Goal: Transaction & Acquisition: Book appointment/travel/reservation

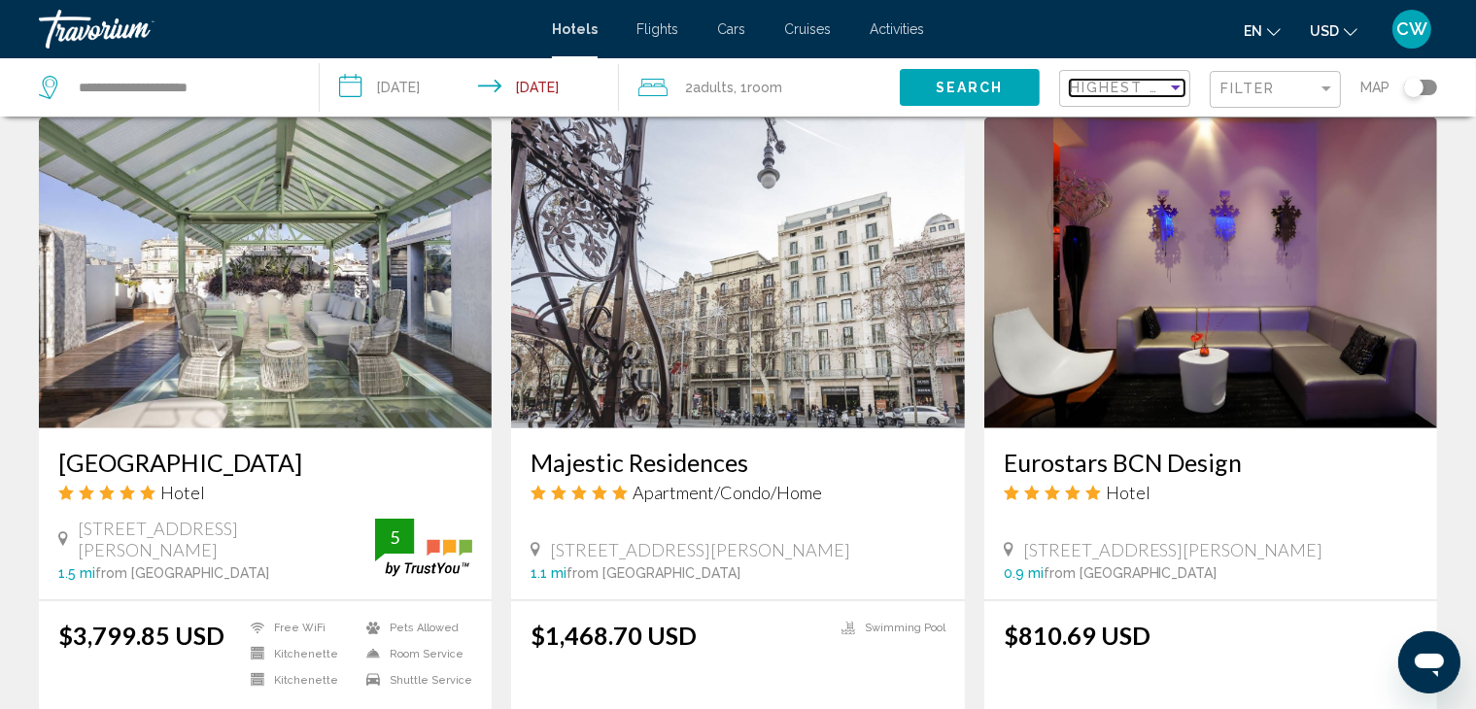
scroll to position [2188, 0]
click at [288, 285] on img "Main content" at bounding box center [265, 273] width 453 height 311
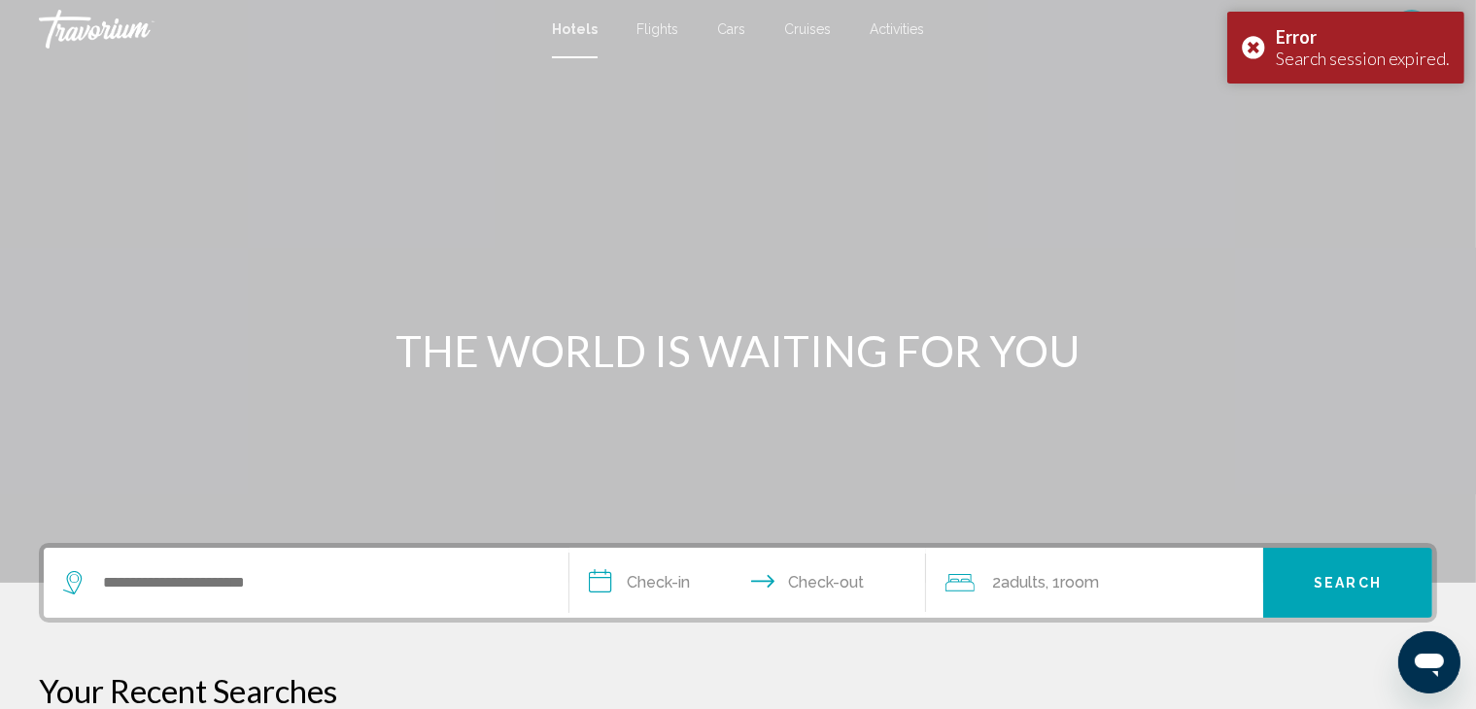
click at [731, 463] on div "Main content" at bounding box center [738, 291] width 1476 height 583
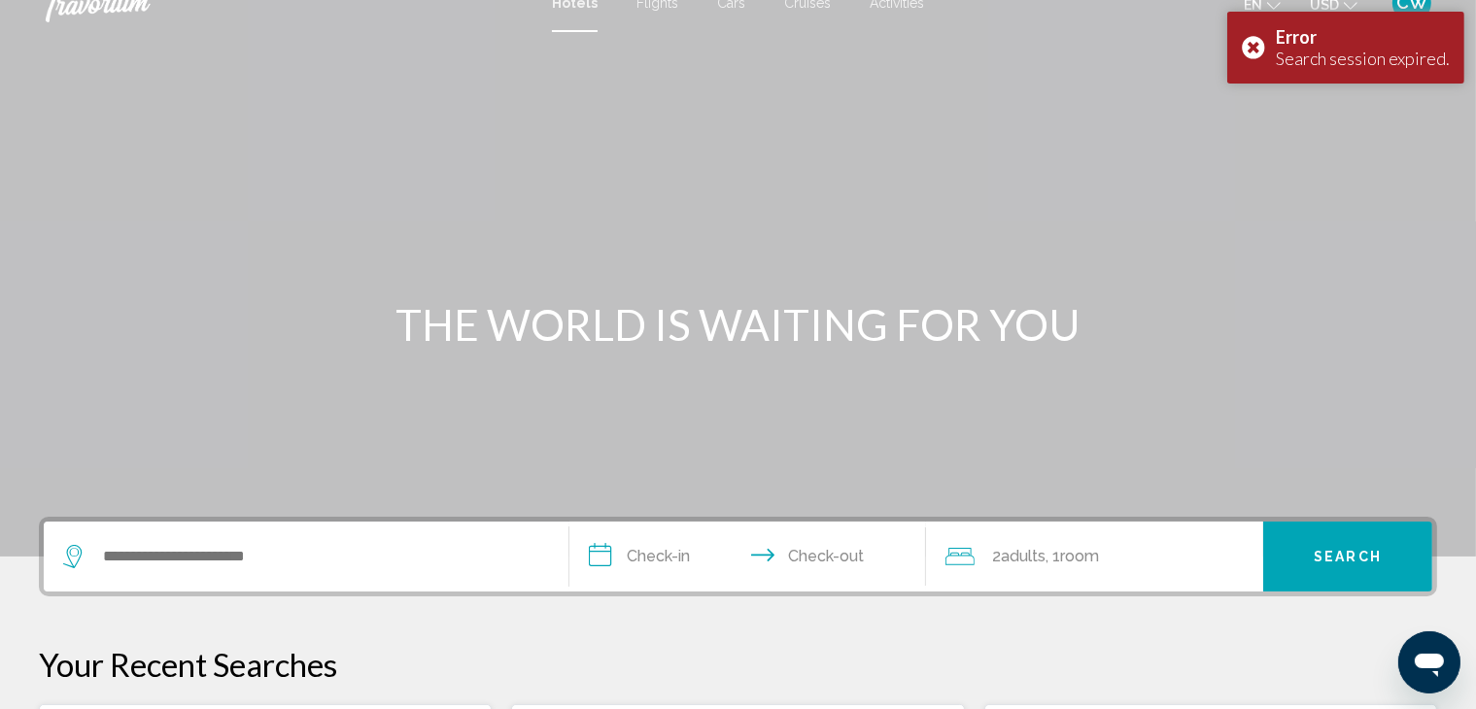
scroll to position [18, 0]
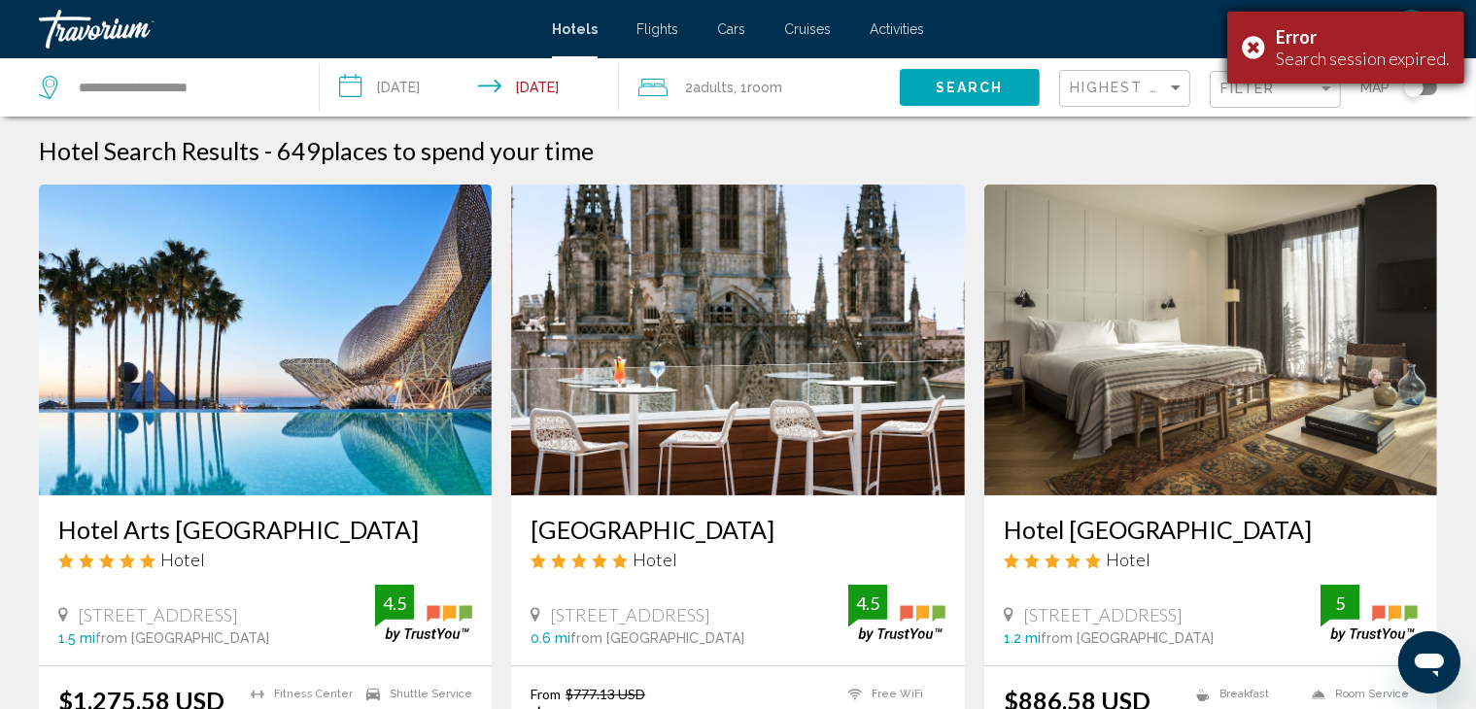
click at [1251, 50] on div "Error Search session expired." at bounding box center [1345, 48] width 237 height 72
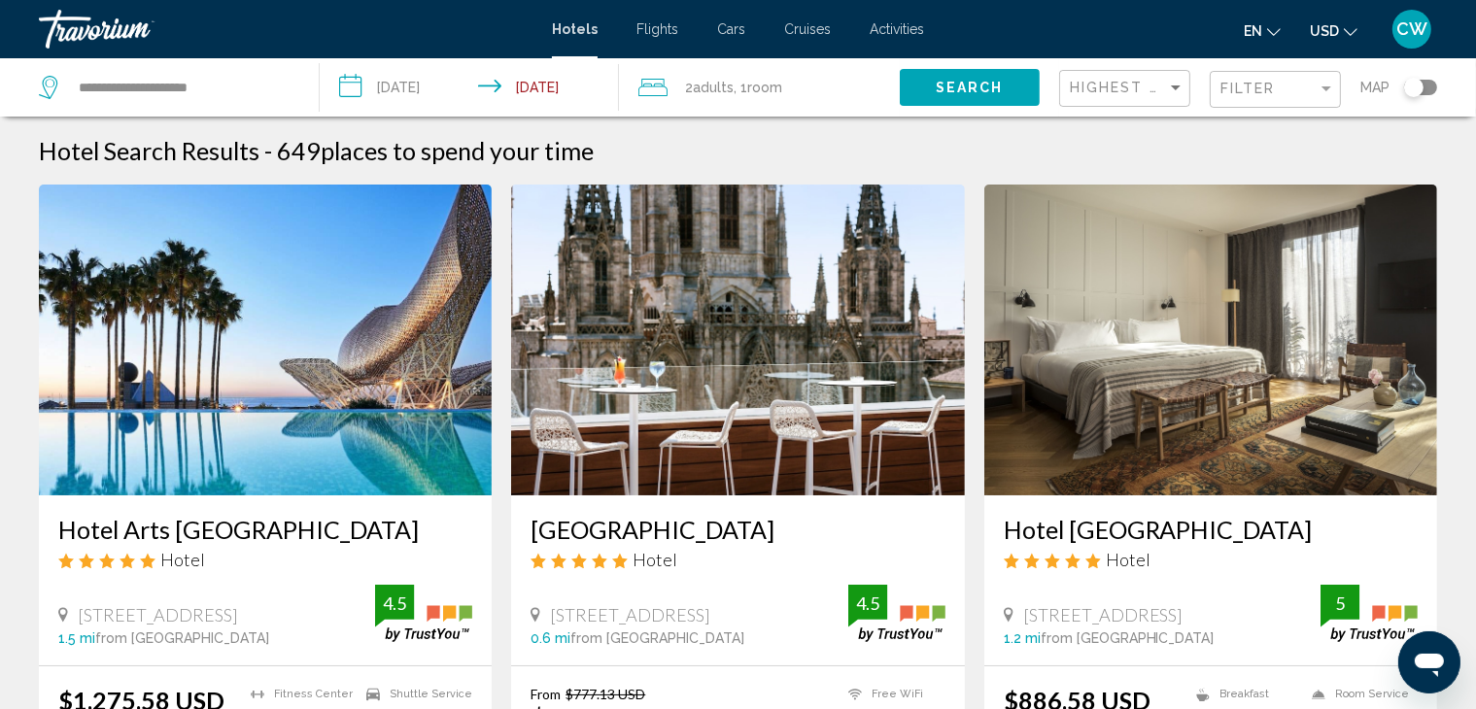
click at [1406, 32] on span "CW" at bounding box center [1411, 28] width 31 height 19
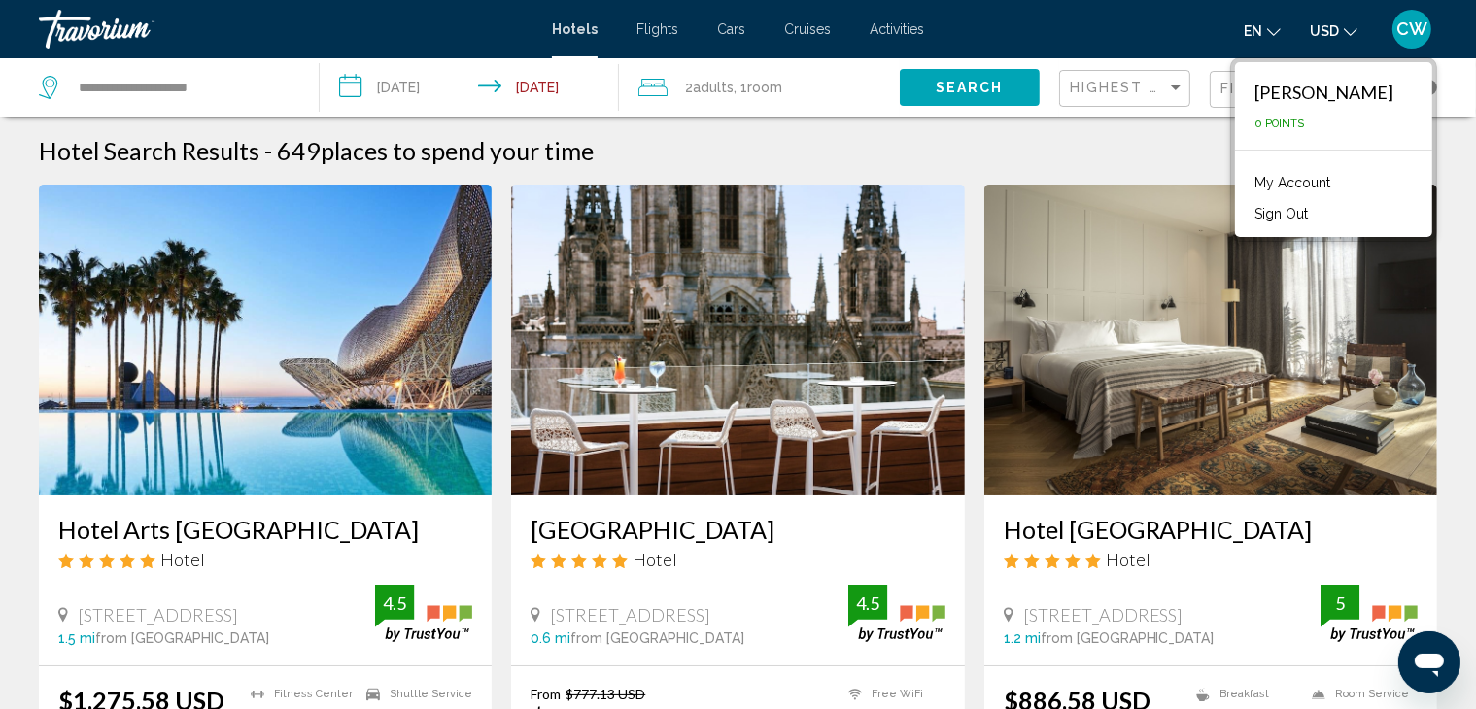
click at [1339, 185] on link "My Account" at bounding box center [1292, 182] width 95 height 25
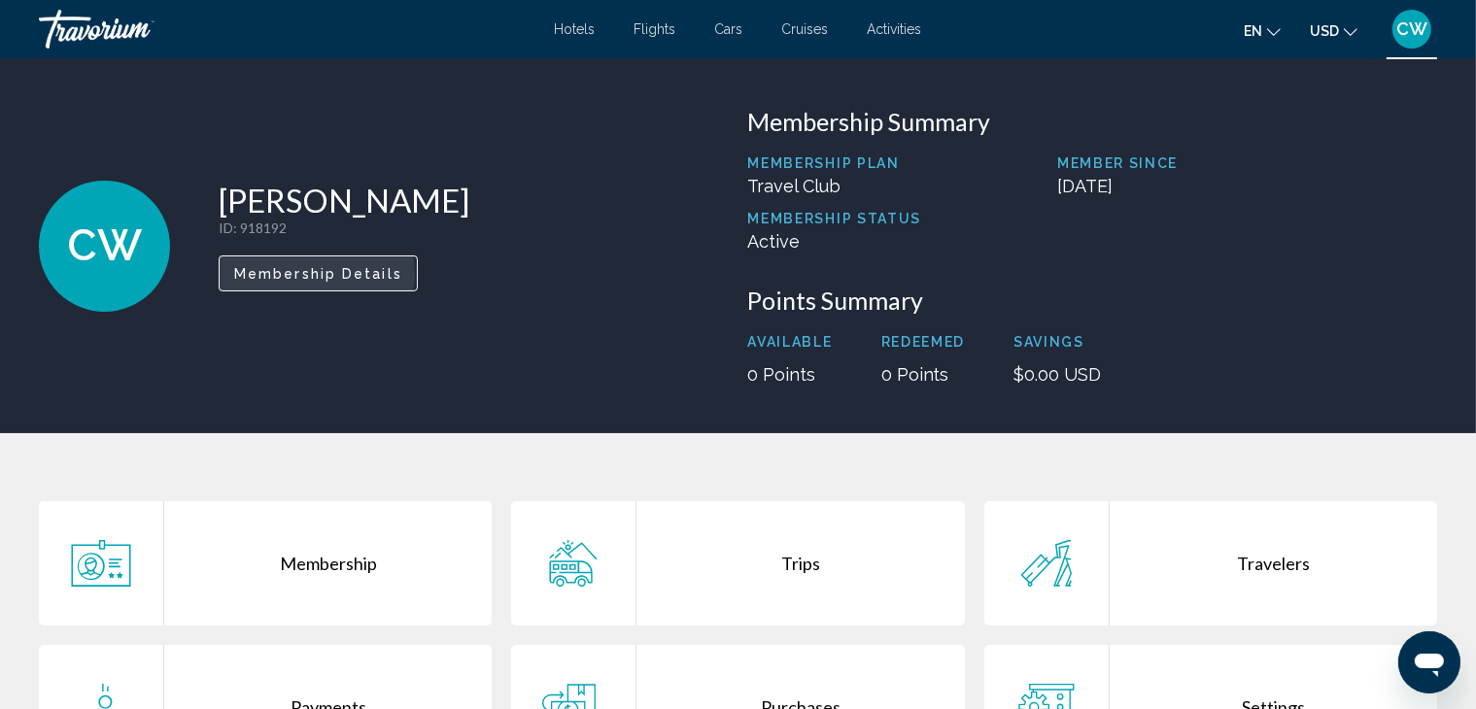
click at [307, 273] on span "Membership Details" at bounding box center [318, 274] width 168 height 16
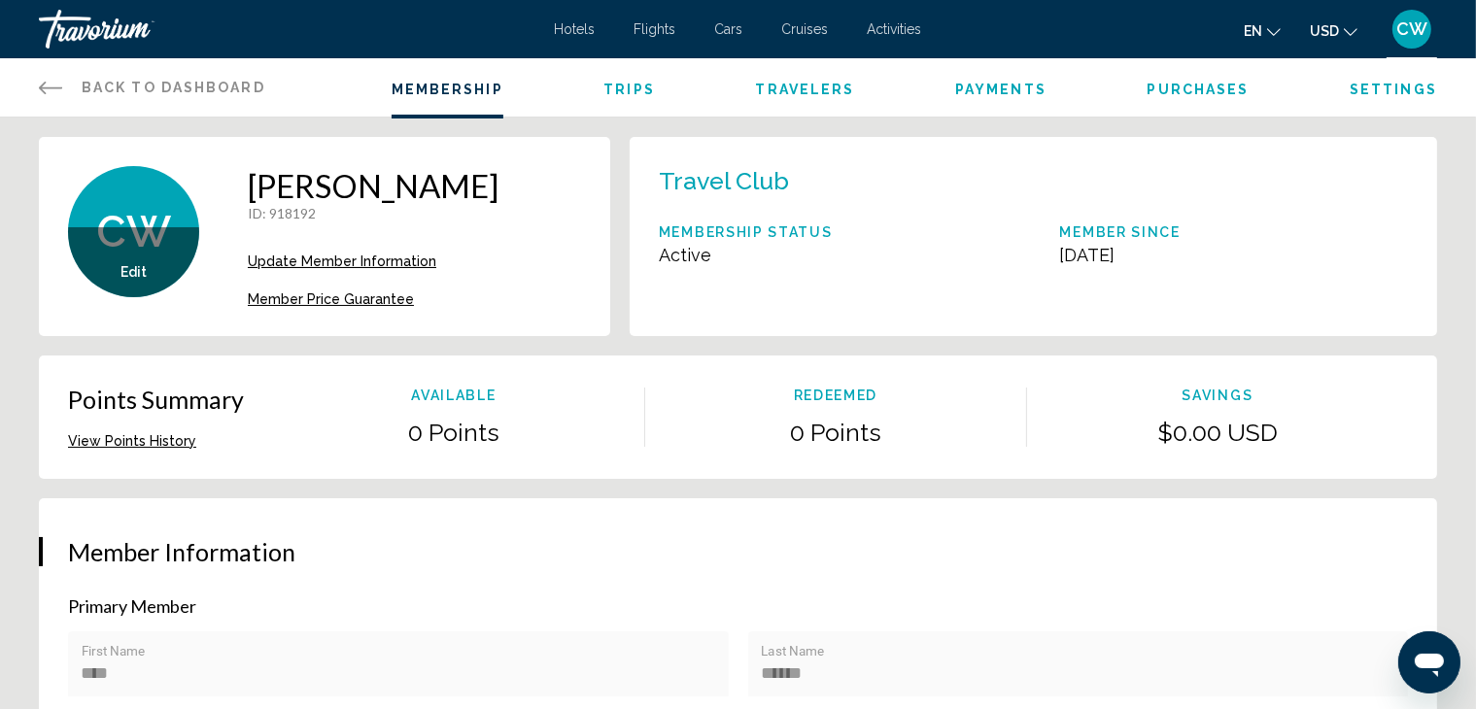
click at [626, 91] on span "Trips" at bounding box center [628, 90] width 51 height 16
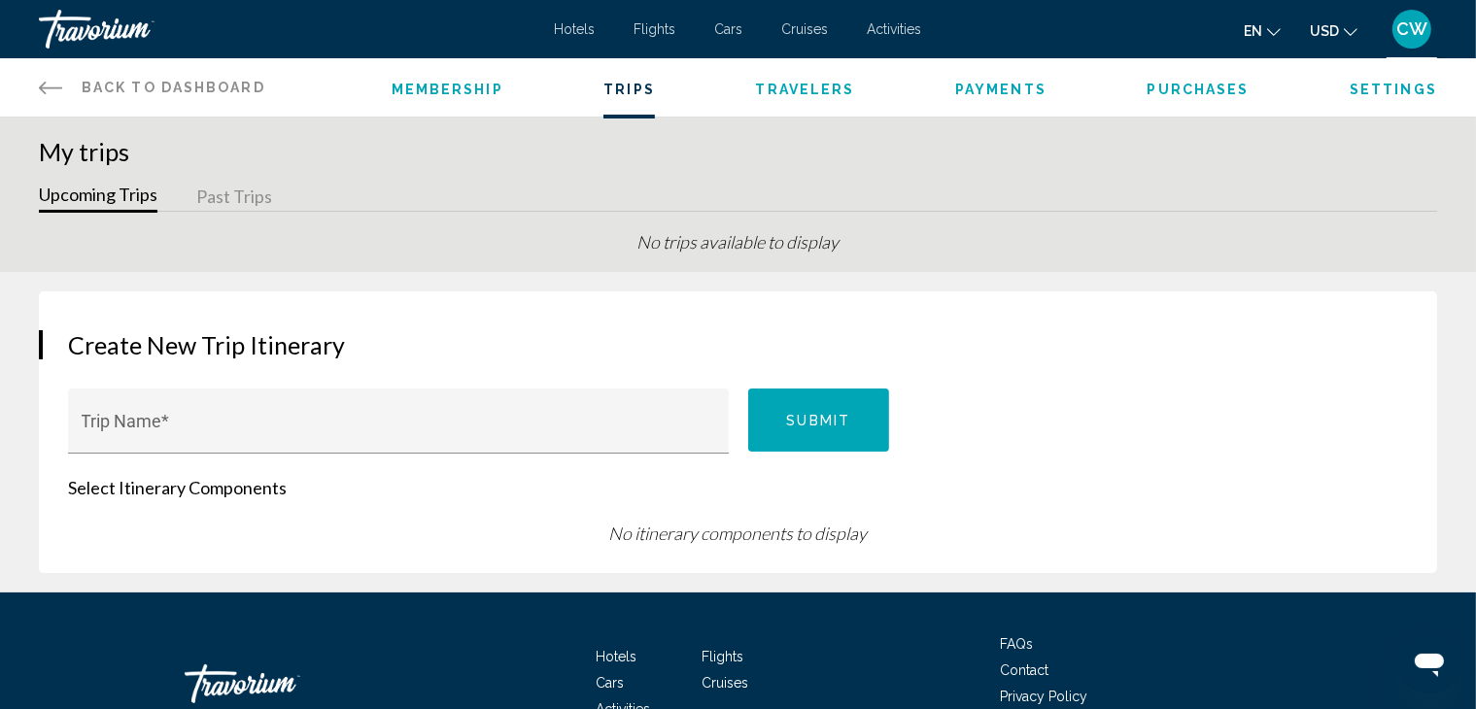
click at [138, 83] on span "Back to Dashboard" at bounding box center [174, 88] width 184 height 16
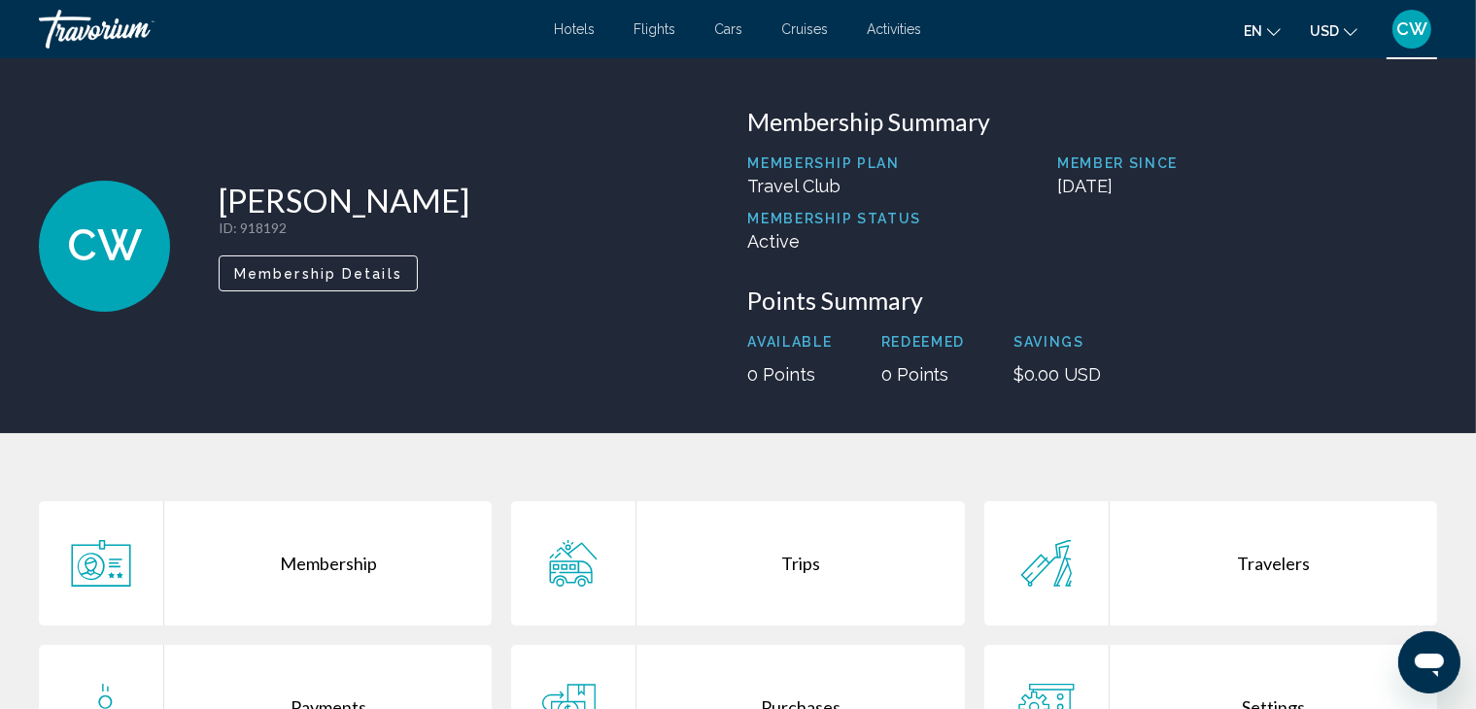
click at [577, 36] on span "Hotels" at bounding box center [575, 29] width 41 height 16
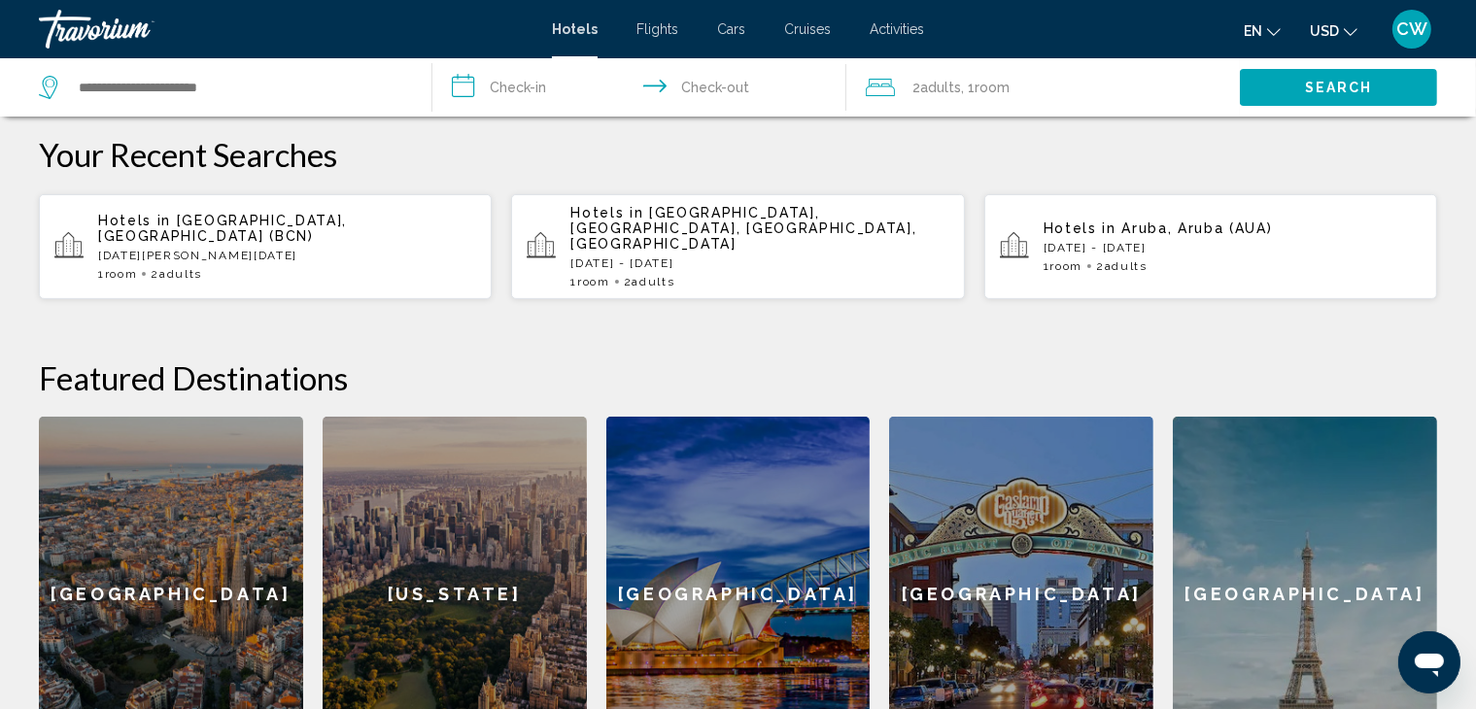
scroll to position [870, 0]
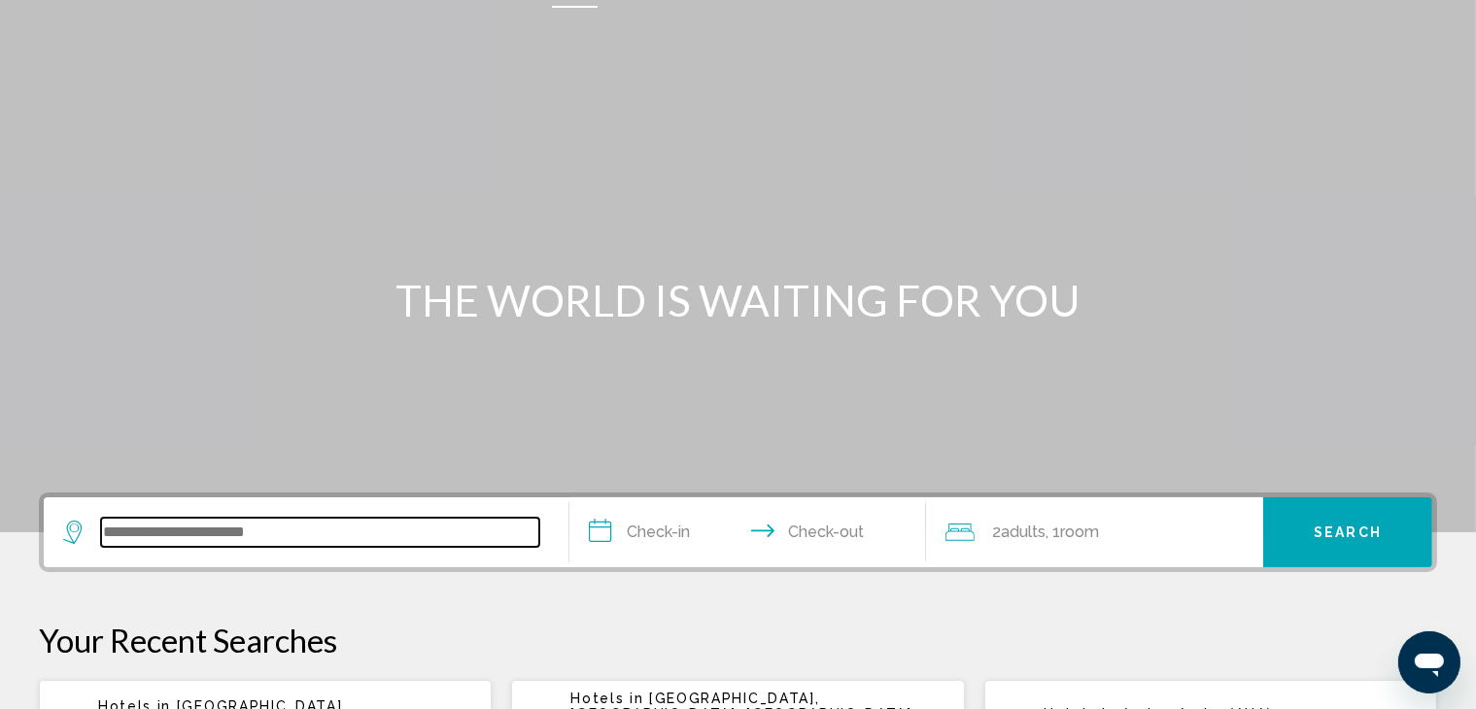
click at [230, 542] on input "Search widget" at bounding box center [320, 532] width 438 height 29
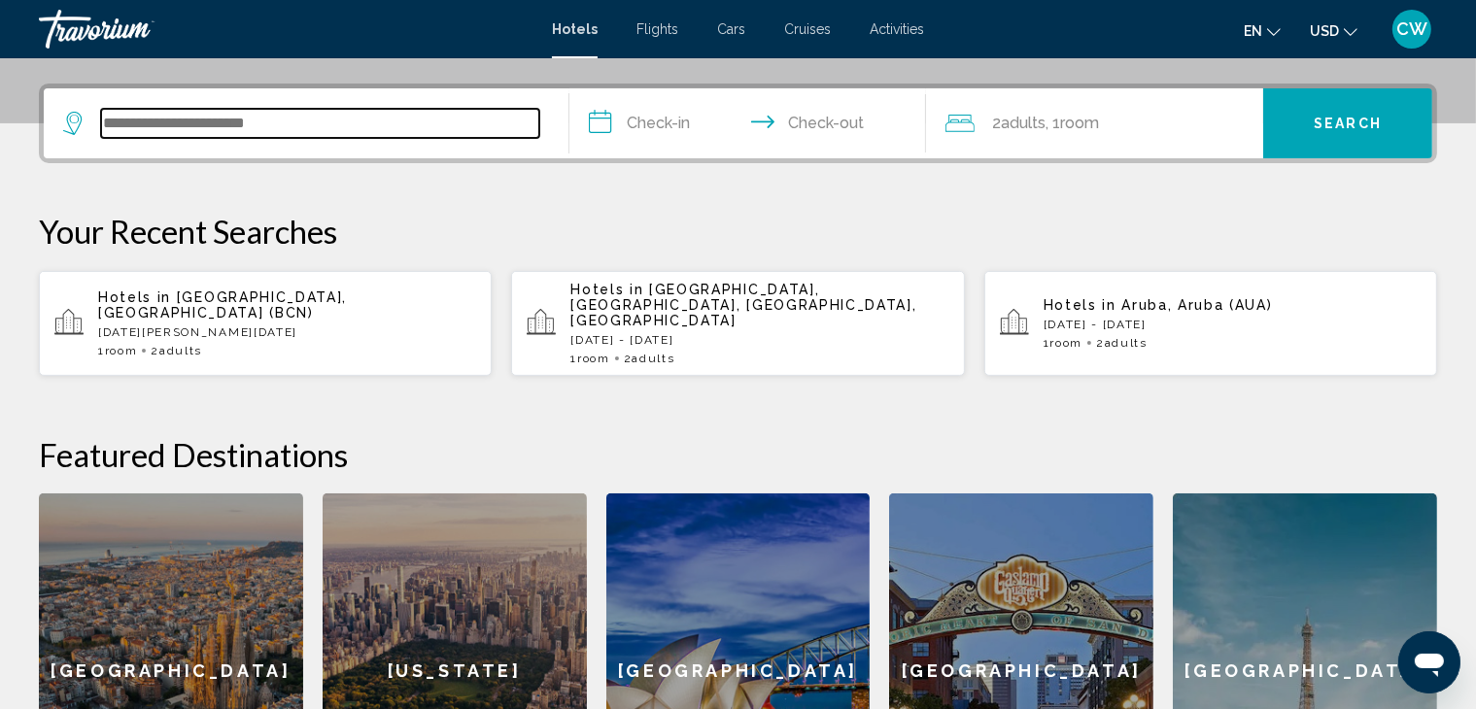
scroll to position [479, 0]
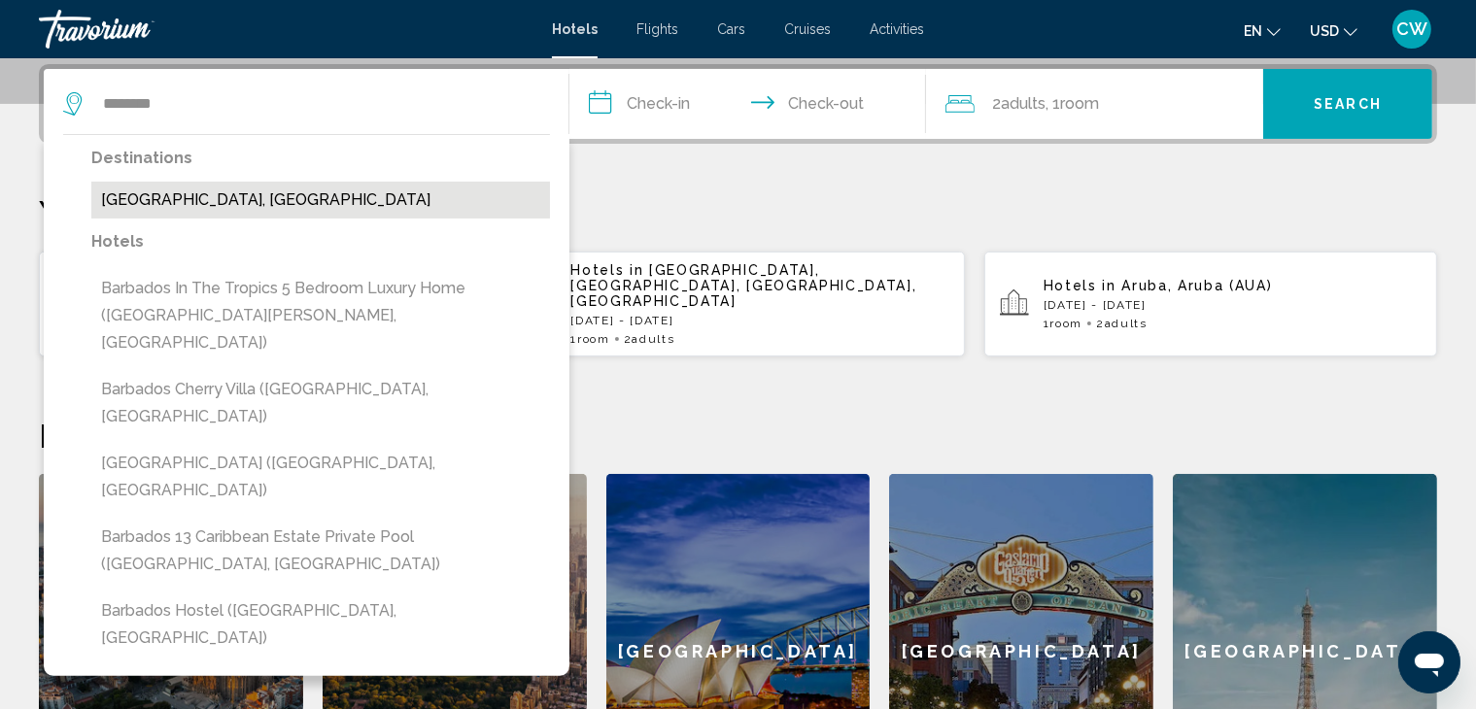
click at [181, 194] on button "Barbados, Barbados" at bounding box center [320, 200] width 459 height 37
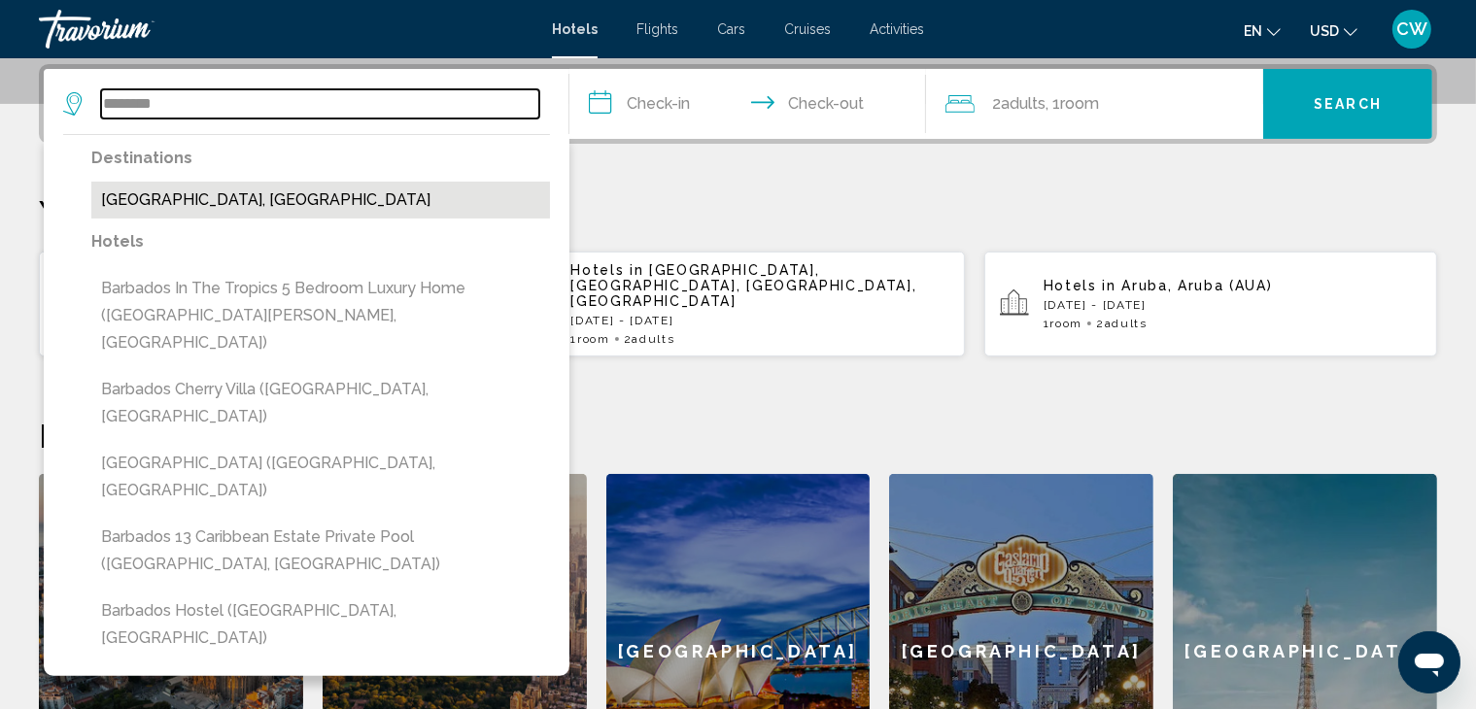
type input "**********"
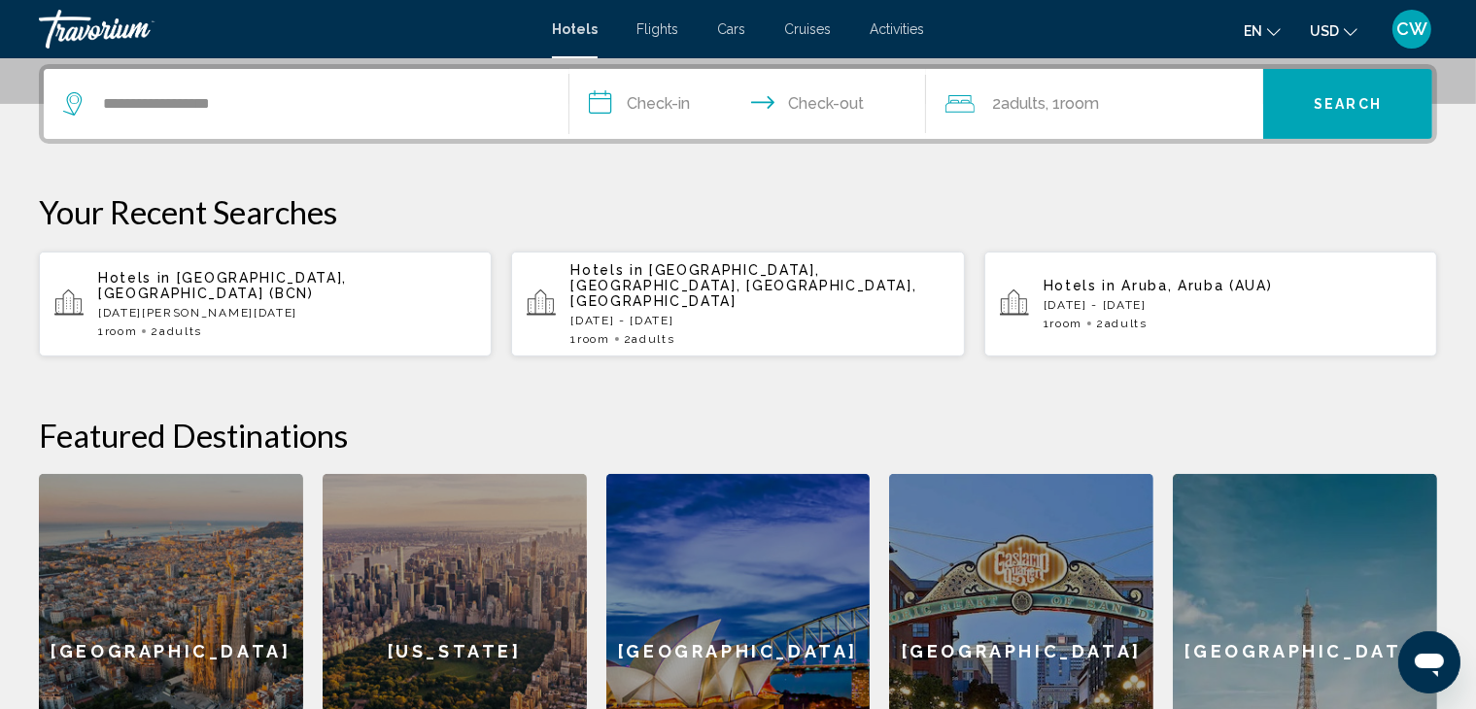
click at [643, 109] on input "**********" at bounding box center [751, 107] width 364 height 76
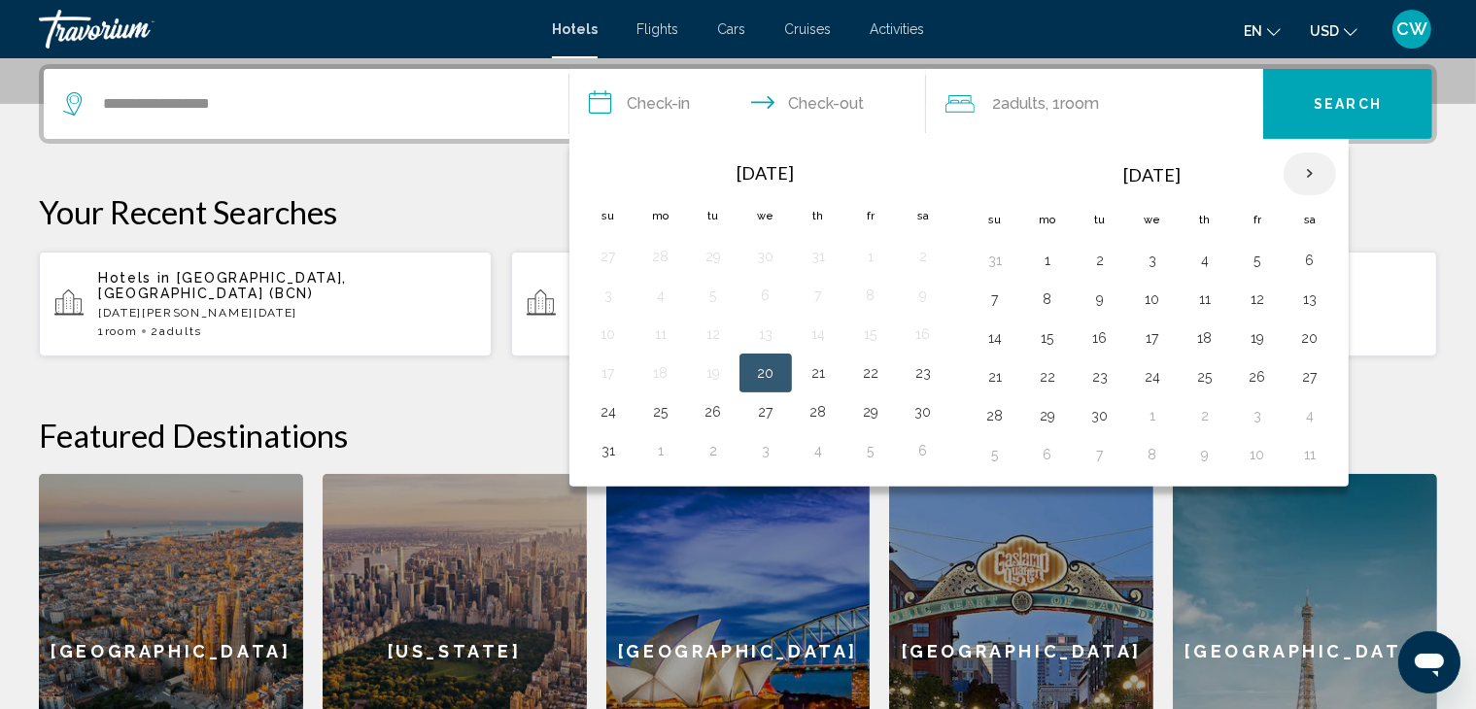
click at [1285, 180] on th "Next month" at bounding box center [1309, 174] width 52 height 43
click at [1304, 174] on th "Next month" at bounding box center [1309, 174] width 52 height 43
drag, startPoint x: 1261, startPoint y: 417, endPoint x: 1208, endPoint y: 407, distance: 54.3
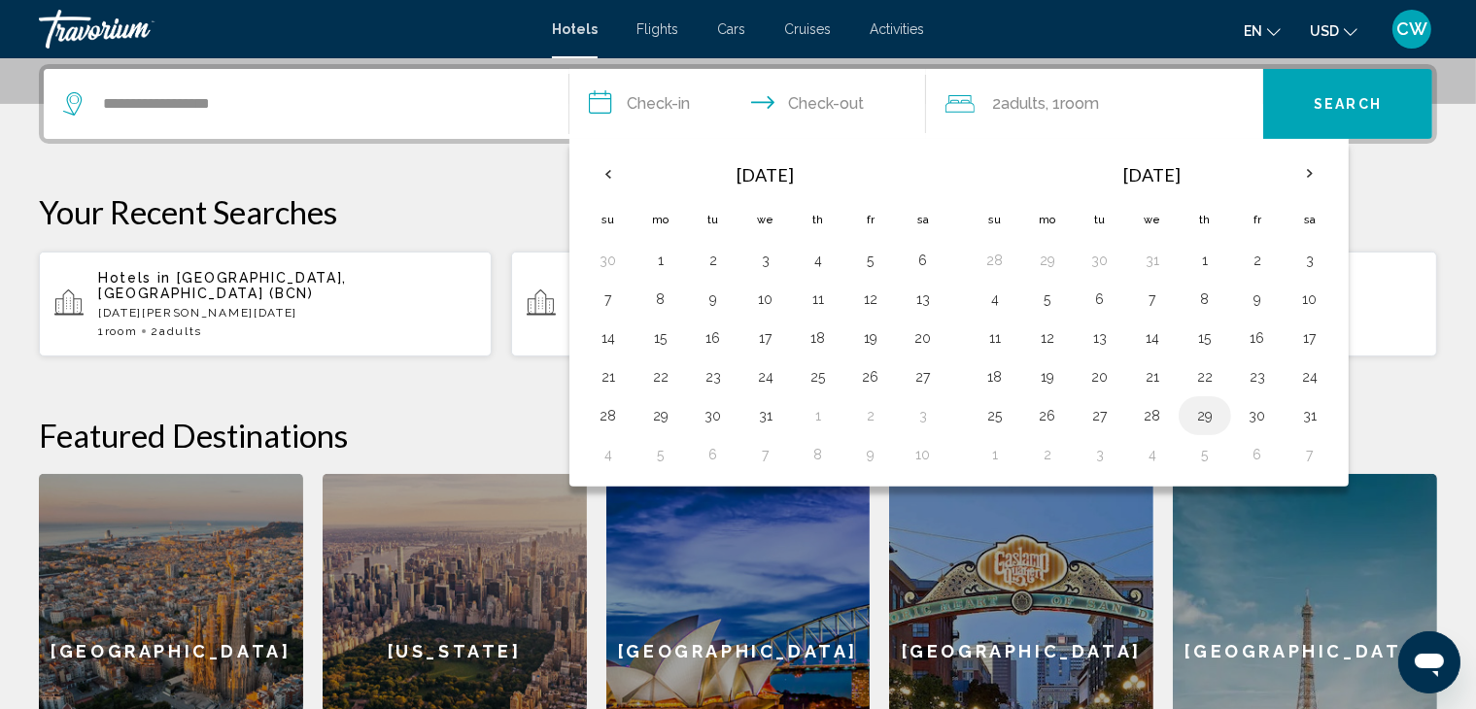
click at [1208, 407] on tr "25 26 27 28 29 30 31" at bounding box center [1152, 415] width 367 height 39
click at [1208, 407] on button "29" at bounding box center [1204, 415] width 31 height 27
drag, startPoint x: 1030, startPoint y: 448, endPoint x: 999, endPoint y: 448, distance: 31.1
click at [999, 448] on tr "1 2 3 4 5 6 7" at bounding box center [1152, 454] width 367 height 39
click at [999, 448] on button "1" at bounding box center [994, 454] width 31 height 27
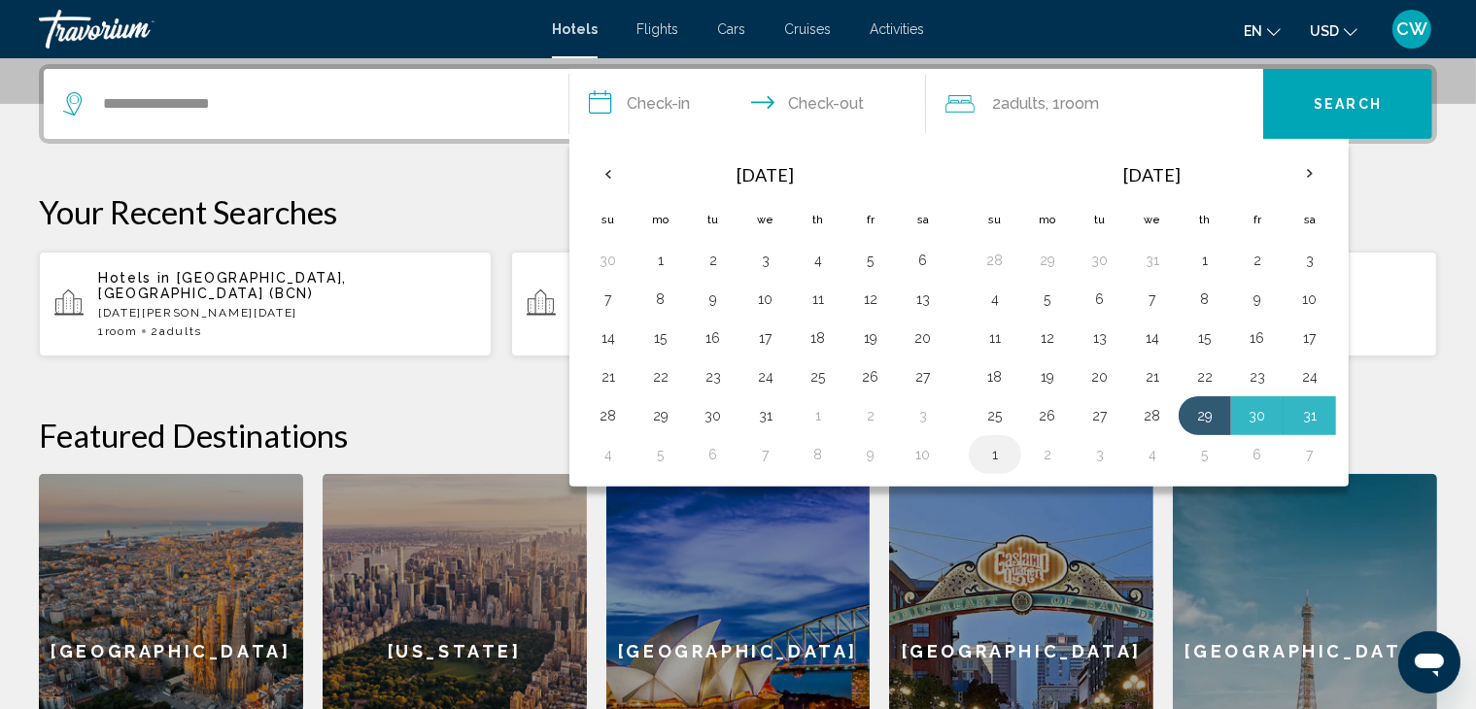
type input "**********"
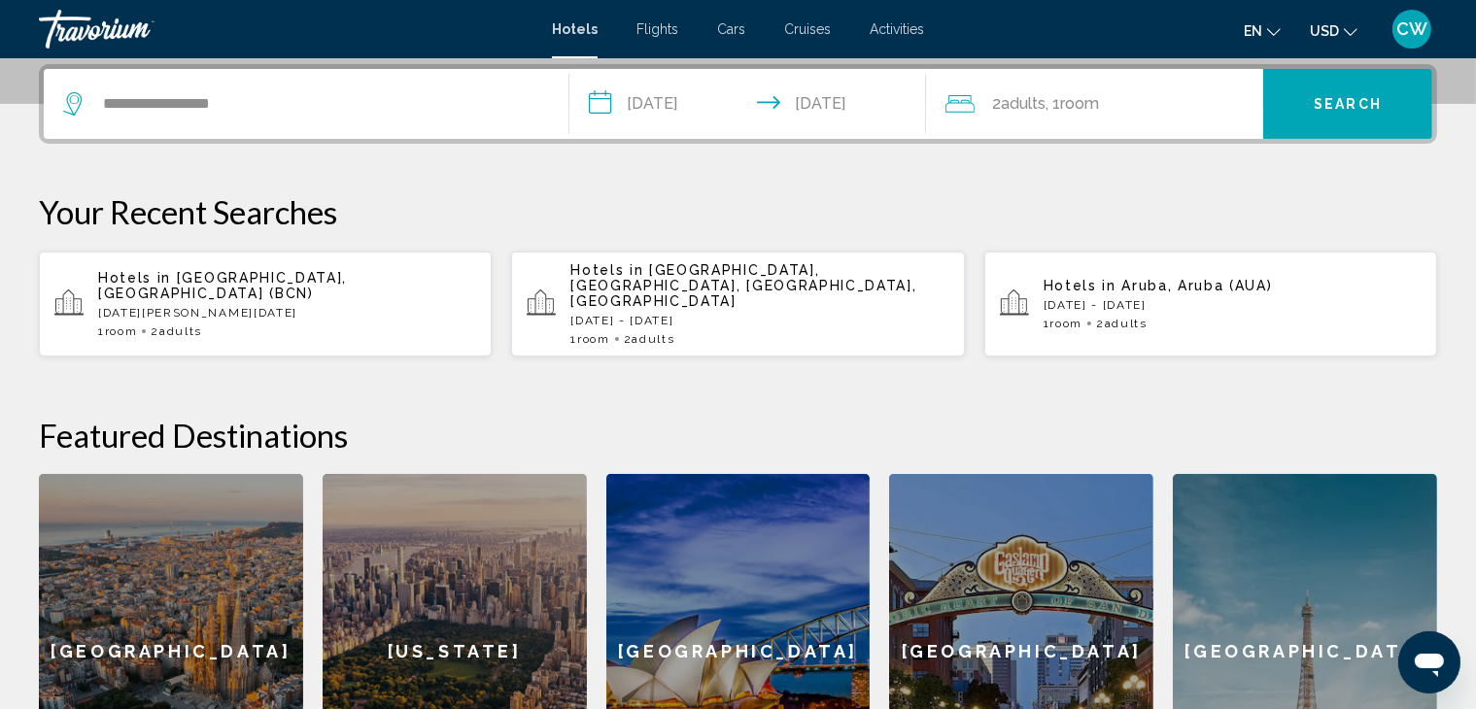
click at [1052, 98] on span ", 1 Room rooms" at bounding box center [1071, 103] width 53 height 27
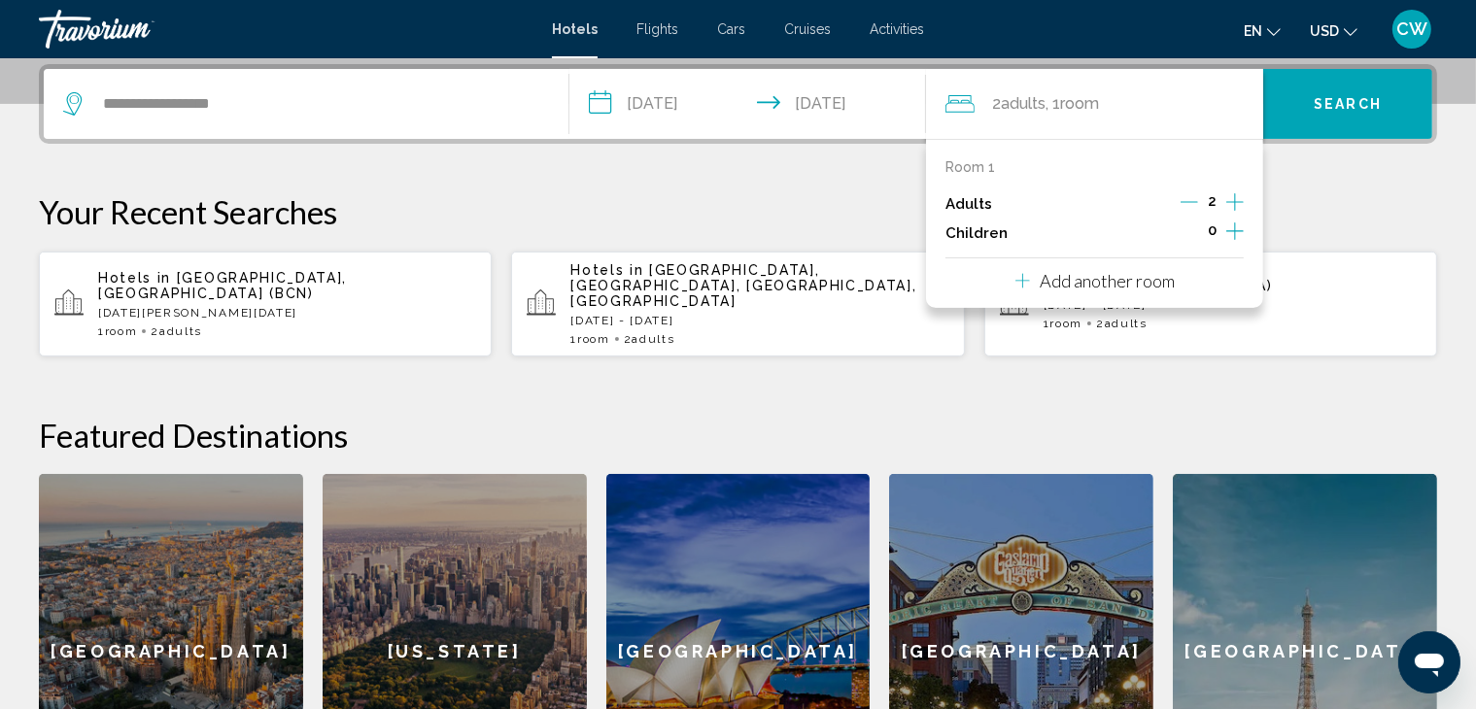
click at [1233, 199] on icon "Increment adults" at bounding box center [1234, 201] width 17 height 23
click at [1336, 114] on button "Search" at bounding box center [1347, 104] width 169 height 70
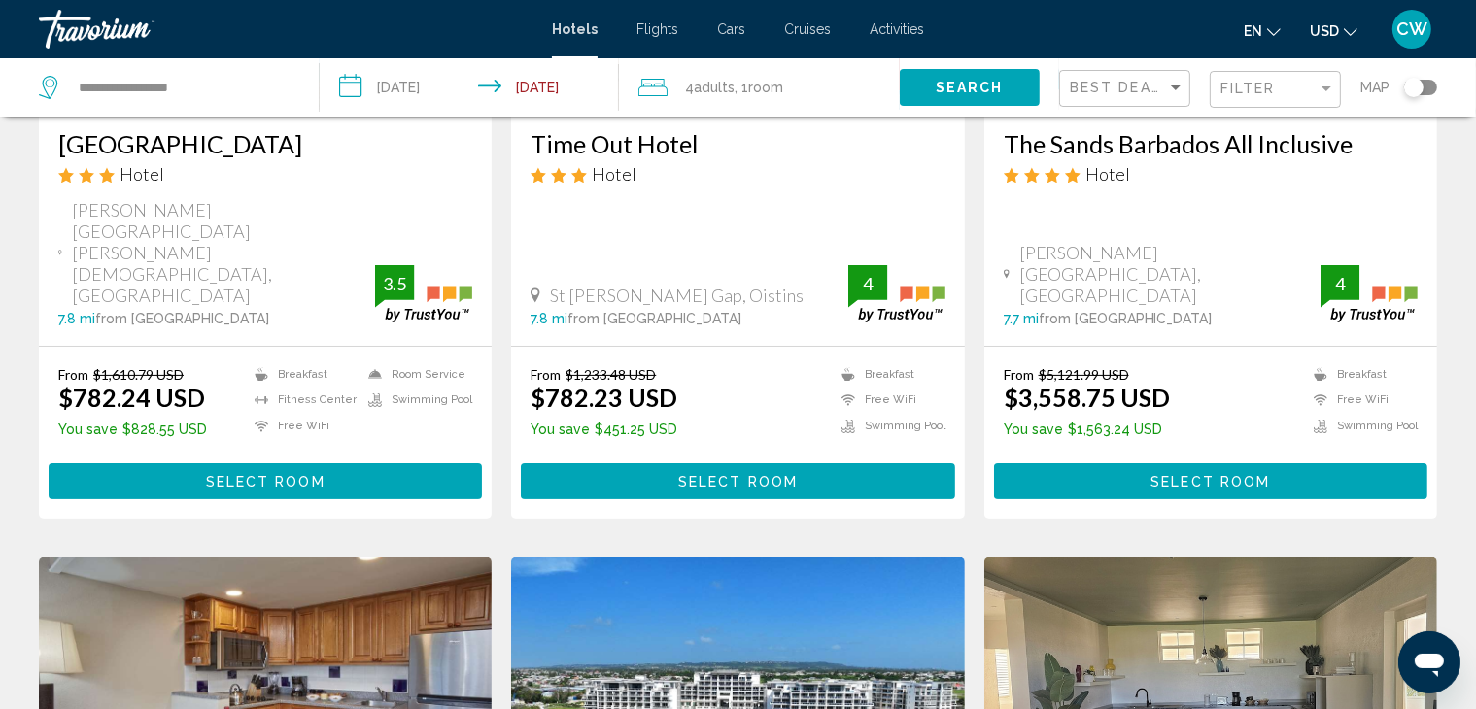
scroll to position [393, 0]
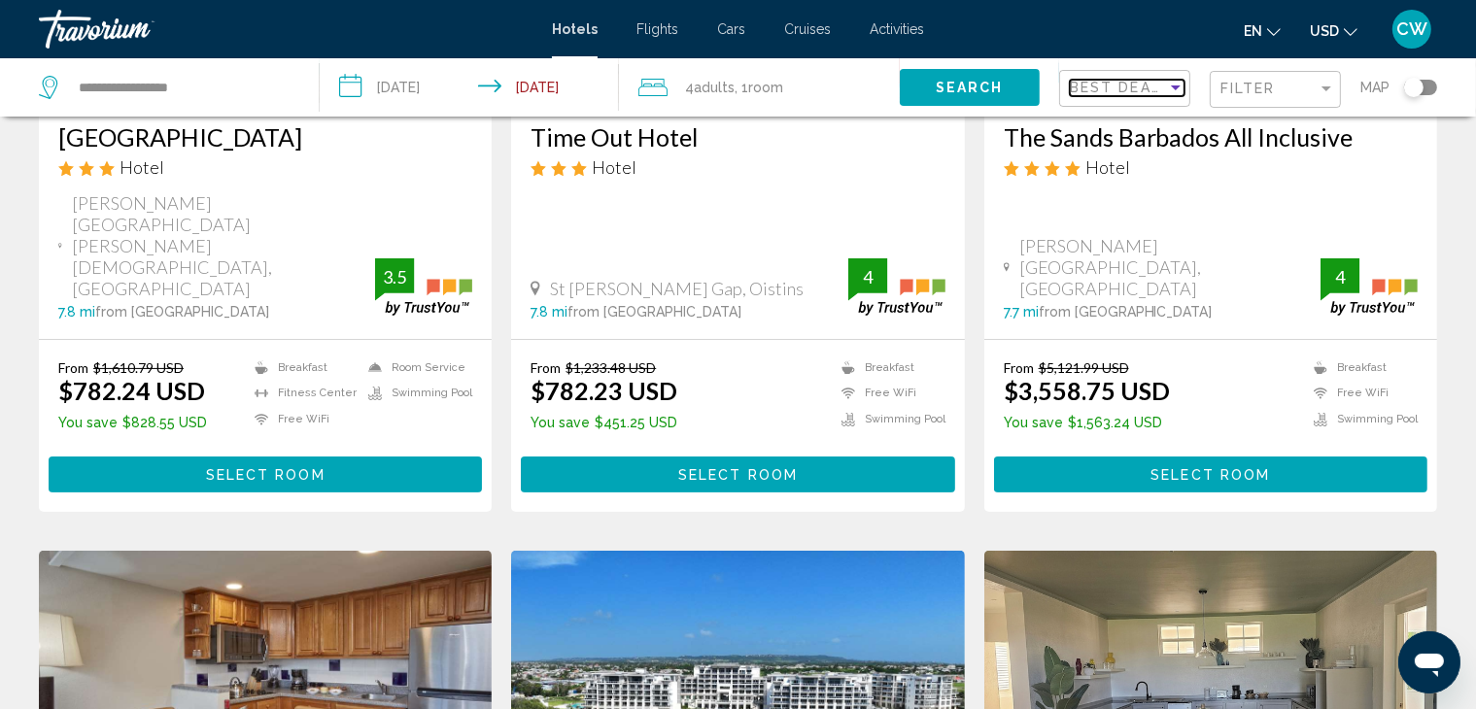
click at [1082, 88] on span "Best Deals" at bounding box center [1121, 88] width 102 height 16
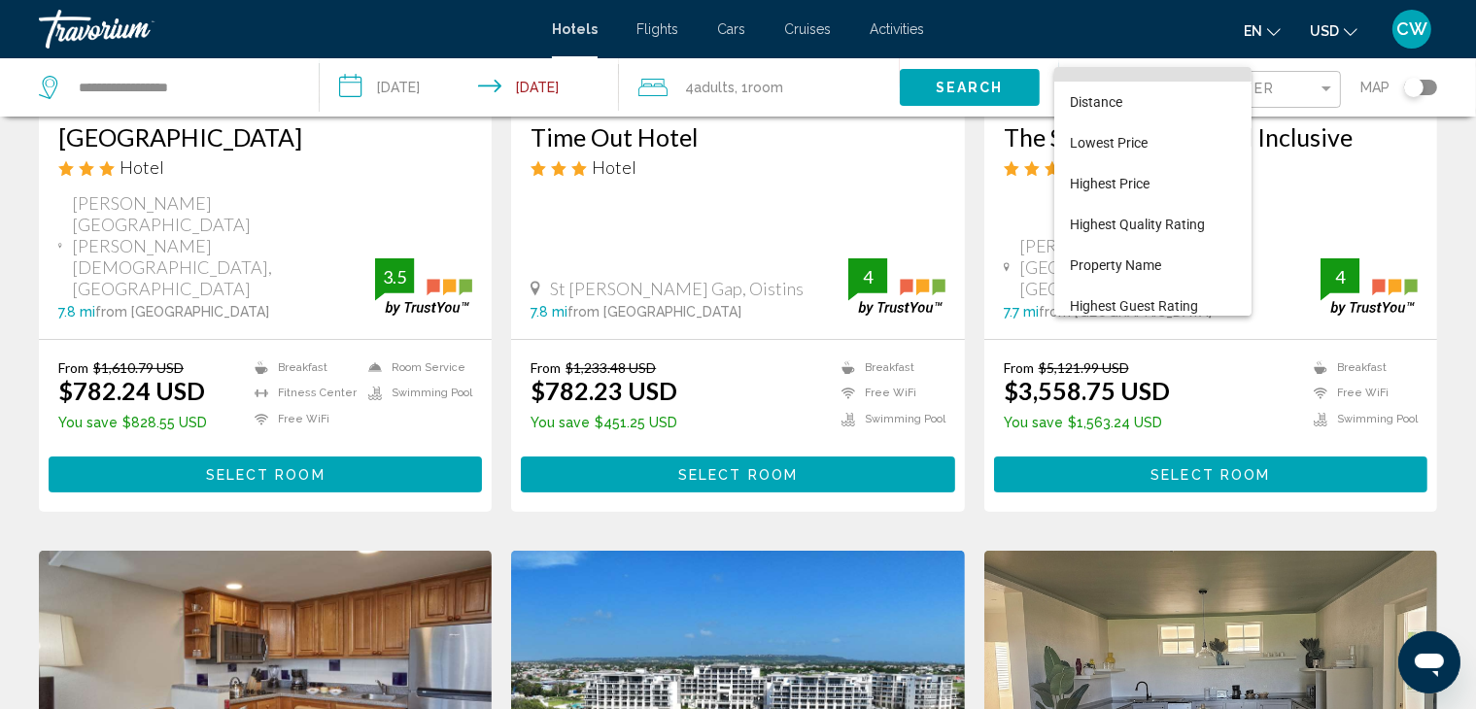
scroll to position [37, 0]
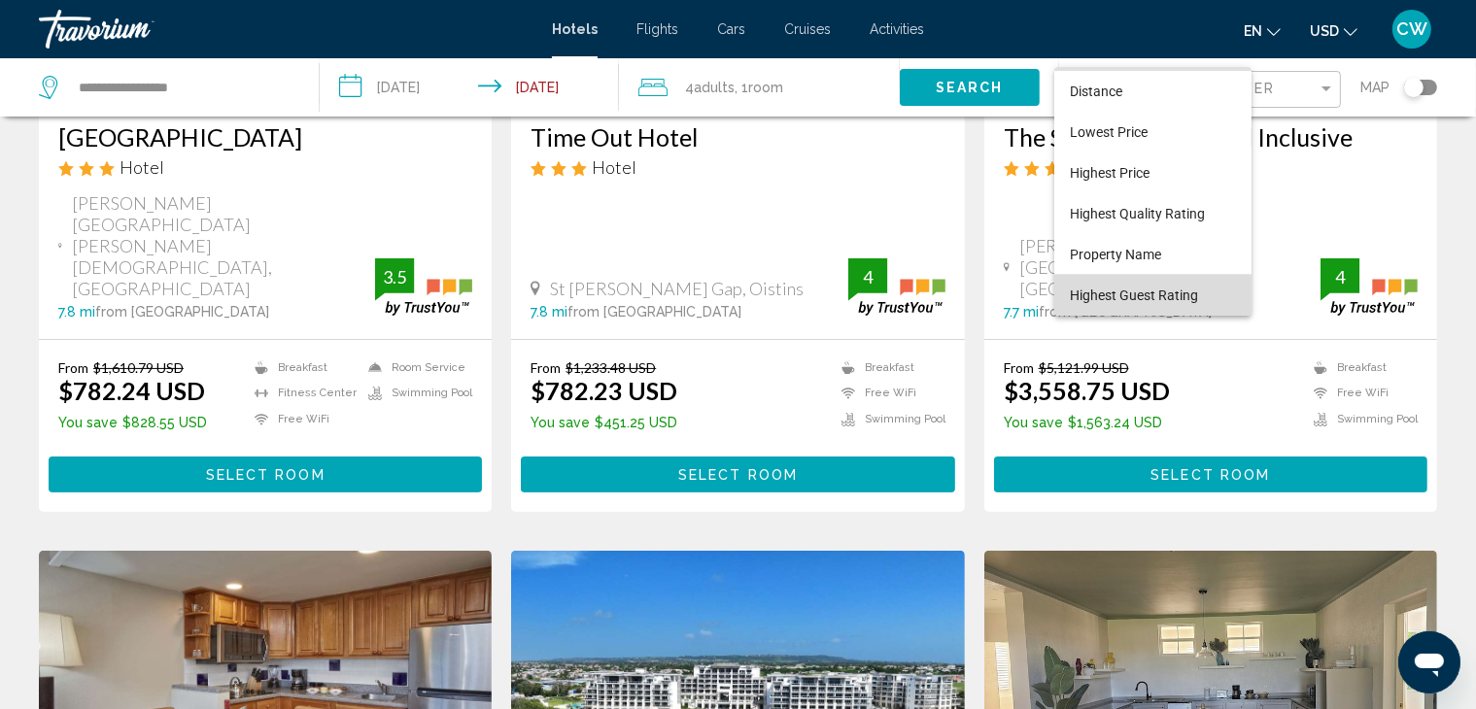
click at [1205, 289] on span "Highest Guest Rating" at bounding box center [1153, 295] width 166 height 41
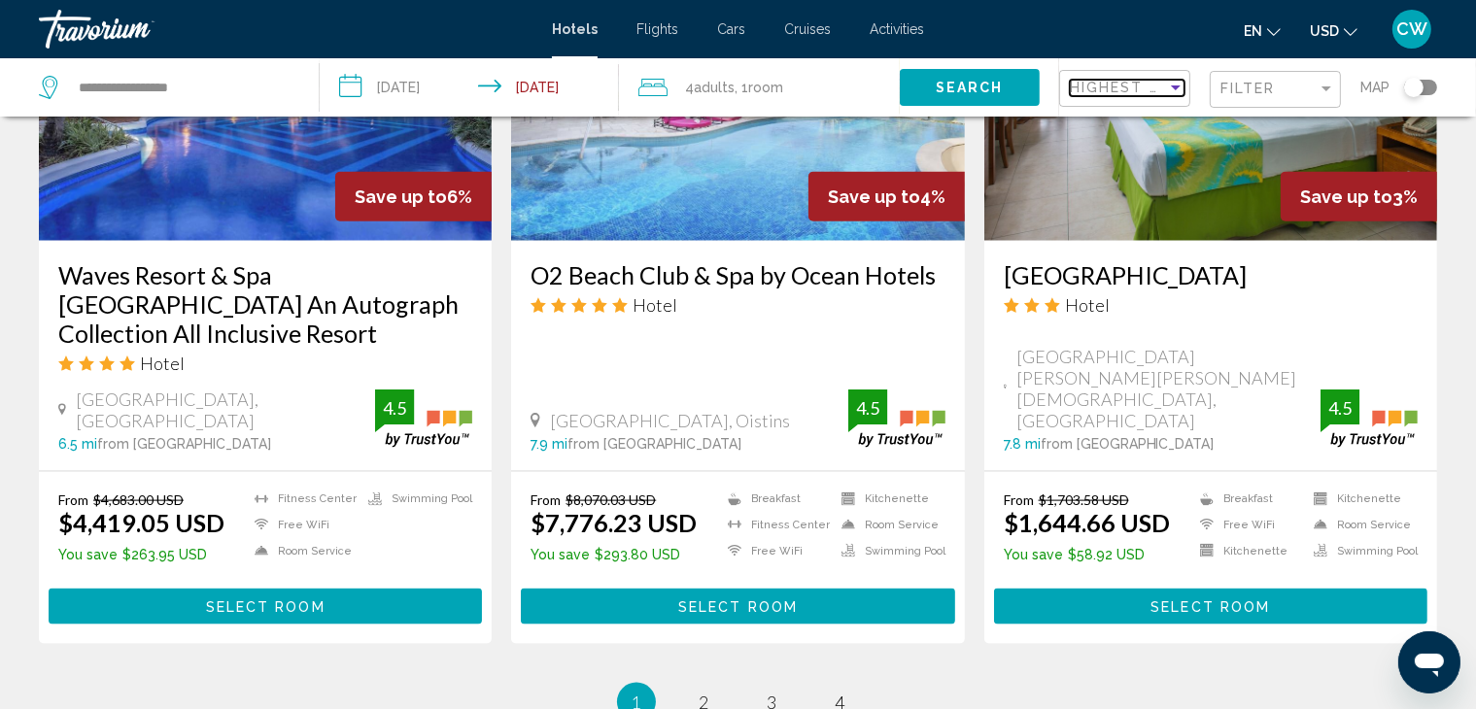
scroll to position [2651, 0]
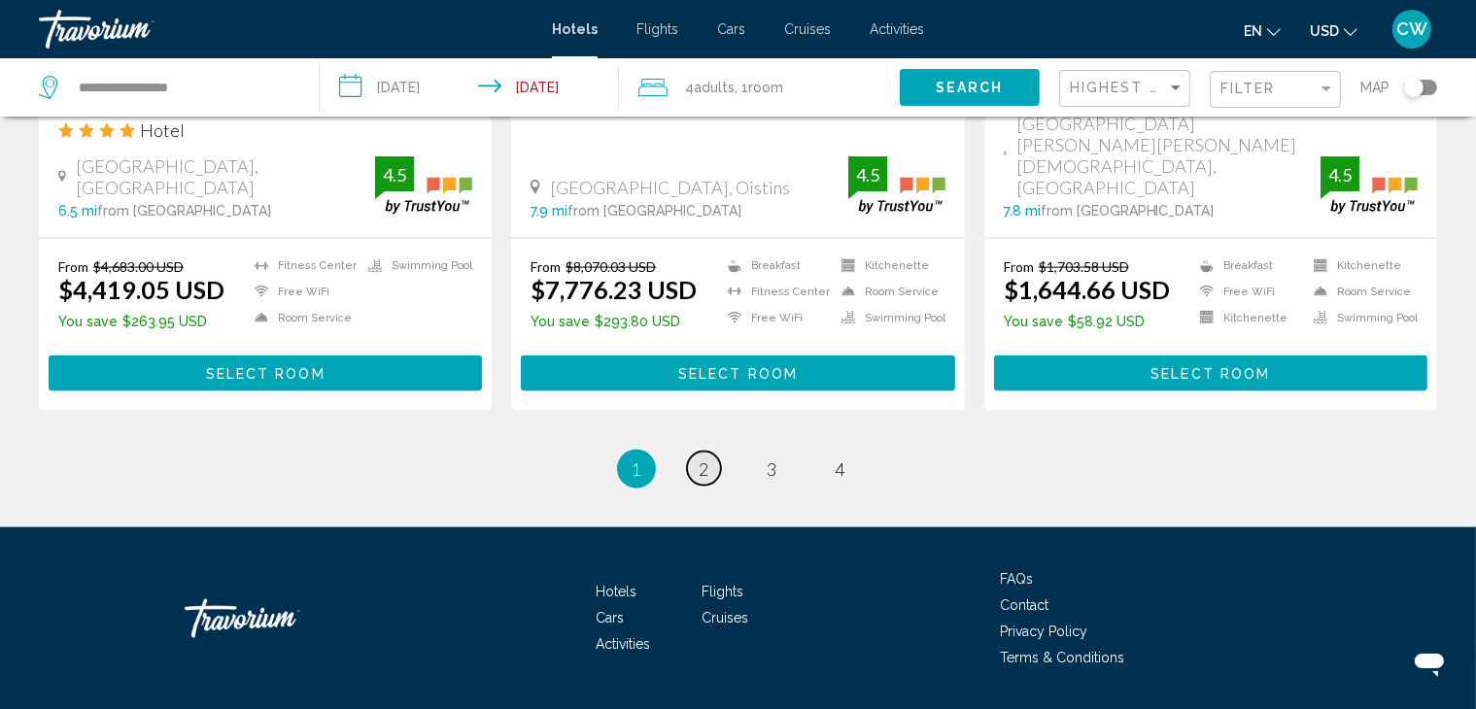
click at [712, 452] on link "page 2" at bounding box center [704, 469] width 34 height 34
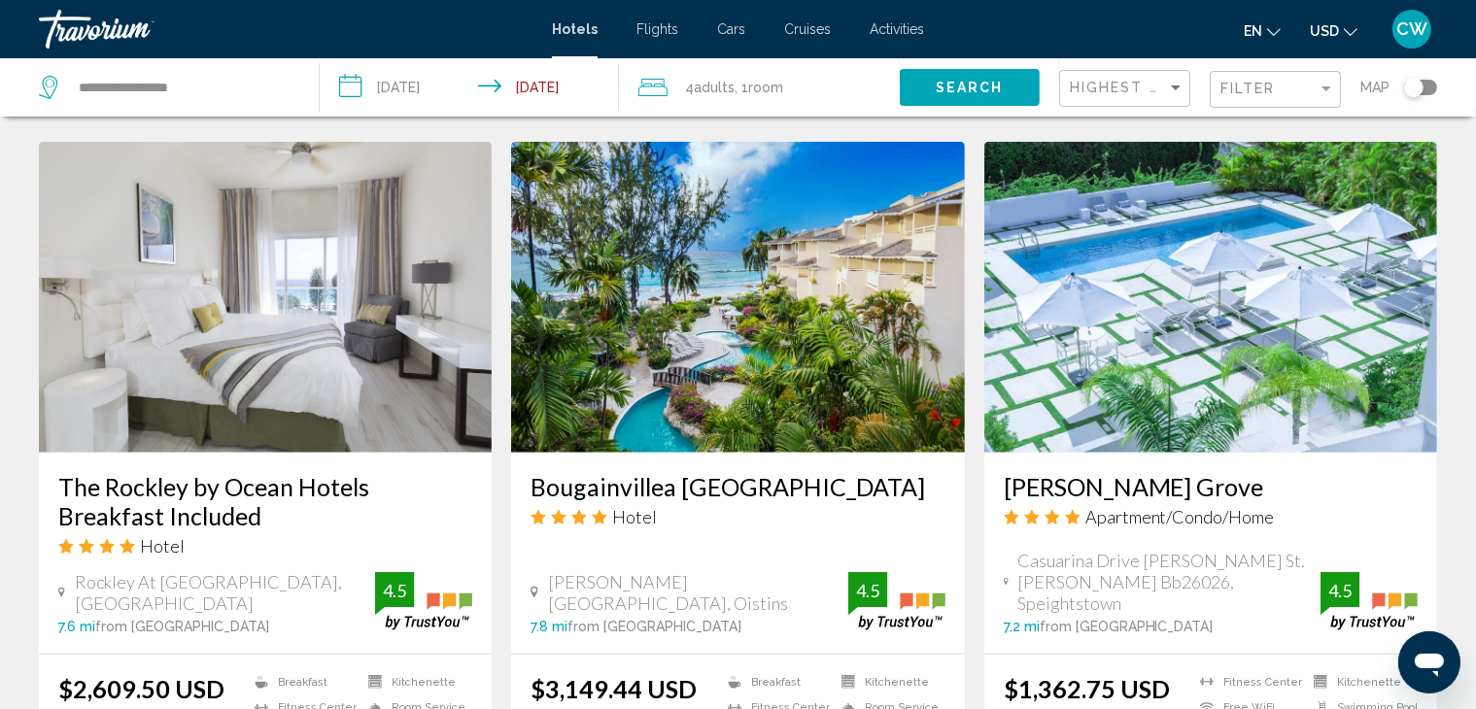
scroll to position [1479, 0]
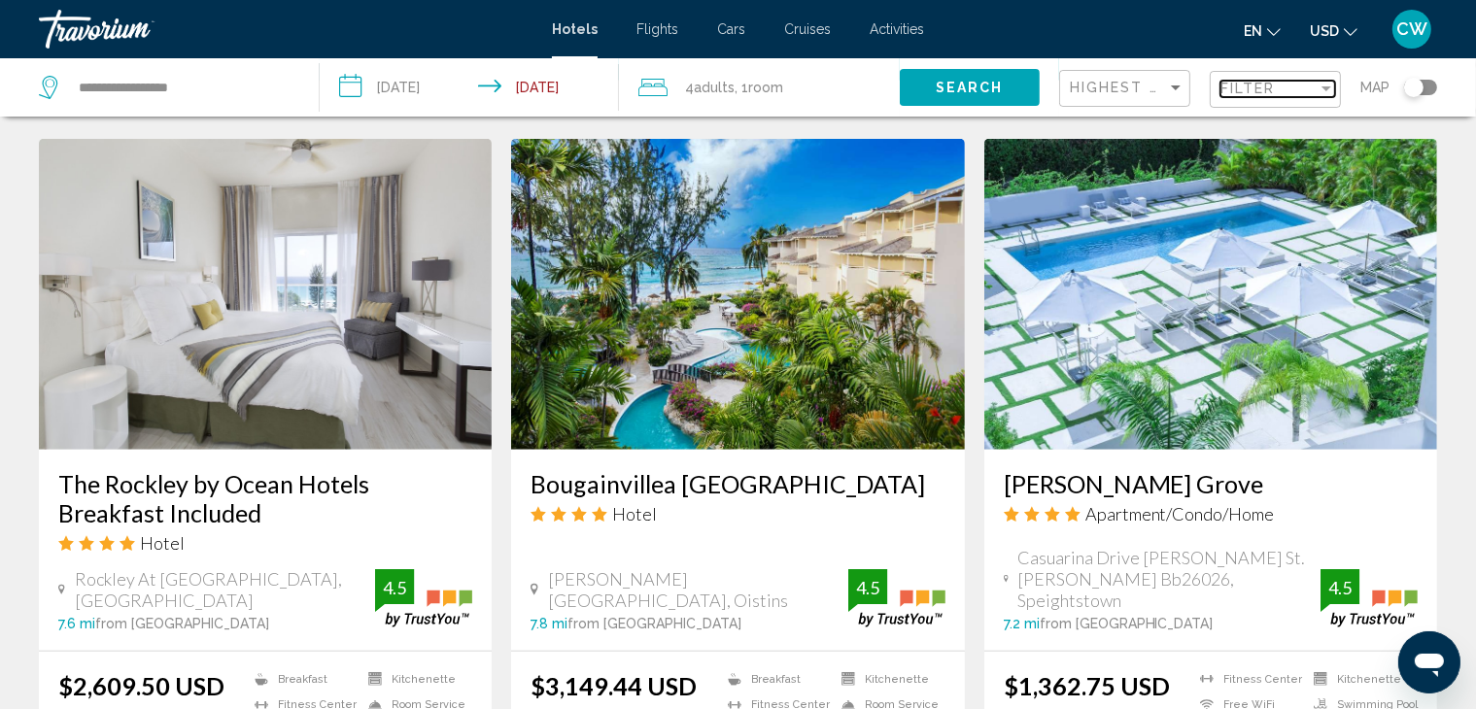
click at [1247, 84] on span "Filter" at bounding box center [1247, 89] width 55 height 16
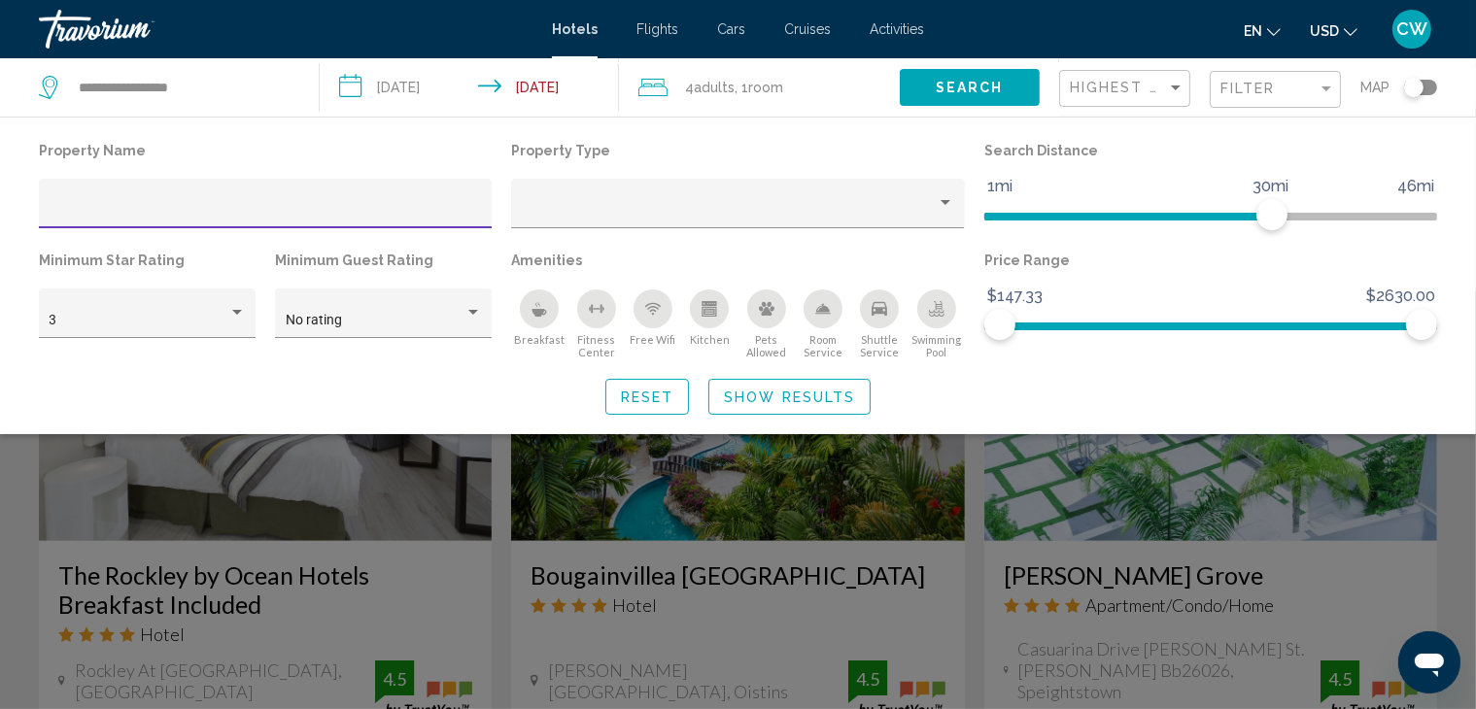
scroll to position [1387, 0]
click at [543, 306] on icon "Breakfast" at bounding box center [539, 309] width 16 height 16
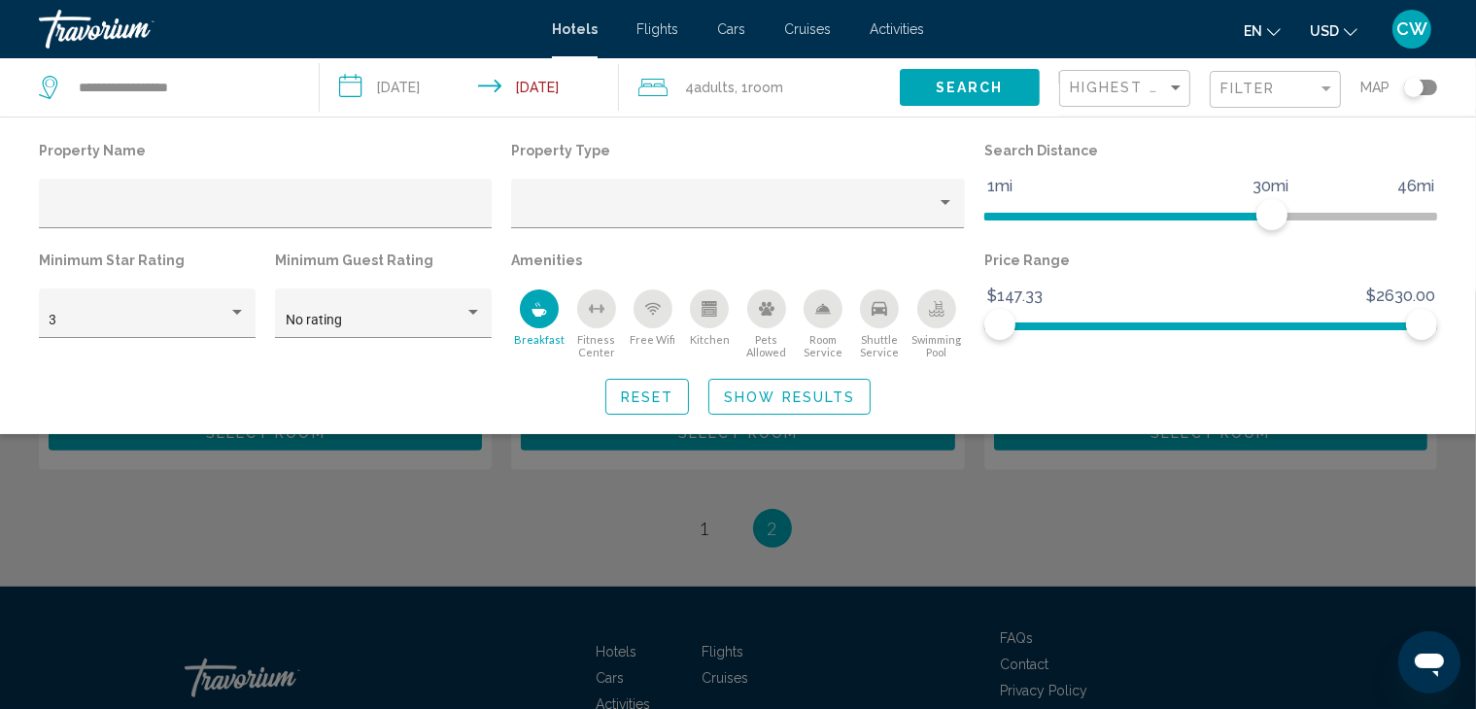
click at [657, 316] on icon "Free Wifi" at bounding box center [653, 309] width 16 height 16
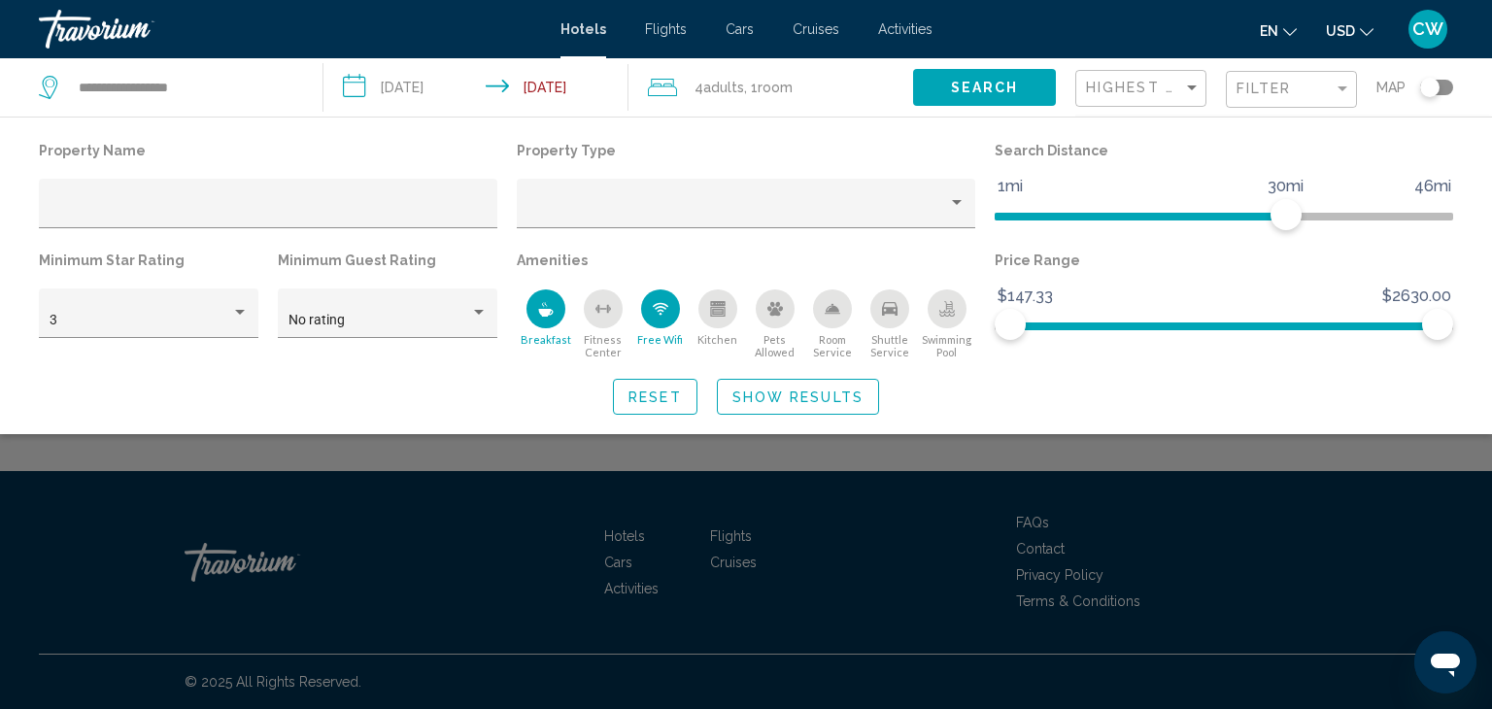
click at [957, 317] on div "Swimming Pool" at bounding box center [947, 309] width 39 height 39
click at [775, 393] on span "Show Results" at bounding box center [798, 398] width 131 height 16
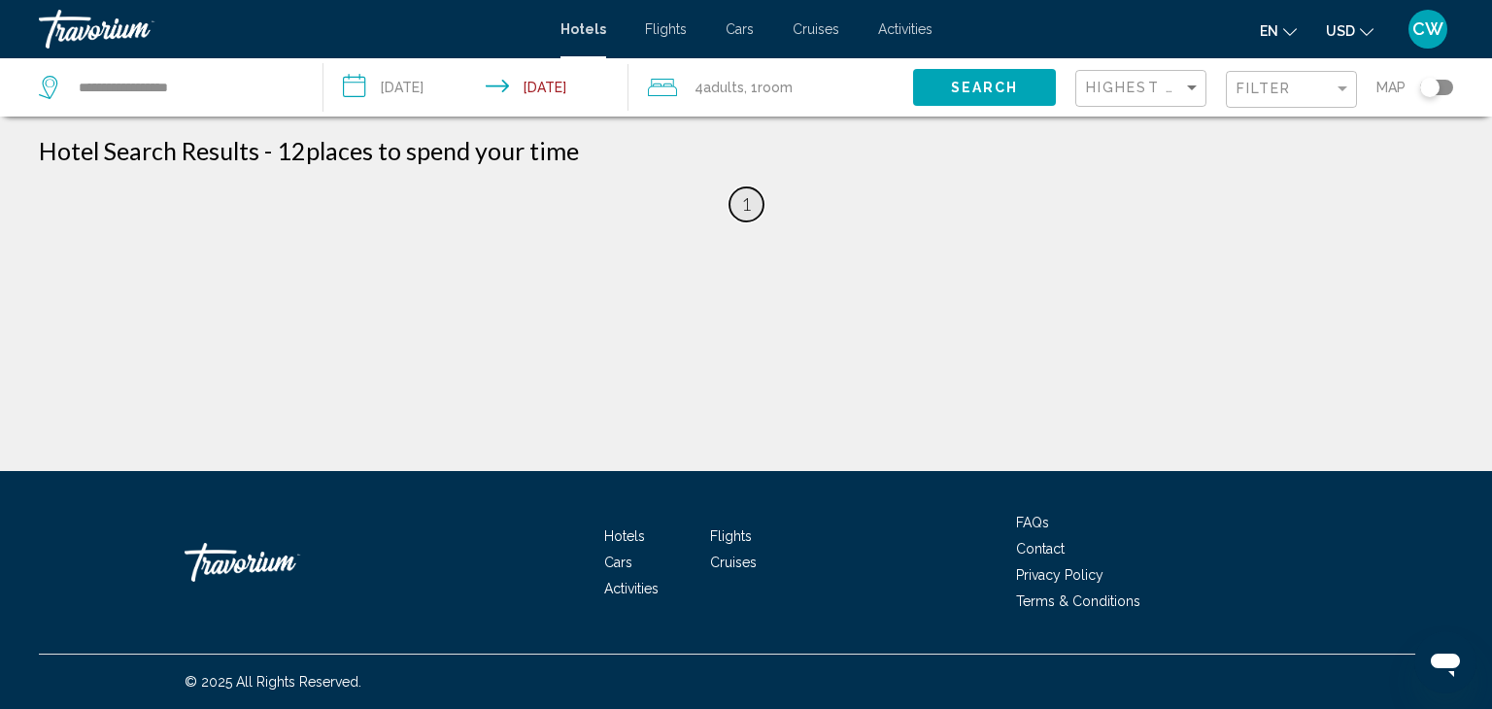
click at [746, 199] on span "1" at bounding box center [746, 203] width 10 height 21
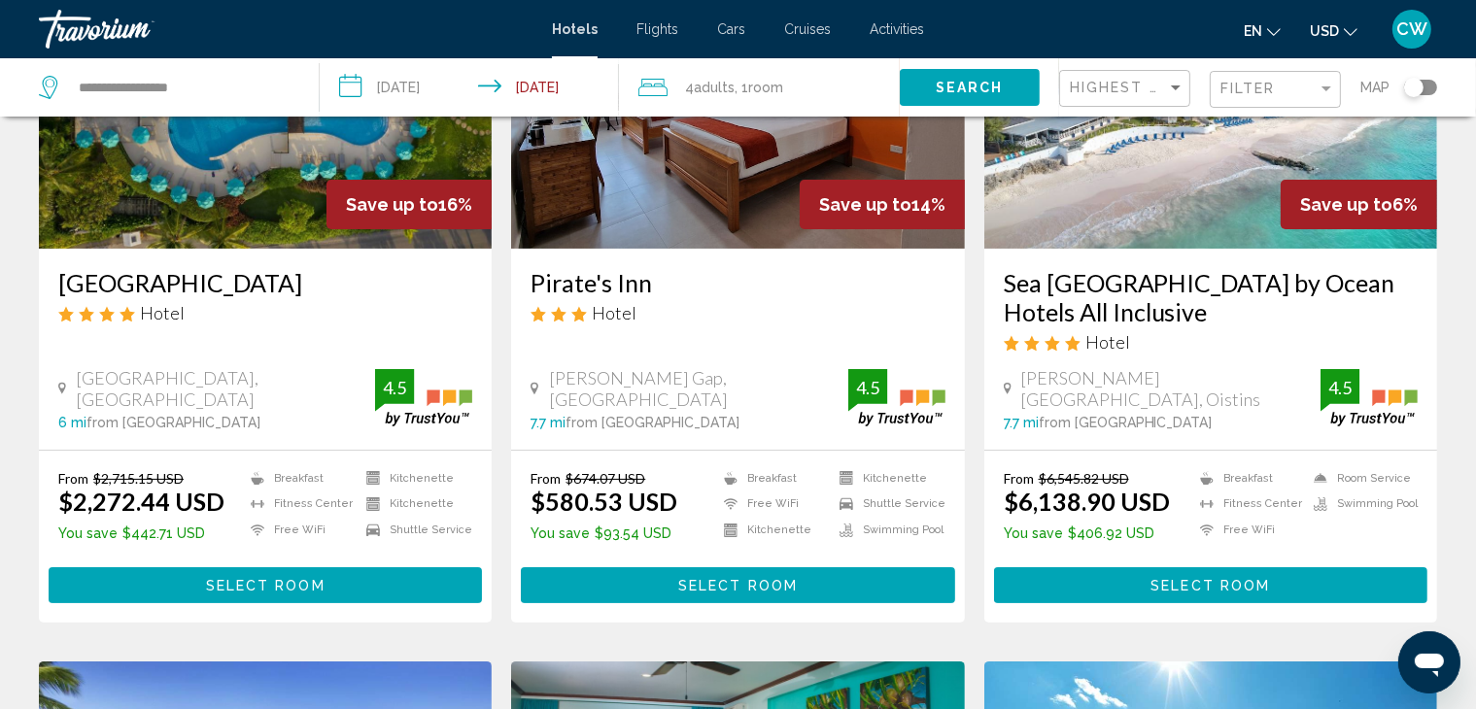
scroll to position [248, 0]
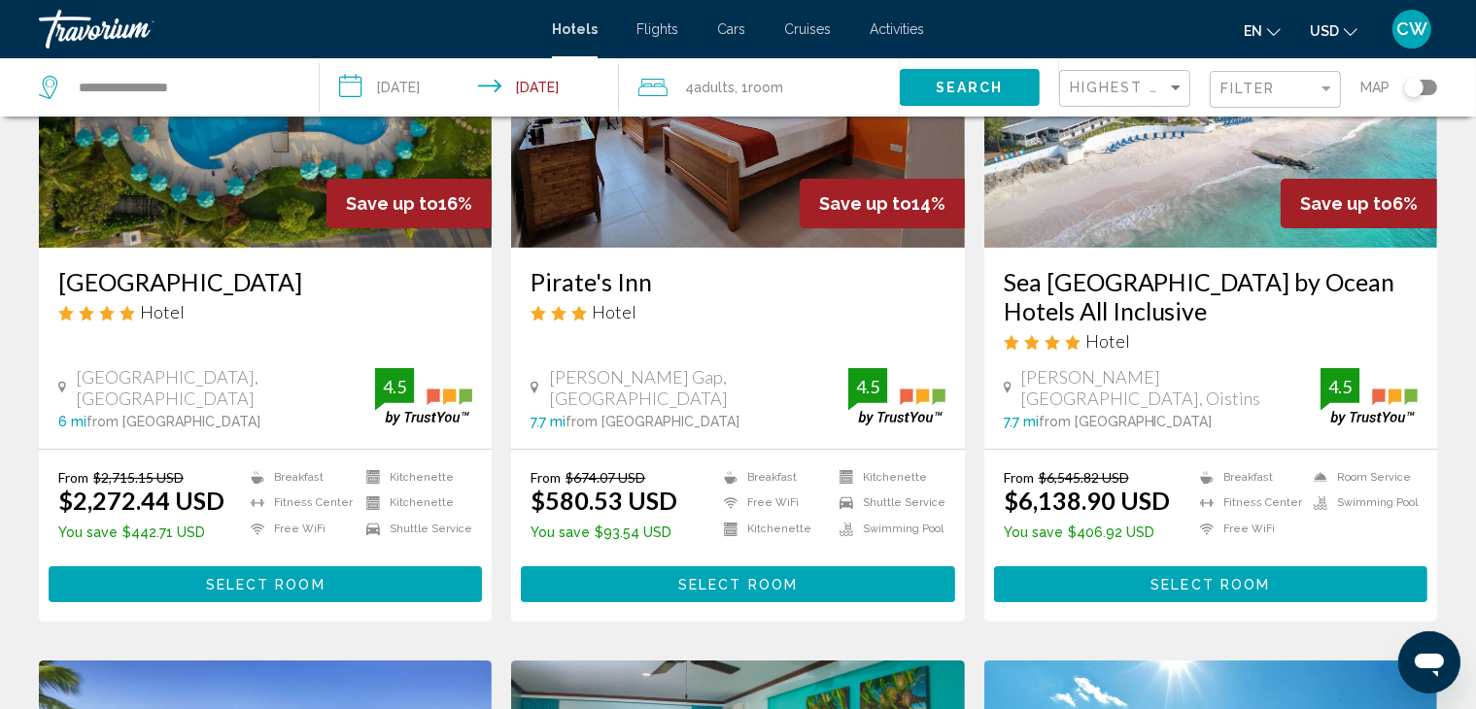
click at [1163, 287] on h3 "Sea Breeze Beach House by Ocean Hotels All Inclusive" at bounding box center [1211, 296] width 414 height 58
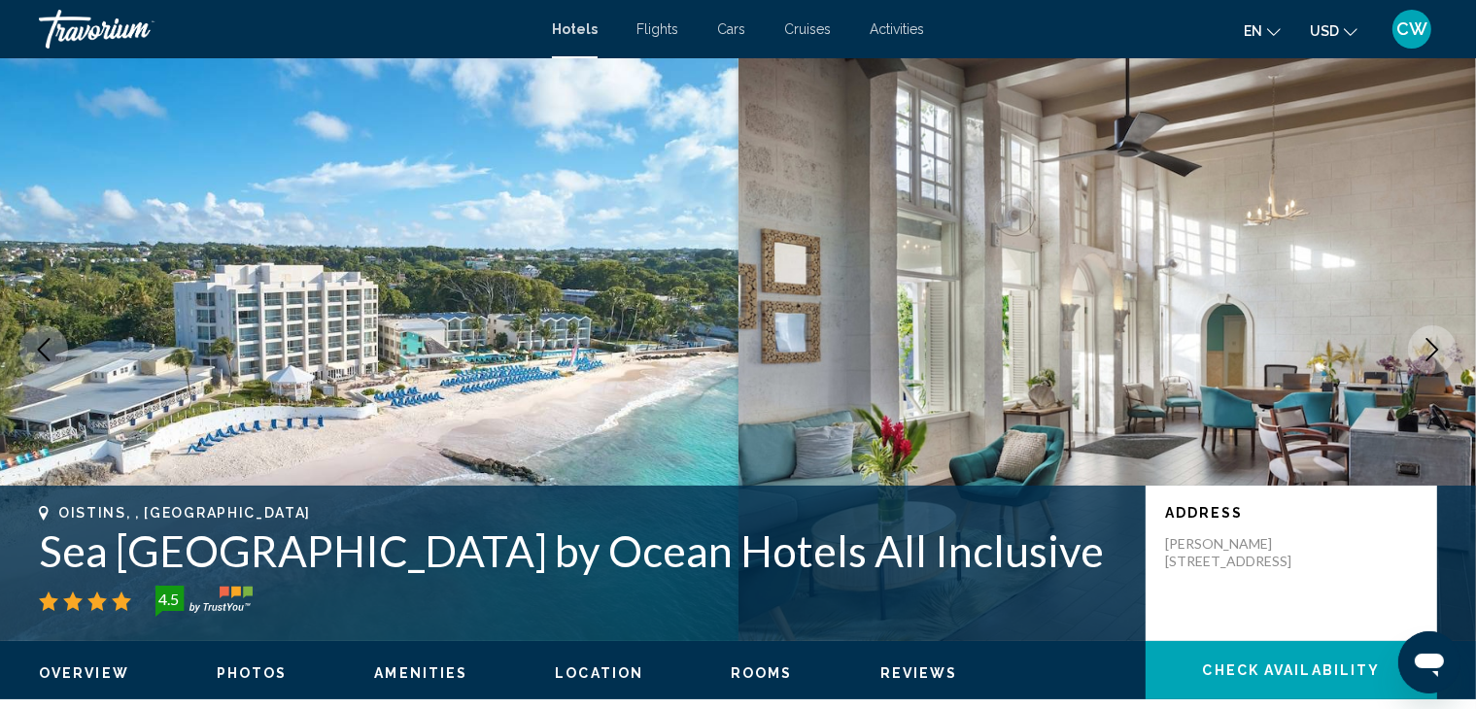
click at [1435, 348] on icon "Next image" at bounding box center [1432, 349] width 13 height 23
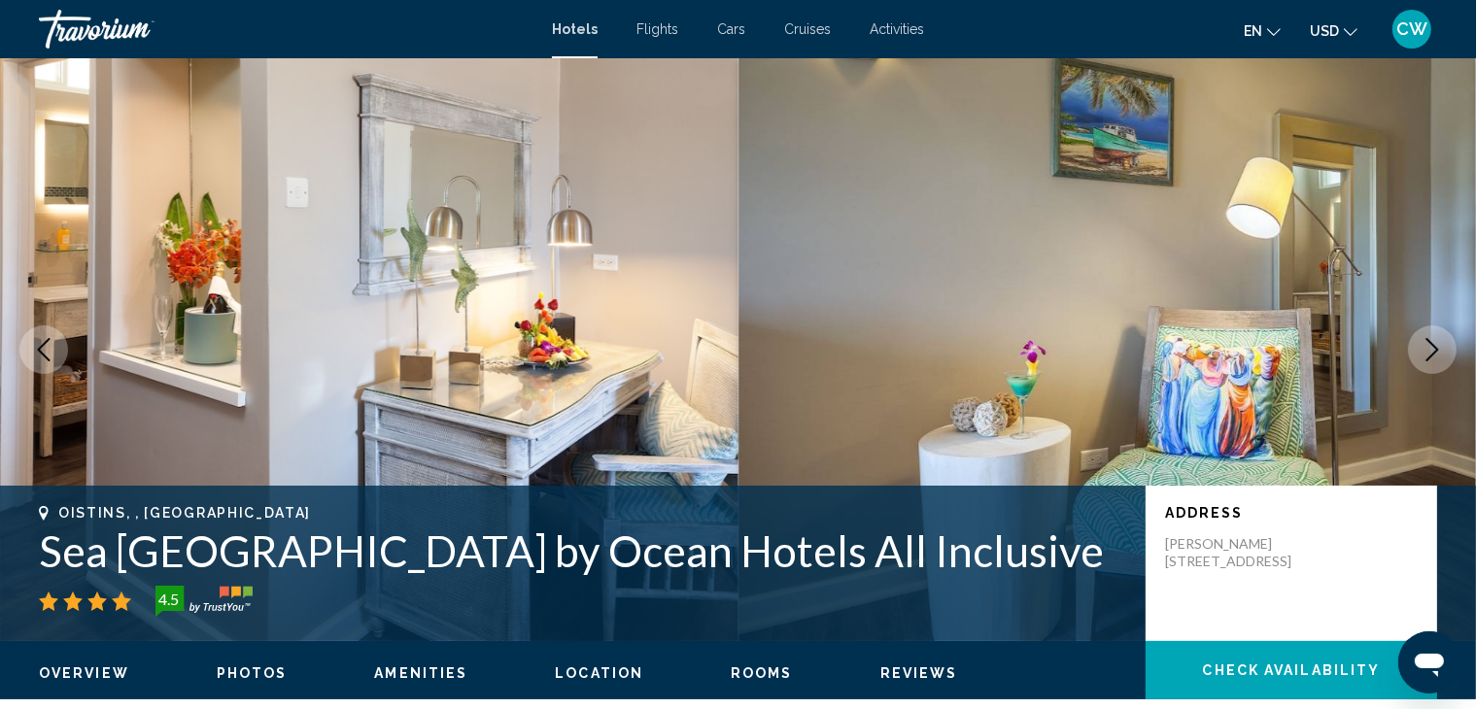
click at [1435, 348] on icon "Next image" at bounding box center [1432, 349] width 13 height 23
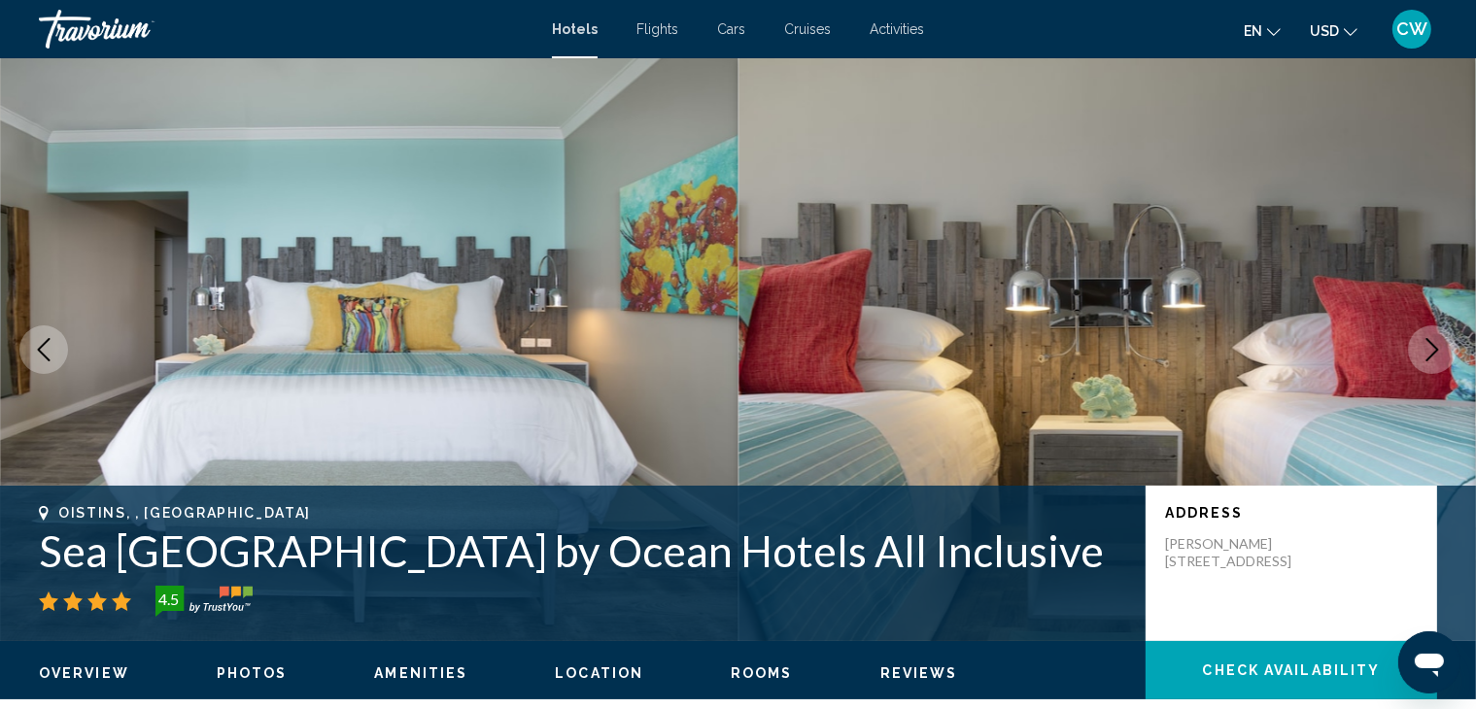
click at [1435, 348] on icon "Next image" at bounding box center [1432, 349] width 13 height 23
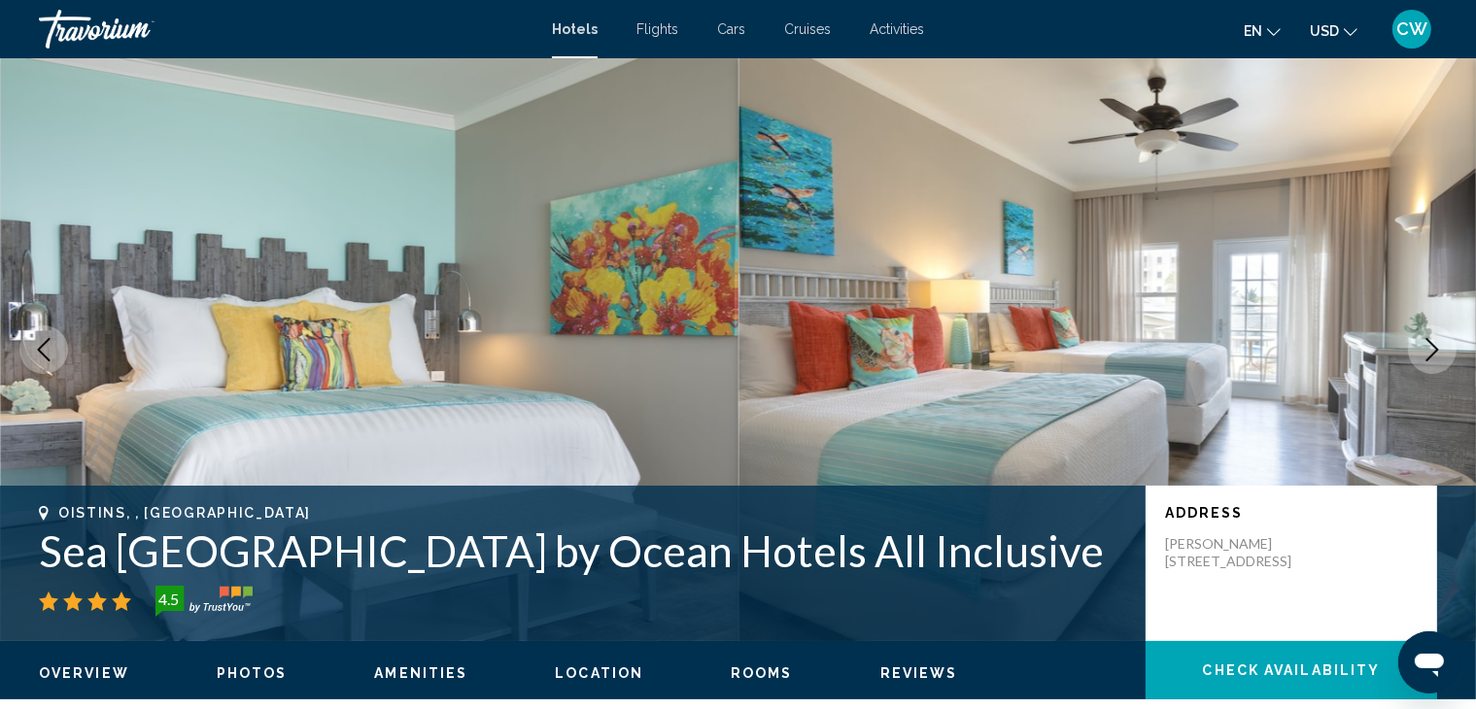
click at [1435, 348] on icon "Next image" at bounding box center [1432, 349] width 13 height 23
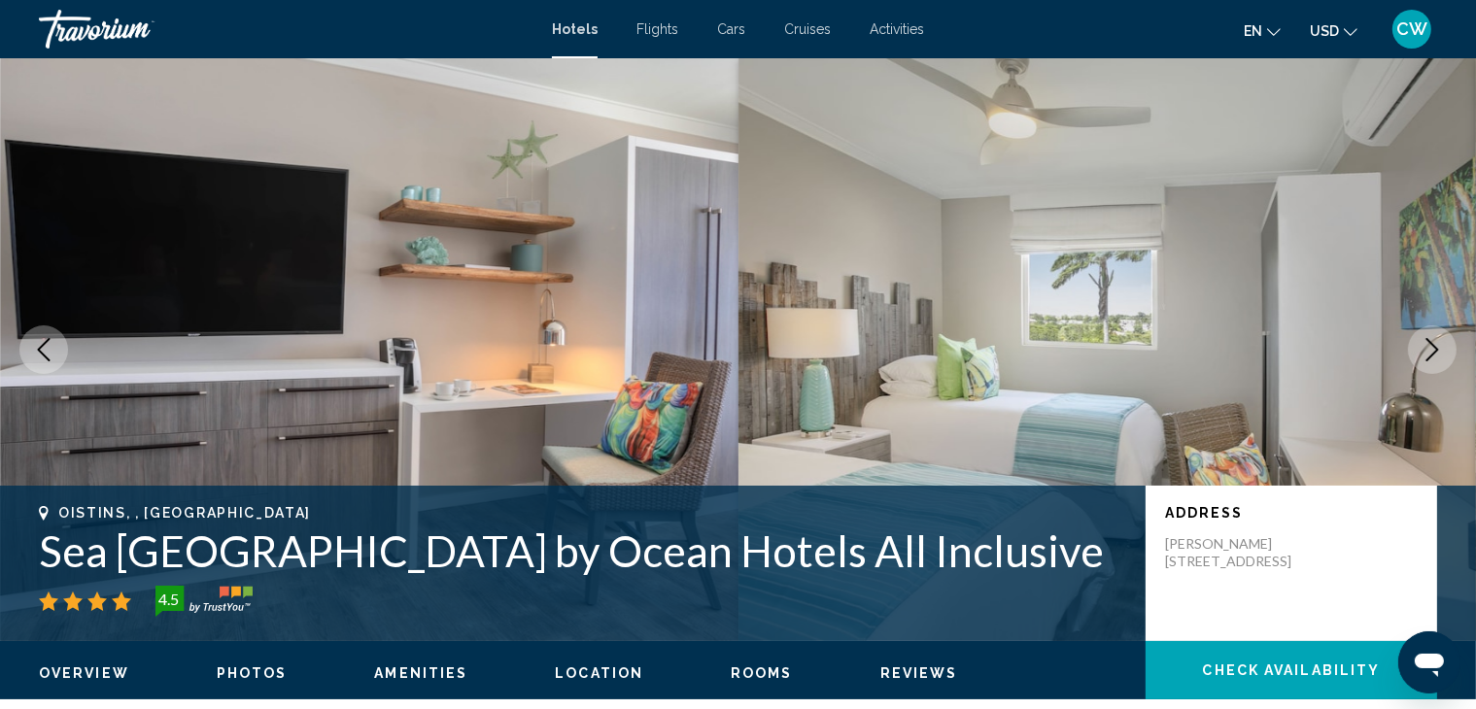
click at [1435, 348] on icon "Next image" at bounding box center [1432, 349] width 13 height 23
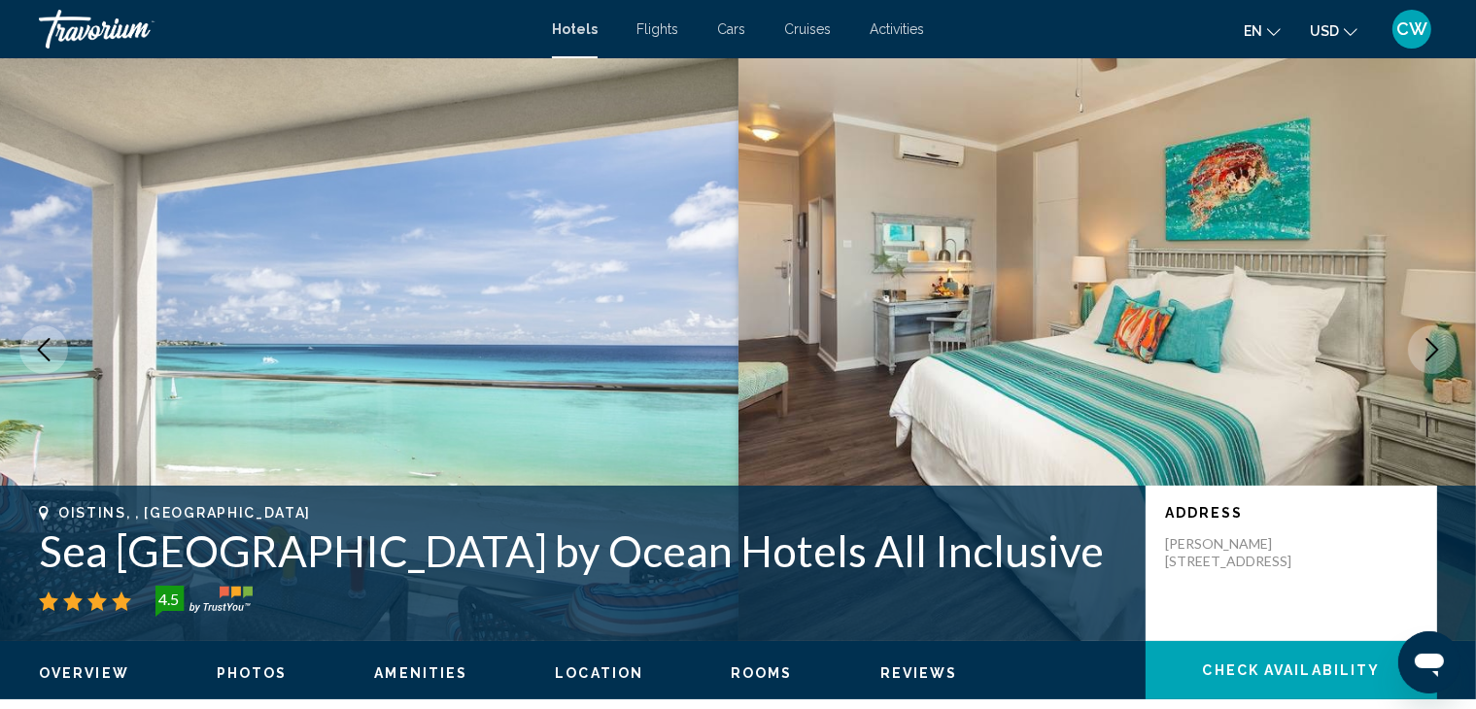
click at [1440, 351] on icon "Next image" at bounding box center [1431, 349] width 23 height 23
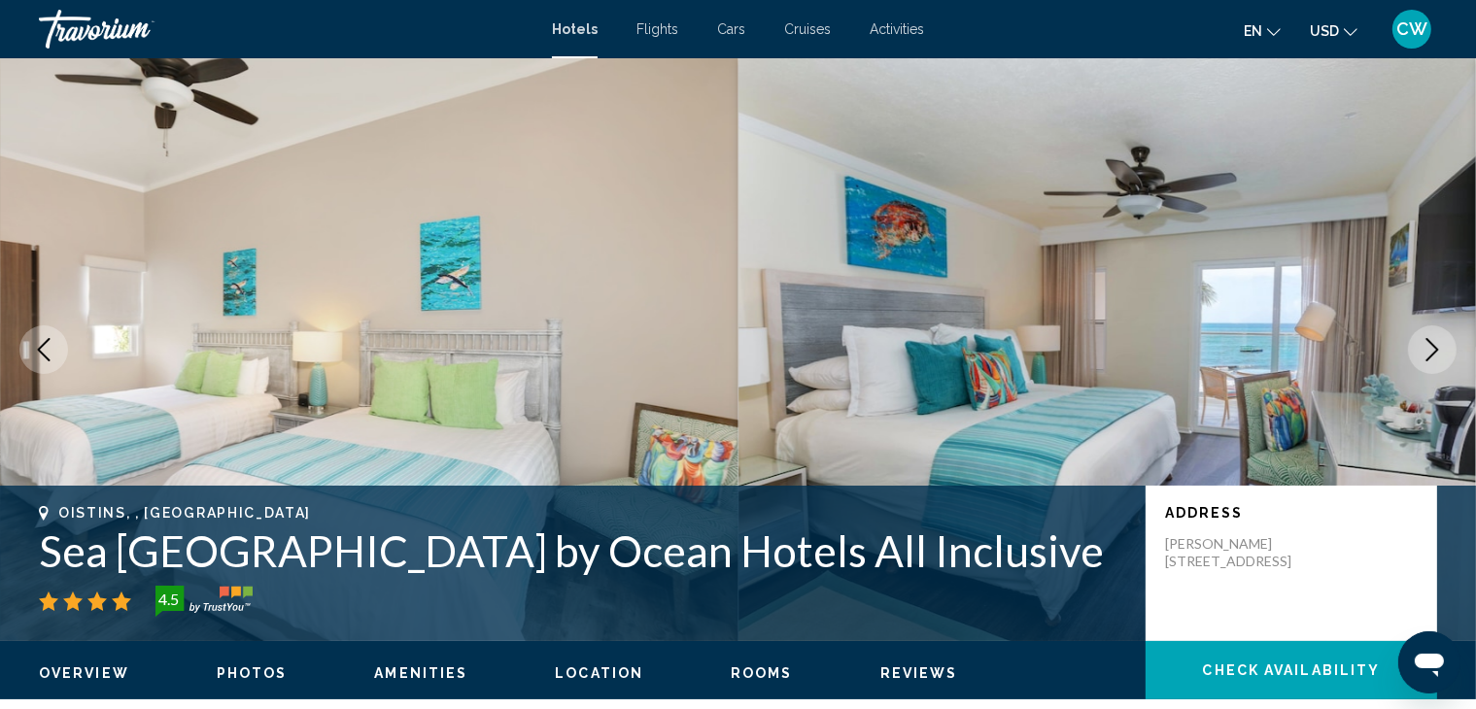
click at [1440, 351] on icon "Next image" at bounding box center [1431, 349] width 23 height 23
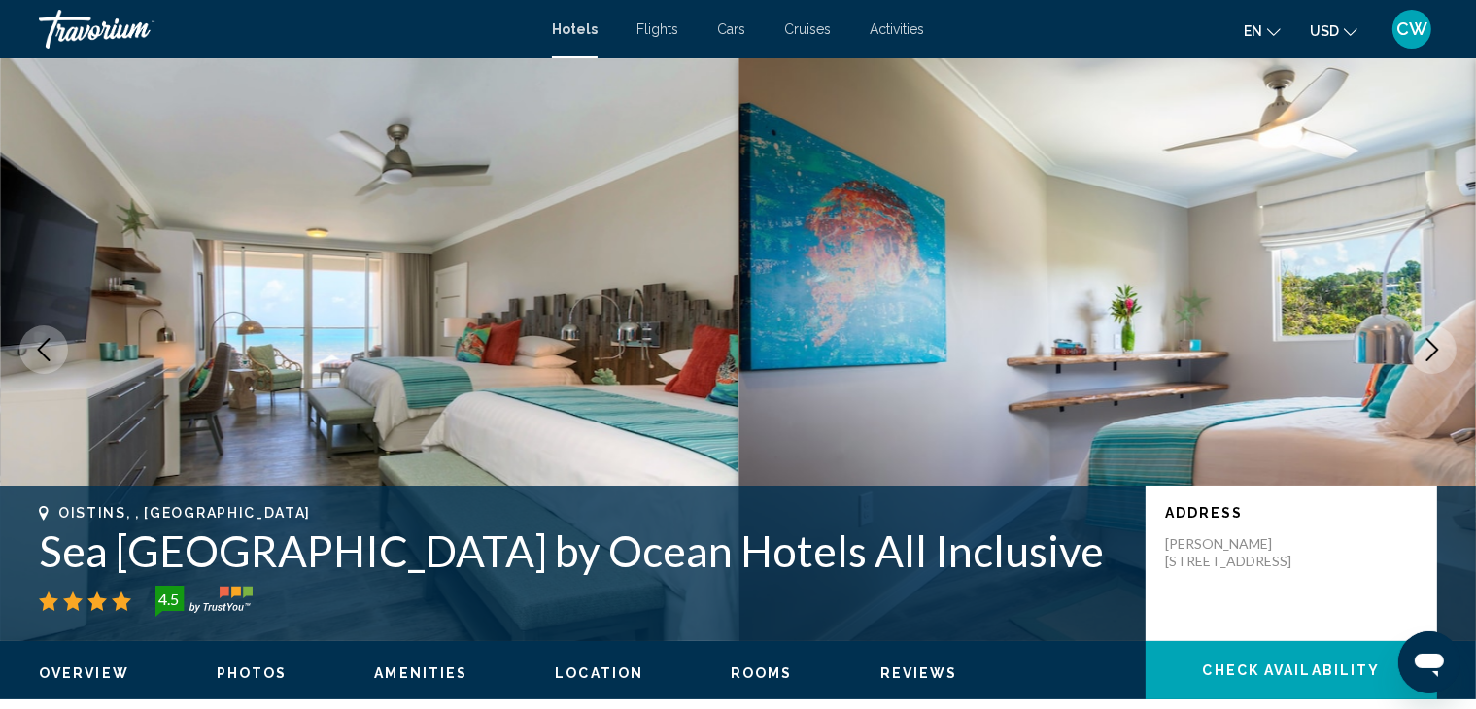
click at [1440, 351] on icon "Next image" at bounding box center [1431, 349] width 23 height 23
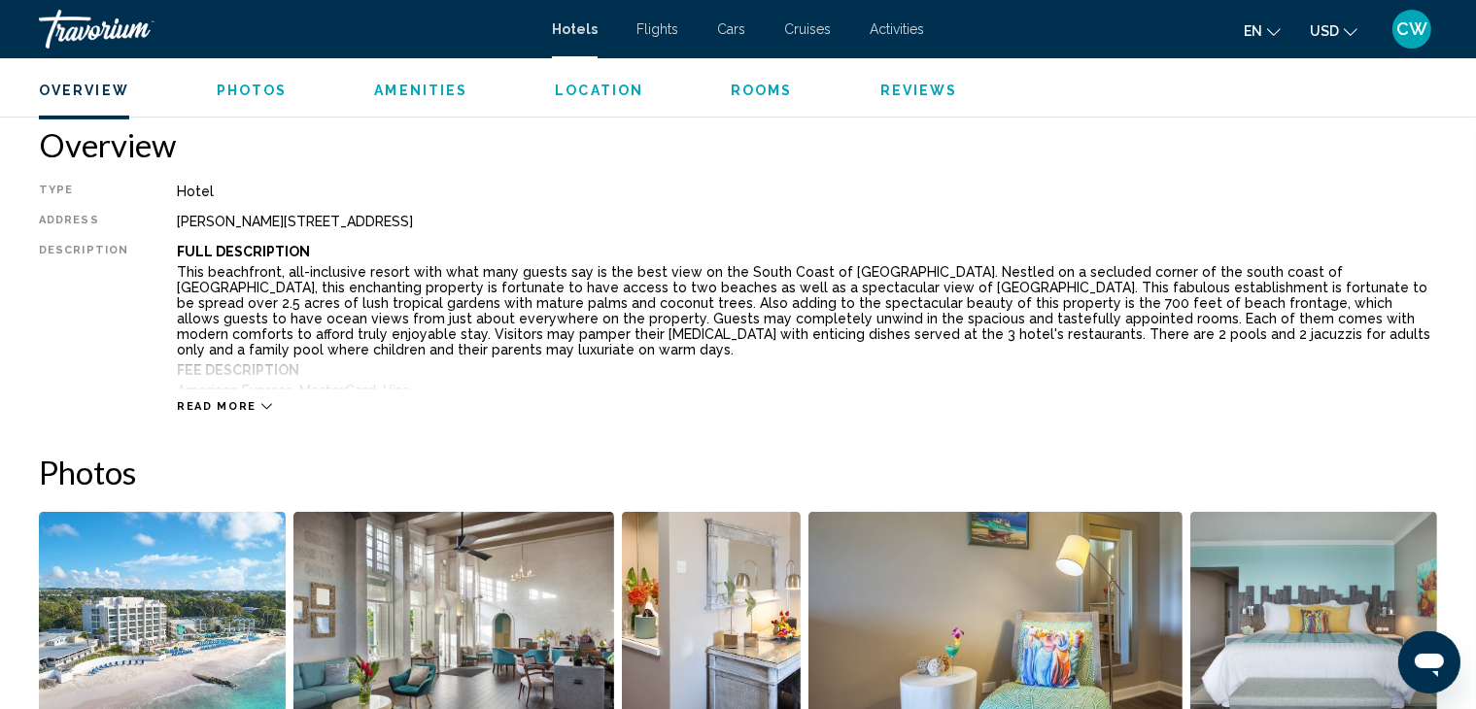
scroll to position [614, 0]
click at [261, 402] on icon "Main content" at bounding box center [266, 406] width 11 height 11
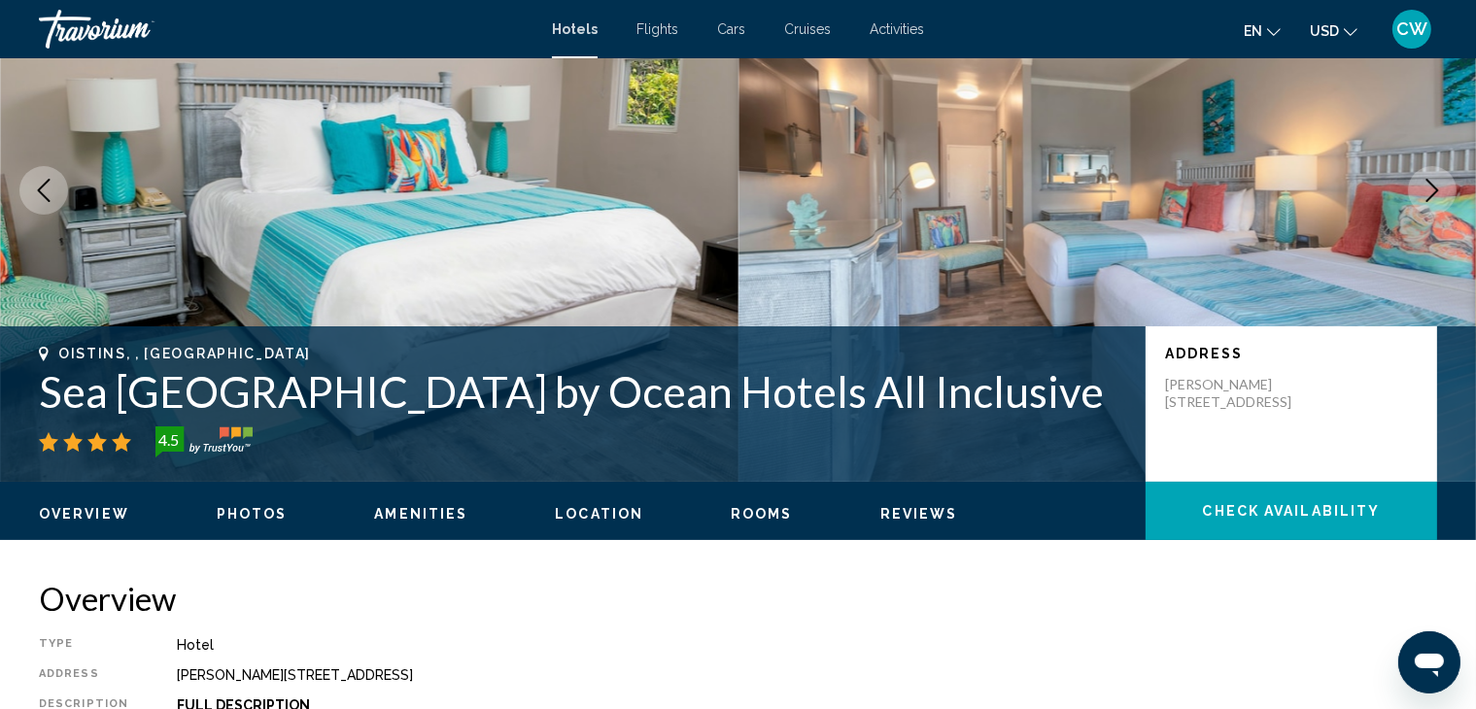
scroll to position [0, 0]
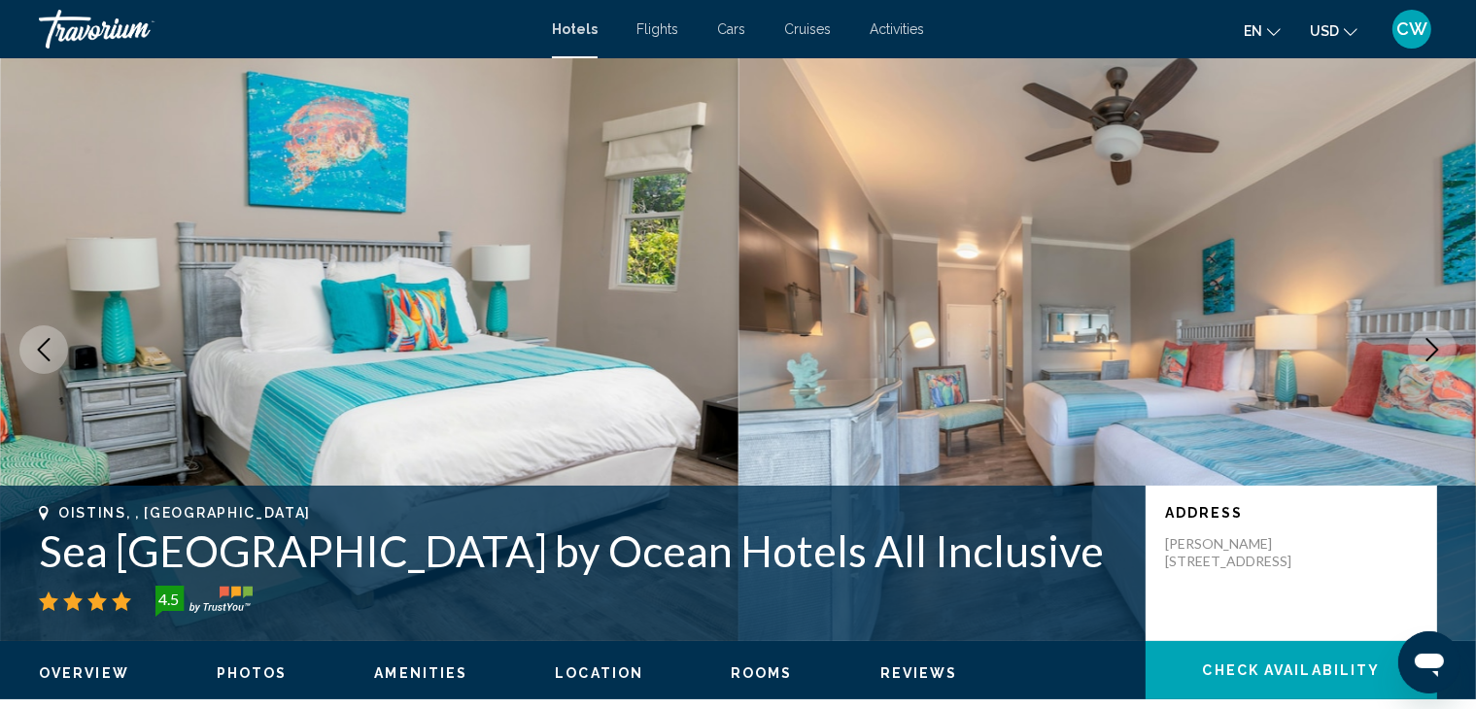
click at [808, 33] on span "Cruises" at bounding box center [807, 29] width 47 height 16
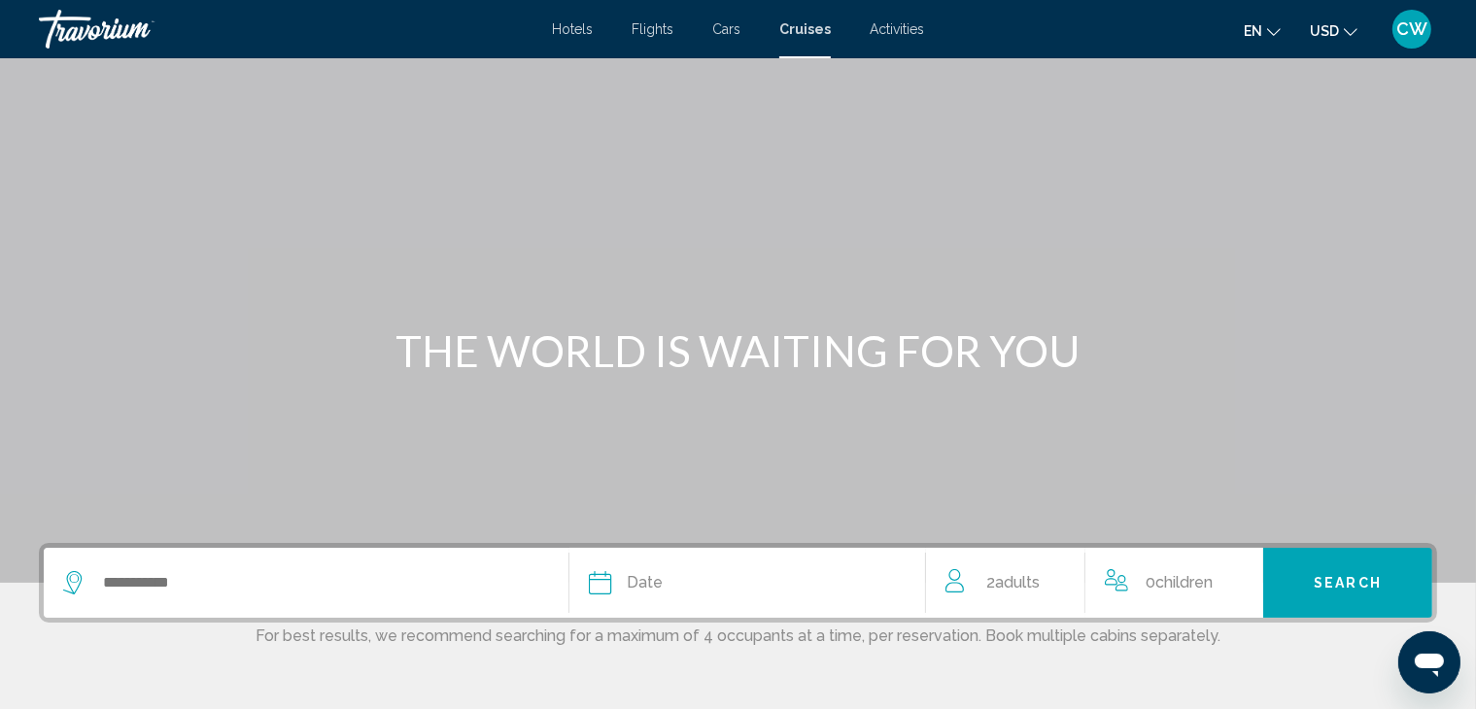
scroll to position [368, 0]
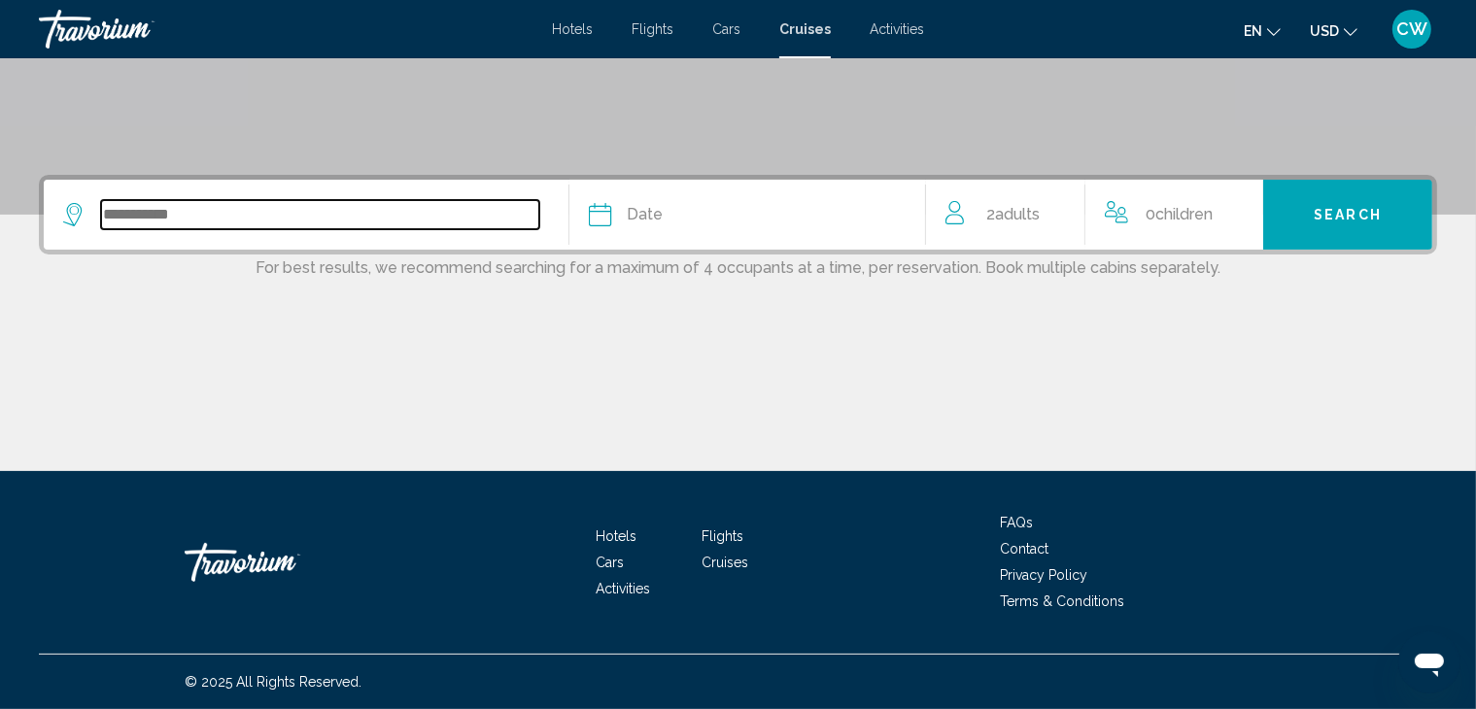
click at [484, 209] on input "Search widget" at bounding box center [320, 214] width 438 height 29
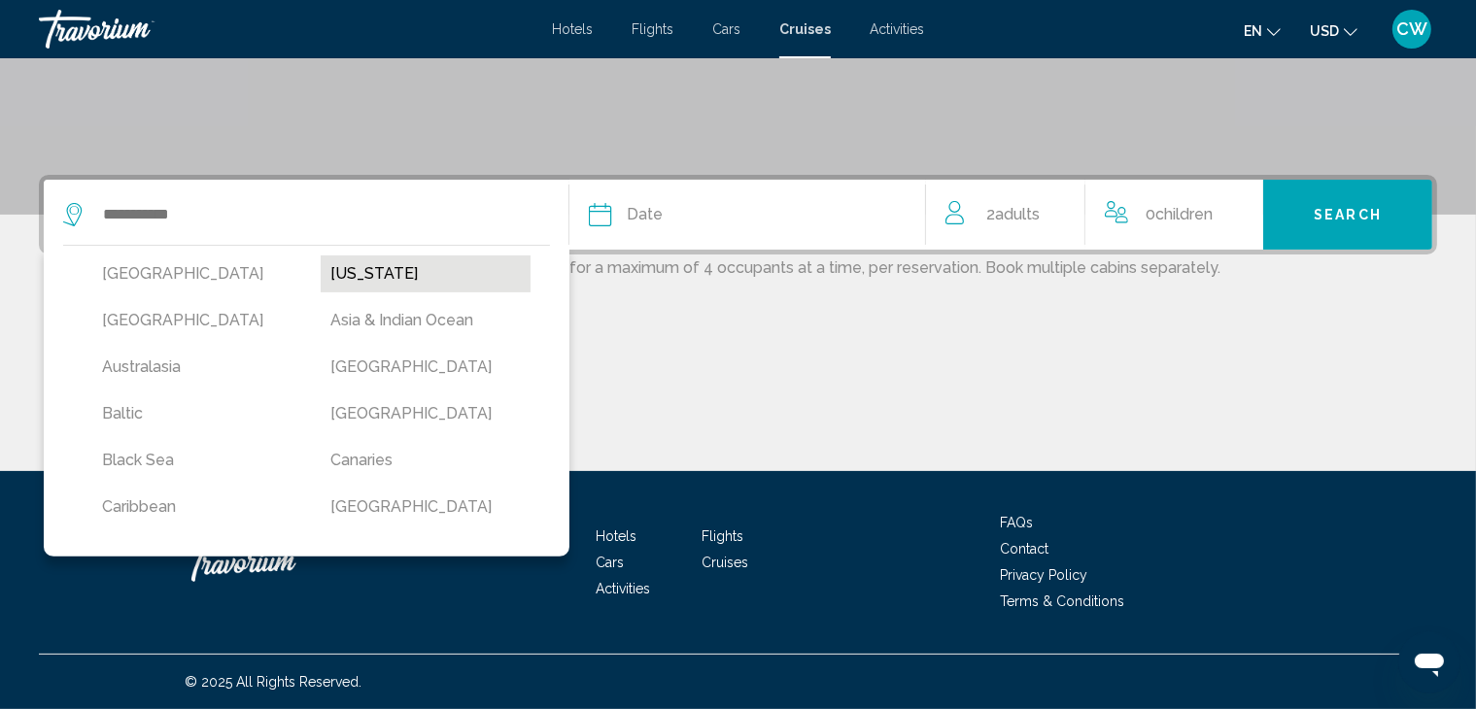
click at [371, 274] on button "Alaska" at bounding box center [425, 274] width 209 height 37
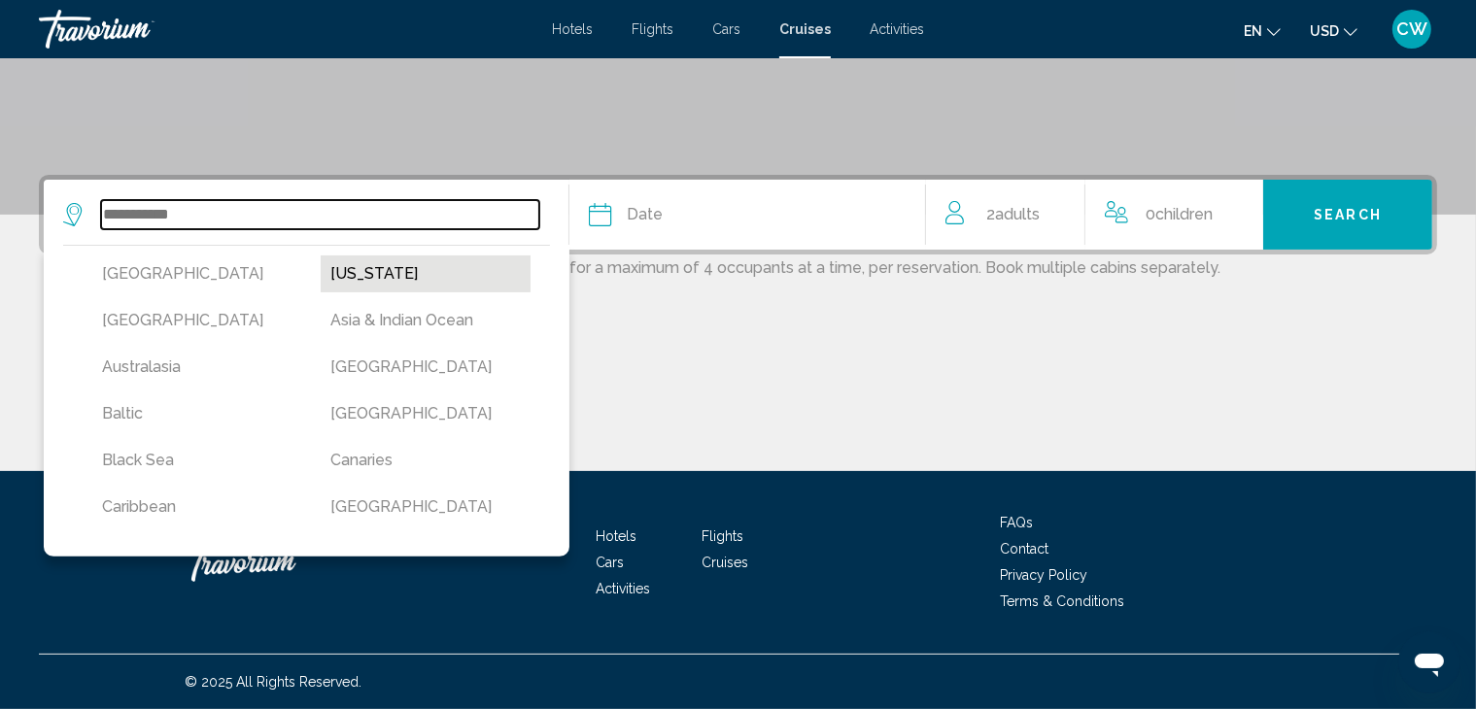
type input "******"
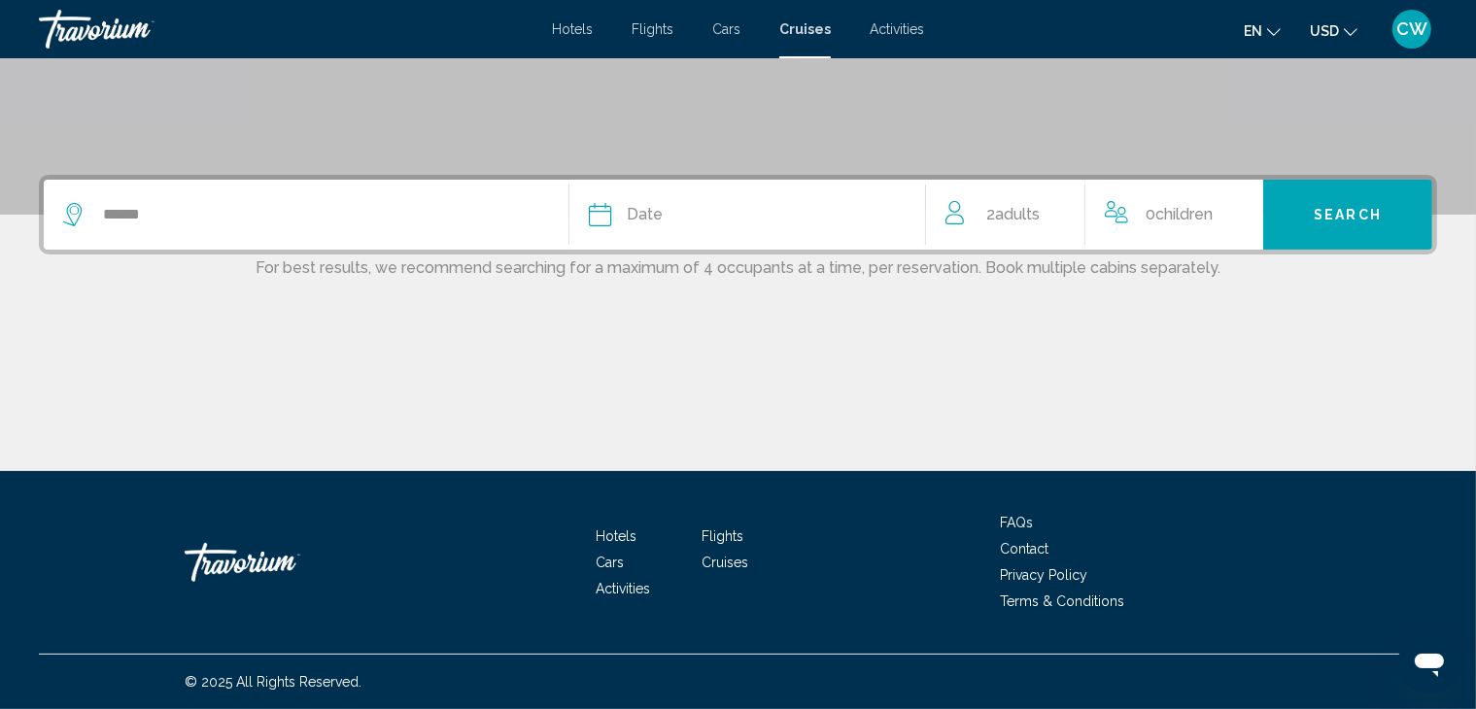
click at [628, 217] on span "Date" at bounding box center [645, 214] width 36 height 27
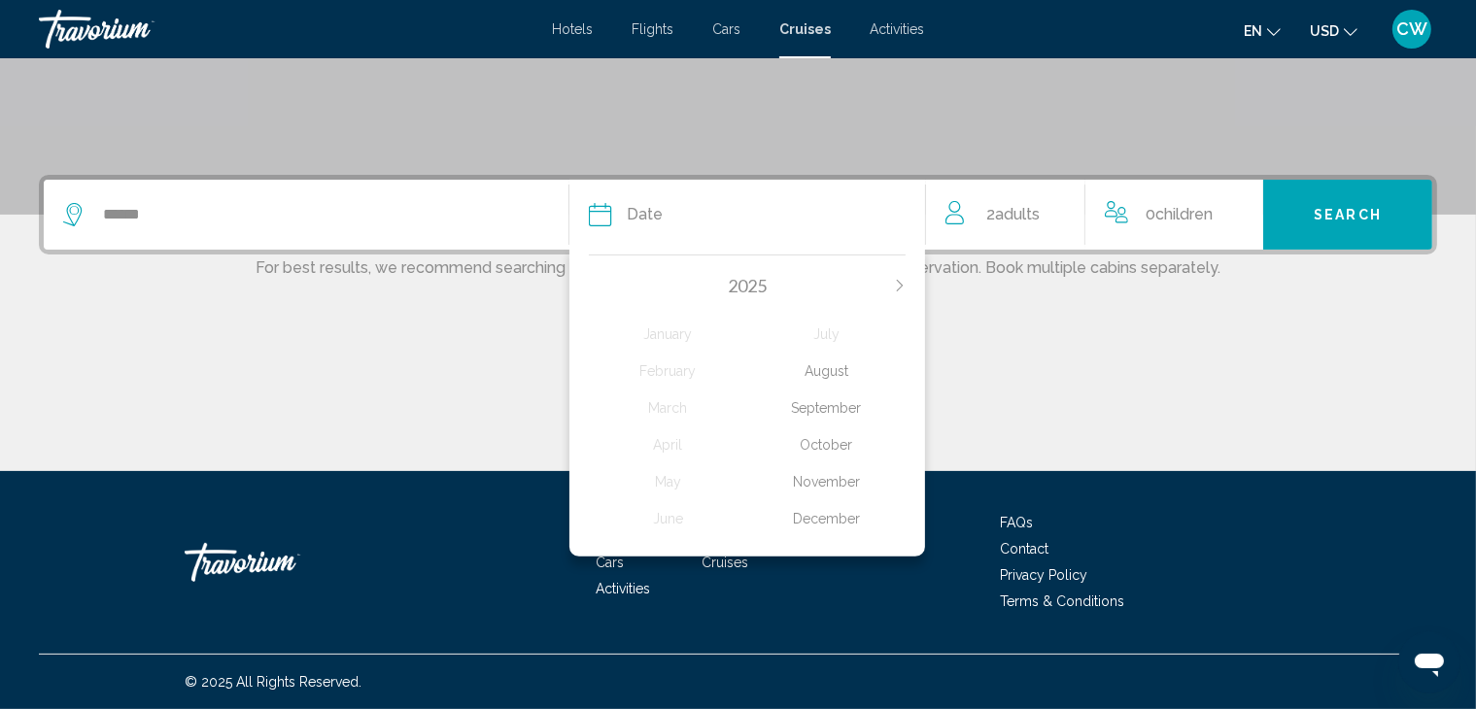
click at [904, 289] on icon "Next month" at bounding box center [900, 286] width 12 height 12
click at [676, 330] on div "January" at bounding box center [668, 334] width 158 height 35
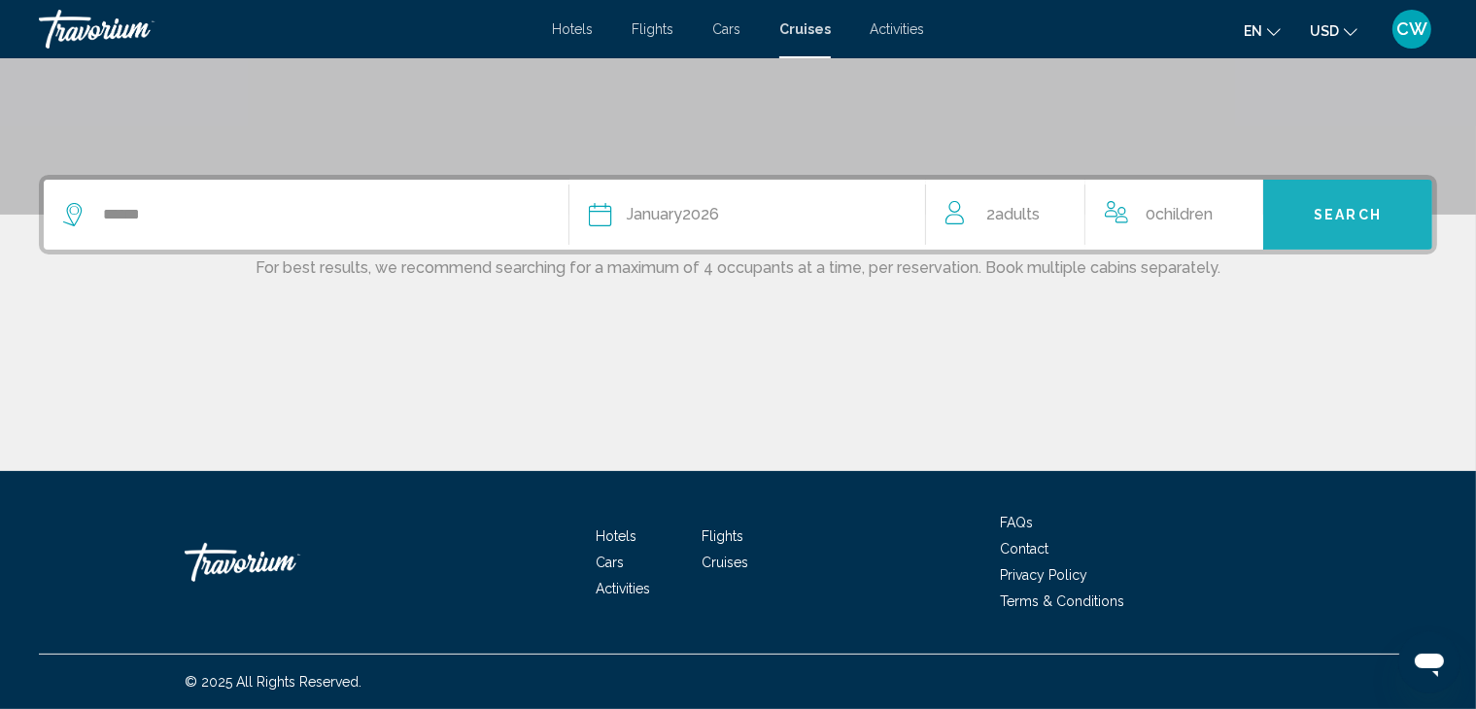
click at [1349, 213] on span "Search" at bounding box center [1348, 216] width 68 height 16
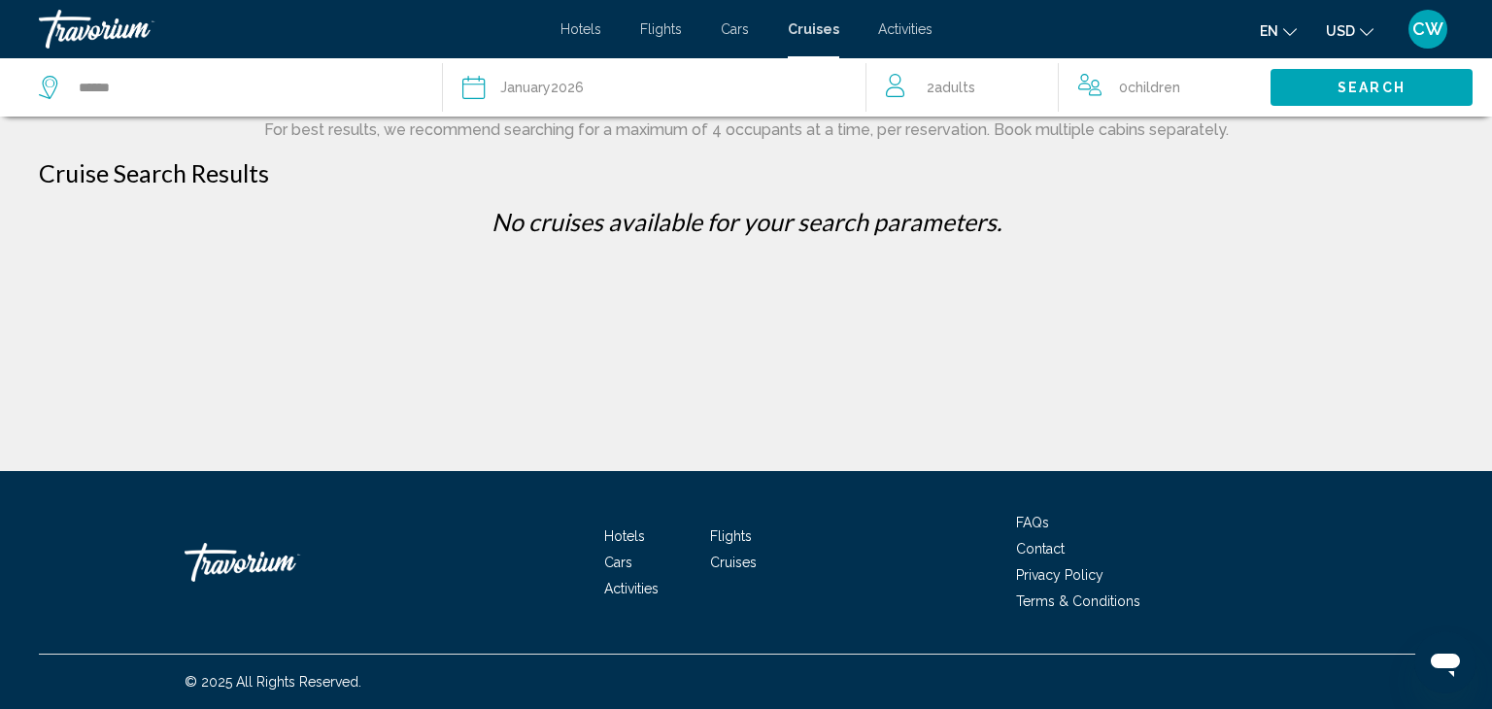
click at [735, 23] on span "Cars" at bounding box center [735, 29] width 28 height 16
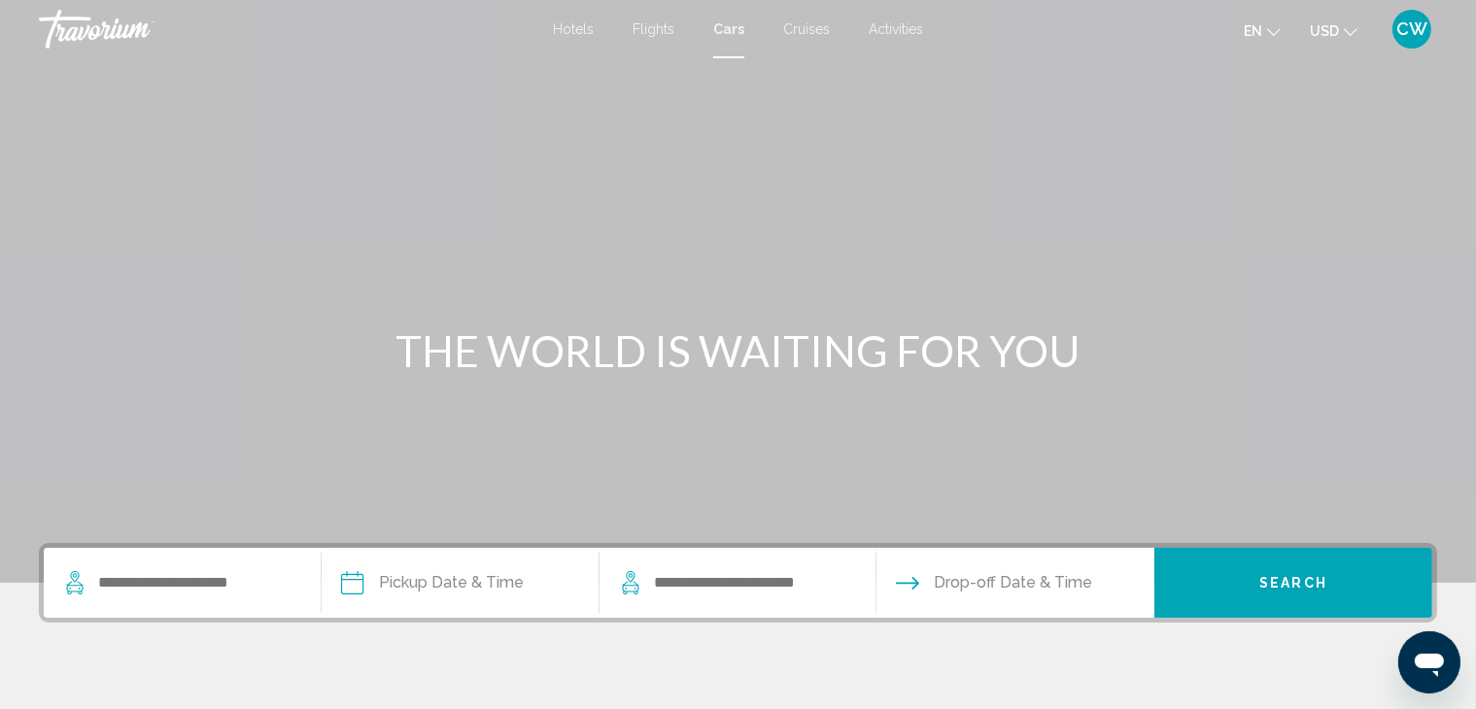
click at [566, 26] on span "Hotels" at bounding box center [573, 29] width 41 height 16
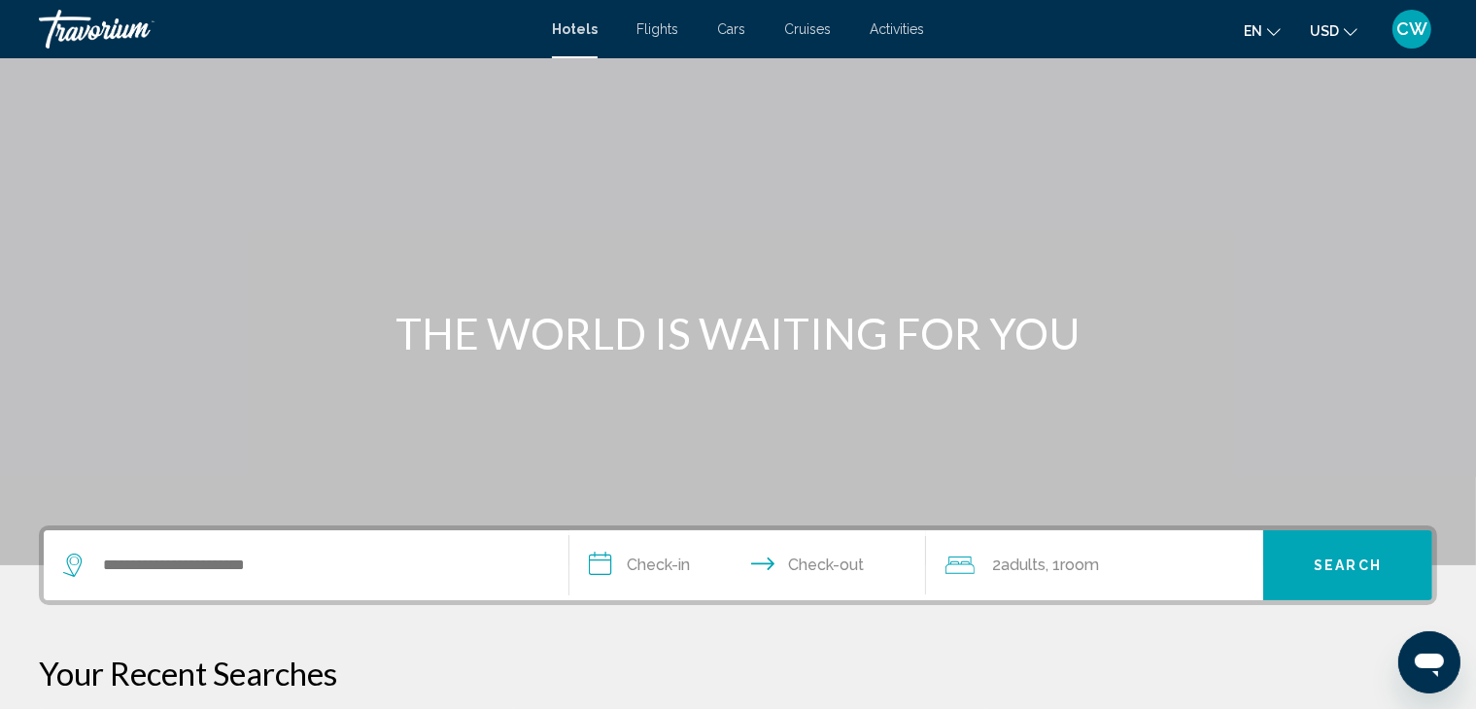
scroll to position [15, 0]
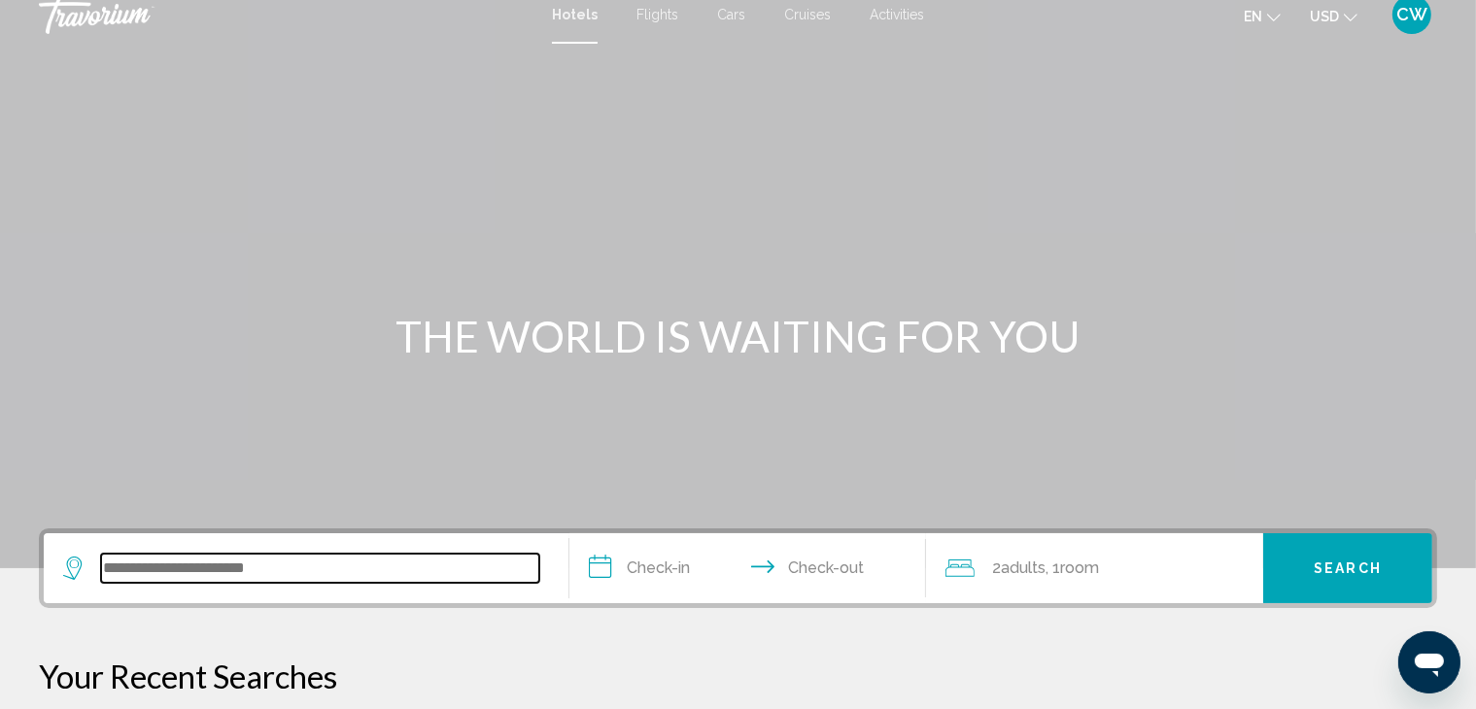
click at [280, 575] on input "Search widget" at bounding box center [320, 568] width 438 height 29
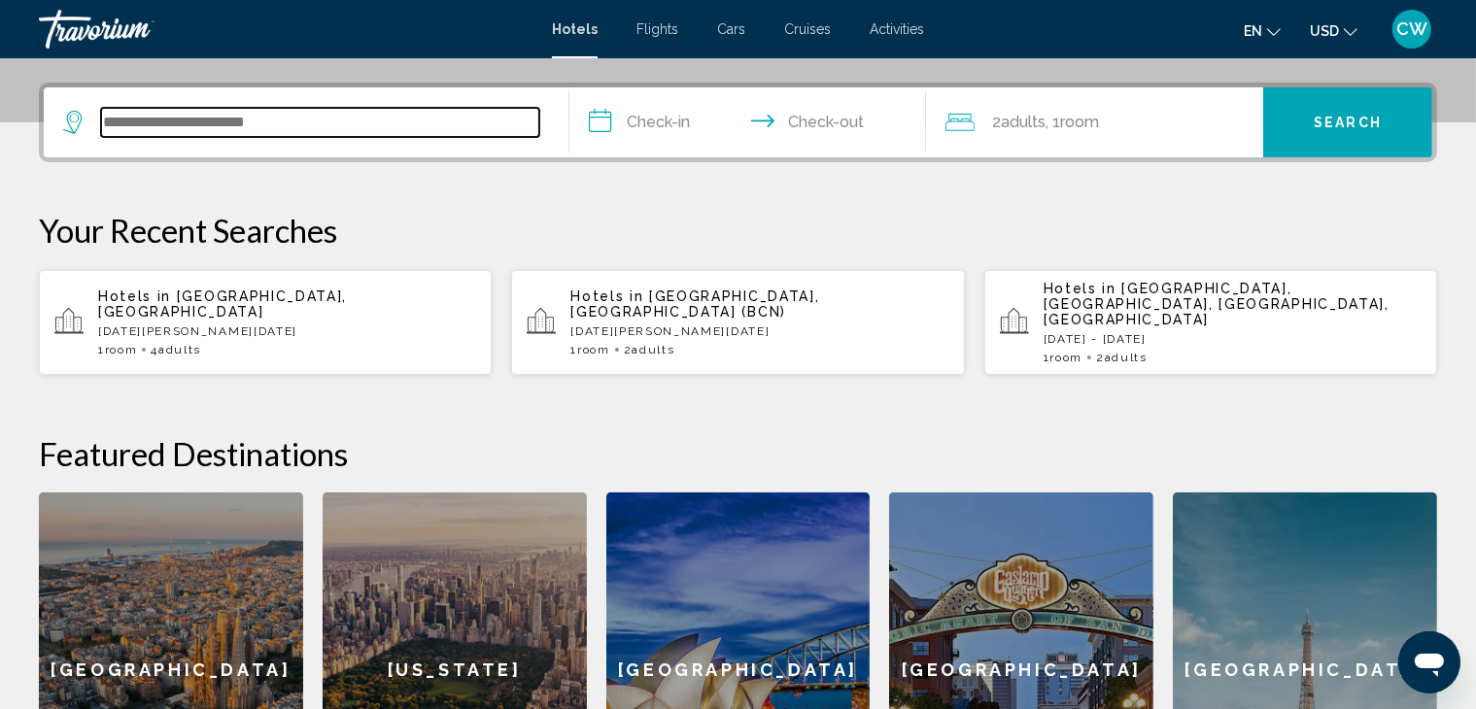
scroll to position [479, 0]
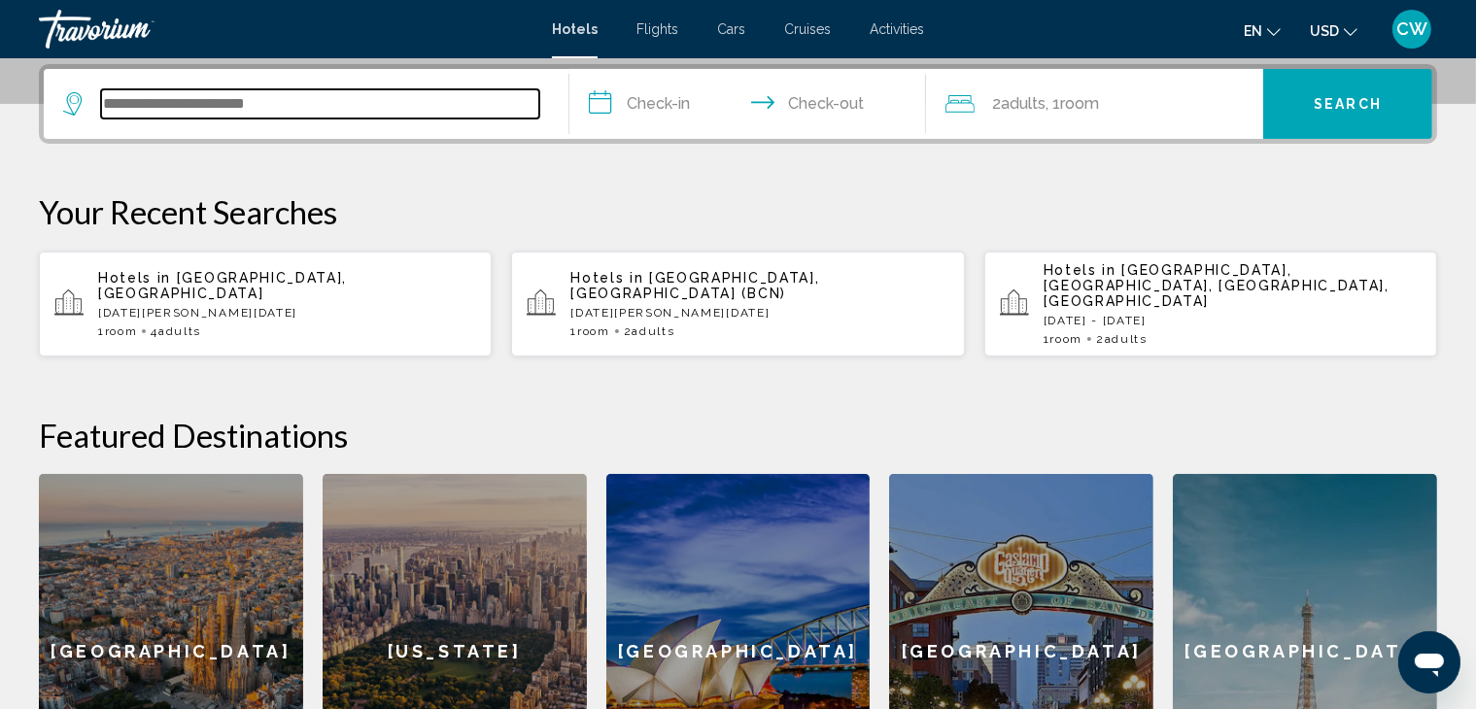
click at [379, 98] on input "Search widget" at bounding box center [320, 103] width 438 height 29
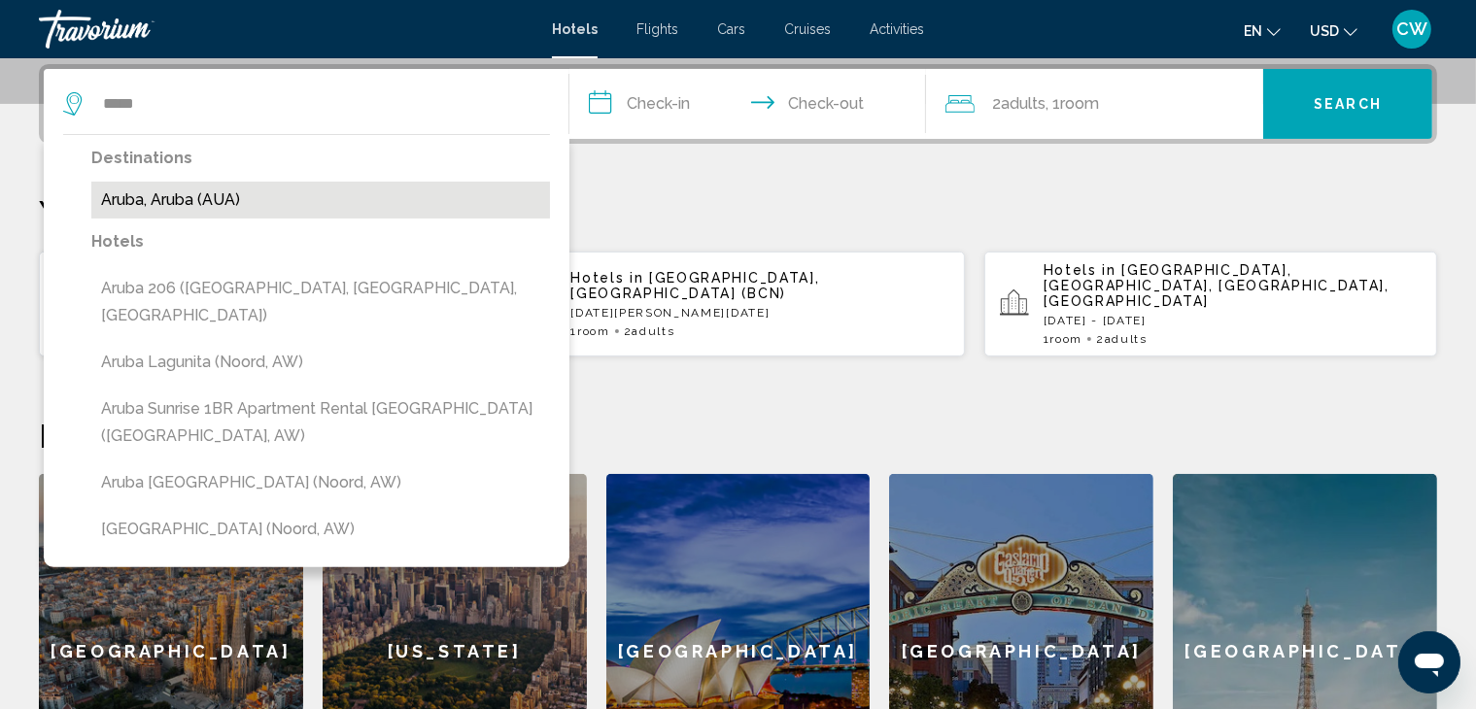
click at [217, 203] on button "Aruba, Aruba (AUA)" at bounding box center [320, 200] width 459 height 37
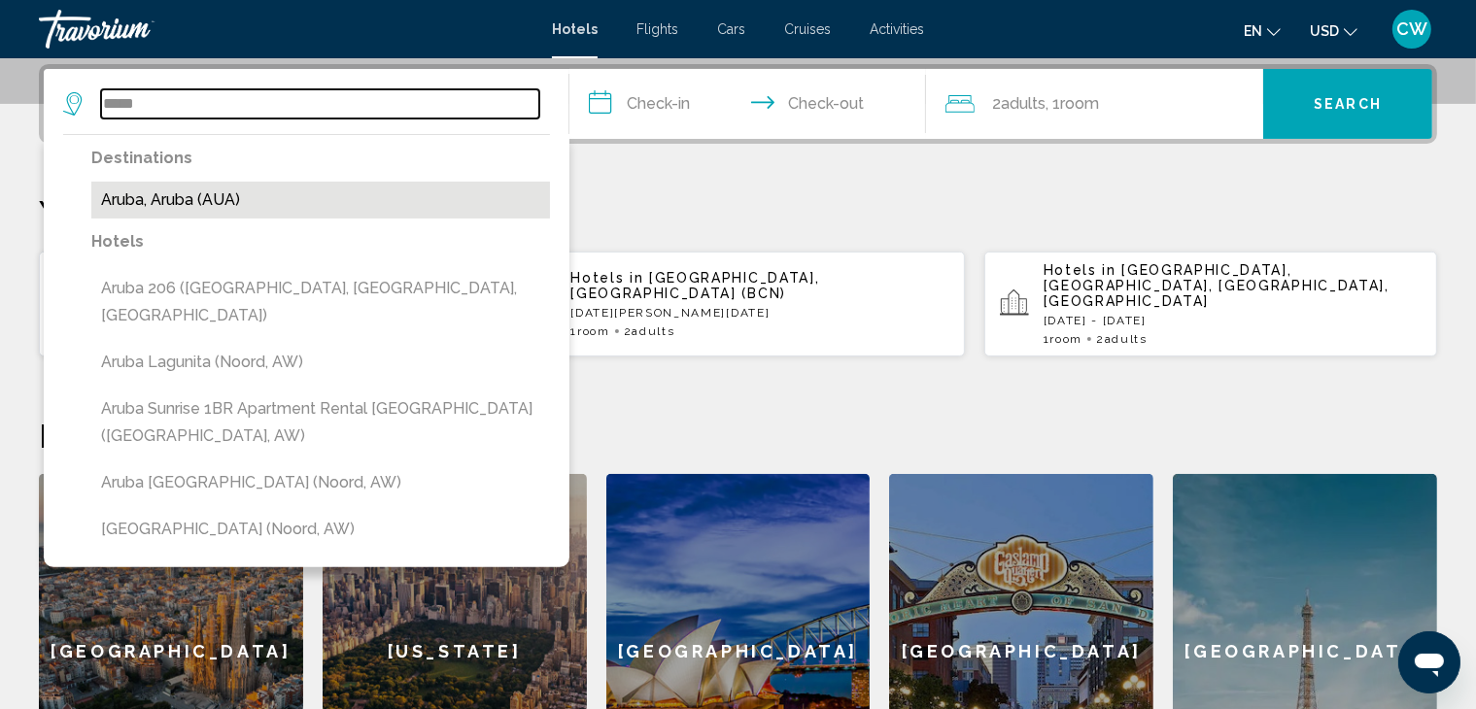
type input "**********"
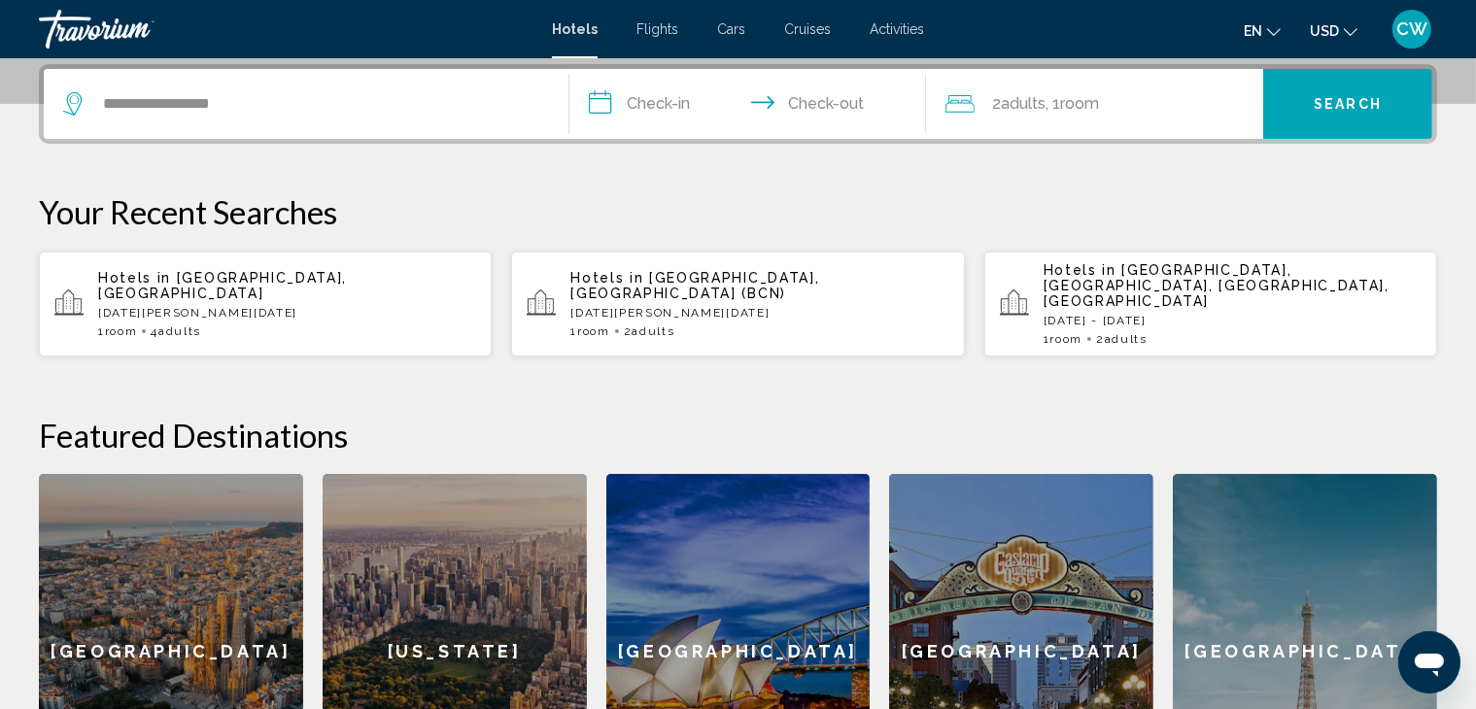
click at [678, 103] on input "**********" at bounding box center [751, 107] width 364 height 76
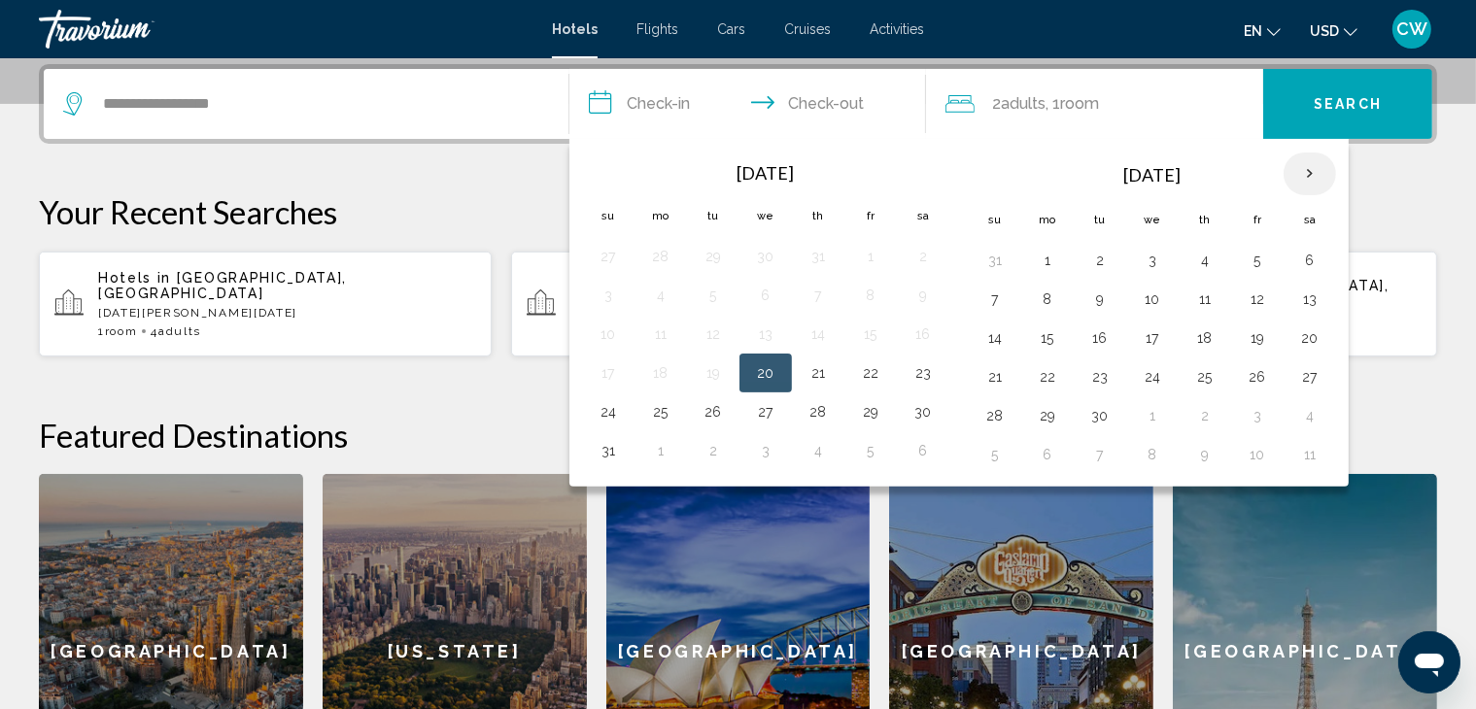
click at [1307, 168] on th "Next month" at bounding box center [1309, 174] width 52 height 43
click at [1205, 419] on button "29" at bounding box center [1204, 415] width 31 height 27
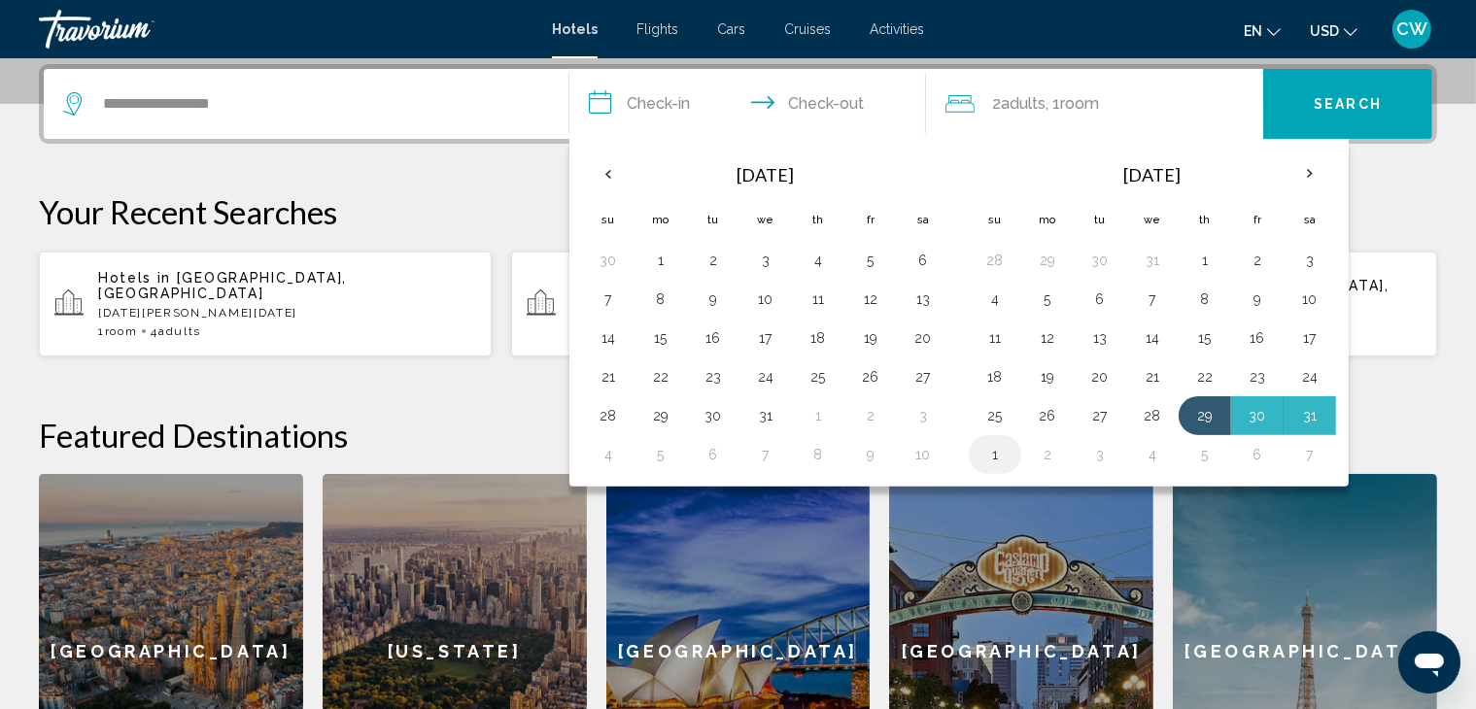
click at [992, 457] on button "1" at bounding box center [994, 454] width 31 height 27
type input "**********"
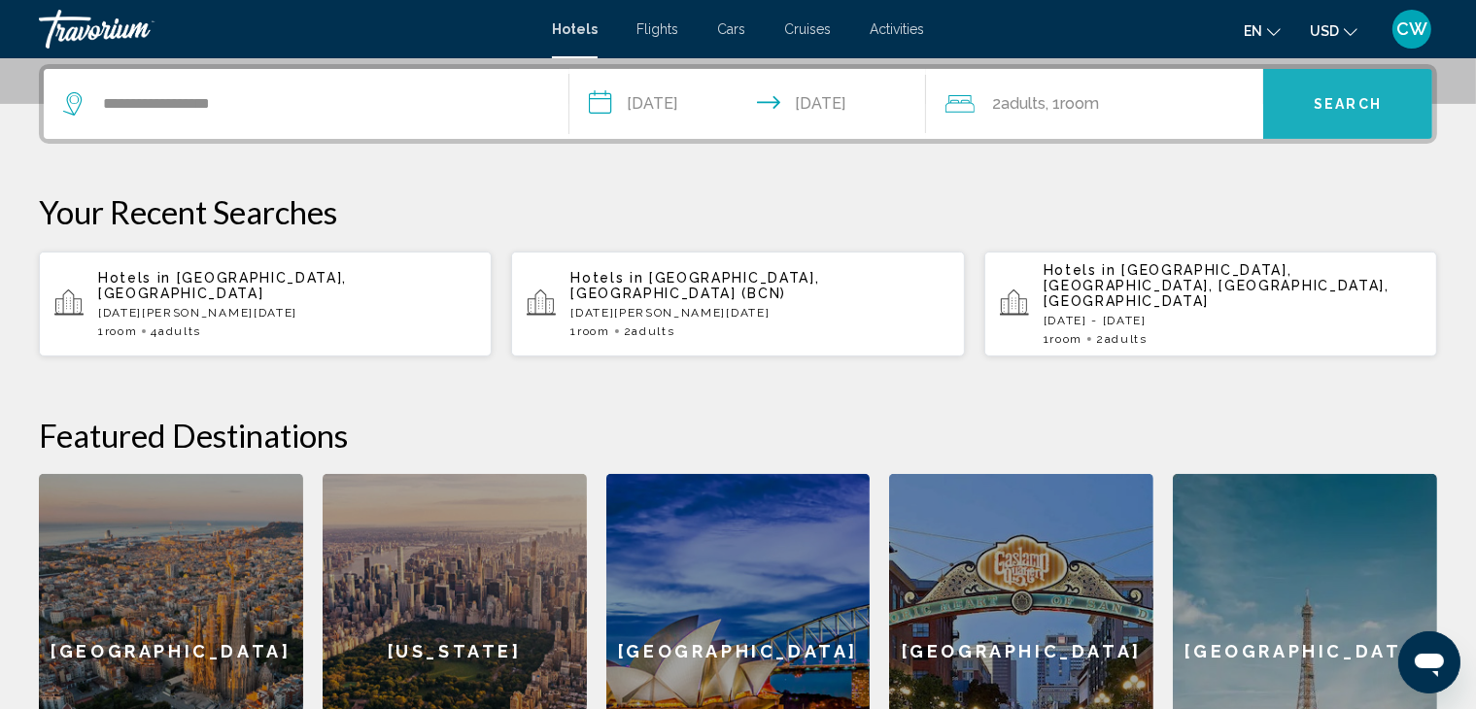
click at [1363, 97] on span "Search" at bounding box center [1348, 105] width 68 height 16
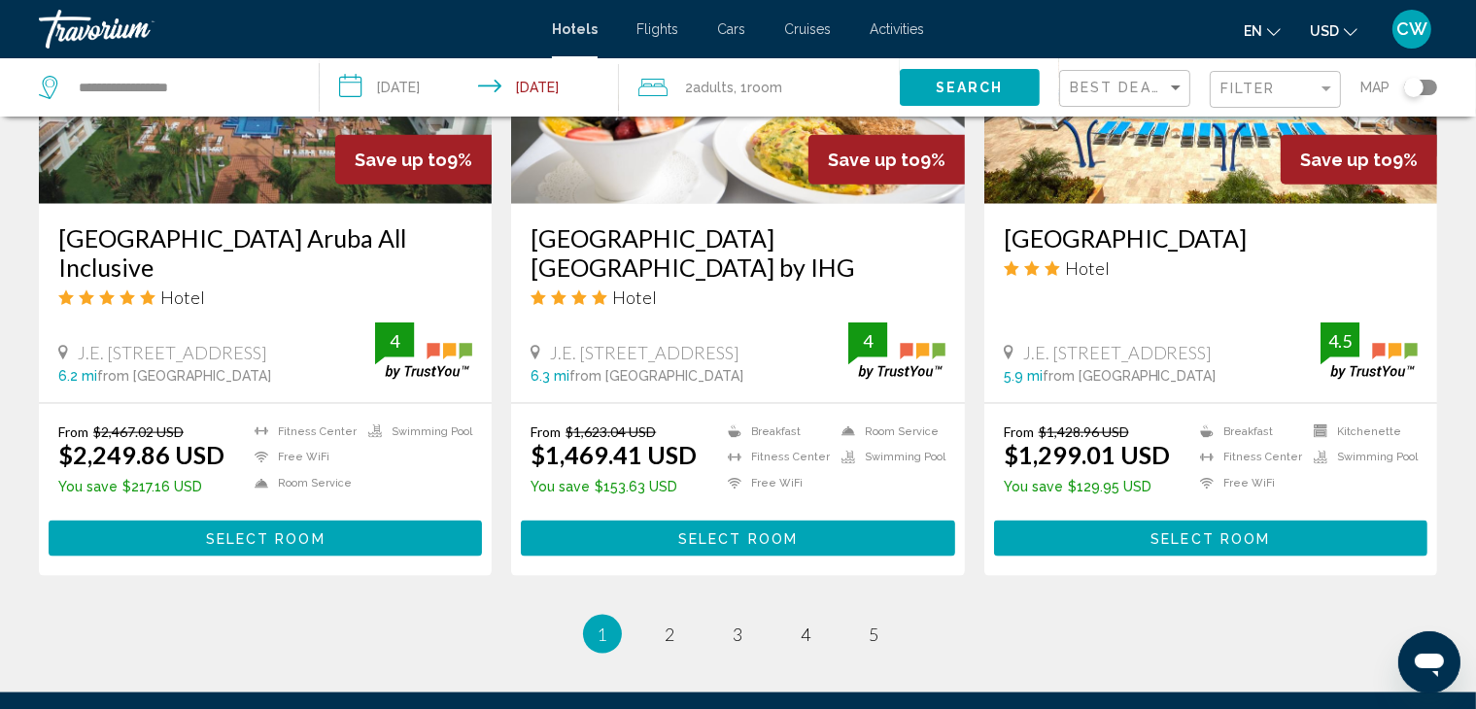
scroll to position [2623, 0]
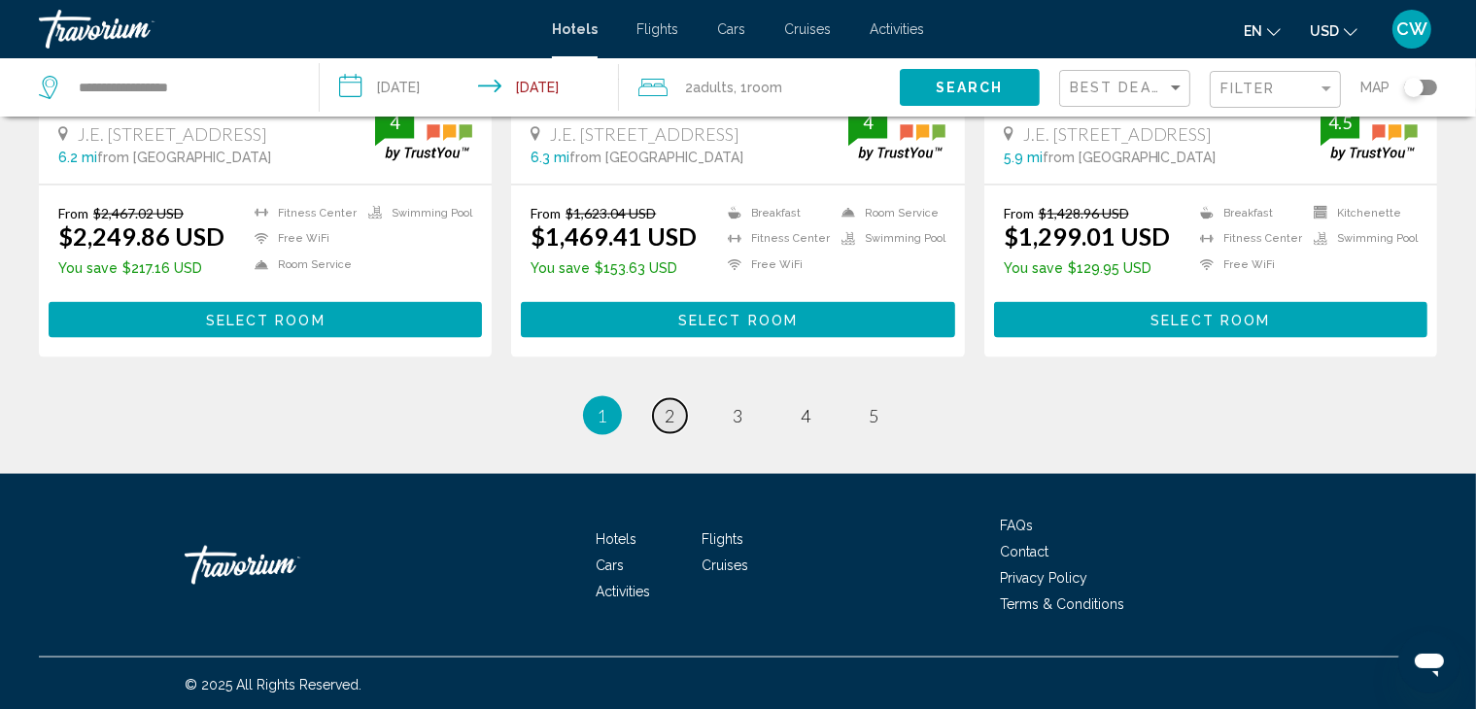
click at [664, 409] on link "page 2" at bounding box center [670, 416] width 34 height 34
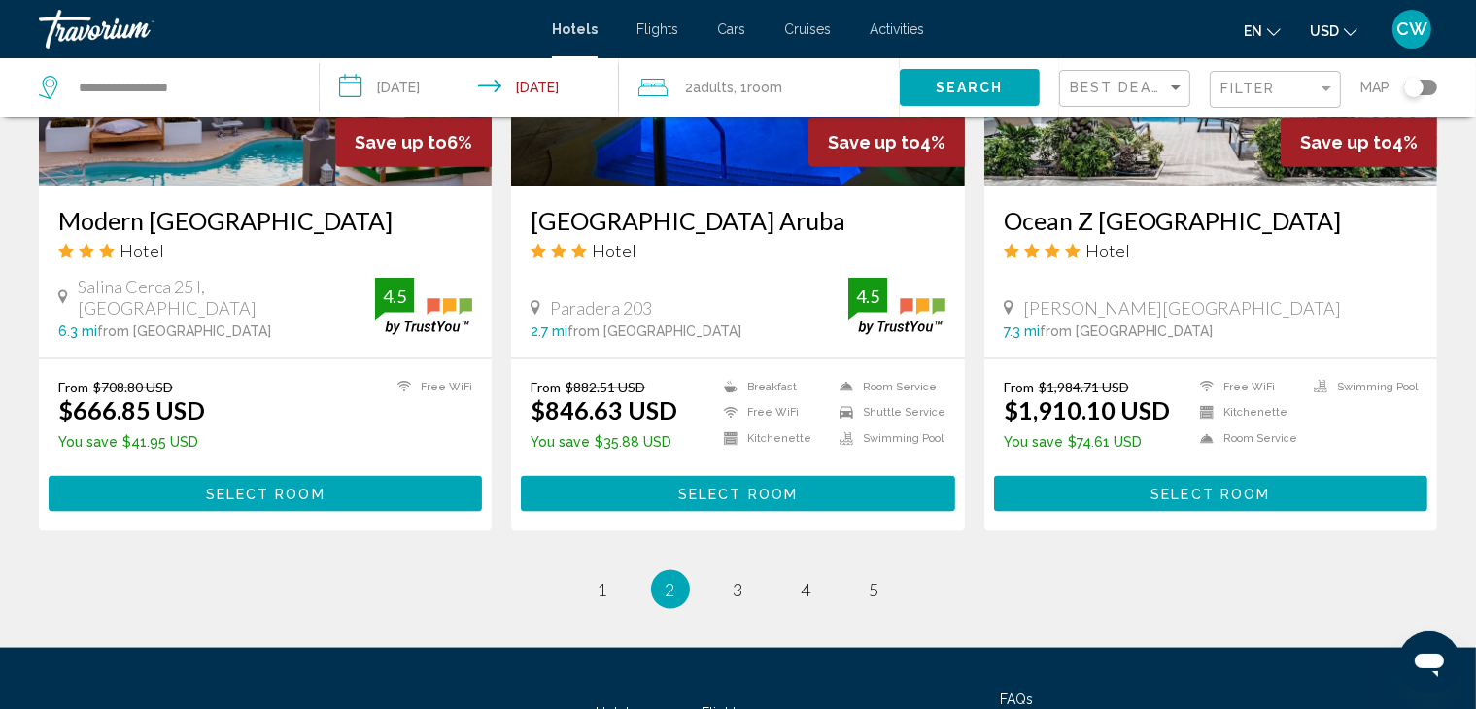
scroll to position [2592, 0]
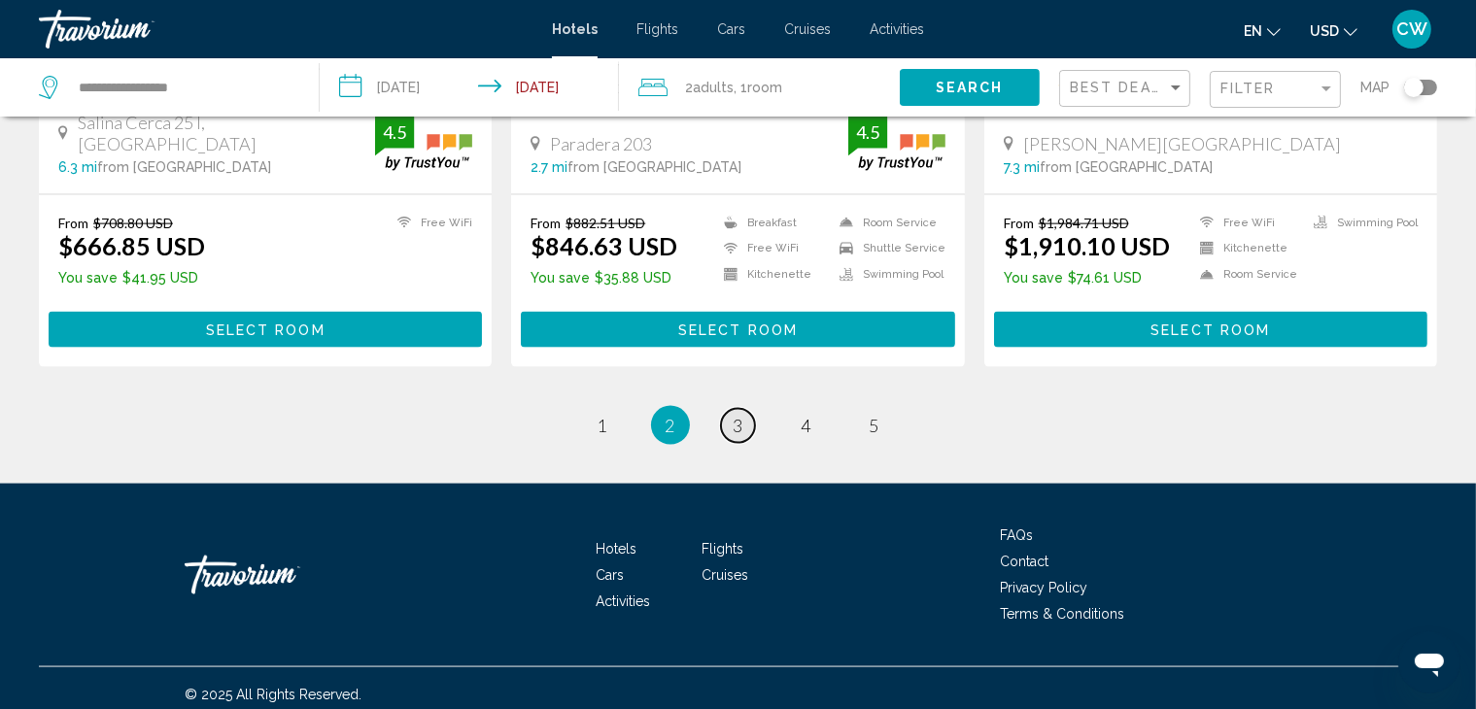
click at [742, 425] on link "page 3" at bounding box center [738, 426] width 34 height 34
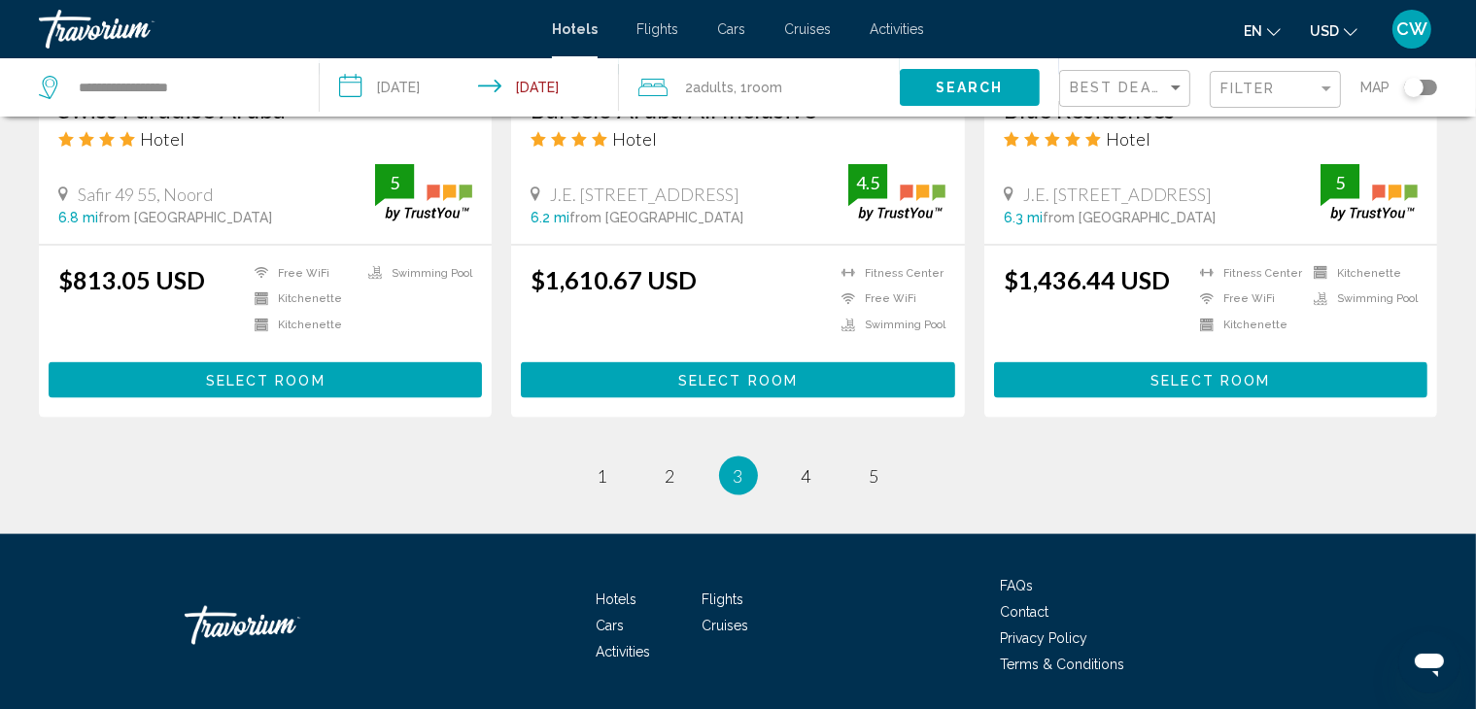
scroll to position [2537, 0]
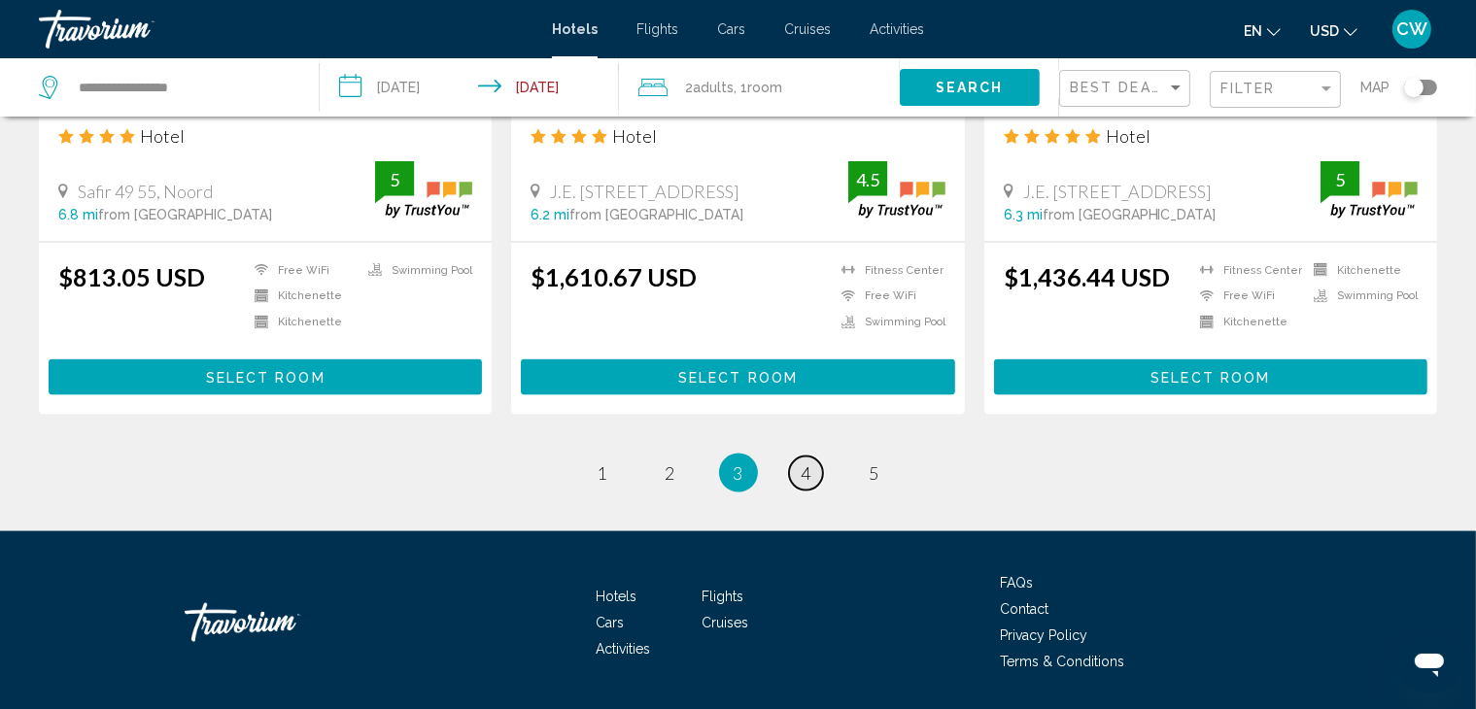
click at [810, 464] on span "4" at bounding box center [807, 472] width 10 height 21
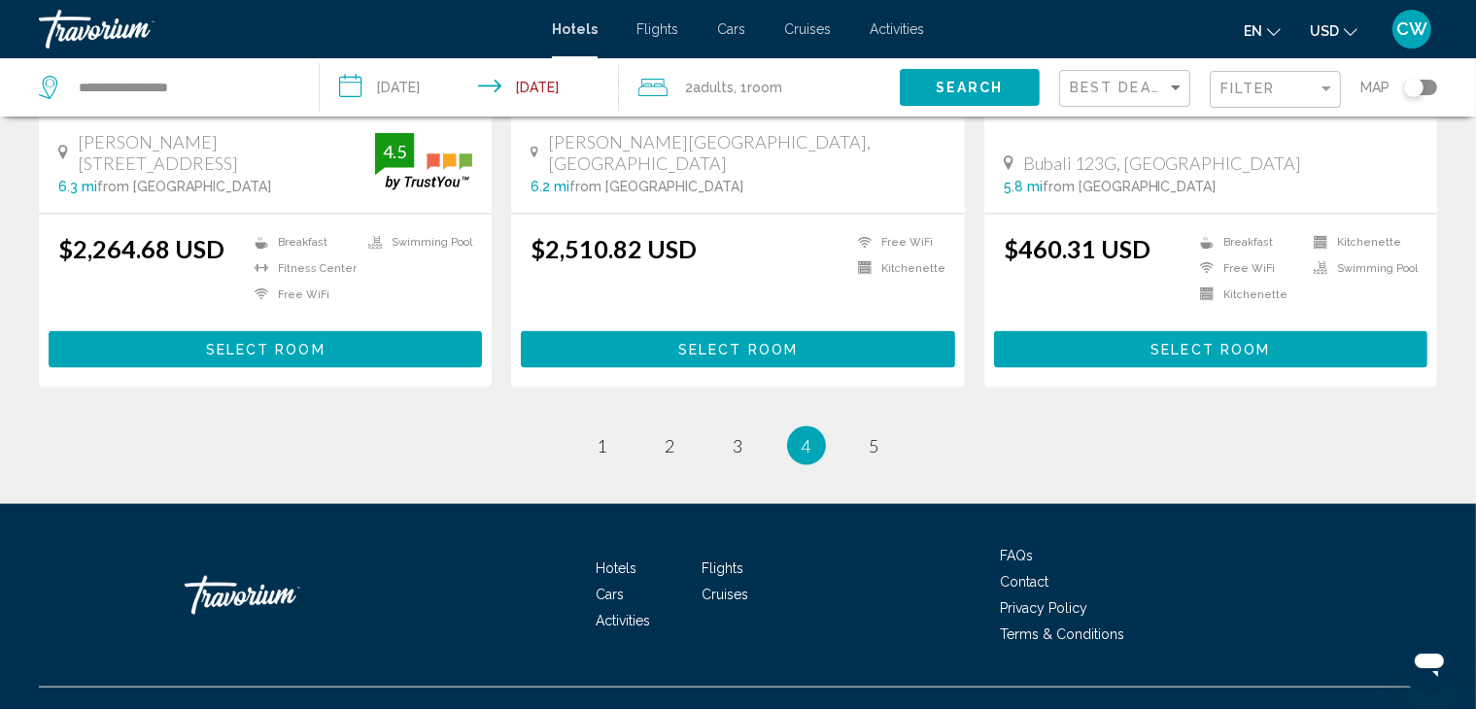
scroll to position [2562, 0]
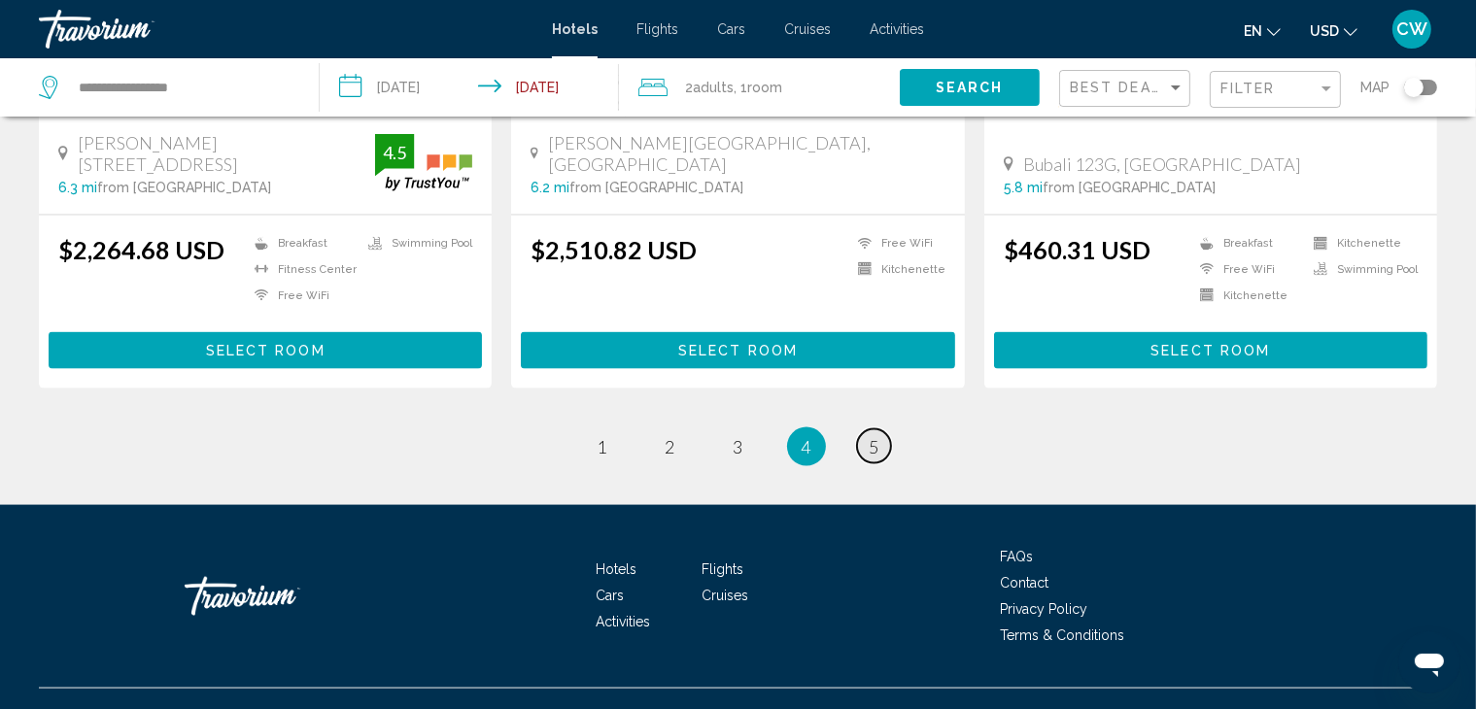
click at [874, 436] on span "5" at bounding box center [875, 446] width 10 height 21
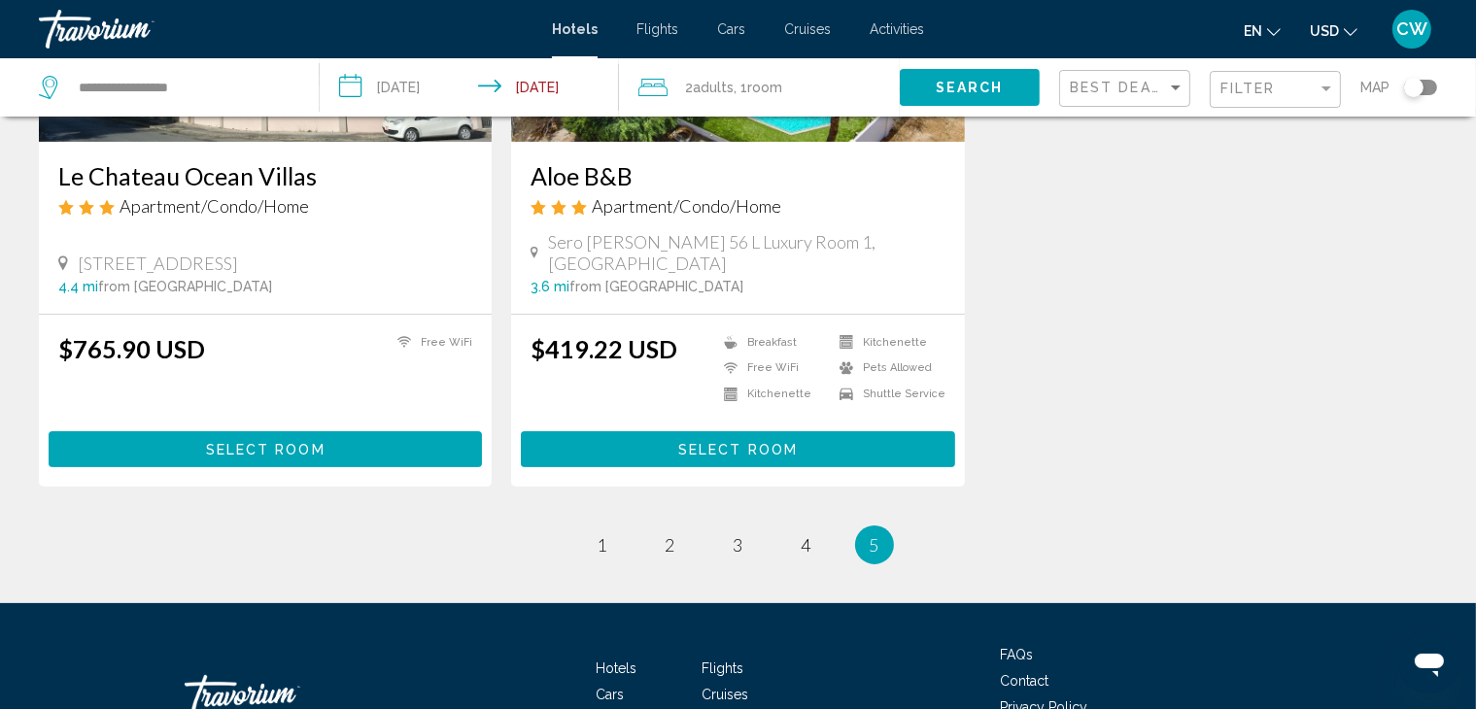
scroll to position [463, 0]
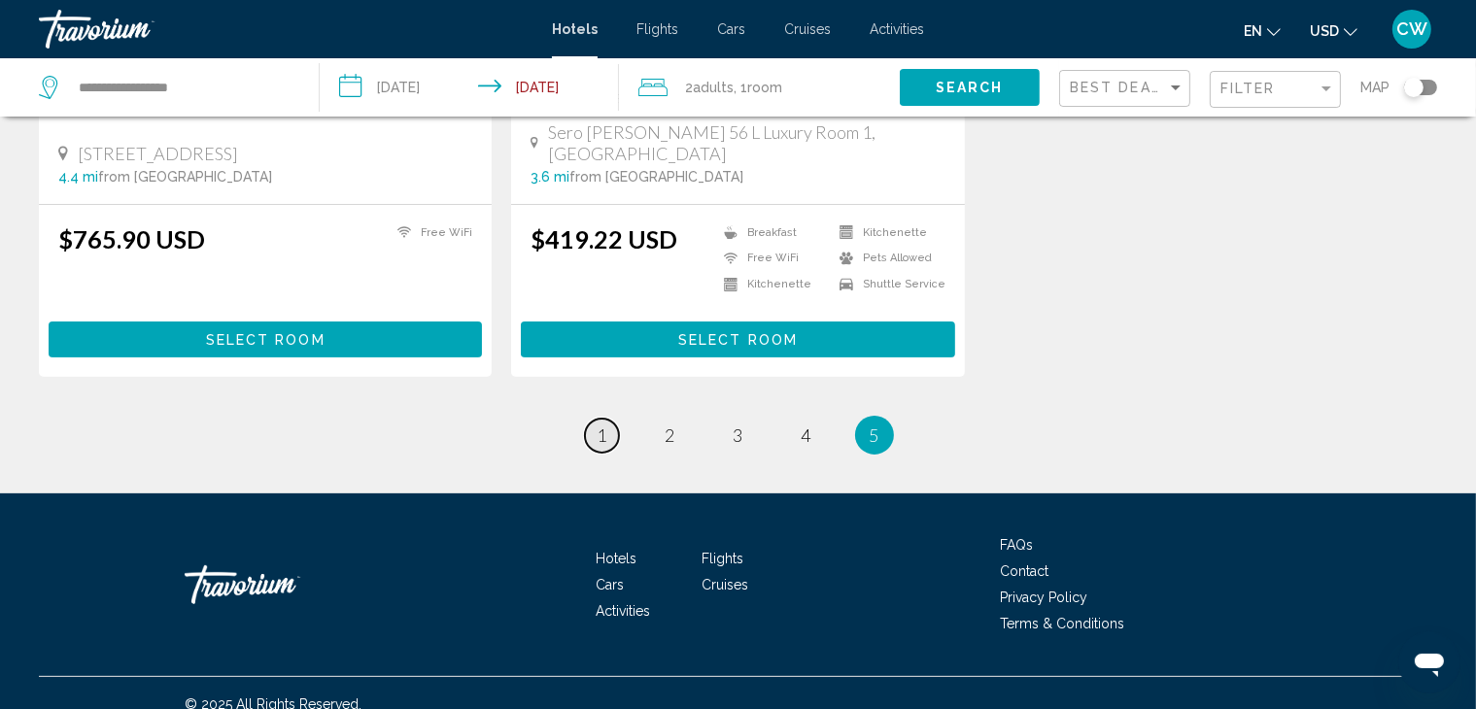
click at [604, 425] on span "1" at bounding box center [603, 435] width 10 height 21
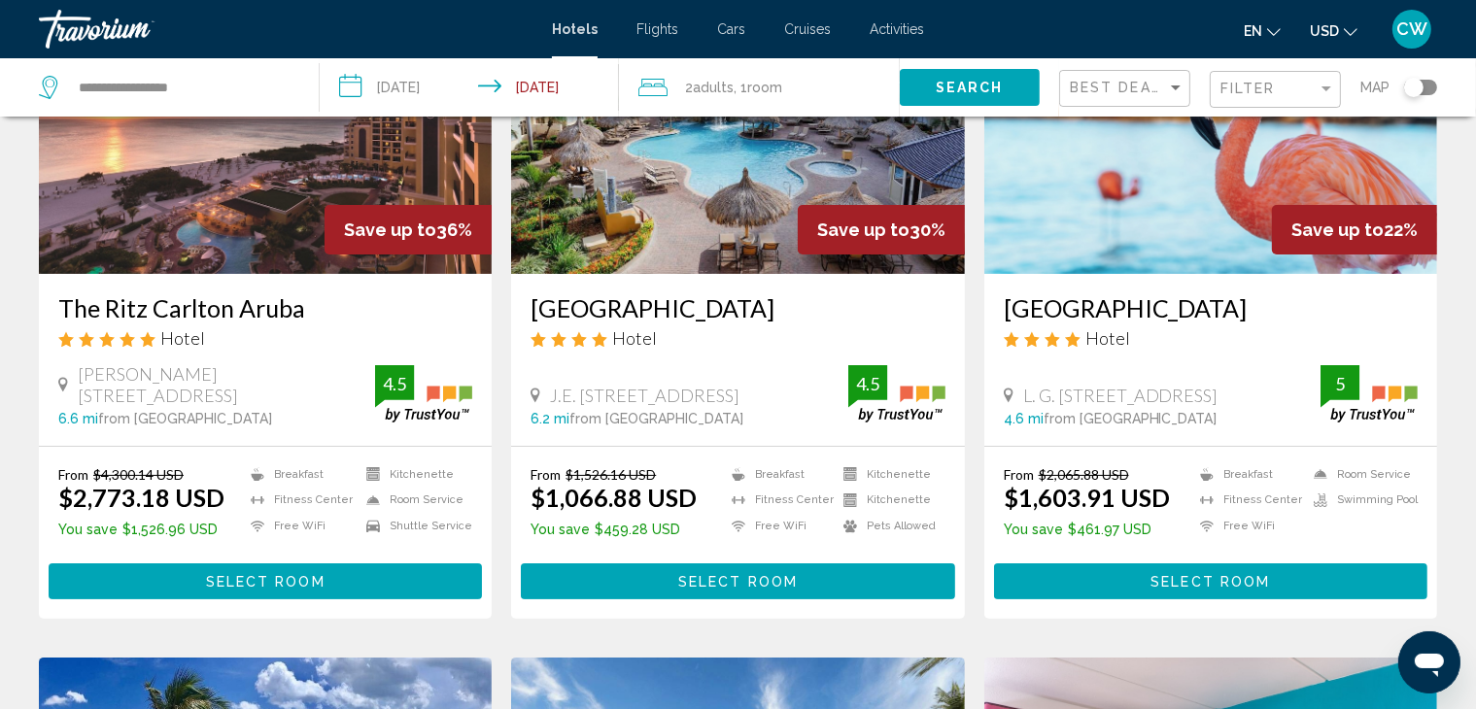
scroll to position [225, 0]
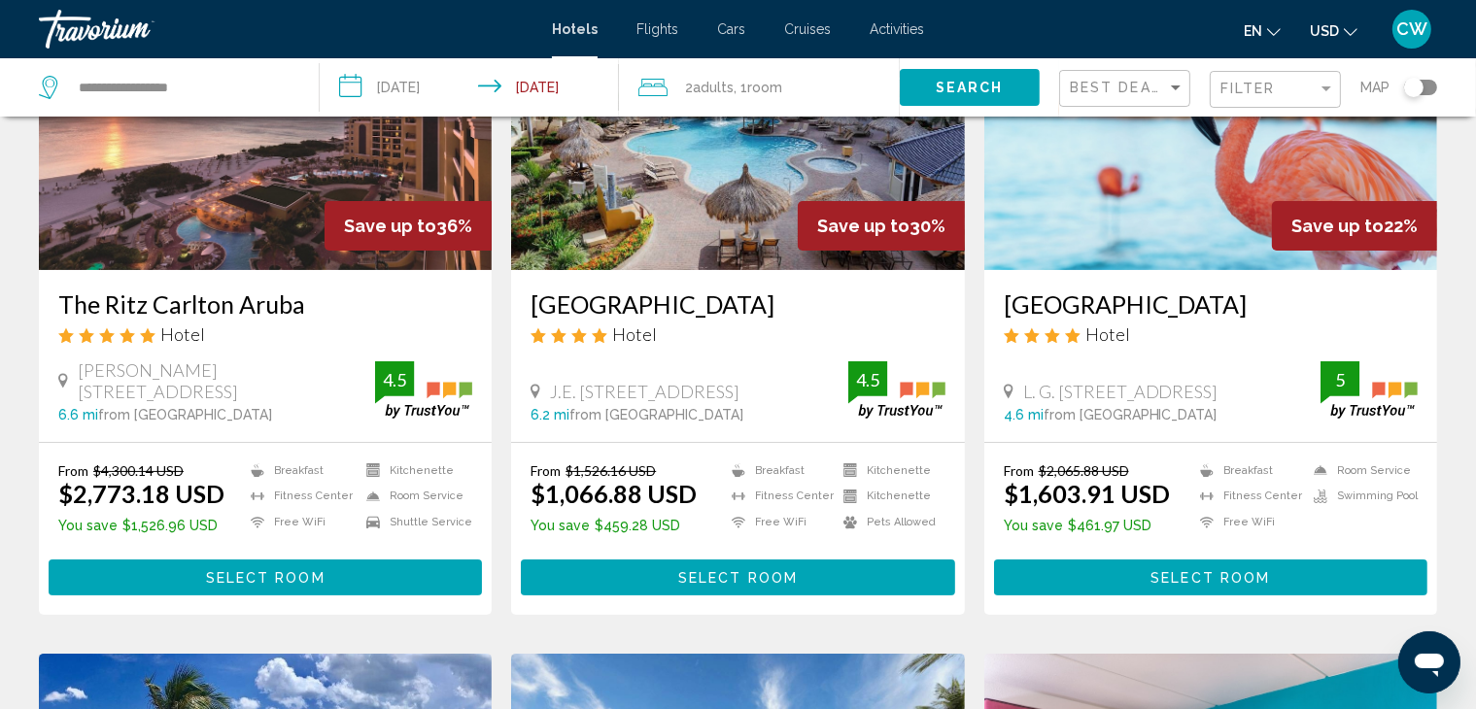
click at [260, 557] on div "From $4,300.14 USD $2,773.18 USD You save $1,526.96 USD Breakfast Fitness Cente…" at bounding box center [265, 528] width 414 height 133
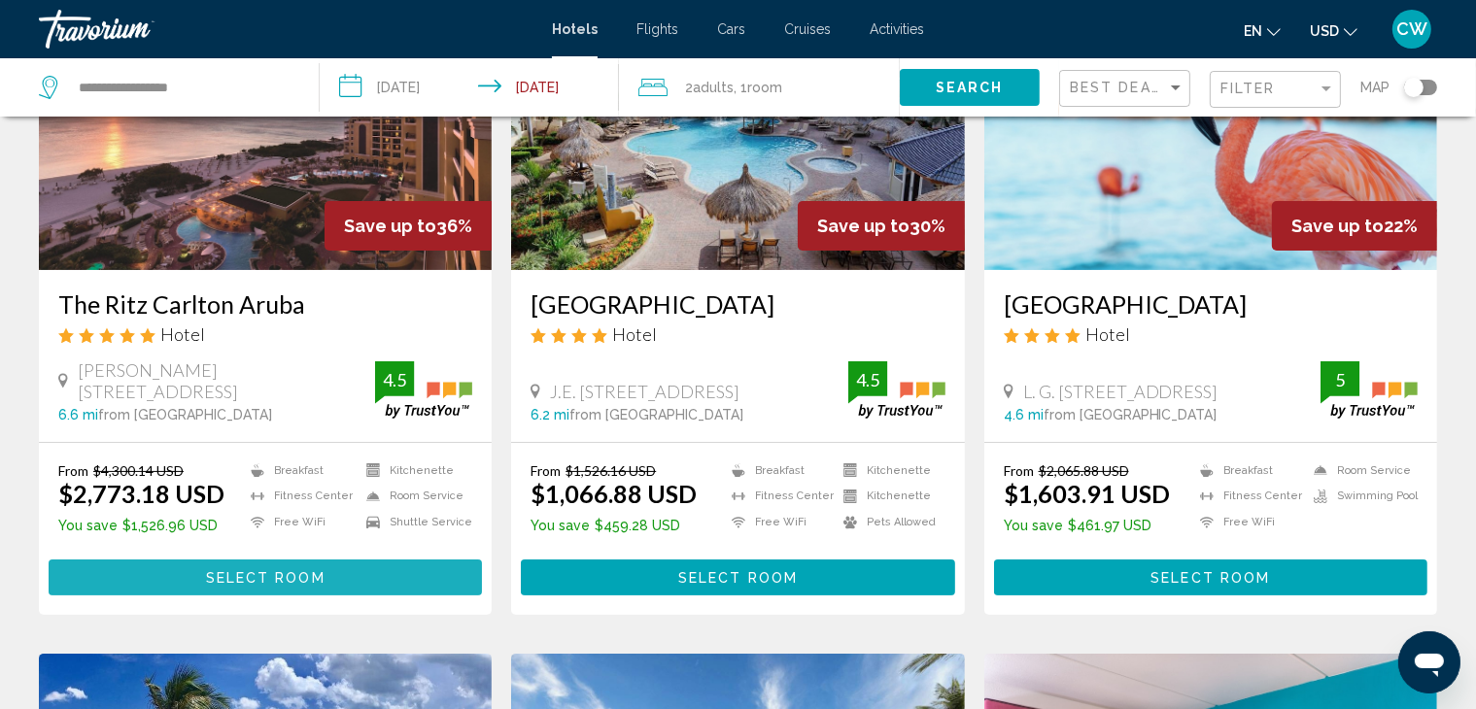
click at [274, 572] on span "Select Room" at bounding box center [266, 578] width 120 height 16
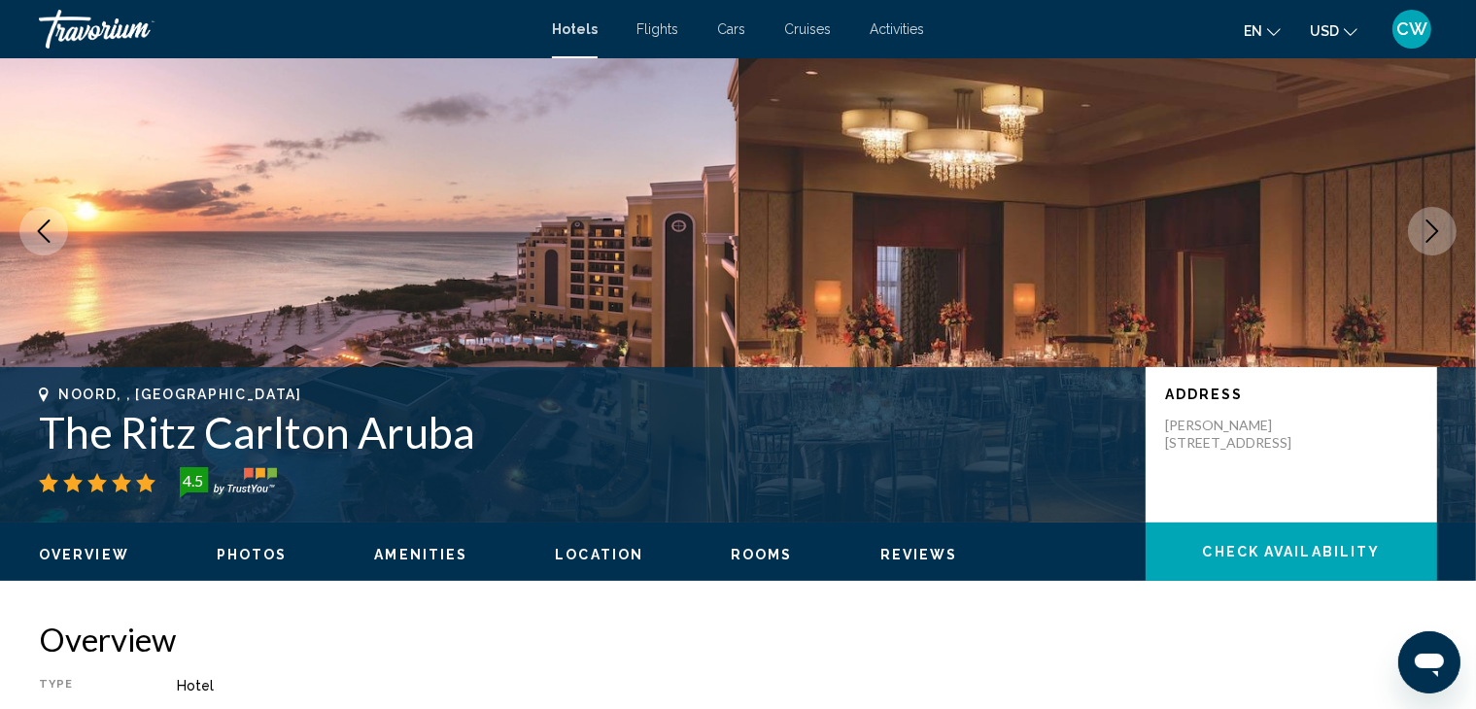
scroll to position [118, 0]
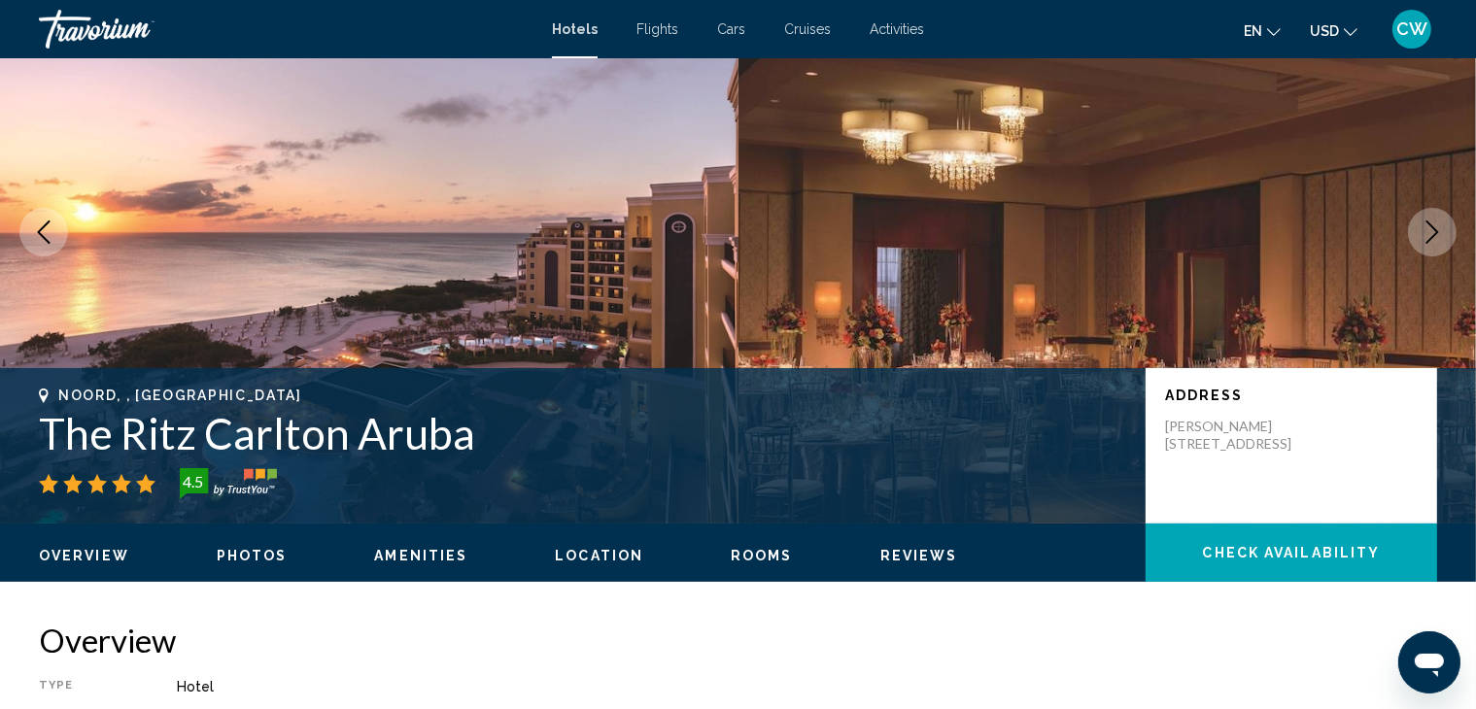
click at [408, 553] on span "Amenities" at bounding box center [420, 556] width 93 height 16
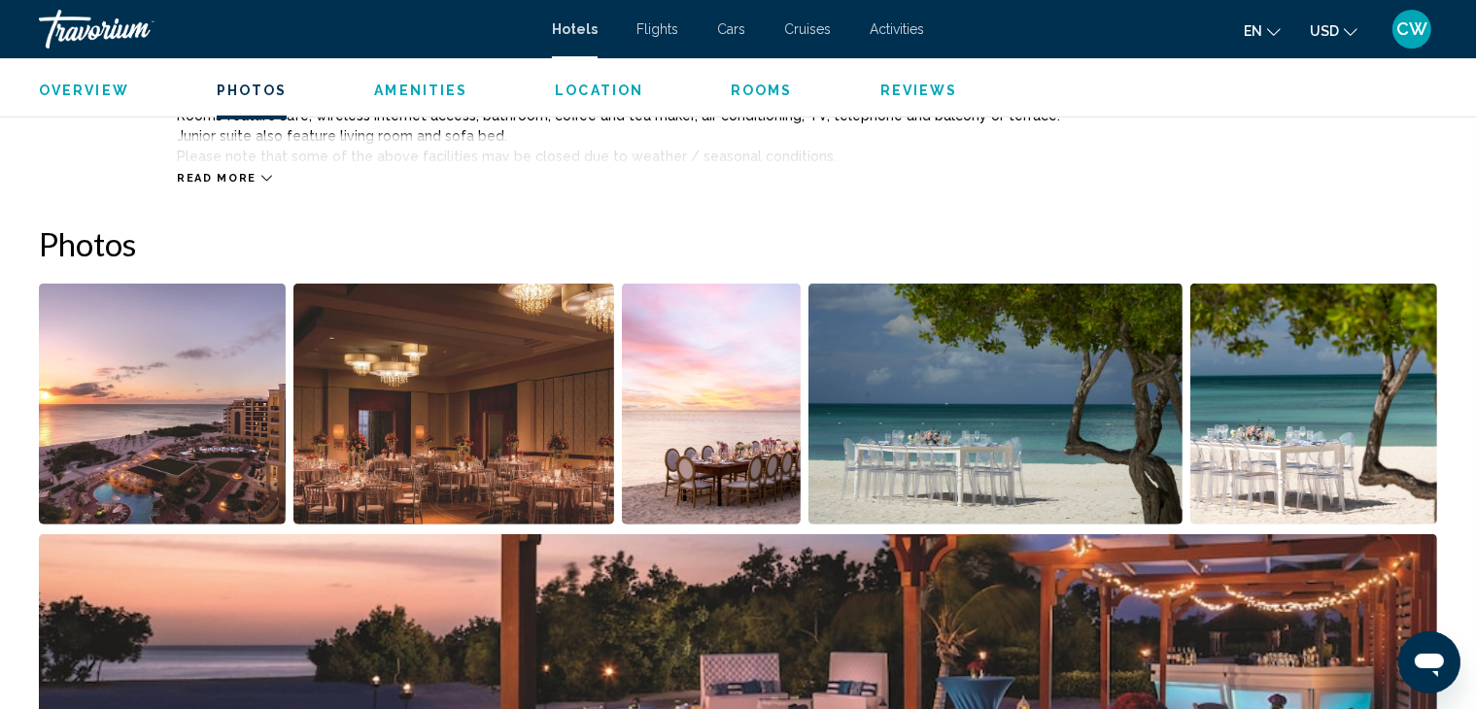
scroll to position [972, 0]
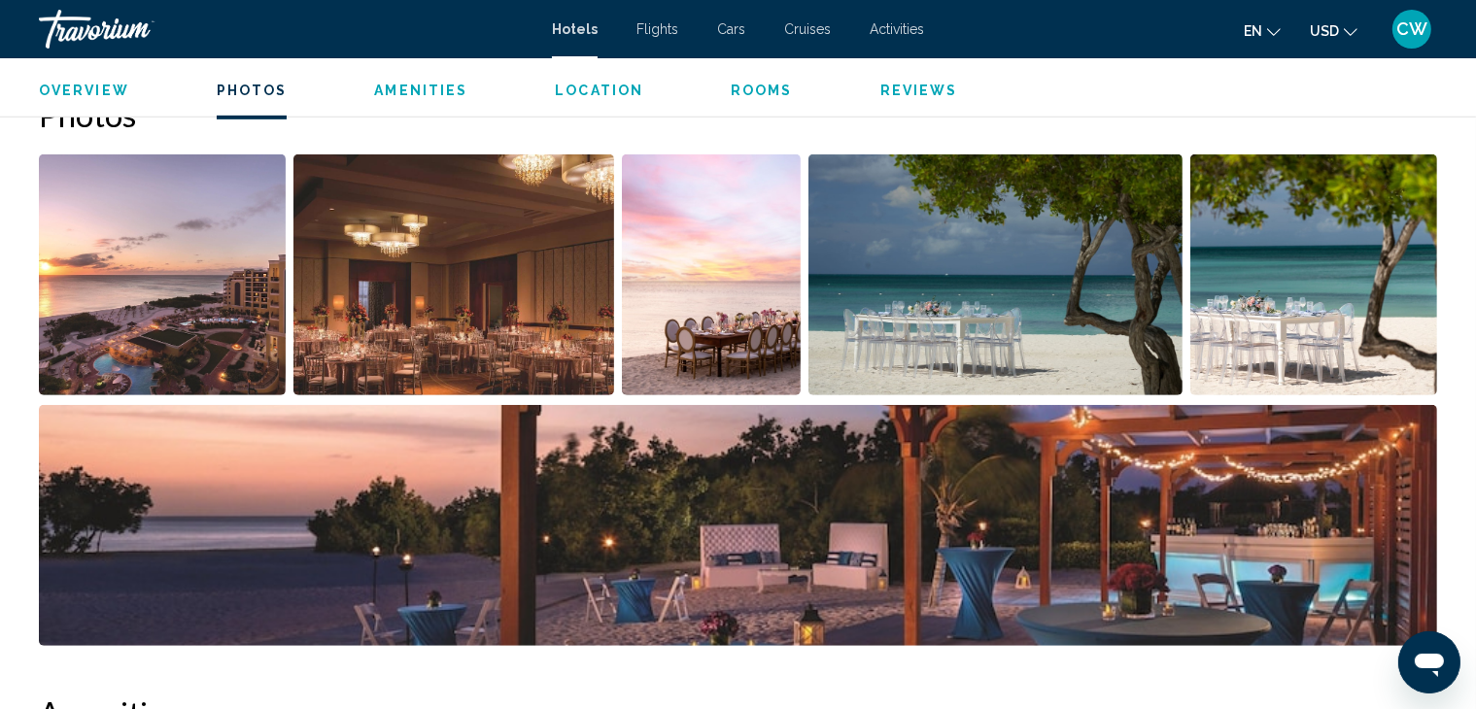
click at [169, 283] on img "Open full-screen image slider" at bounding box center [162, 274] width 247 height 241
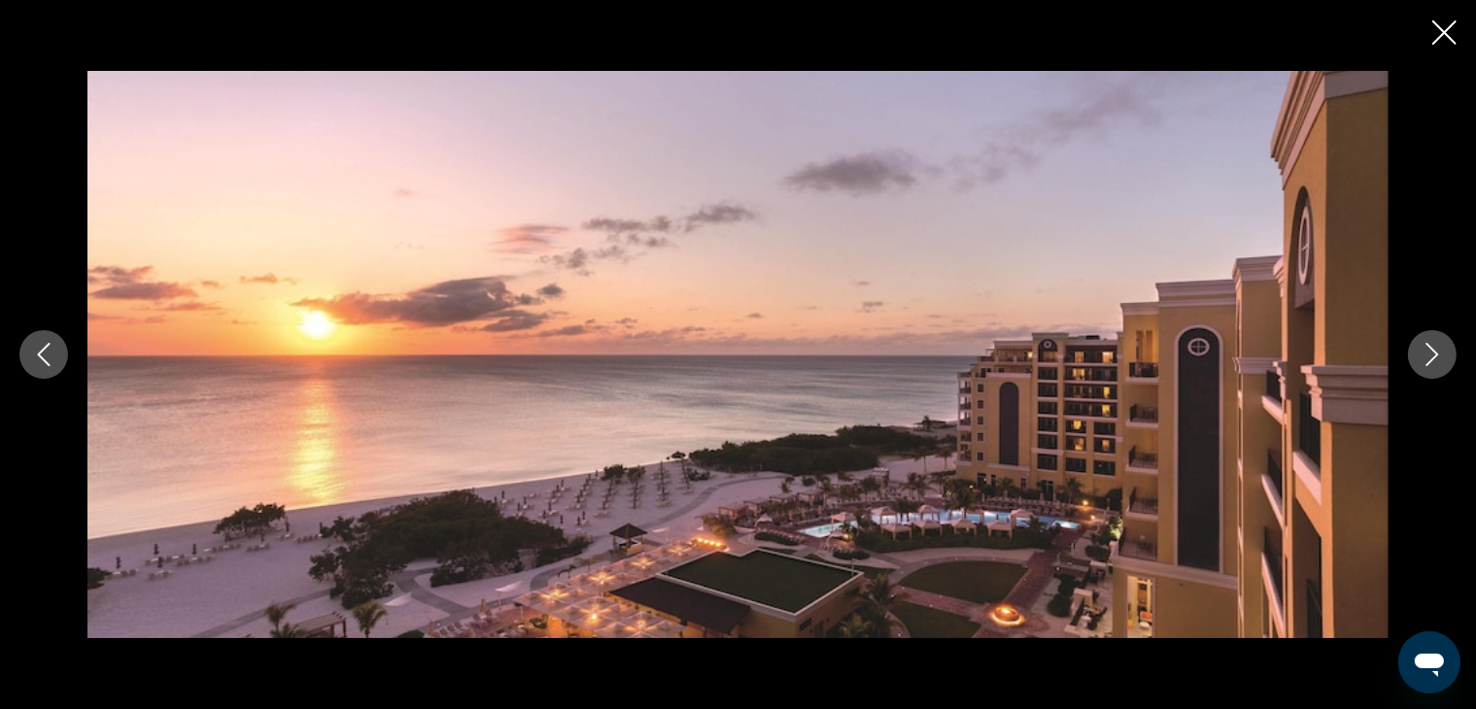
click at [1433, 351] on icon "Next image" at bounding box center [1432, 354] width 13 height 23
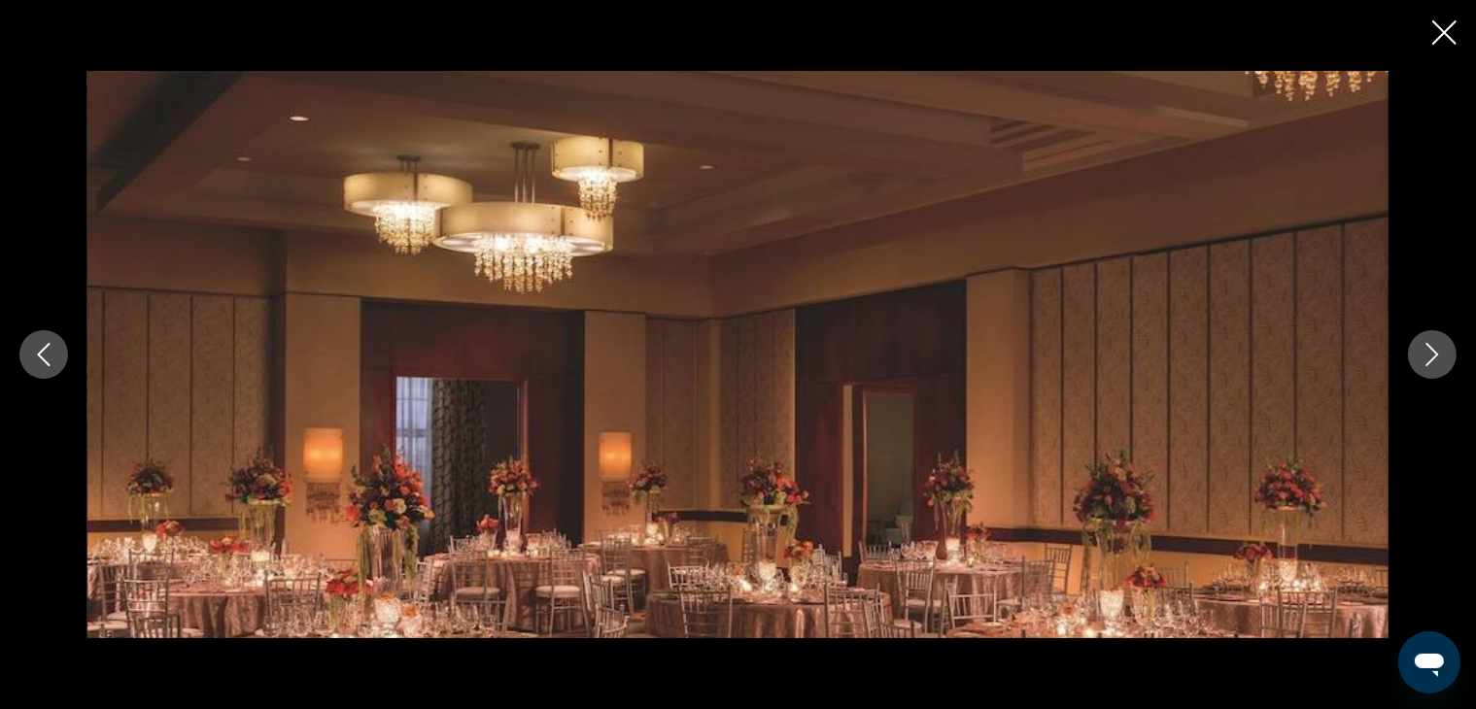
click at [1433, 350] on icon "Next image" at bounding box center [1432, 354] width 13 height 23
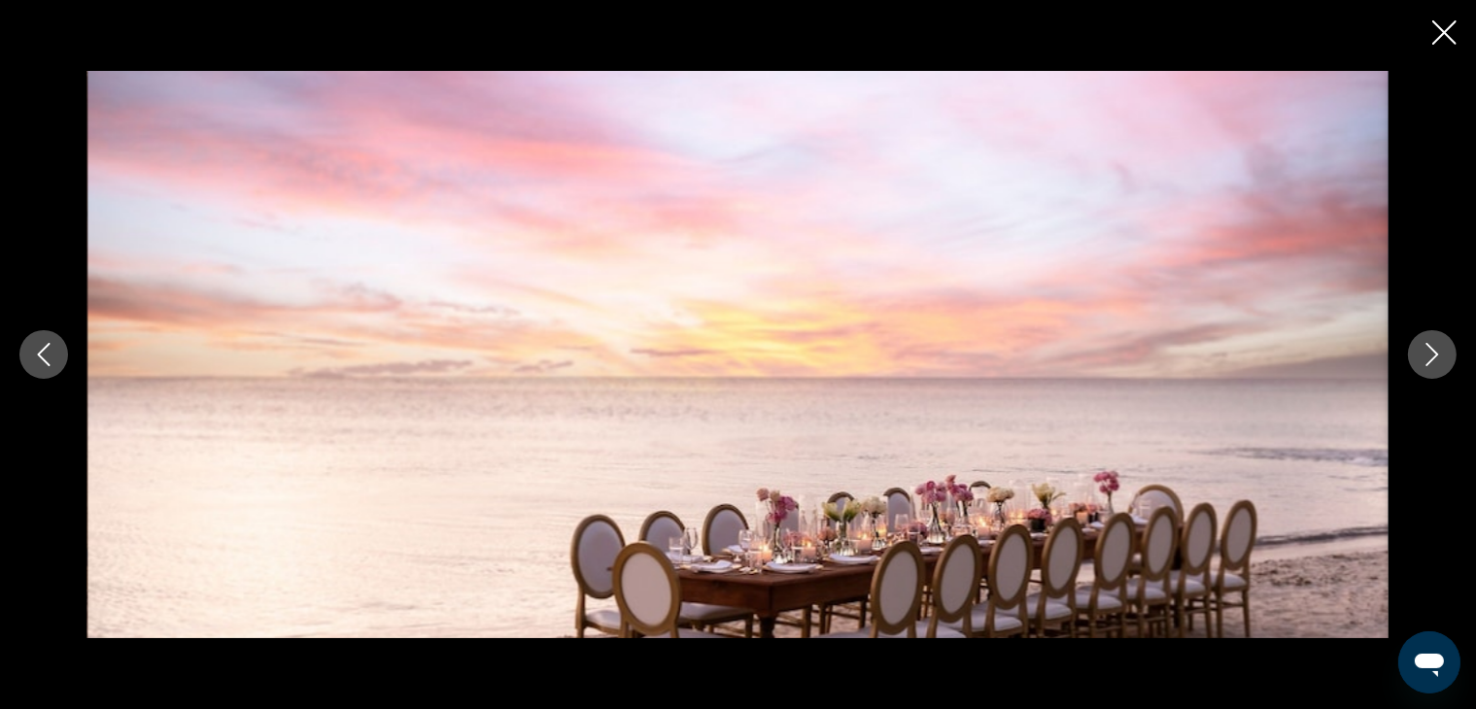
click at [1433, 353] on icon "Next image" at bounding box center [1431, 354] width 23 height 23
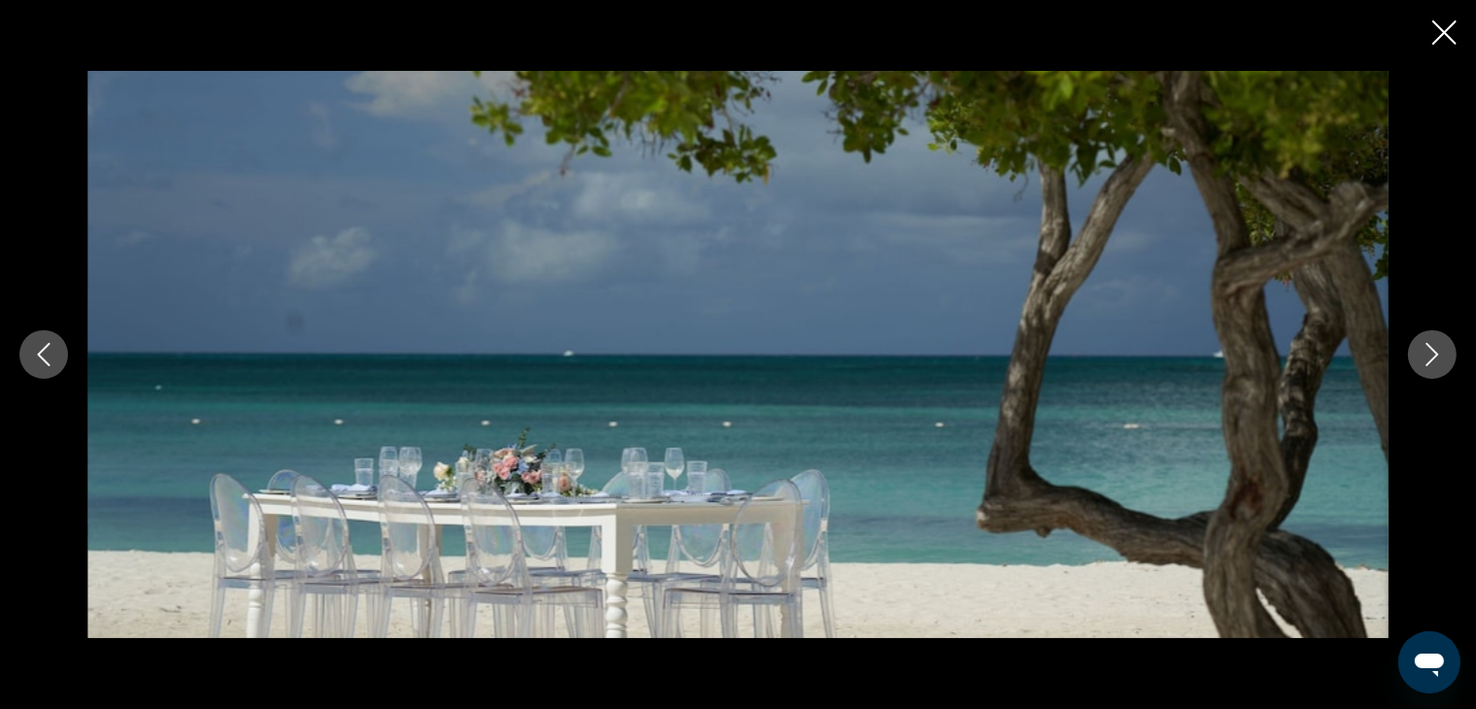
click at [1433, 355] on icon "Next image" at bounding box center [1431, 354] width 23 height 23
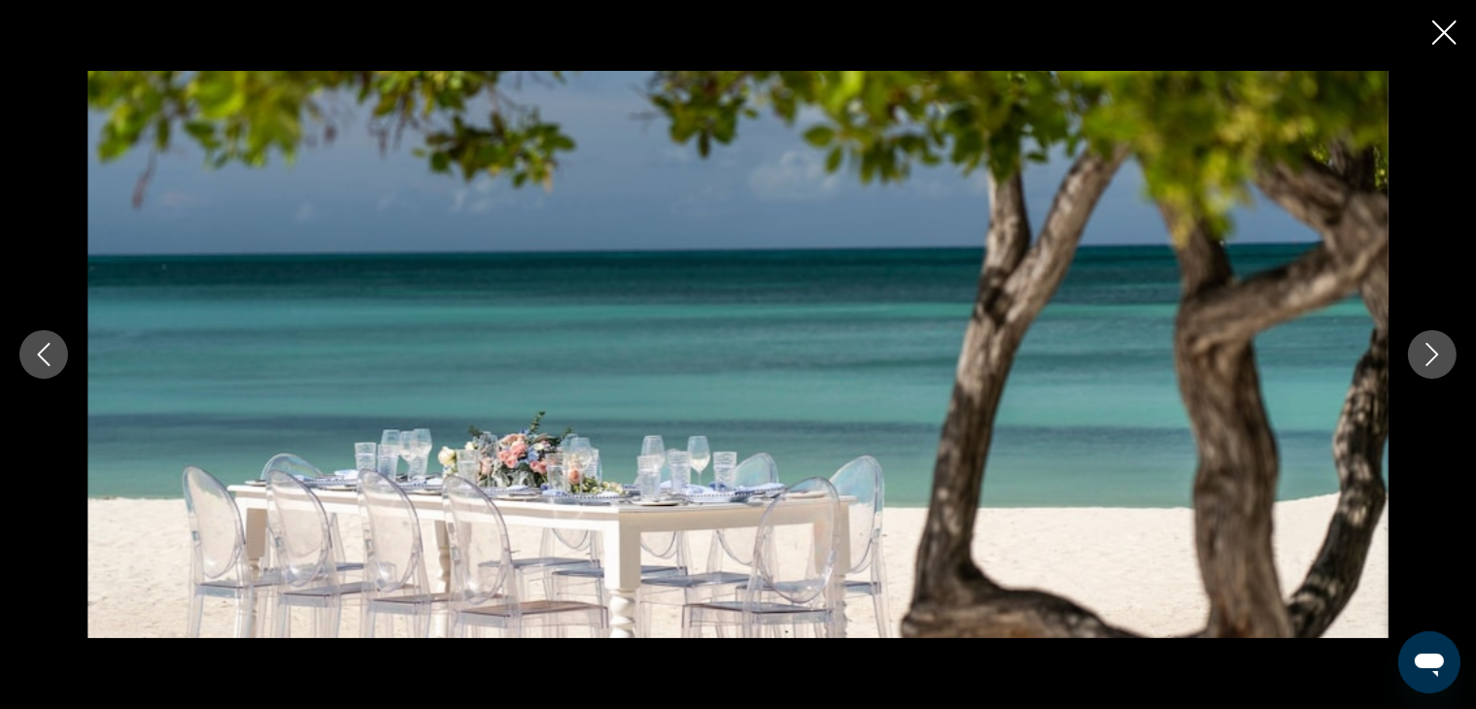
click at [1433, 356] on icon "Next image" at bounding box center [1431, 354] width 23 height 23
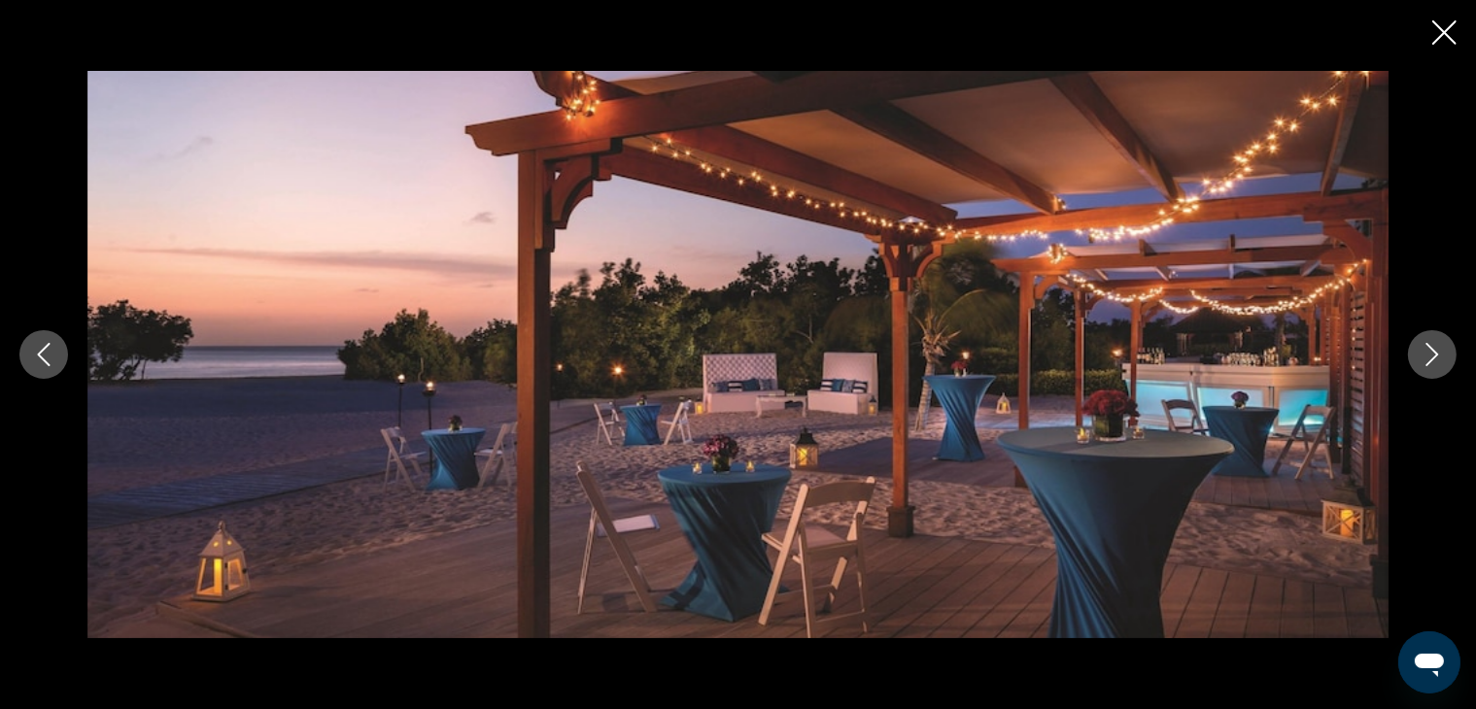
click at [1434, 359] on icon "Next image" at bounding box center [1431, 354] width 23 height 23
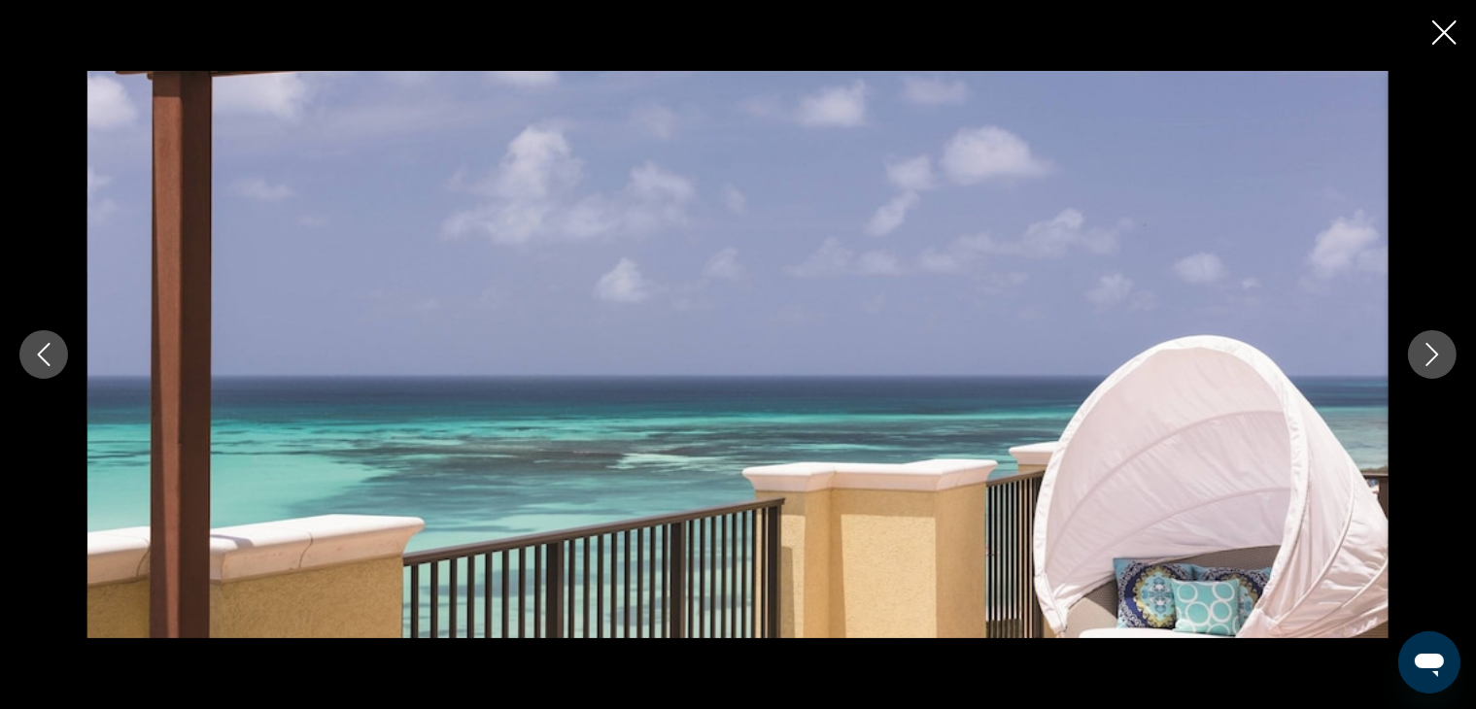
click at [1434, 364] on icon "Next image" at bounding box center [1431, 354] width 23 height 23
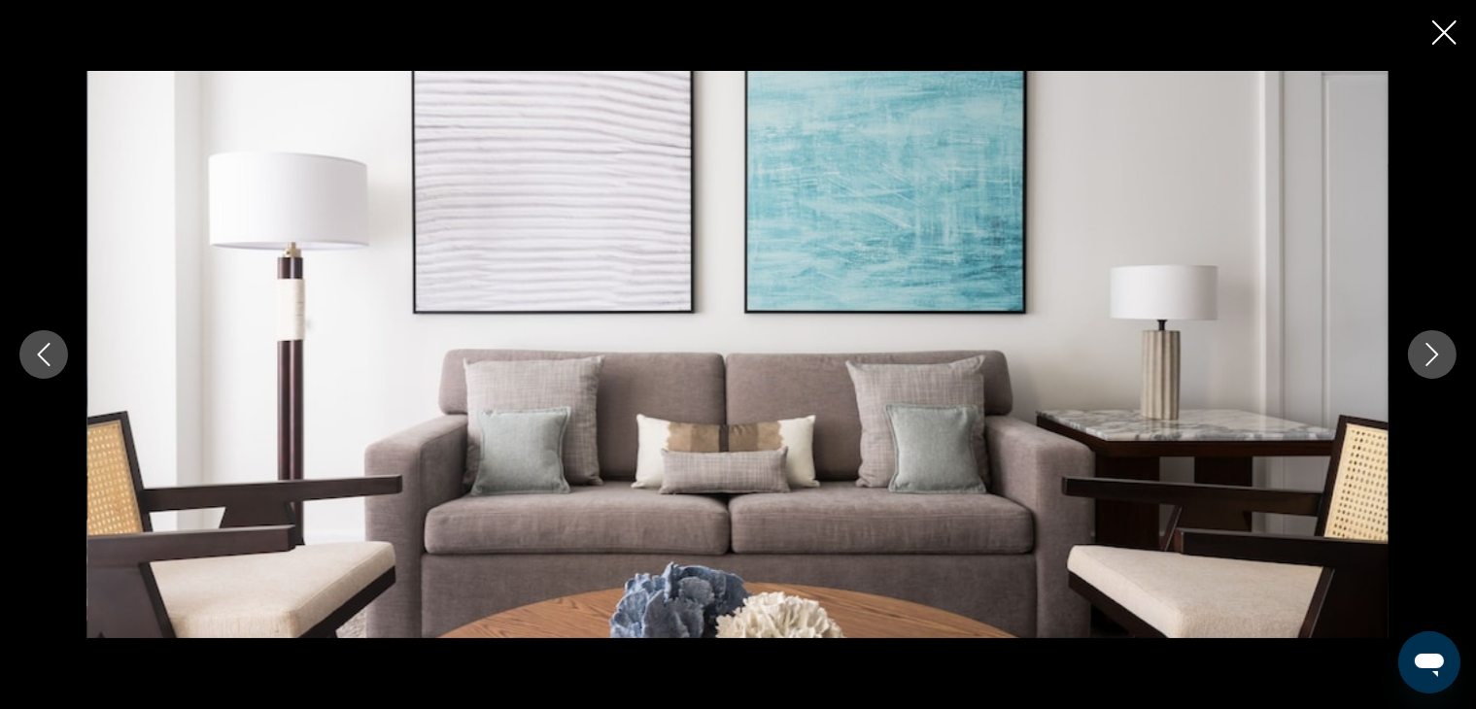
click at [1436, 371] on button "Next image" at bounding box center [1432, 354] width 49 height 49
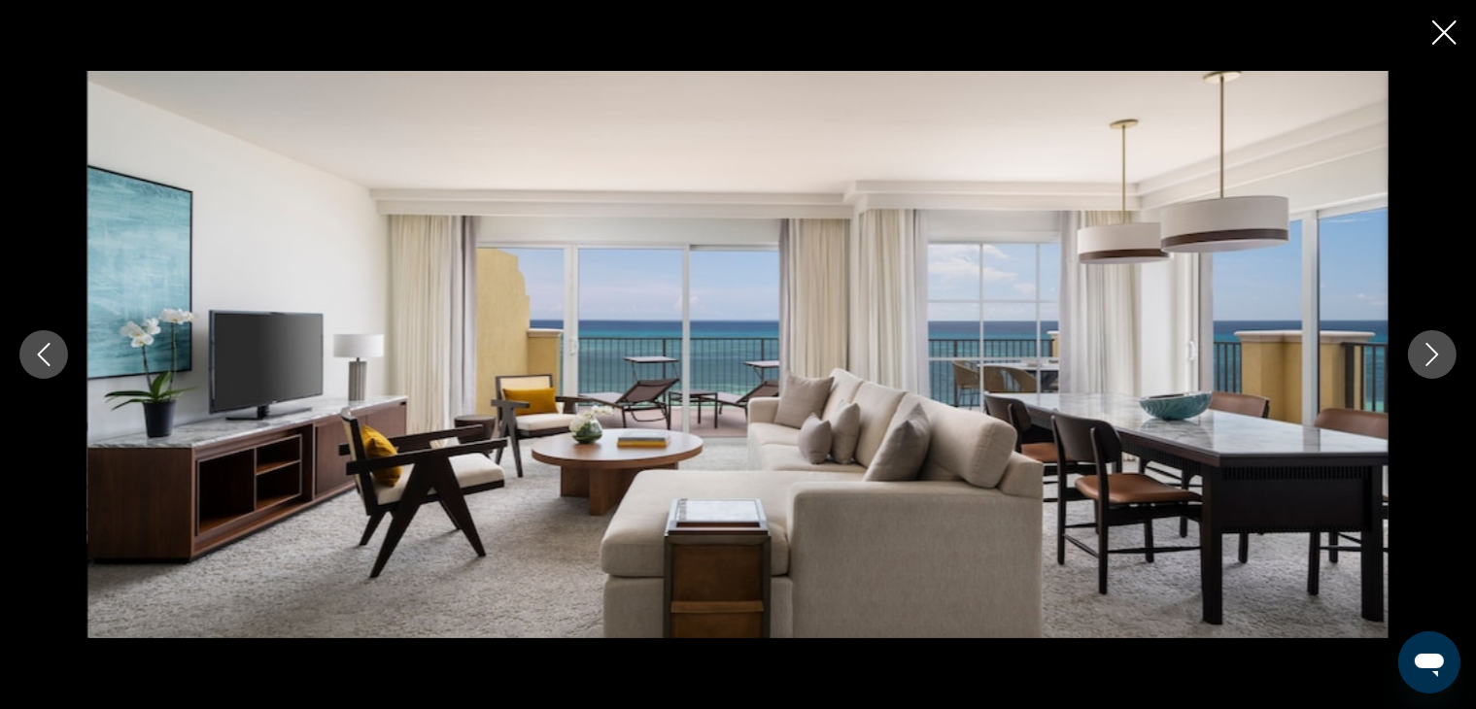
click at [1438, 380] on div "Main content" at bounding box center [738, 354] width 1476 height 567
click at [1438, 386] on div "Main content" at bounding box center [738, 354] width 1476 height 567
click at [1436, 366] on button "Next image" at bounding box center [1432, 354] width 49 height 49
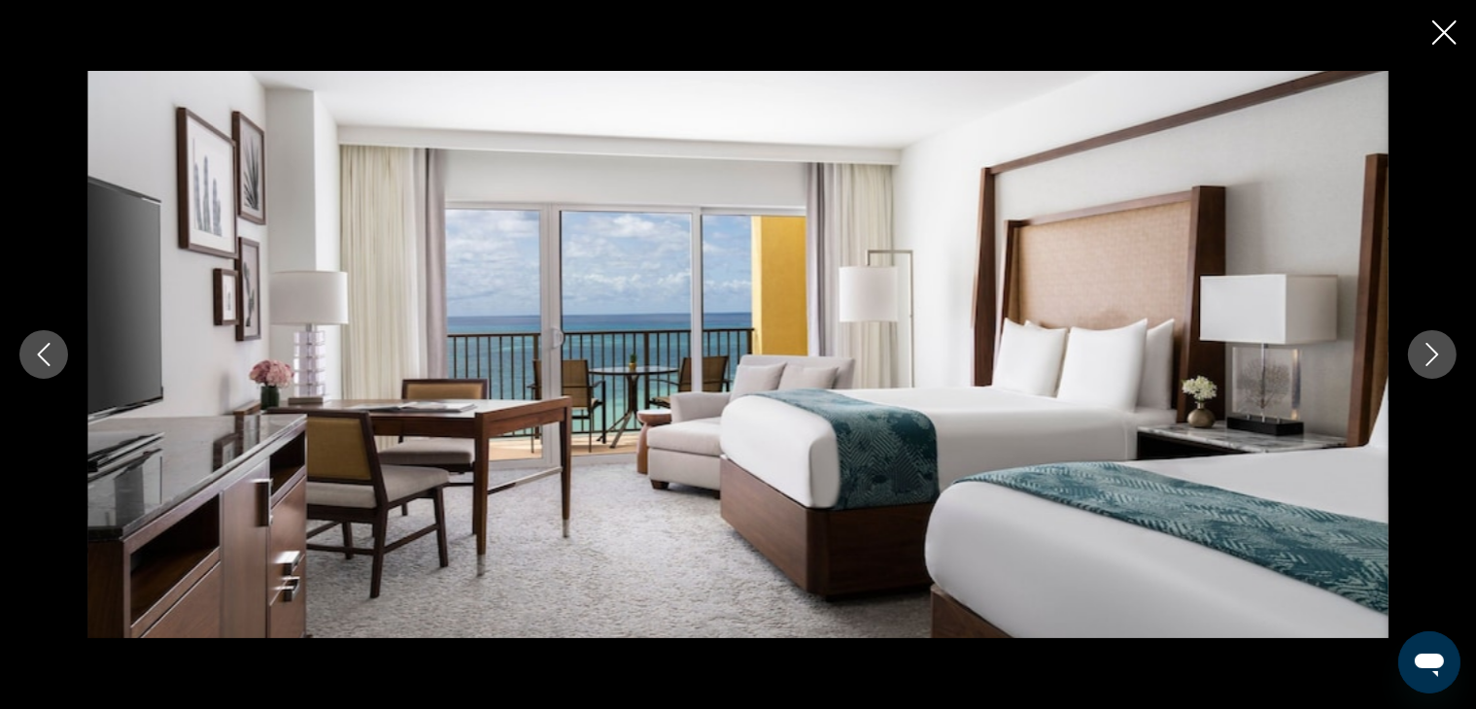
click at [1438, 343] on icon "Next image" at bounding box center [1431, 354] width 23 height 23
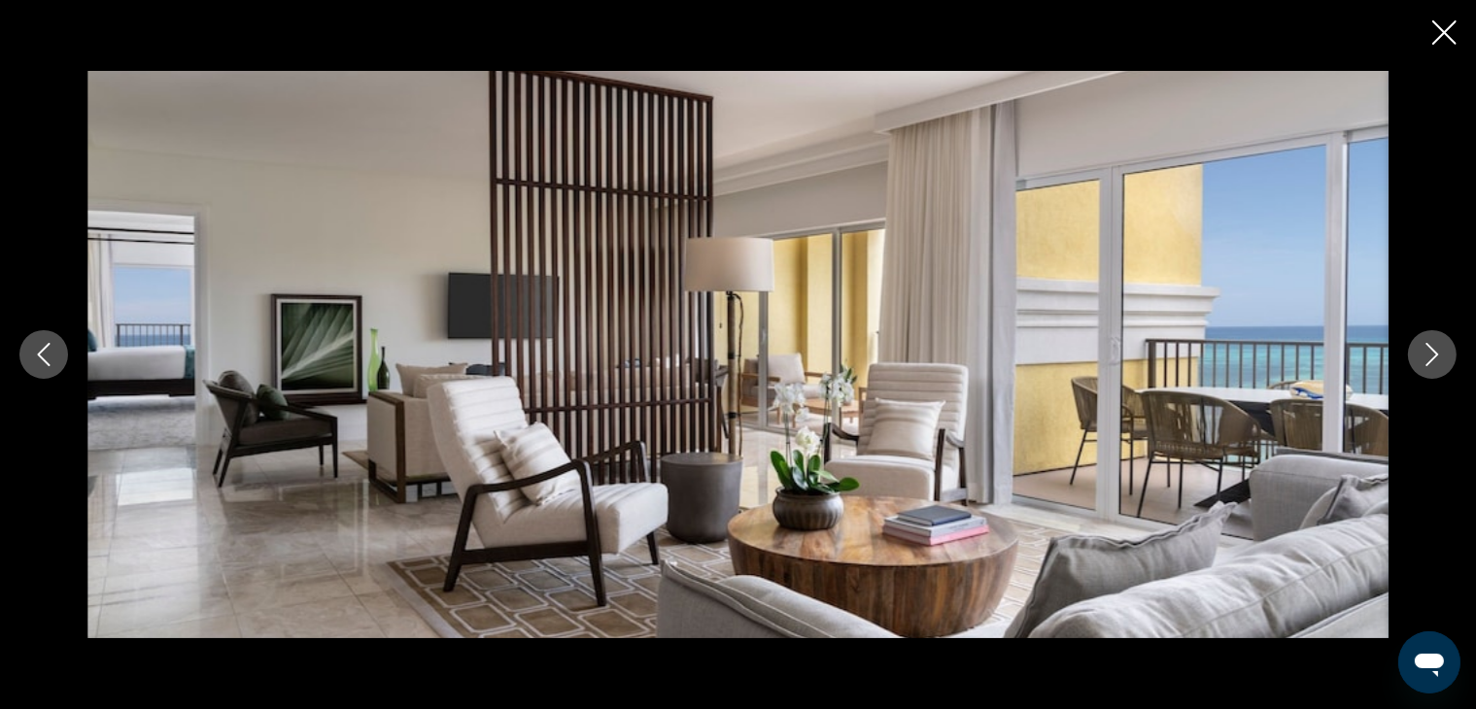
click at [1438, 343] on icon "Next image" at bounding box center [1431, 354] width 23 height 23
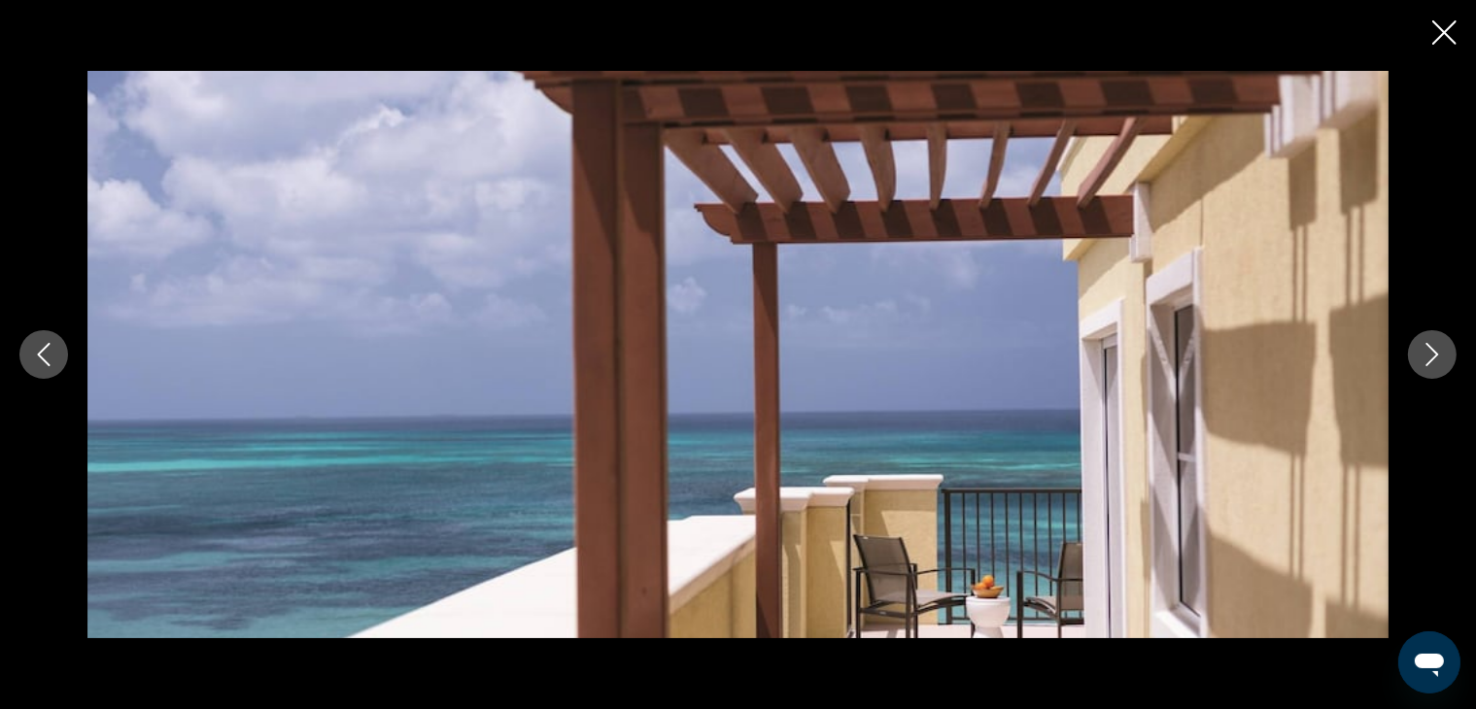
click at [1439, 344] on icon "Next image" at bounding box center [1431, 354] width 23 height 23
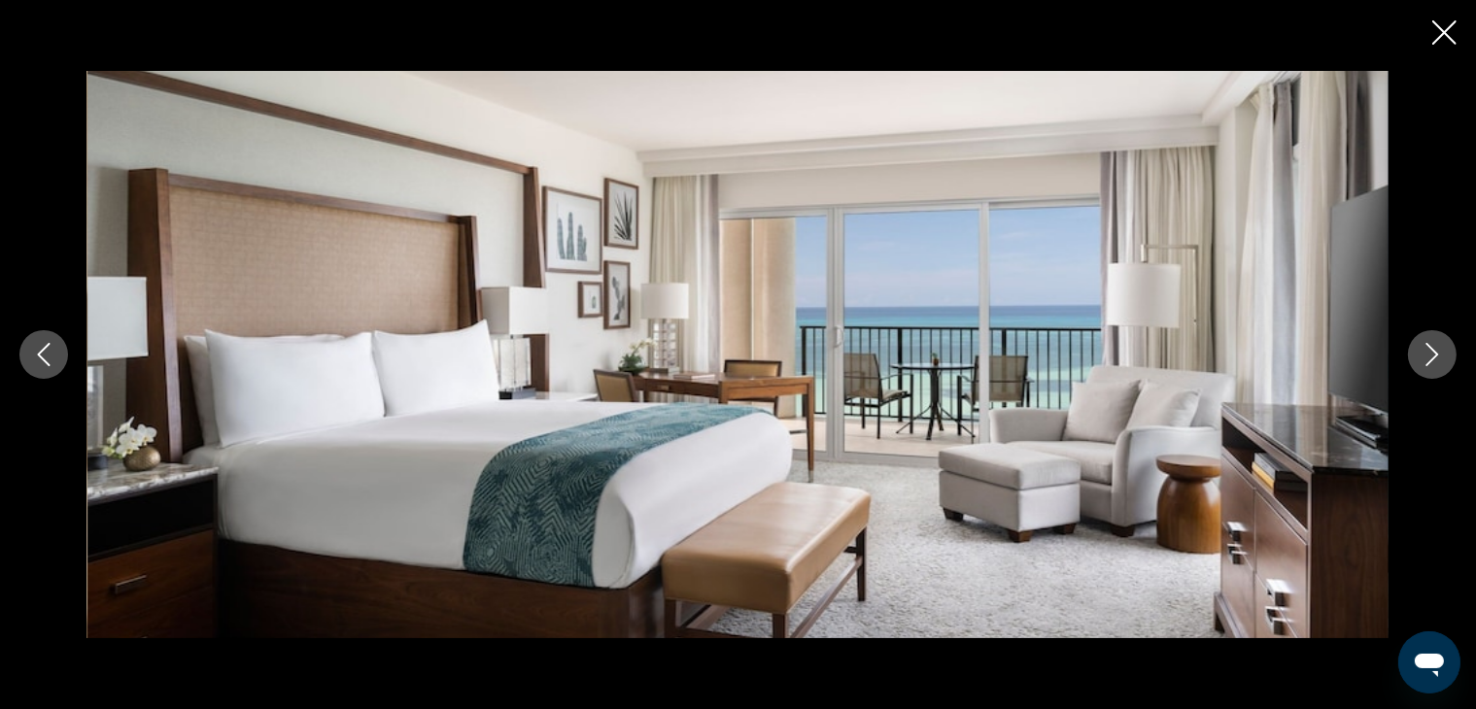
click at [1441, 344] on icon "Next image" at bounding box center [1431, 354] width 23 height 23
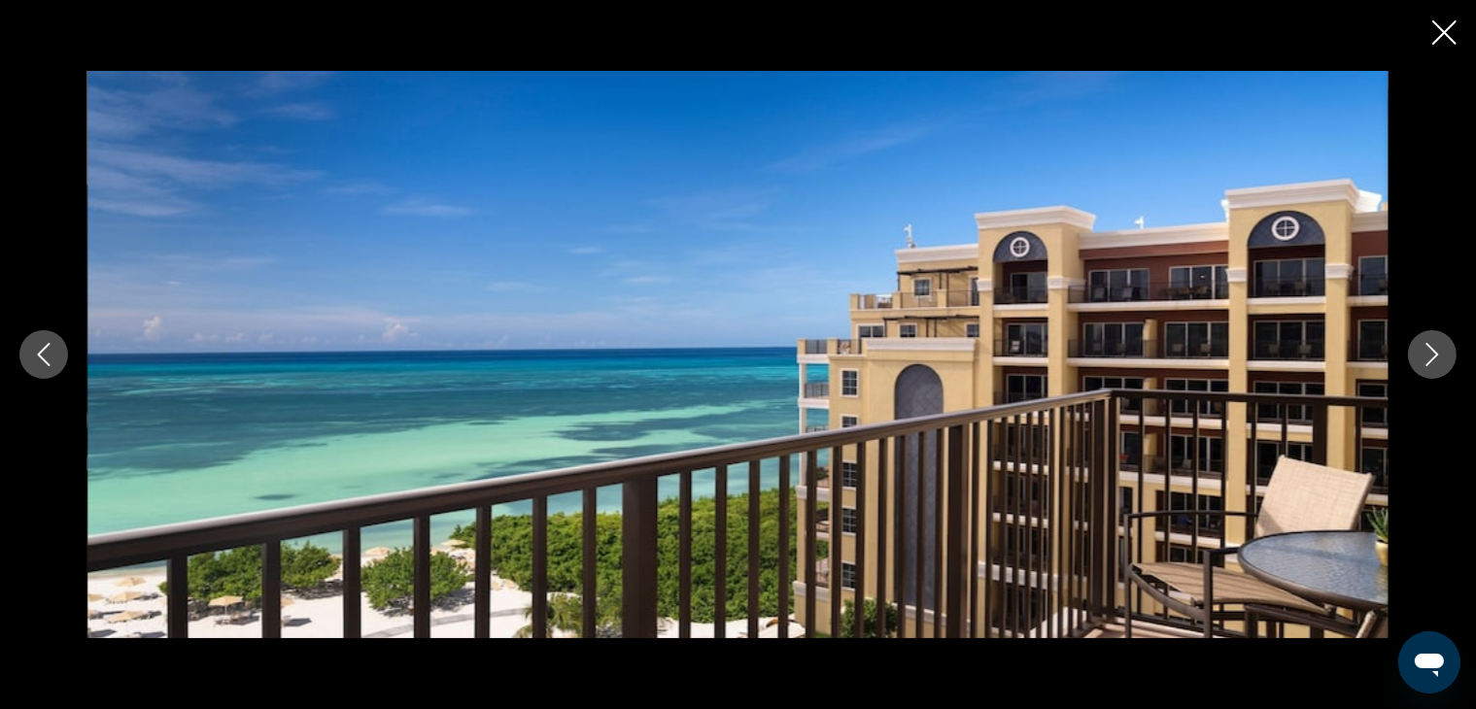
click at [1442, 344] on icon "Next image" at bounding box center [1431, 354] width 23 height 23
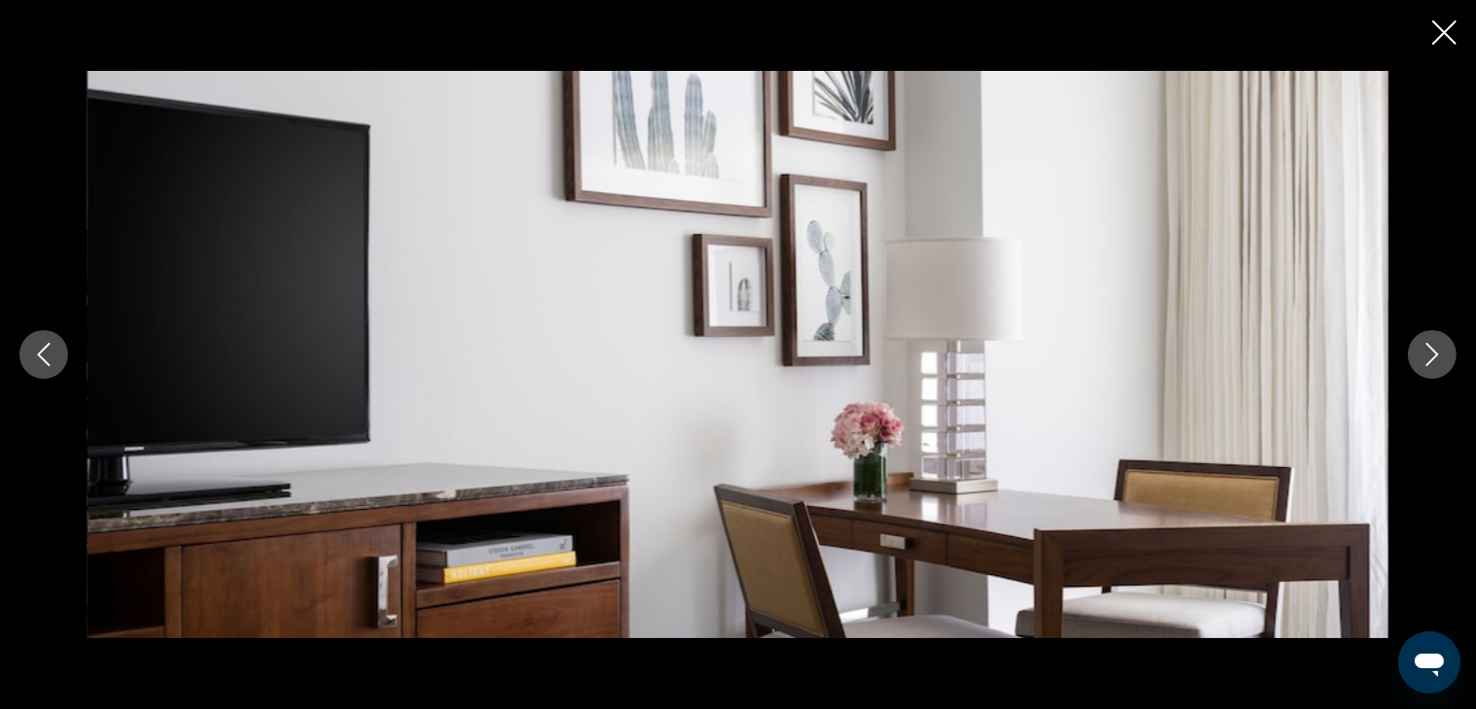
click at [1446, 347] on button "Next image" at bounding box center [1432, 354] width 49 height 49
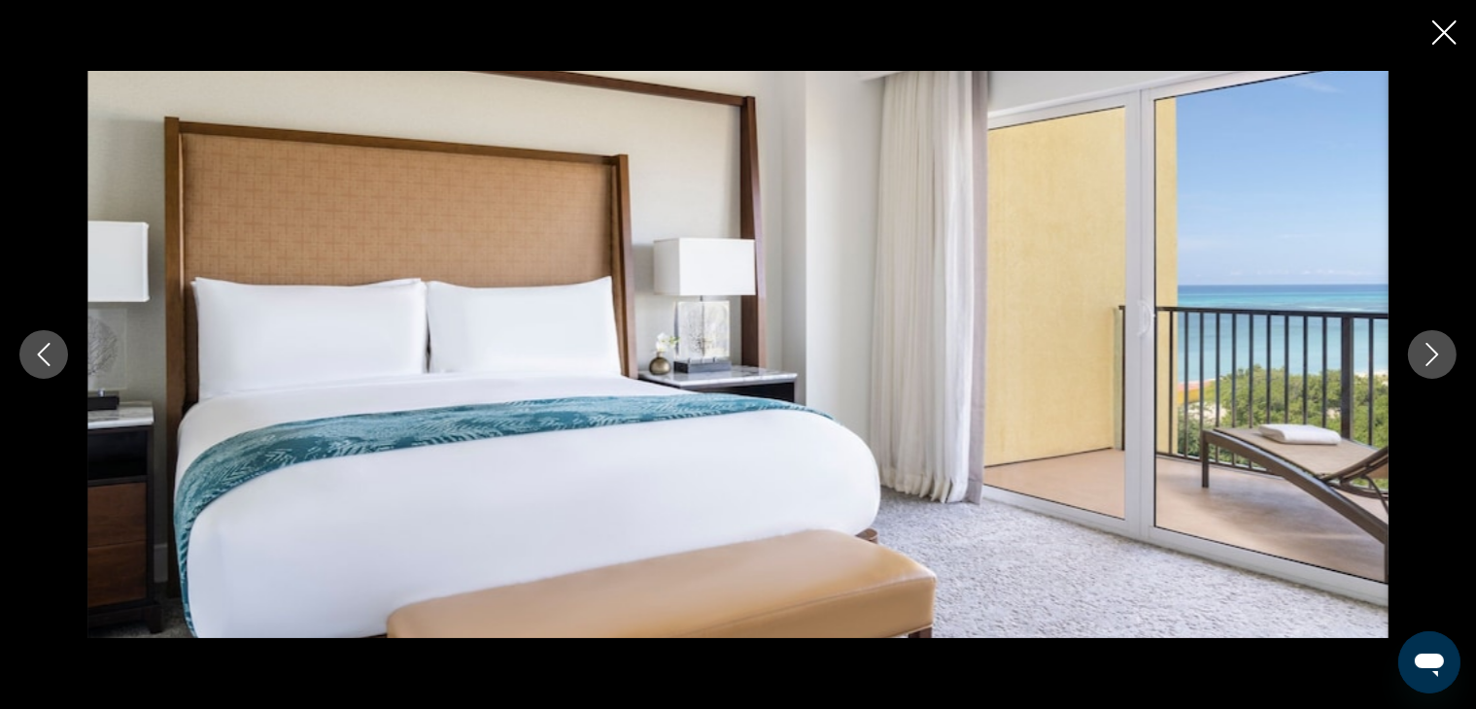
click at [1448, 349] on button "Next image" at bounding box center [1432, 354] width 49 height 49
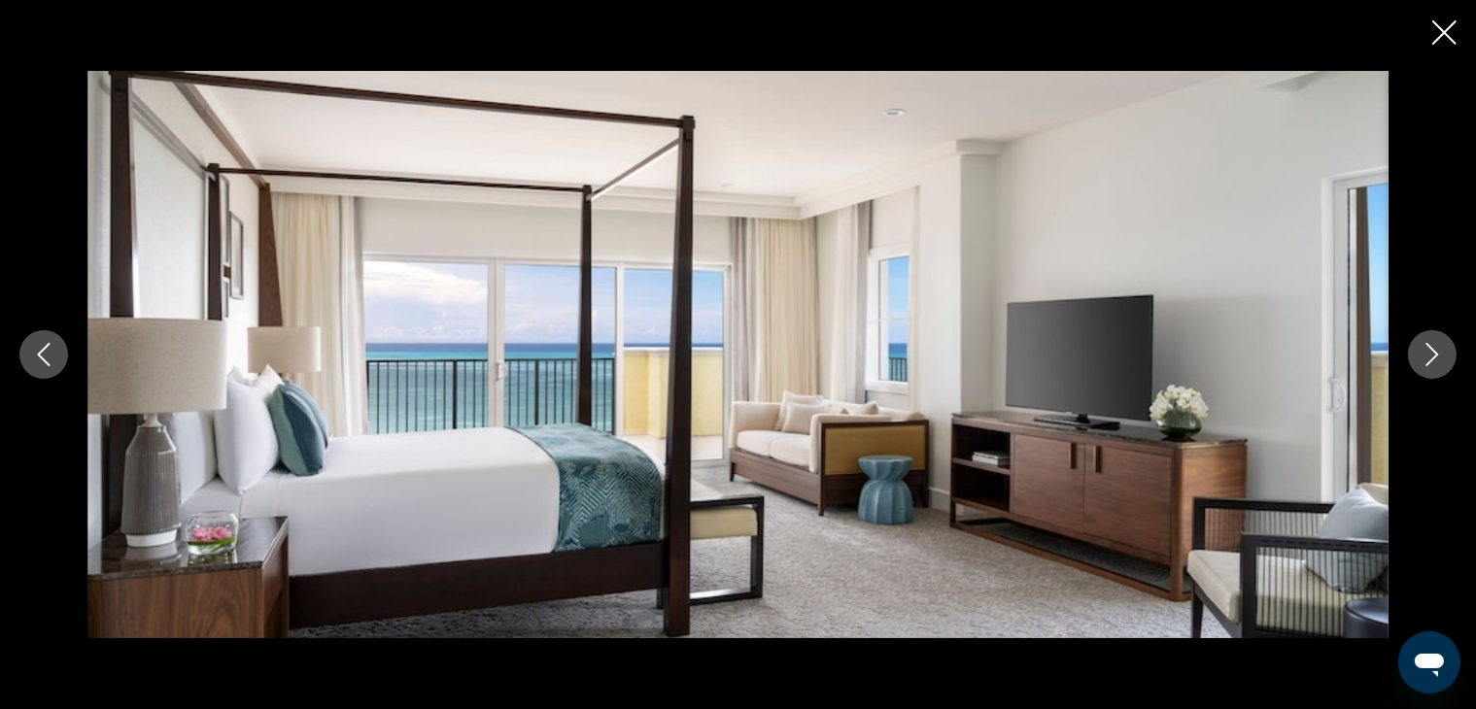
click at [1450, 352] on button "Next image" at bounding box center [1432, 354] width 49 height 49
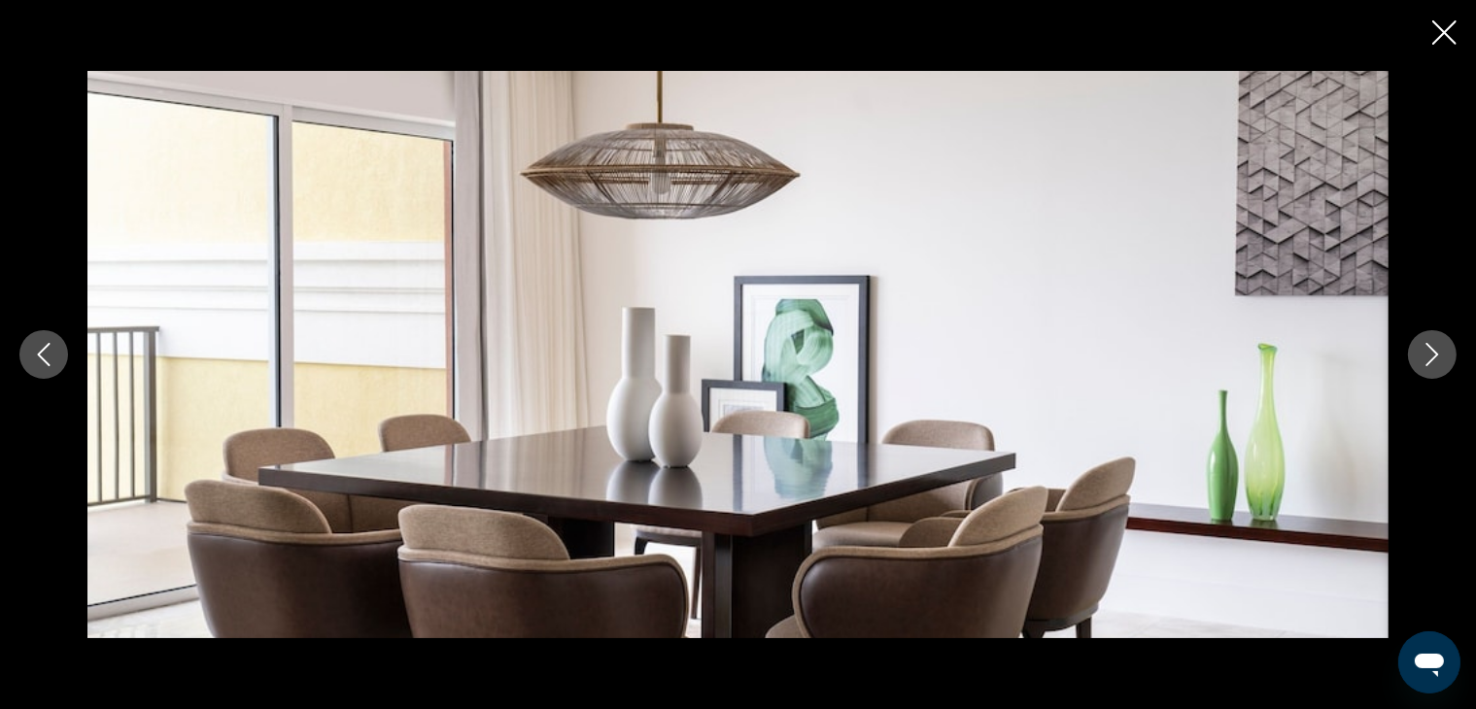
click at [1453, 355] on button "Next image" at bounding box center [1432, 354] width 49 height 49
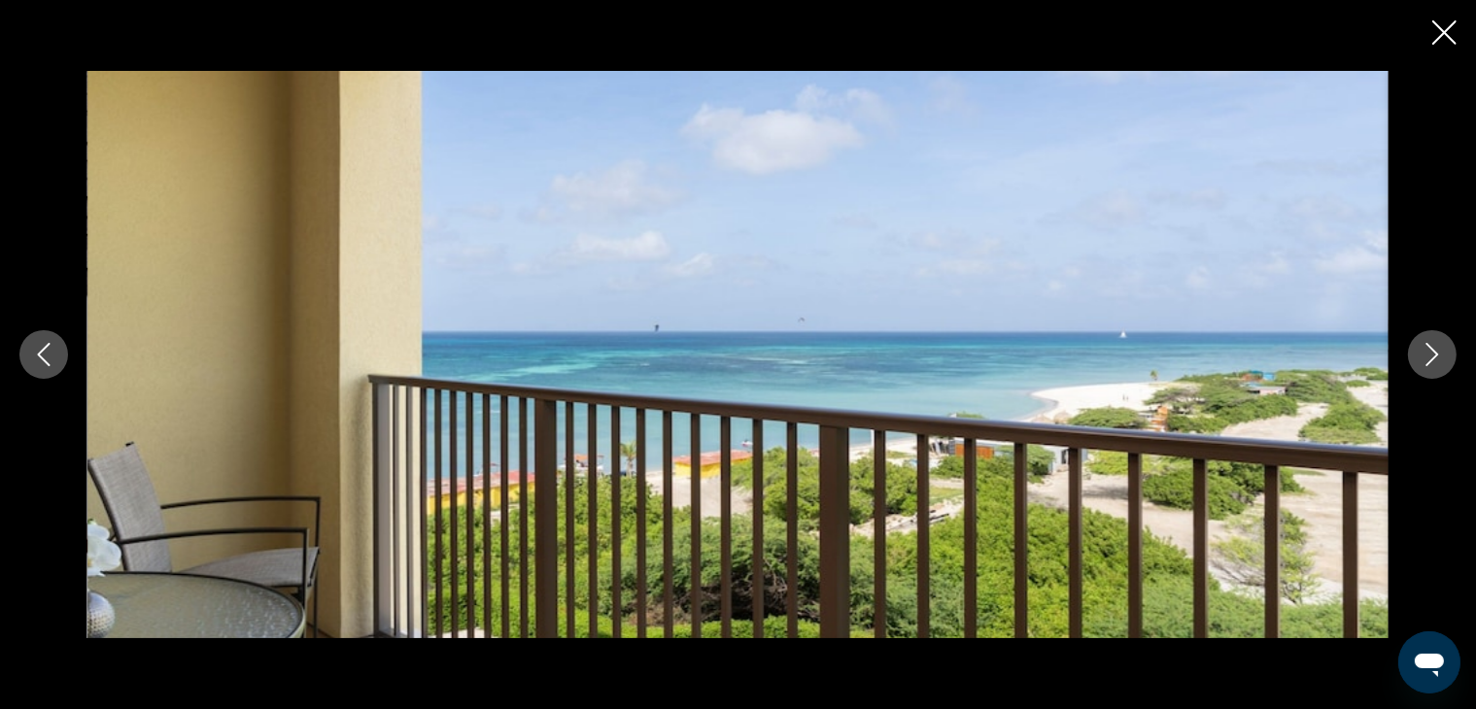
click at [1453, 356] on button "Next image" at bounding box center [1432, 354] width 49 height 49
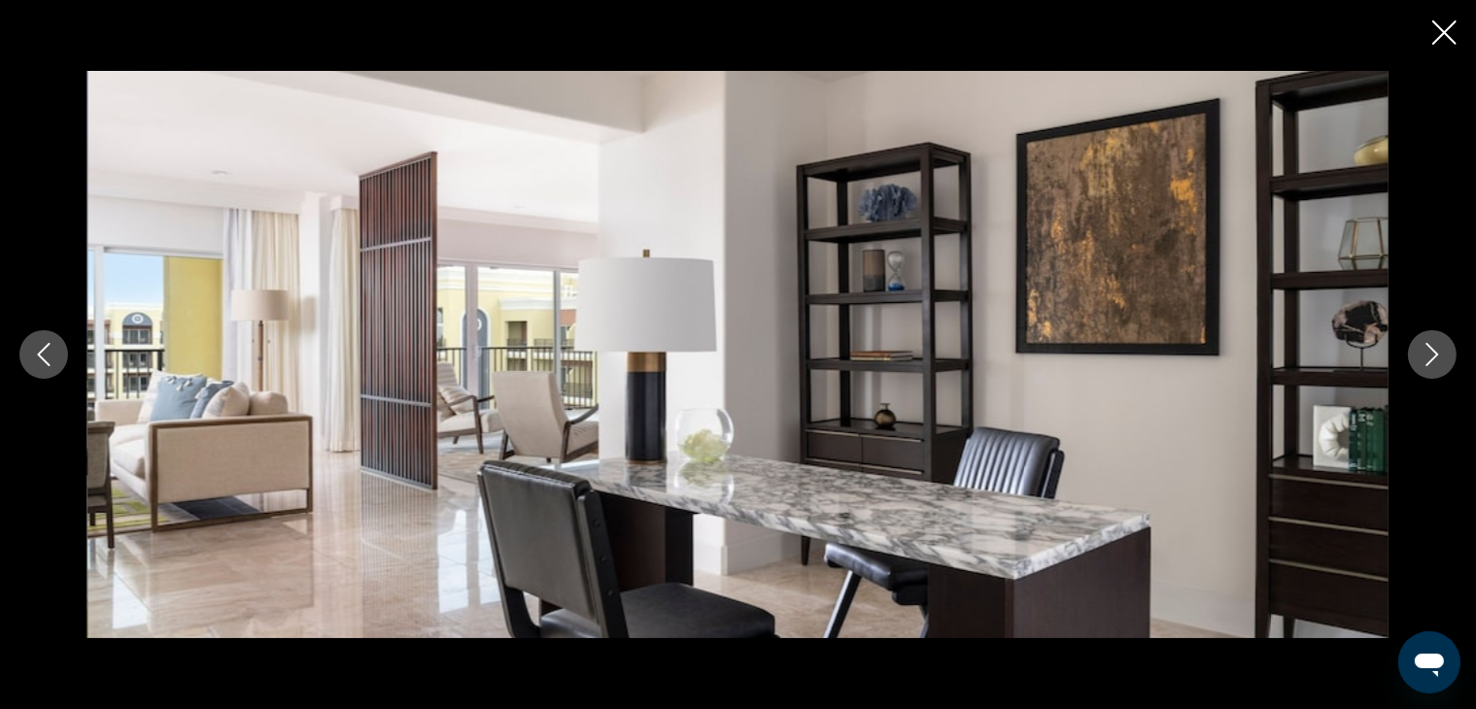
click at [1453, 359] on button "Next image" at bounding box center [1432, 354] width 49 height 49
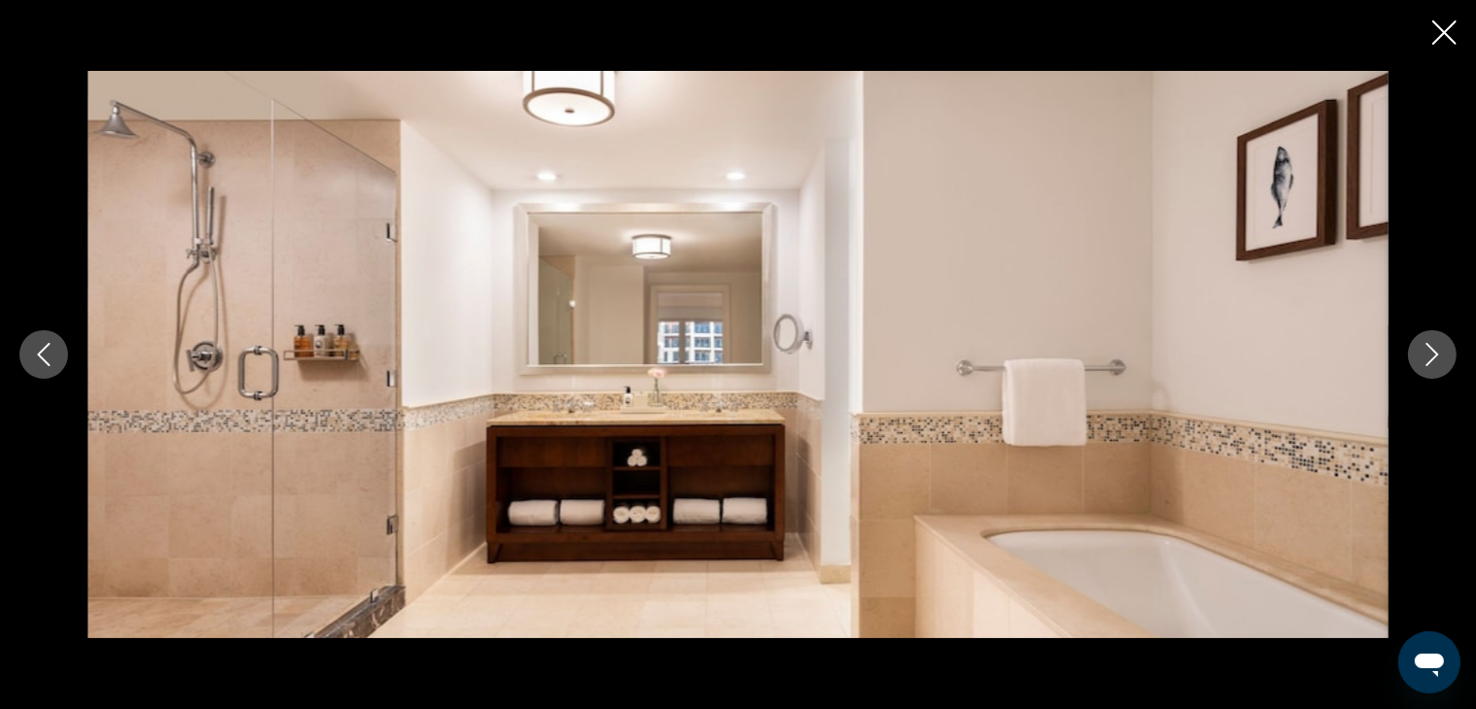
click at [1457, 361] on div "Main content" at bounding box center [738, 354] width 1476 height 567
click at [1459, 362] on div "Main content" at bounding box center [738, 354] width 1476 height 567
click at [1434, 362] on icon "Next image" at bounding box center [1431, 354] width 23 height 23
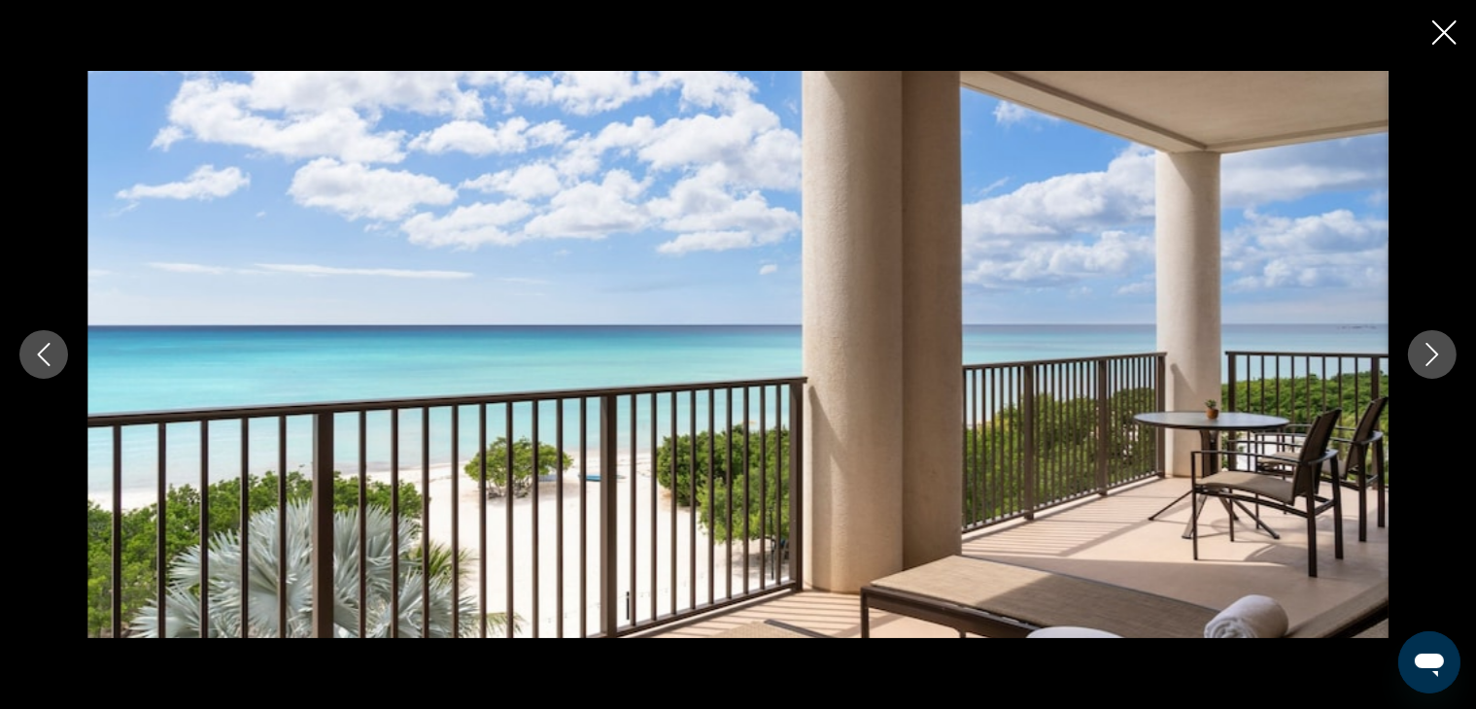
click at [1434, 355] on icon "Next image" at bounding box center [1431, 354] width 23 height 23
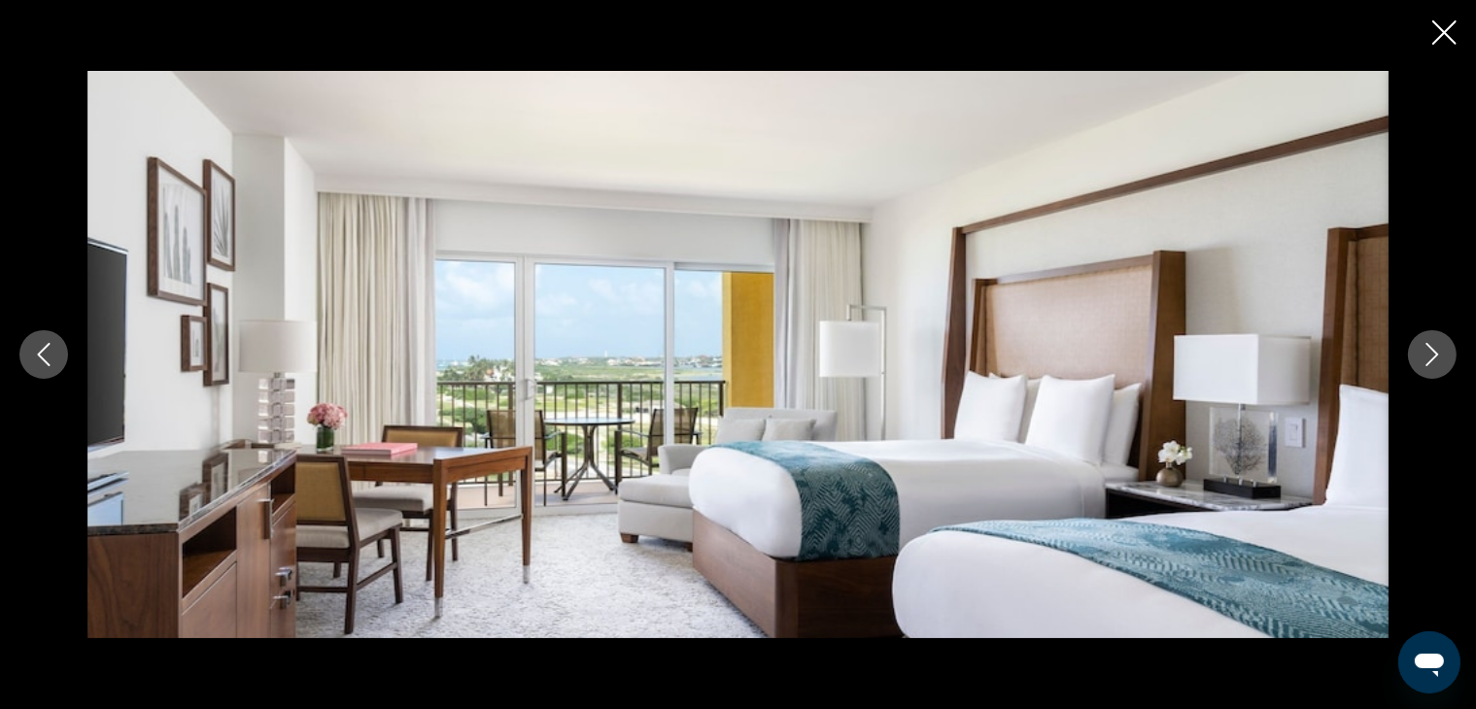
click at [1438, 351] on icon "Next image" at bounding box center [1431, 354] width 23 height 23
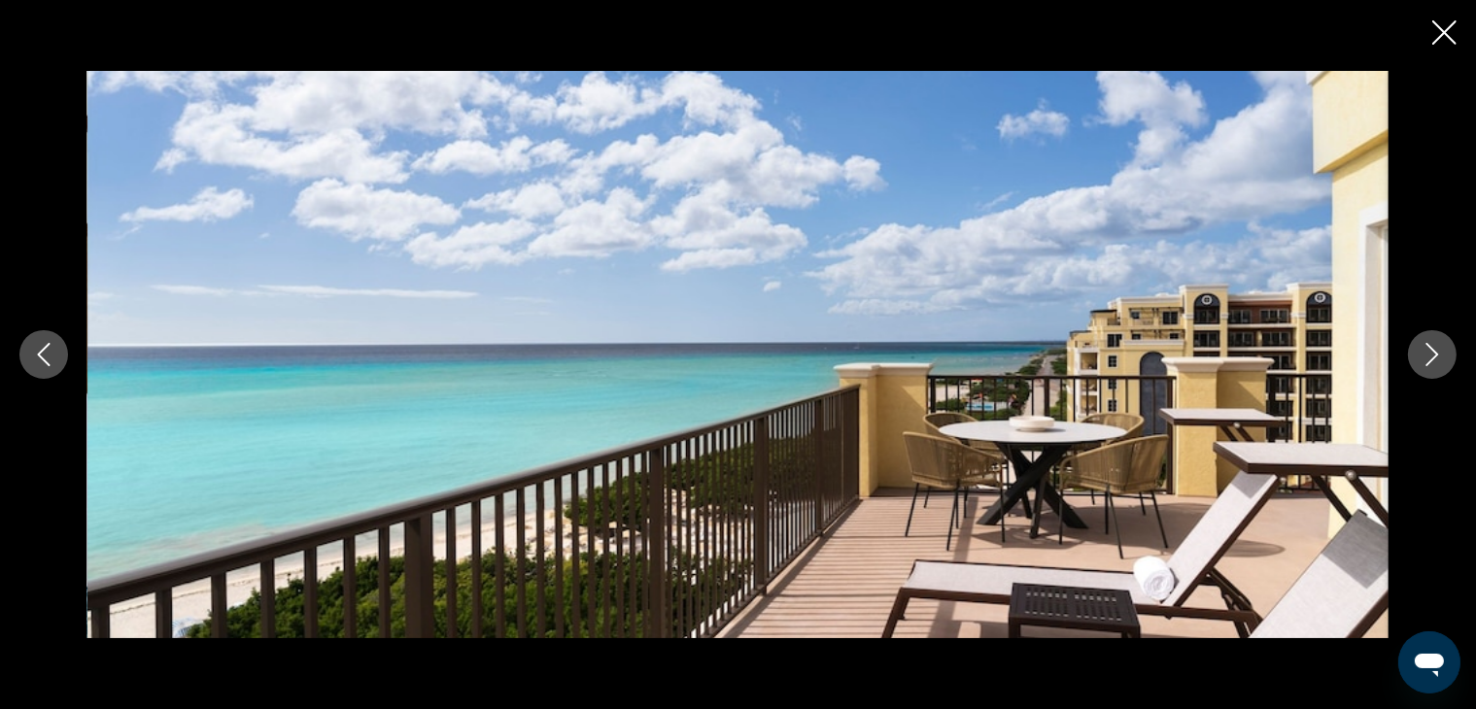
click at [1438, 351] on icon "Next image" at bounding box center [1431, 354] width 23 height 23
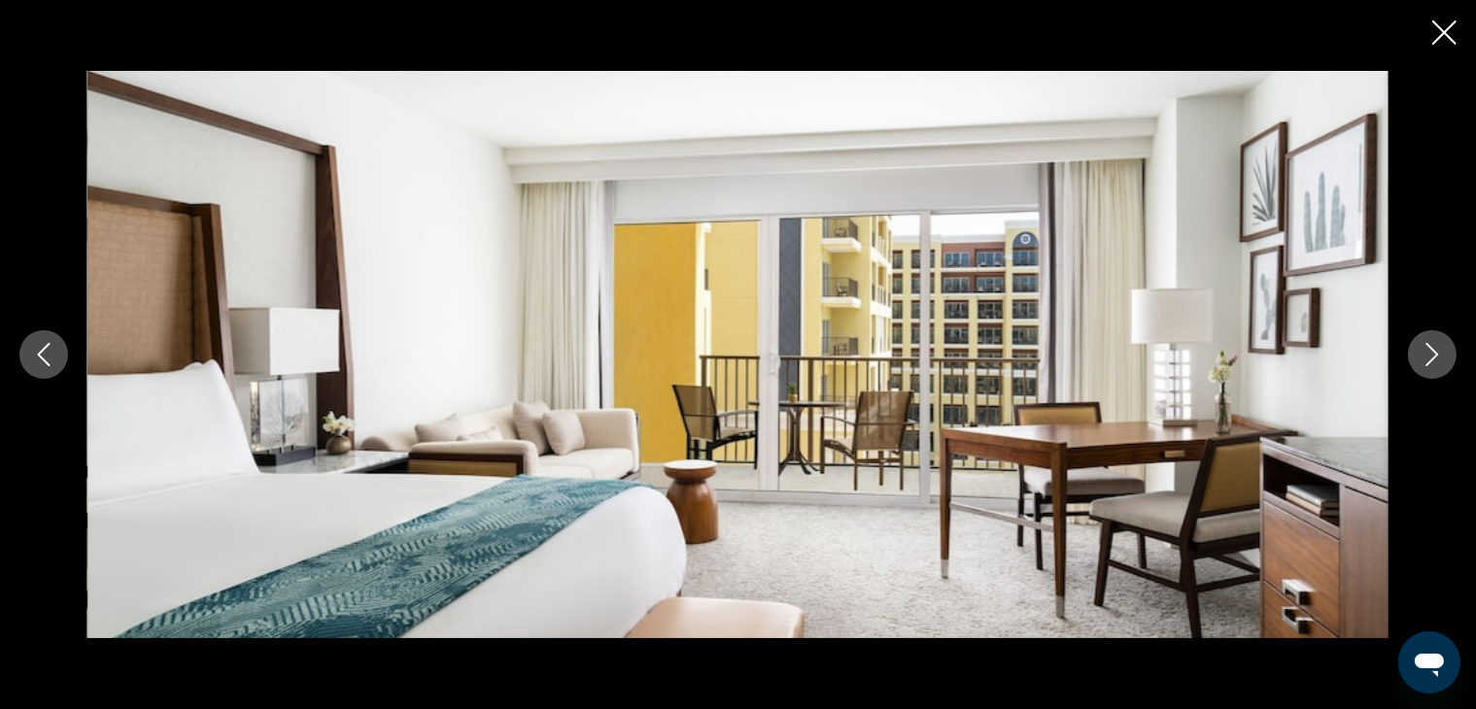
click at [1411, 366] on button "Next image" at bounding box center [1432, 354] width 49 height 49
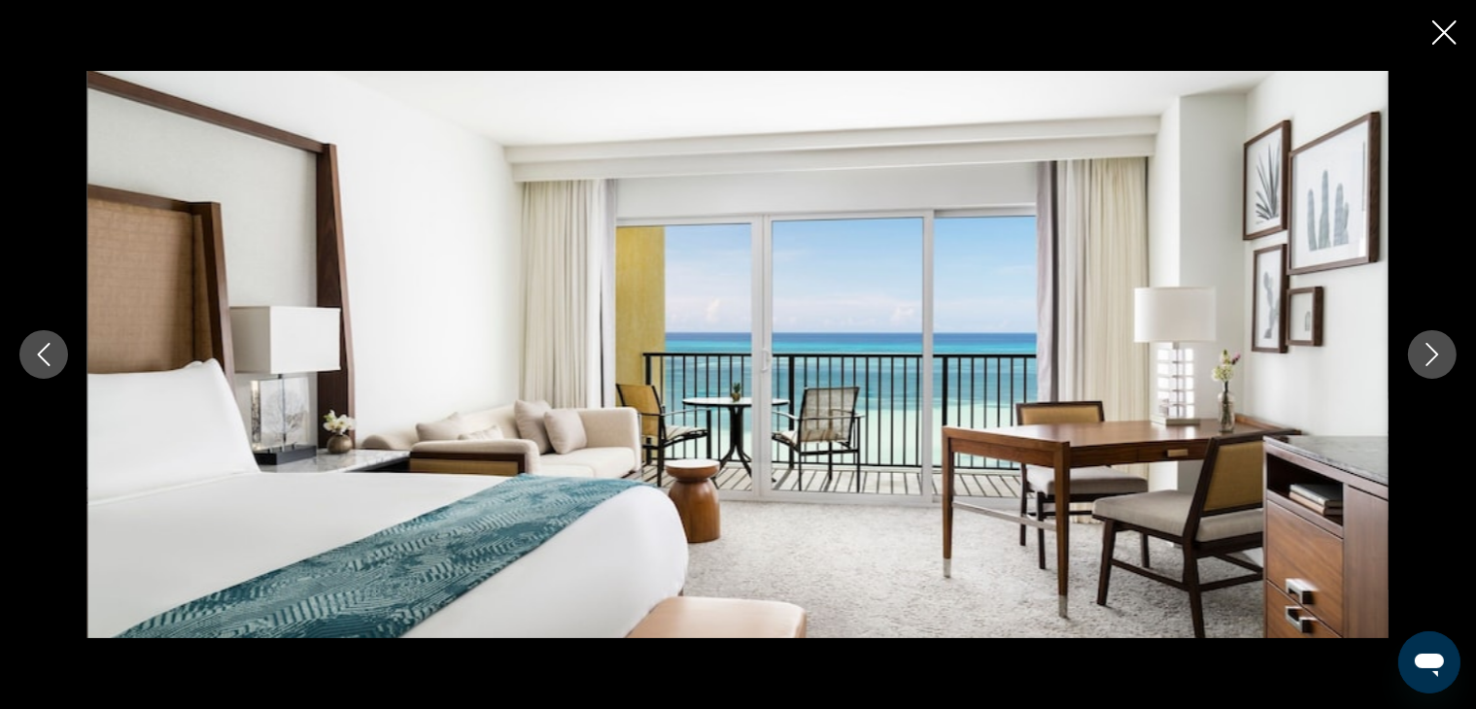
click at [1421, 369] on button "Next image" at bounding box center [1432, 354] width 49 height 49
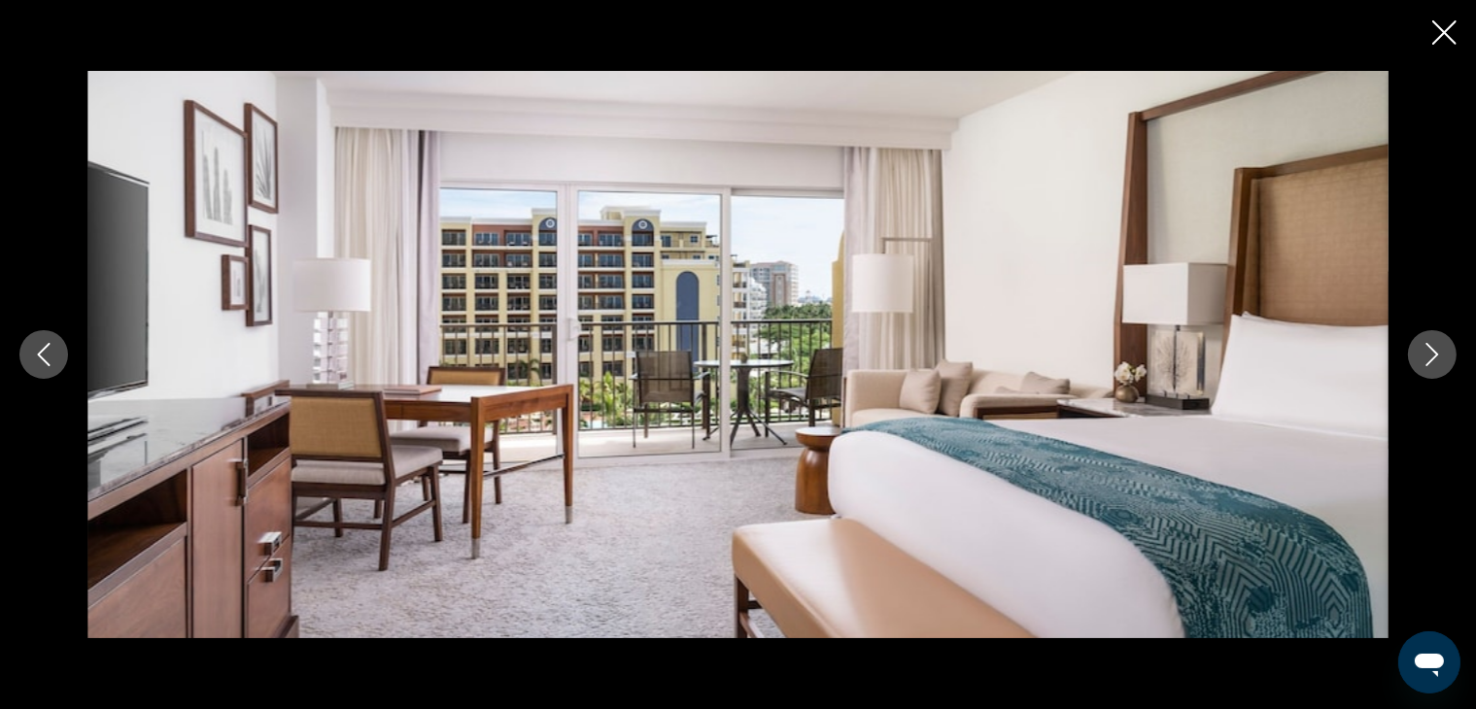
click at [1423, 370] on button "Next image" at bounding box center [1432, 354] width 49 height 49
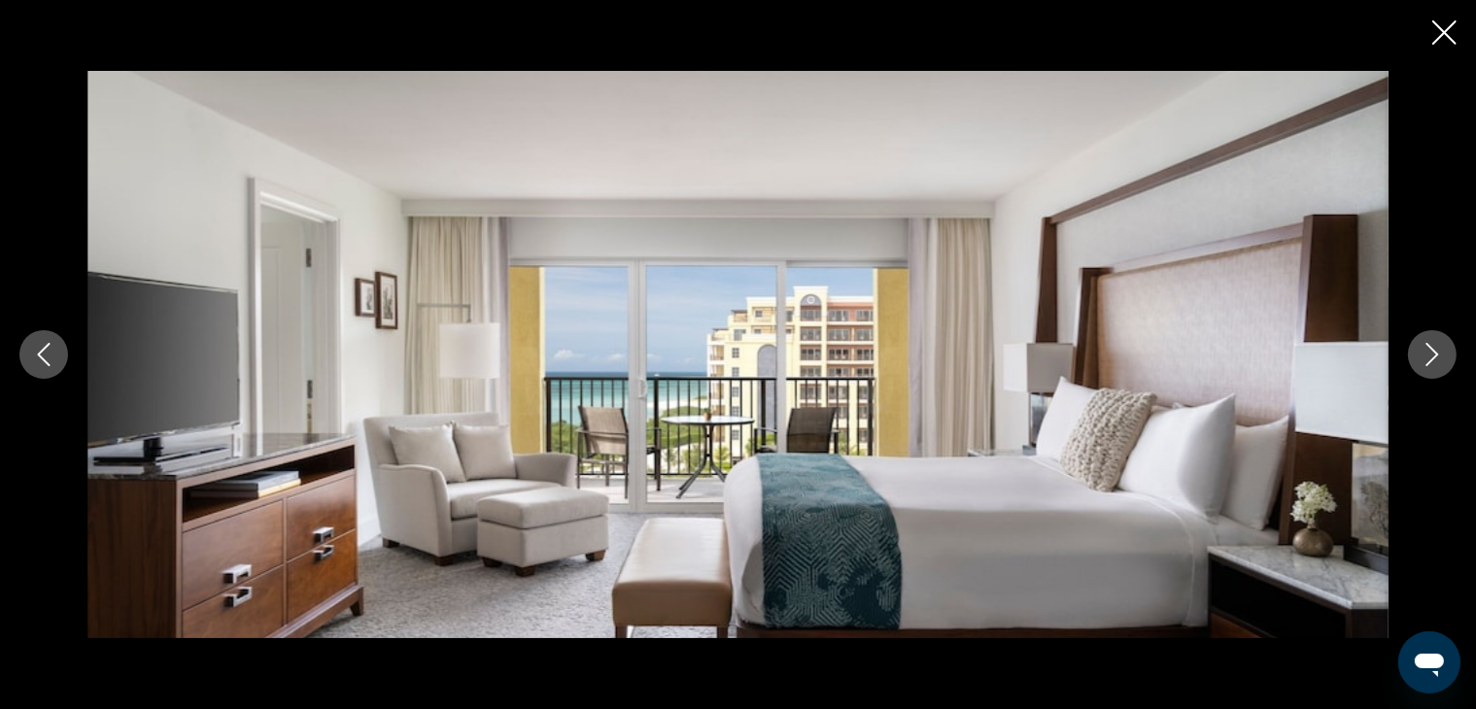
click at [1424, 374] on button "Next image" at bounding box center [1432, 354] width 49 height 49
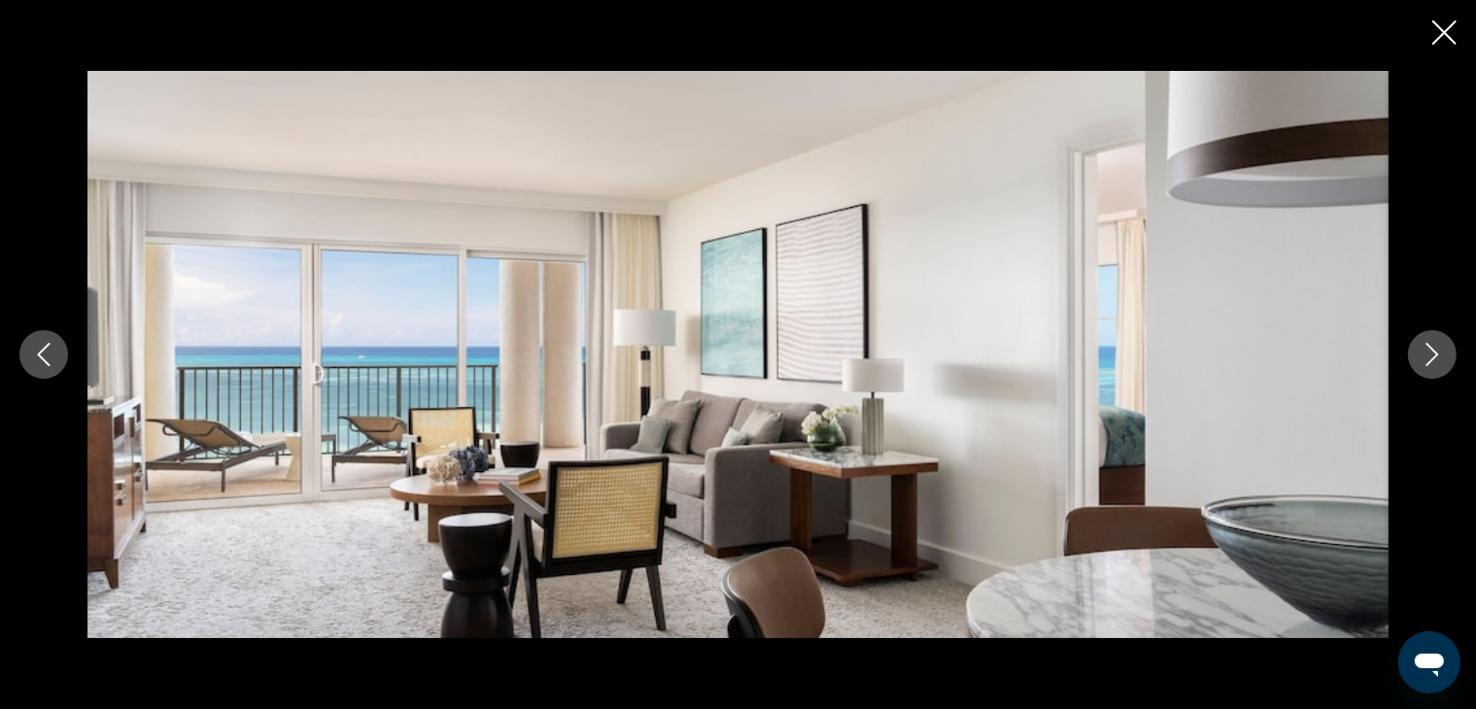
click at [1454, 28] on icon "Close slideshow" at bounding box center [1444, 32] width 24 height 24
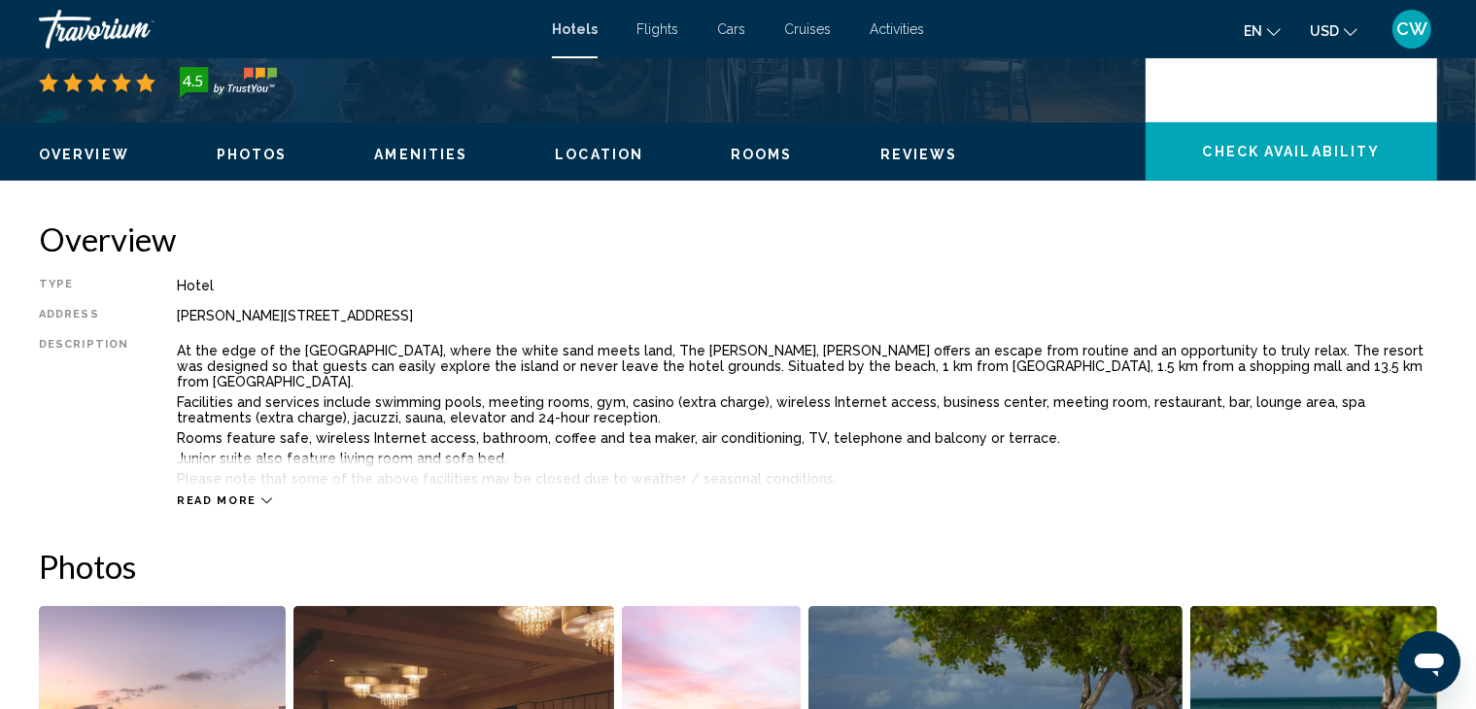
scroll to position [515, 0]
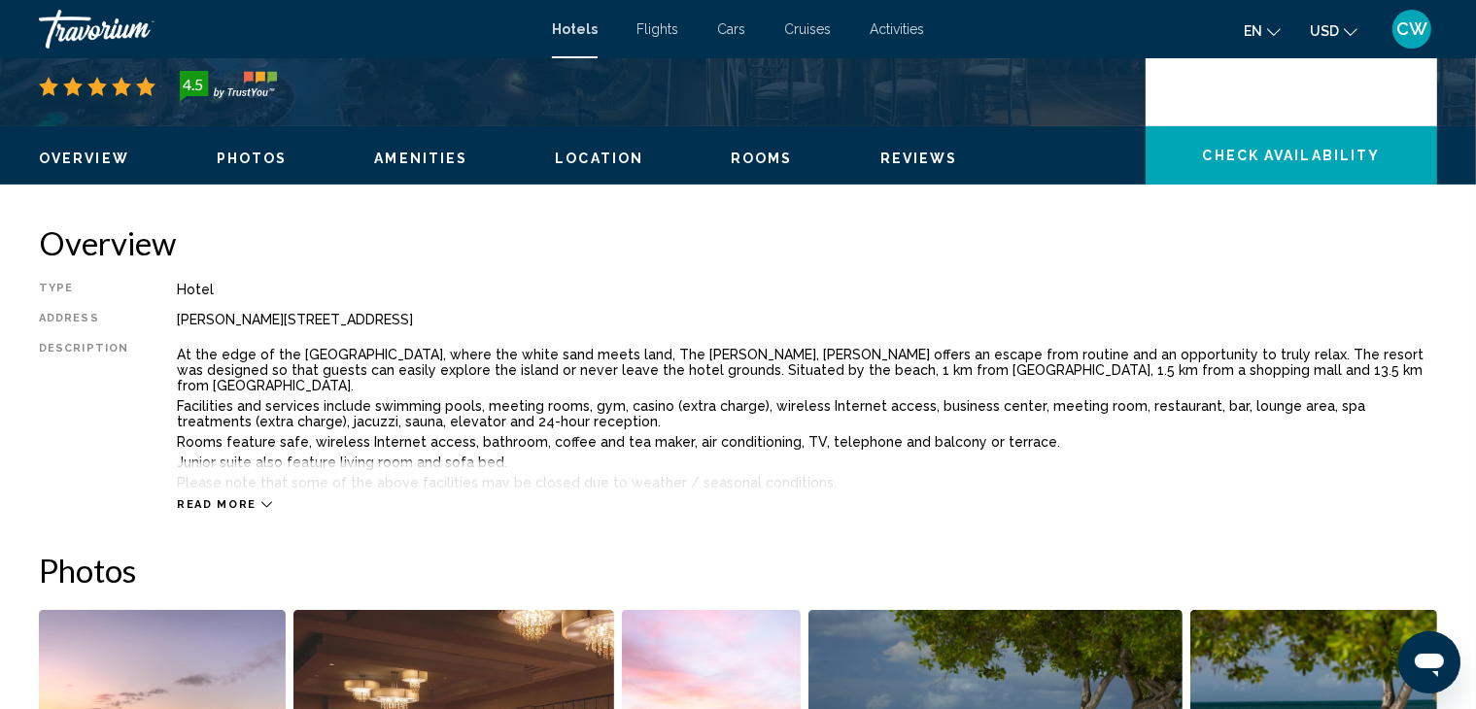
click at [202, 499] on span "Read more" at bounding box center [217, 504] width 80 height 13
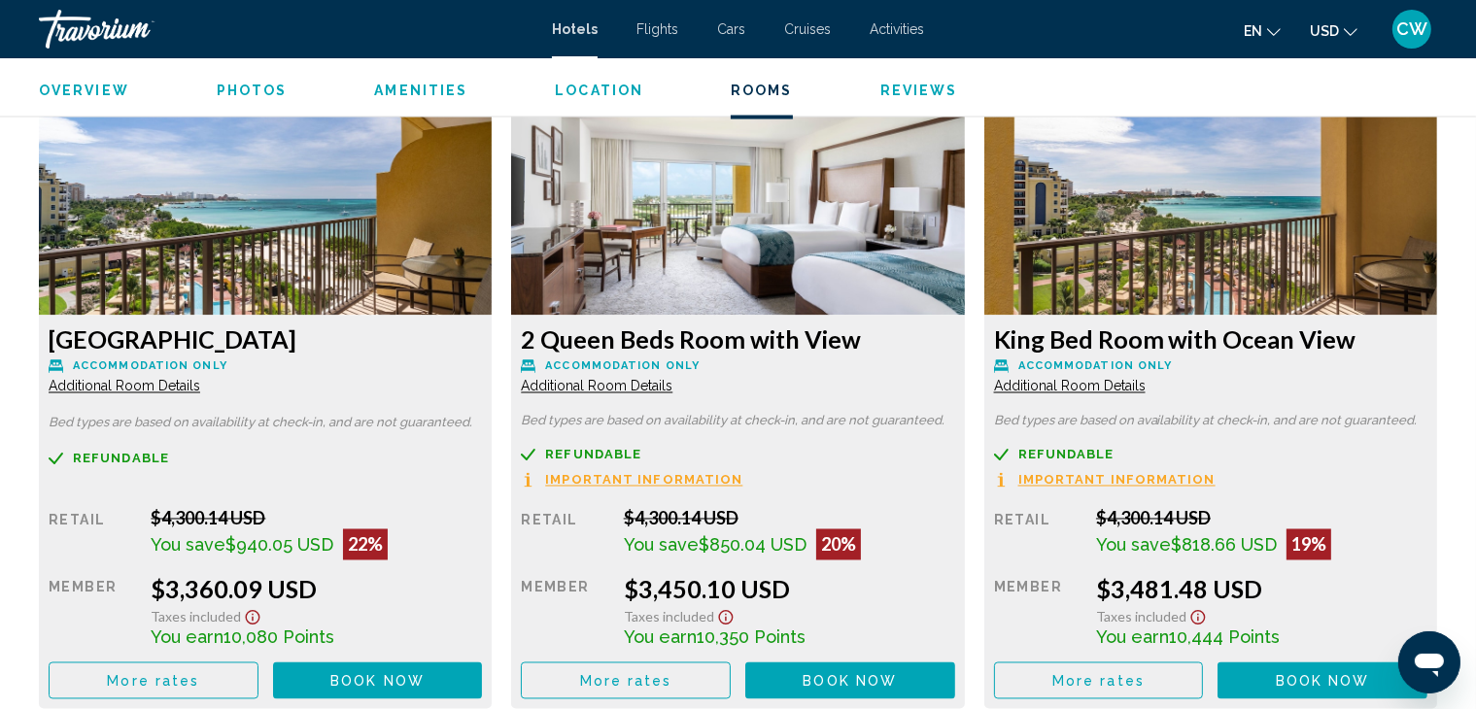
scroll to position [3363, 0]
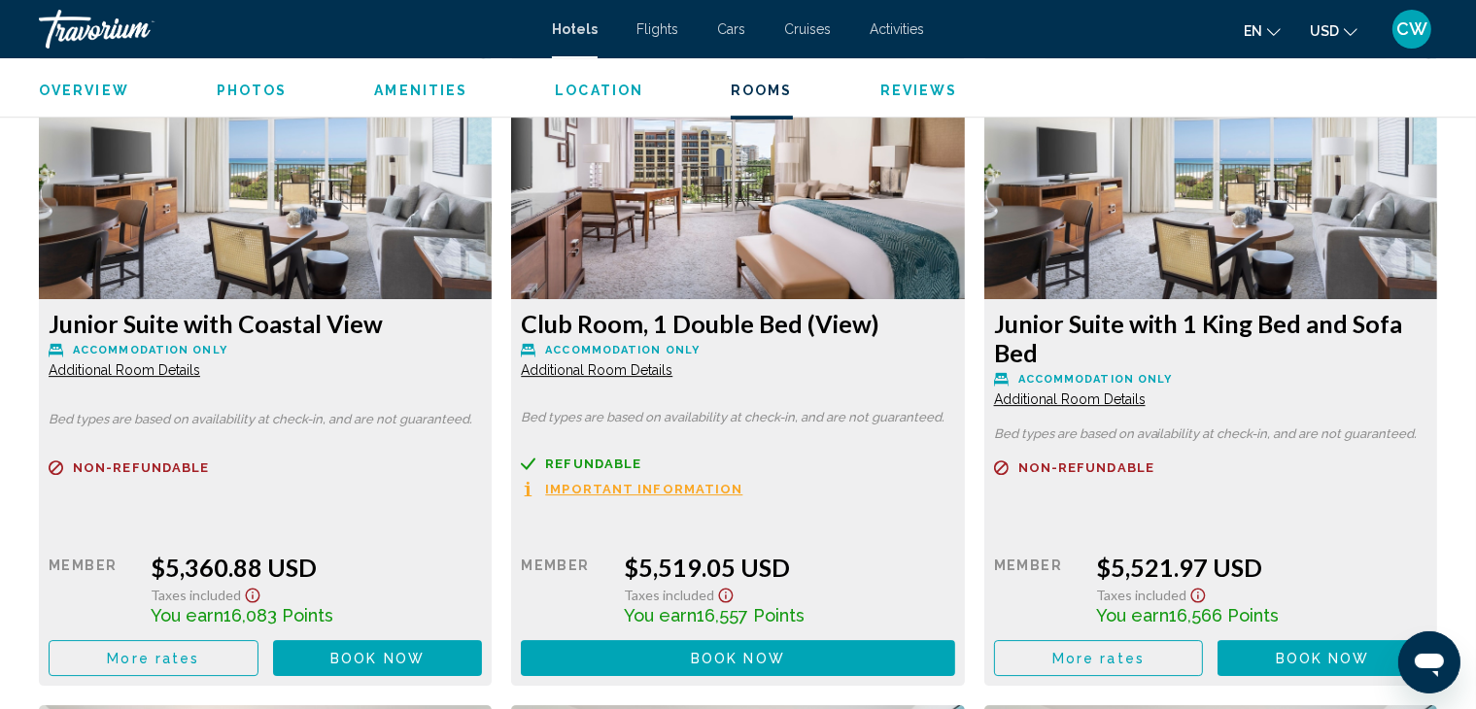
scroll to position [6012, 0]
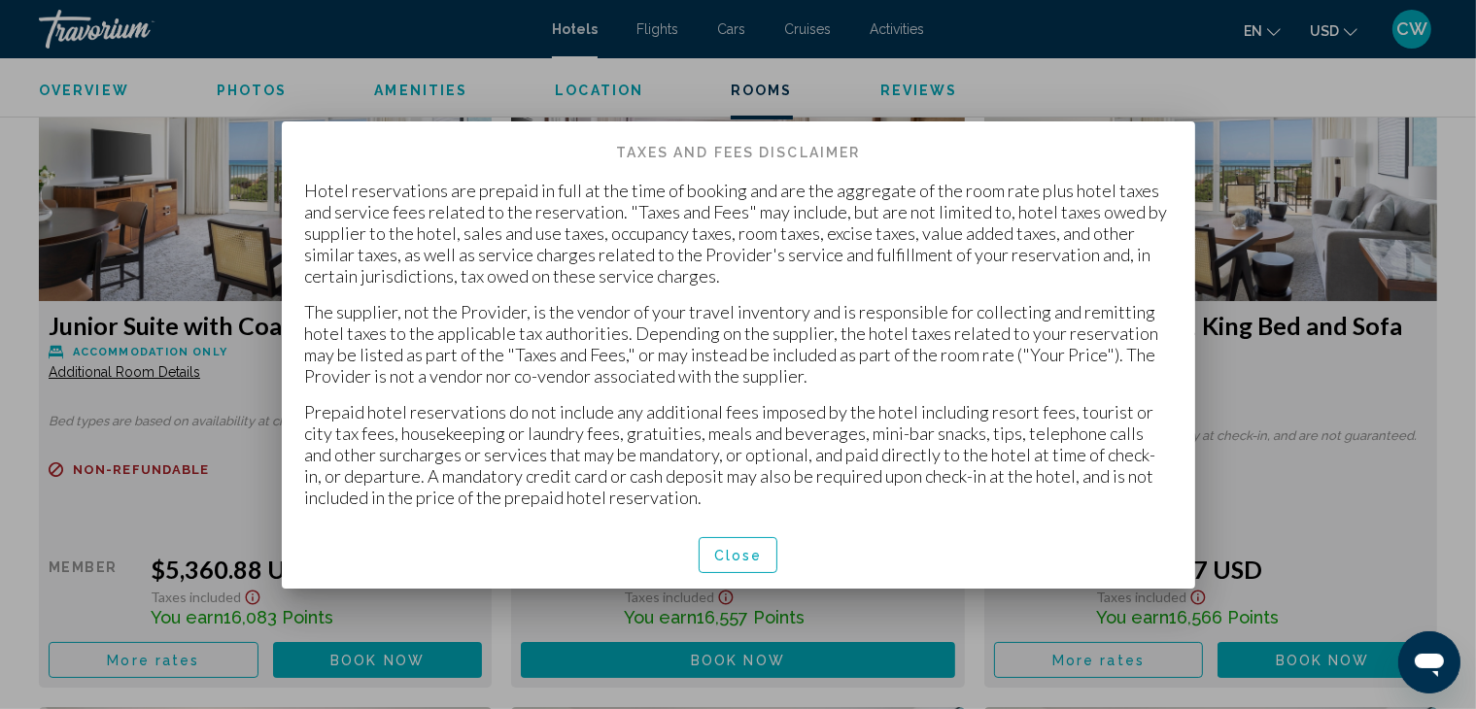
click at [249, 468] on div at bounding box center [738, 354] width 1476 height 709
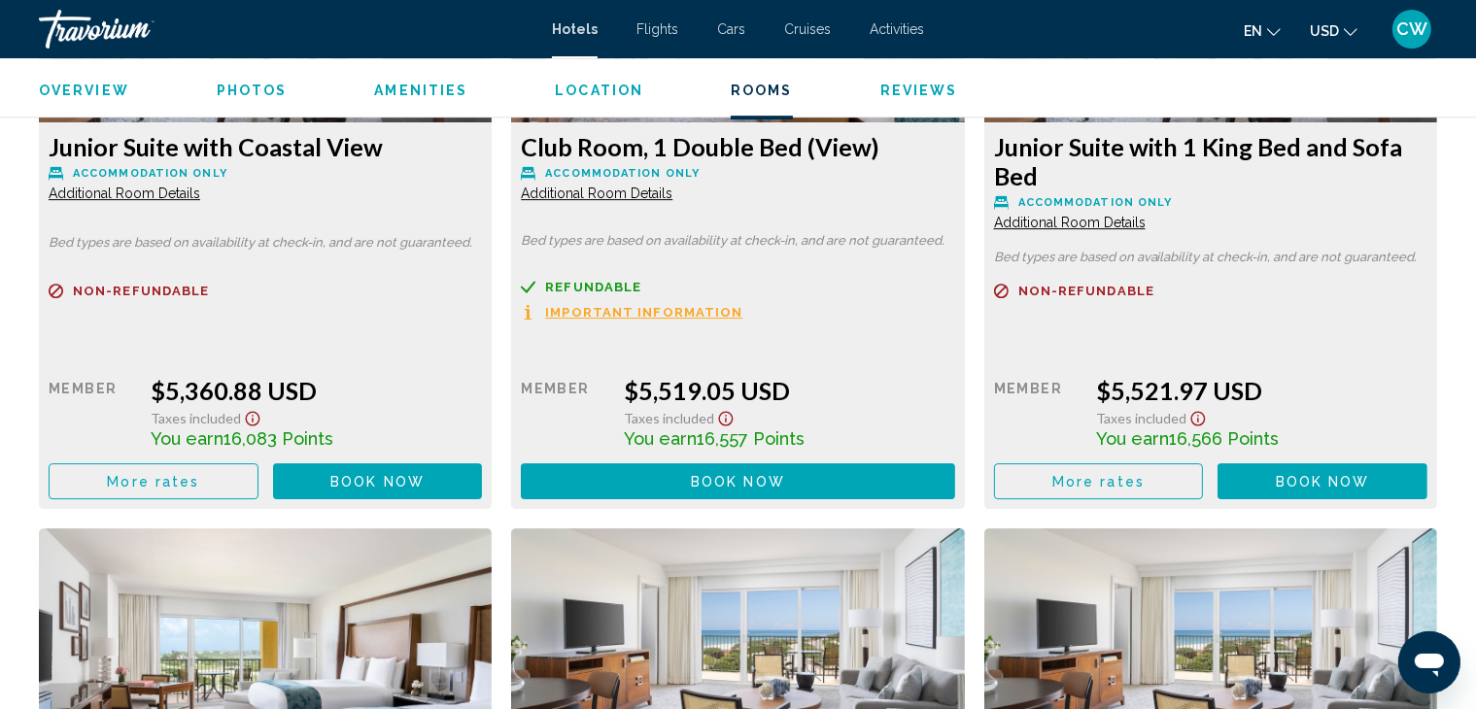
scroll to position [6191, 0]
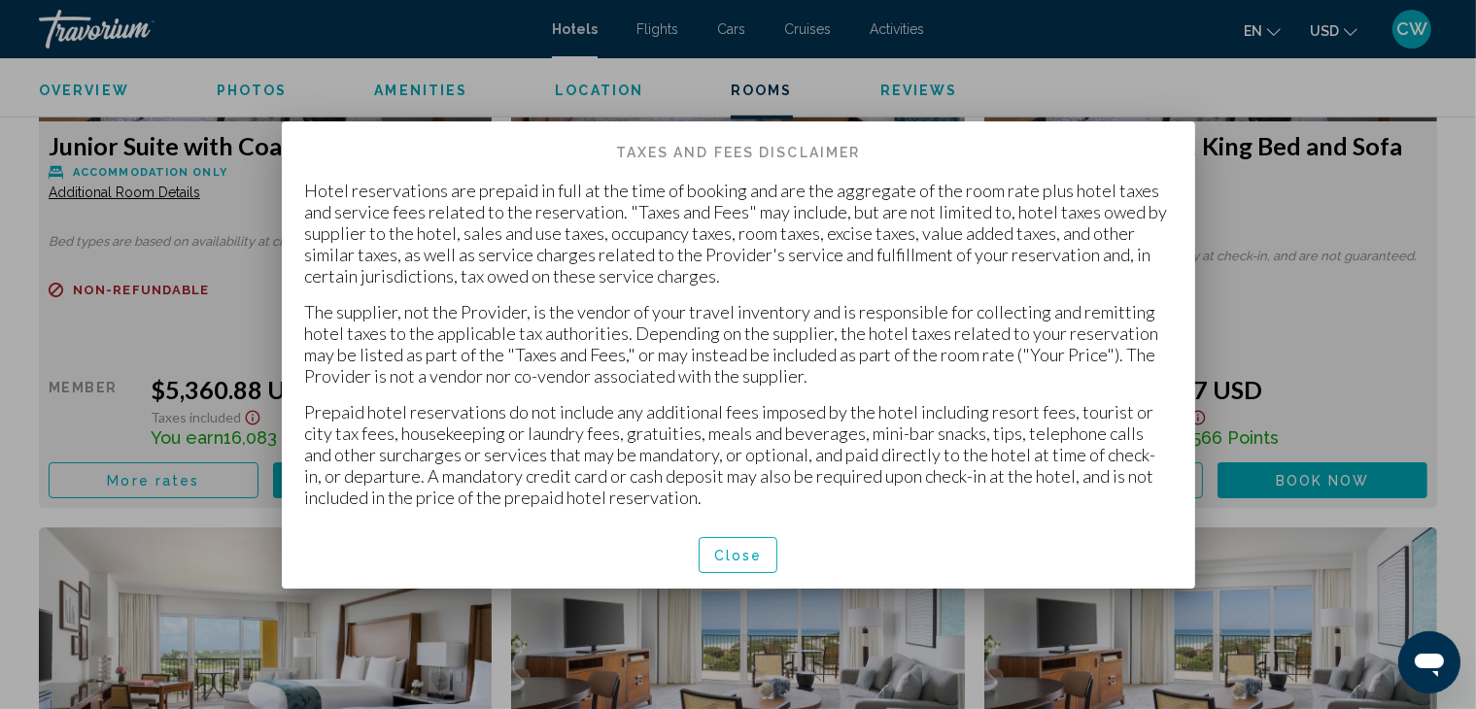
scroll to position [0, 0]
click at [758, 549] on span "Close" at bounding box center [738, 556] width 49 height 16
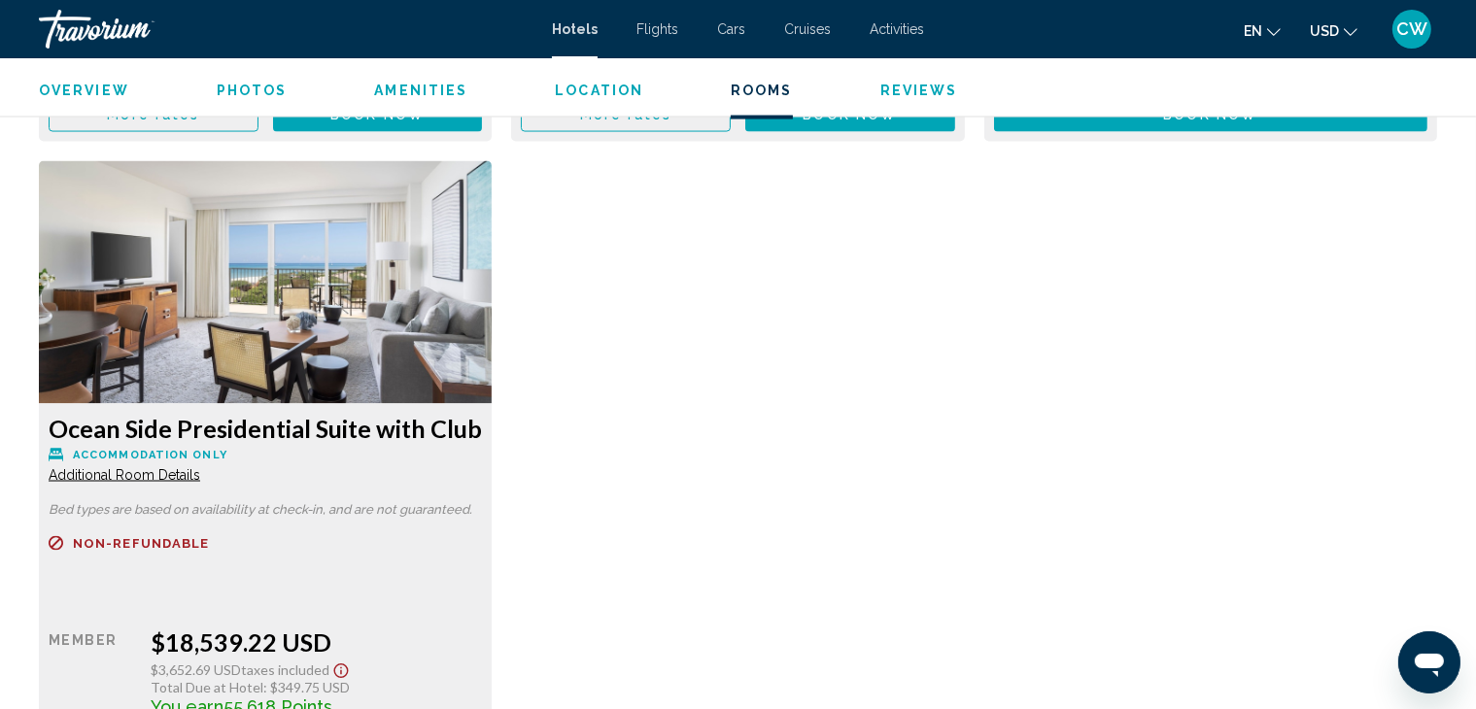
scroll to position [10493, 0]
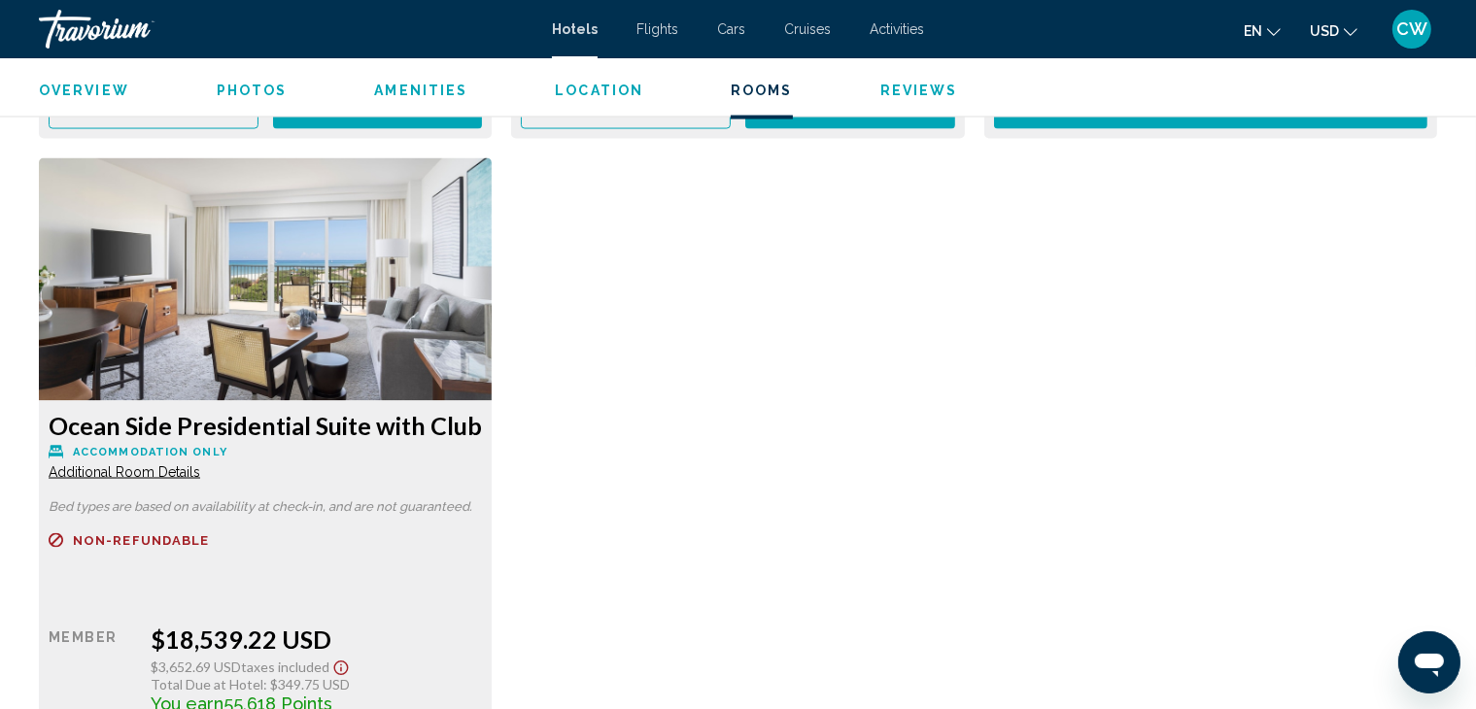
click at [67, 27] on div "Travorium" at bounding box center [136, 29] width 194 height 39
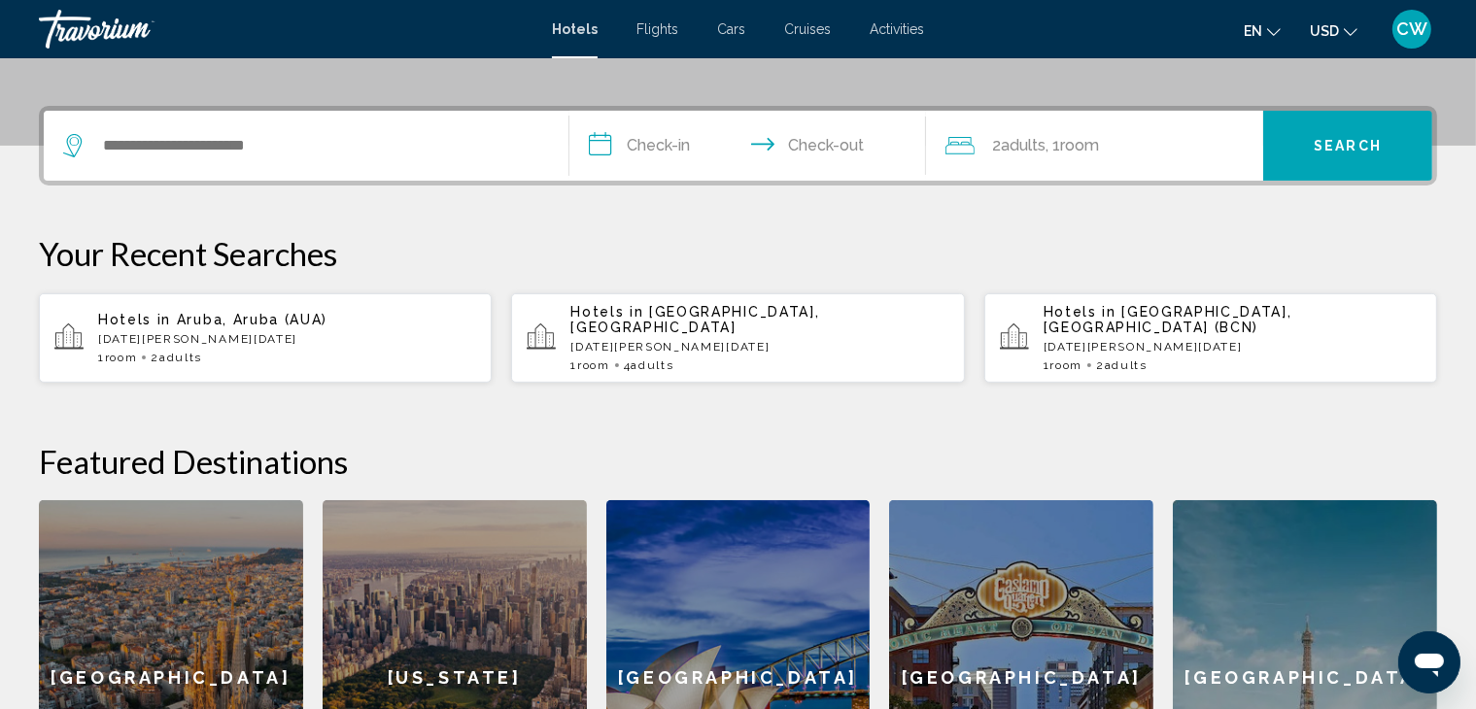
scroll to position [439, 0]
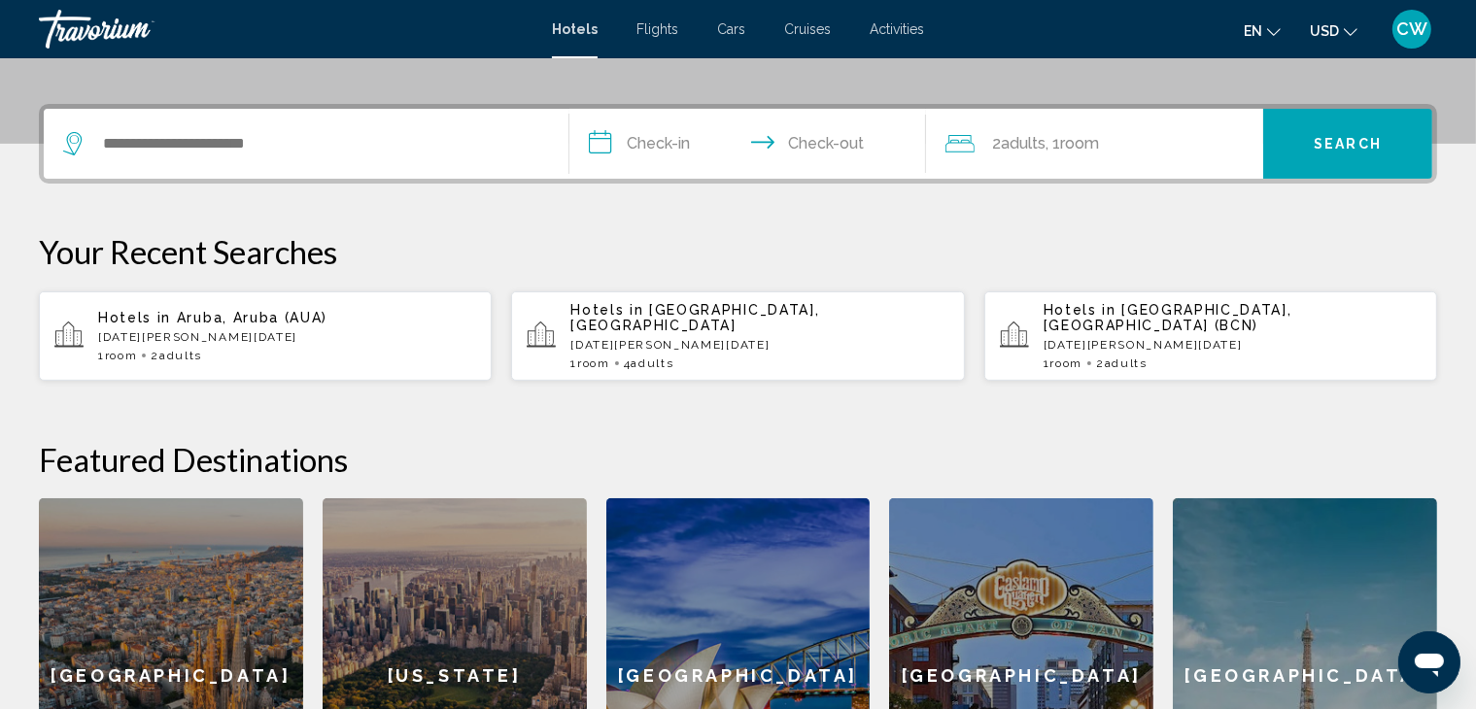
click at [194, 330] on p "[DATE][PERSON_NAME][DATE]" at bounding box center [287, 337] width 378 height 14
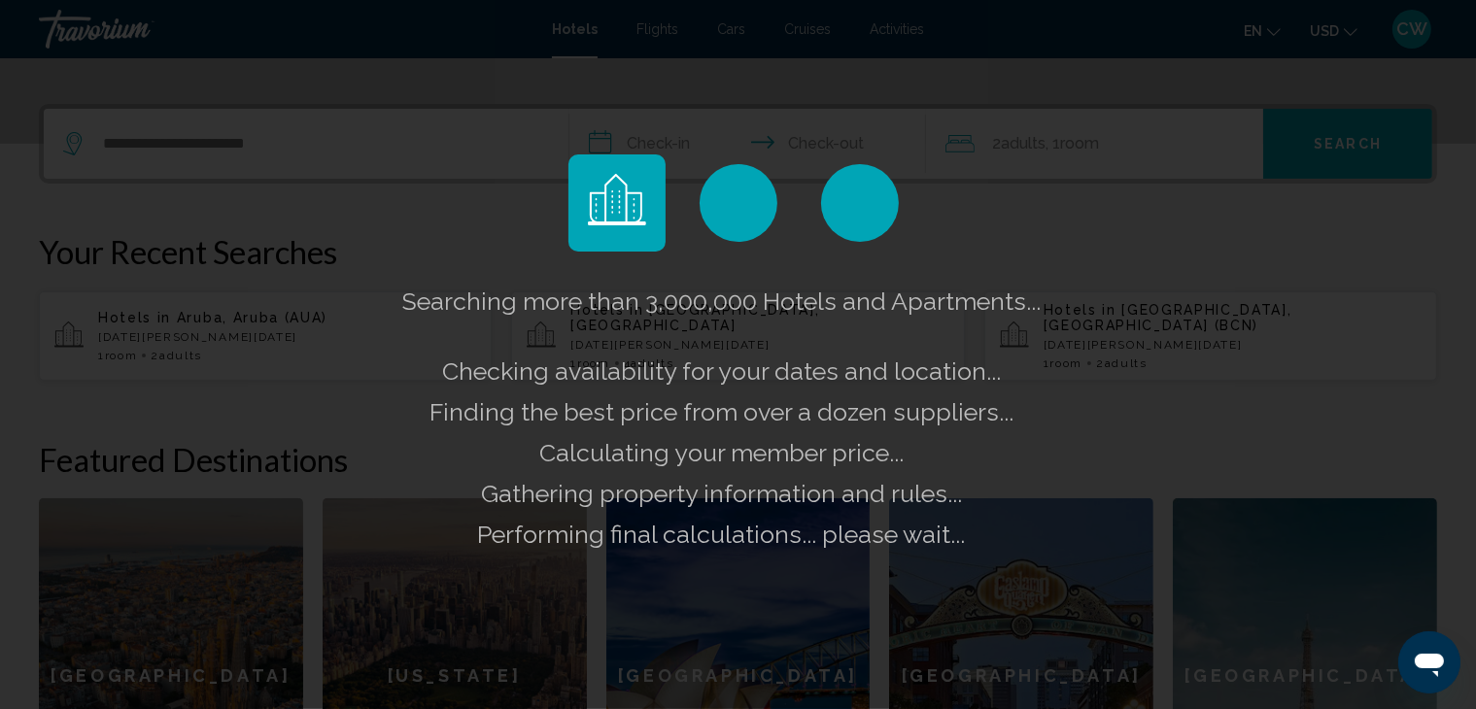
click at [354, 369] on div "Searching more than 3,000,000 Hotels and Apartments... Checking availability fo…" at bounding box center [738, 354] width 1476 height 709
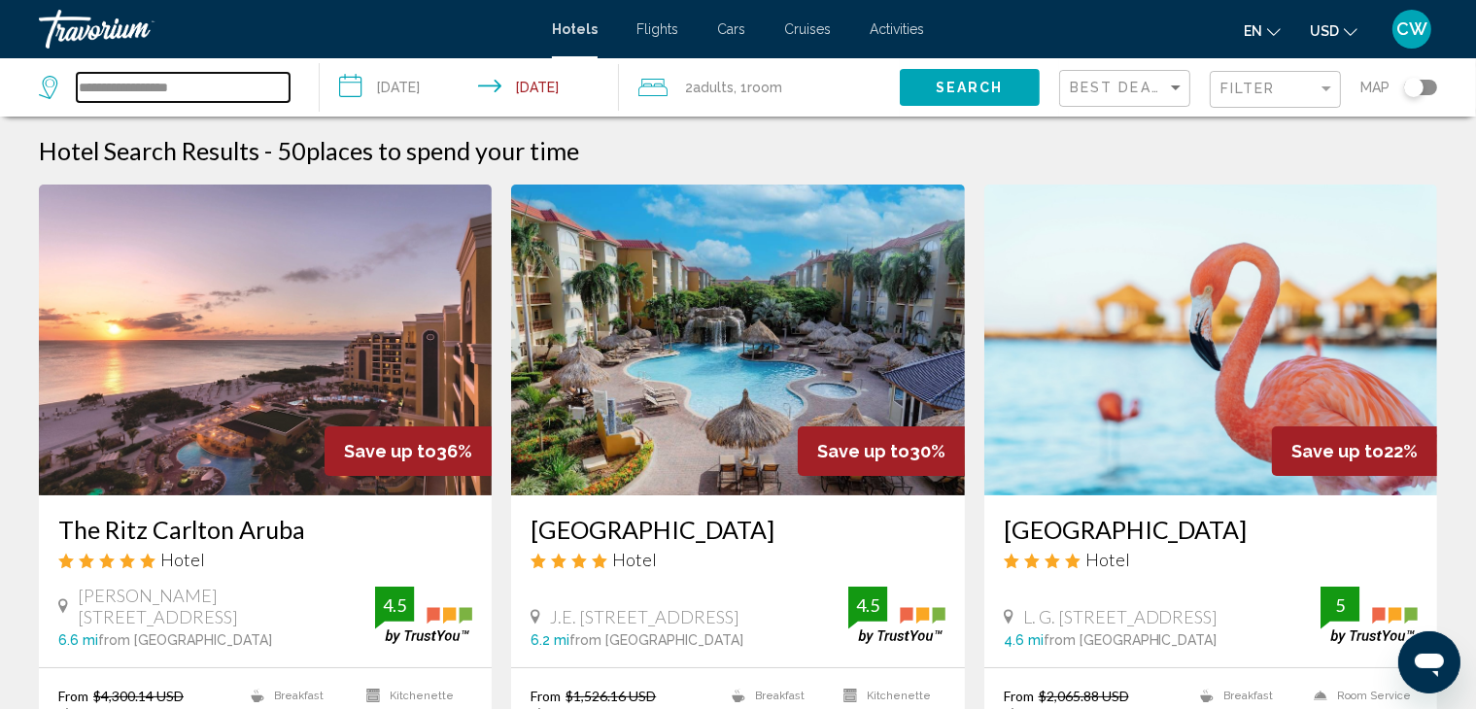
click at [140, 96] on input "**********" at bounding box center [183, 87] width 213 height 29
drag, startPoint x: 215, startPoint y: 83, endPoint x: 49, endPoint y: 85, distance: 166.2
click at [49, 85] on div "**********" at bounding box center [164, 87] width 251 height 29
click at [133, 85] on input "Search widget" at bounding box center [183, 87] width 213 height 29
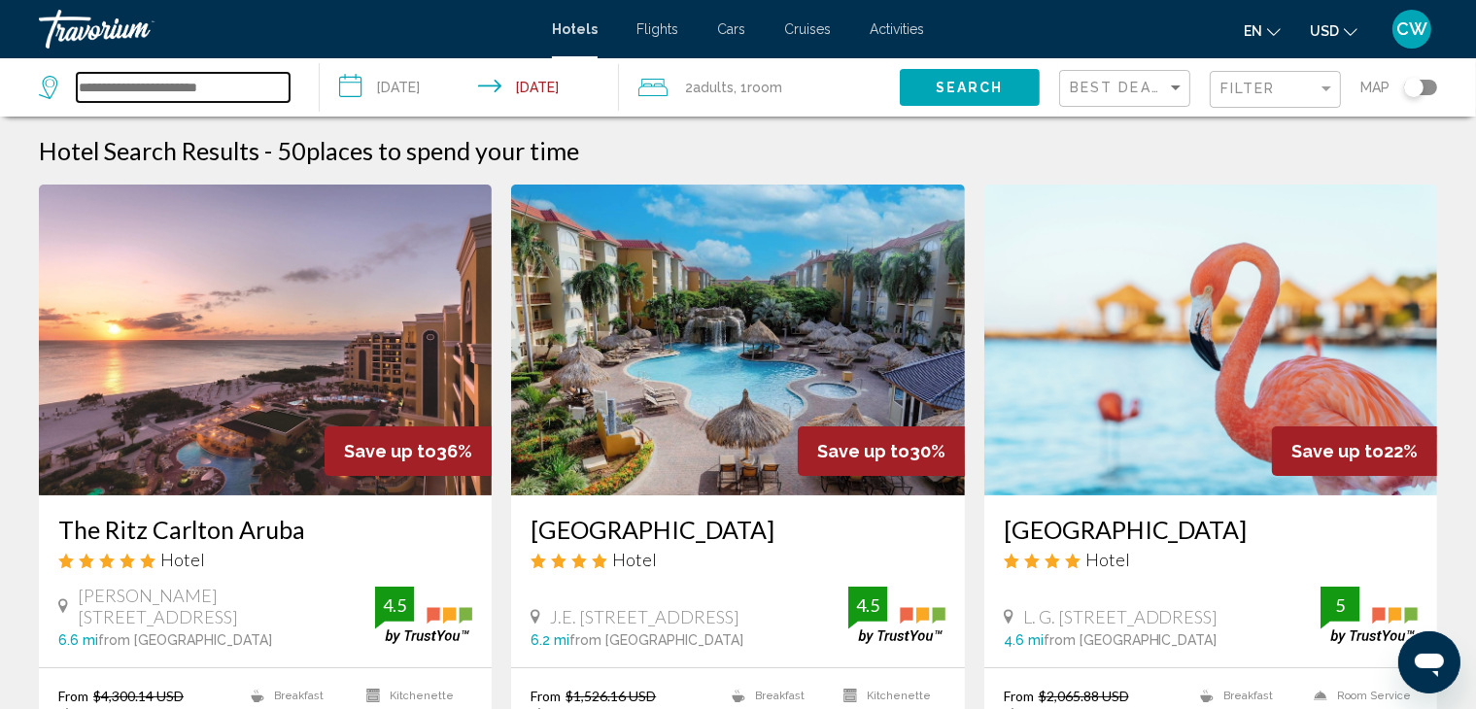
click at [204, 85] on input "Search widget" at bounding box center [183, 87] width 213 height 29
drag, startPoint x: 255, startPoint y: 85, endPoint x: 104, endPoint y: 87, distance: 150.6
click at [104, 87] on input "Search widget" at bounding box center [183, 87] width 213 height 29
click at [1163, 79] on div "Best Deals" at bounding box center [1127, 89] width 115 height 36
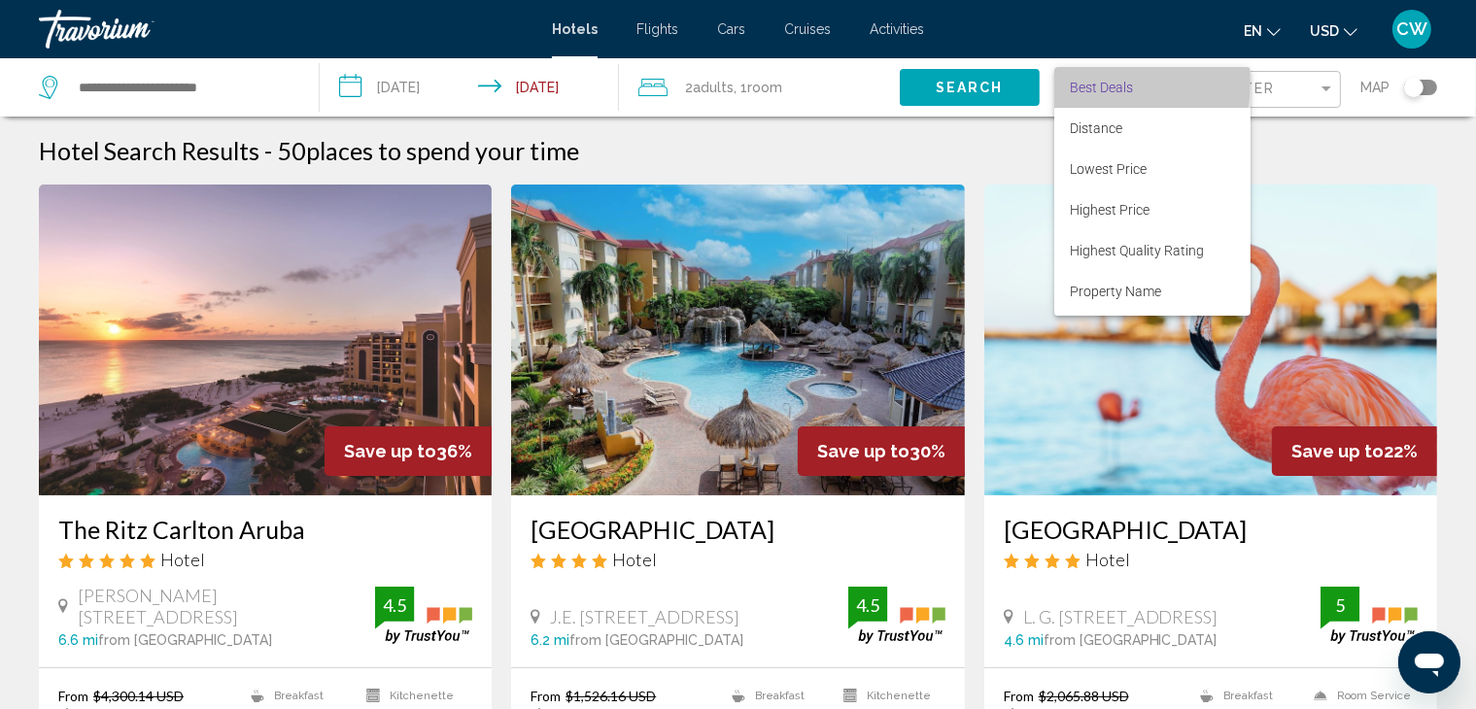
click at [1115, 83] on span "Best Deals" at bounding box center [1101, 88] width 63 height 16
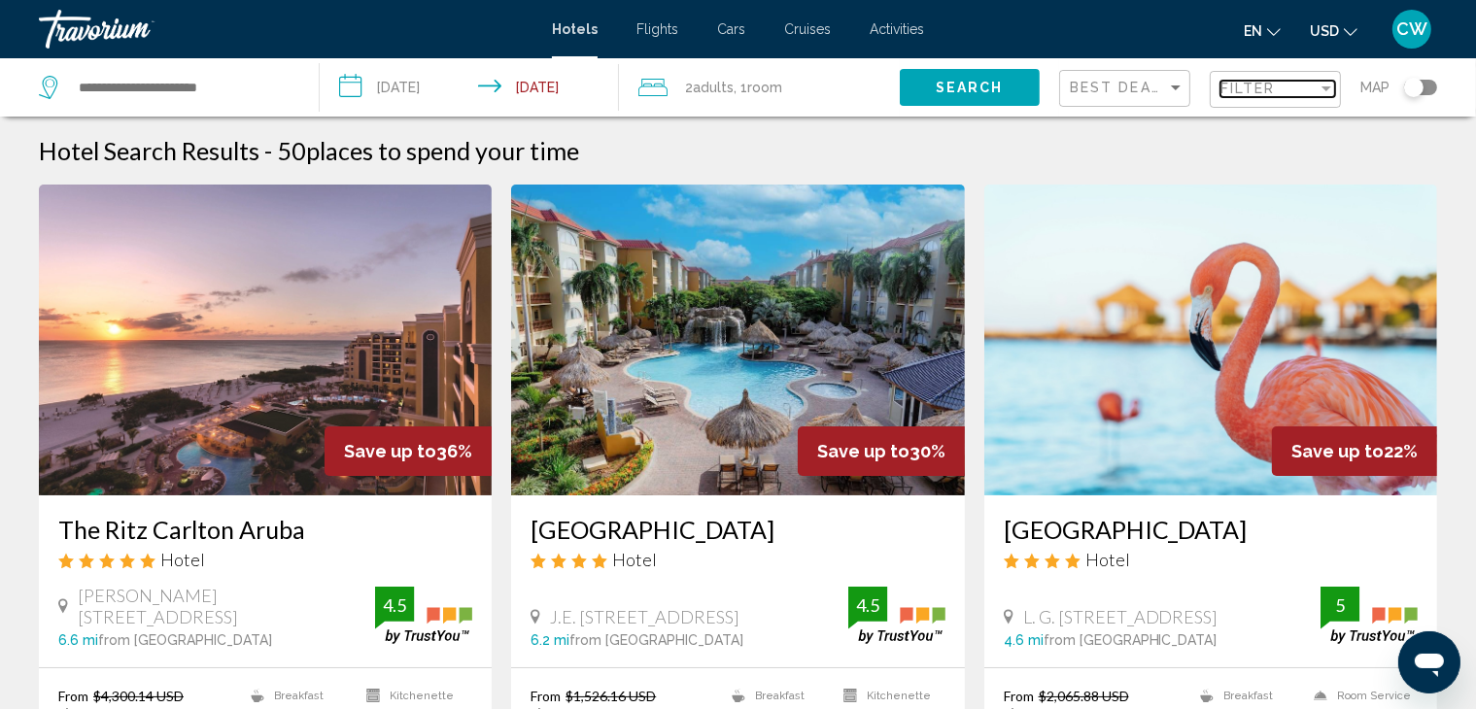
click at [1264, 85] on span "Filter" at bounding box center [1247, 89] width 55 height 16
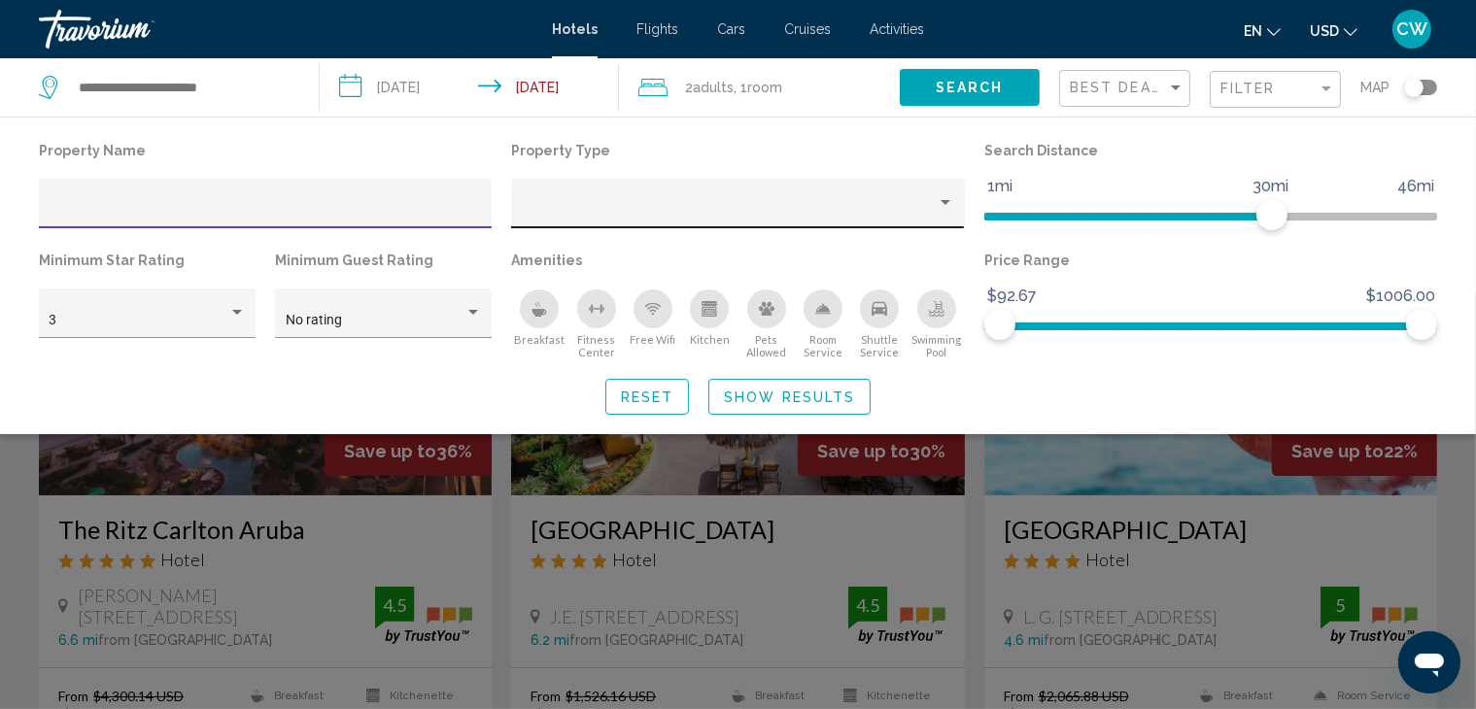
click at [939, 206] on div "Property type" at bounding box center [945, 203] width 17 height 16
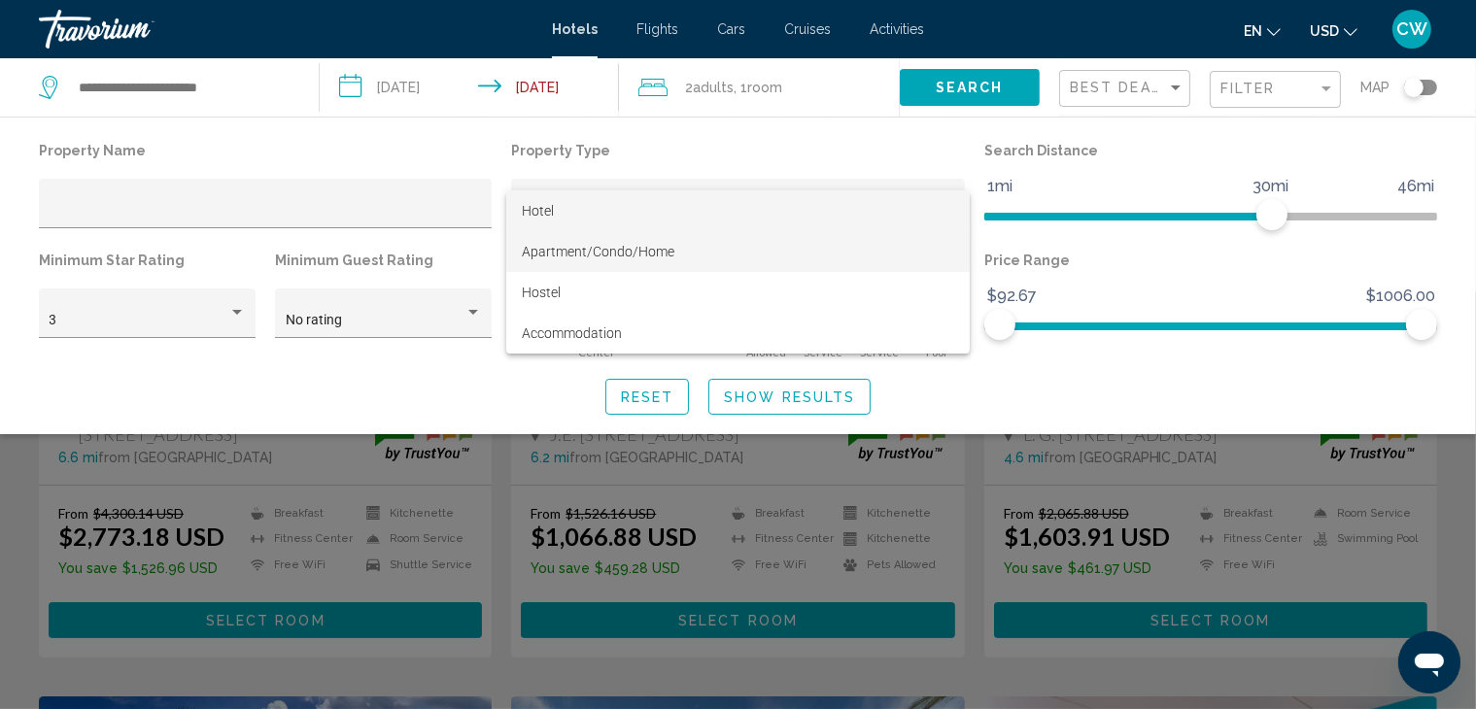
scroll to position [202, 0]
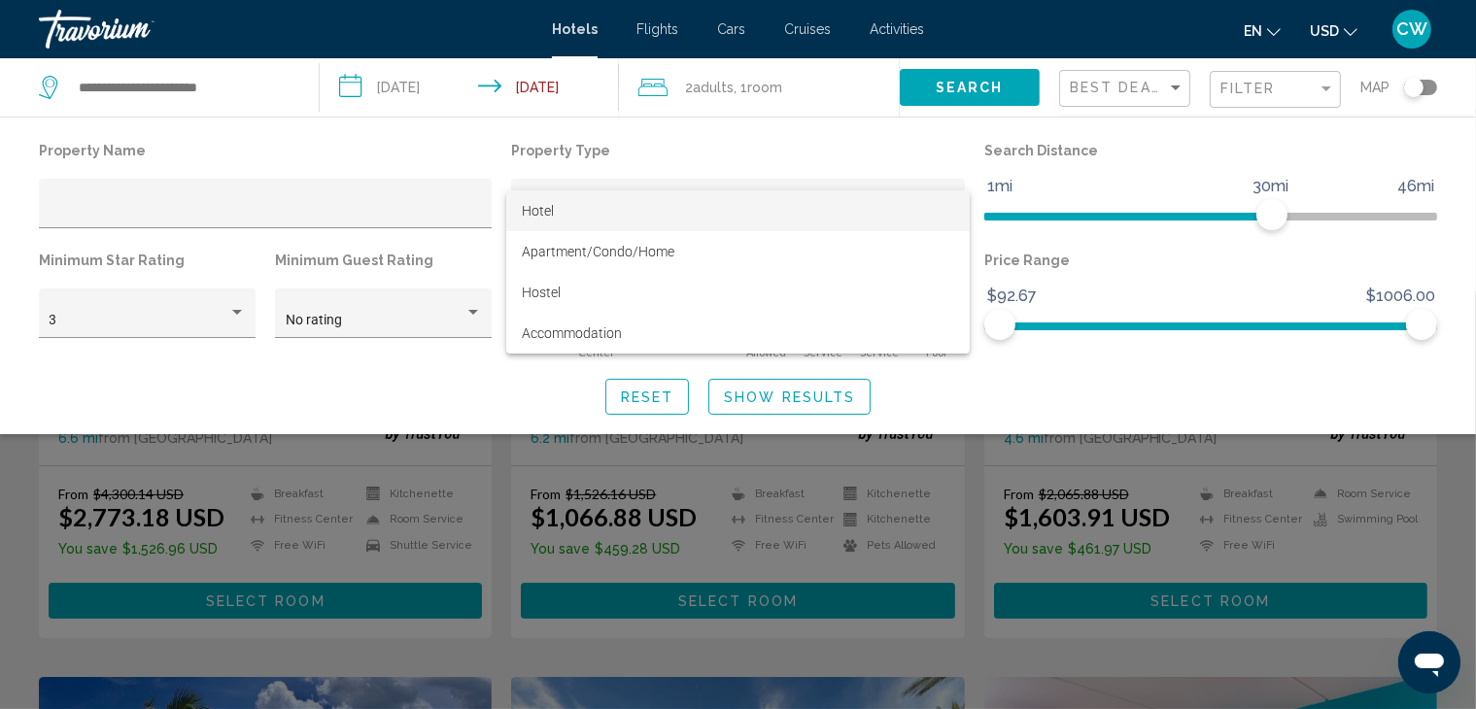
click at [1157, 524] on div at bounding box center [738, 354] width 1476 height 709
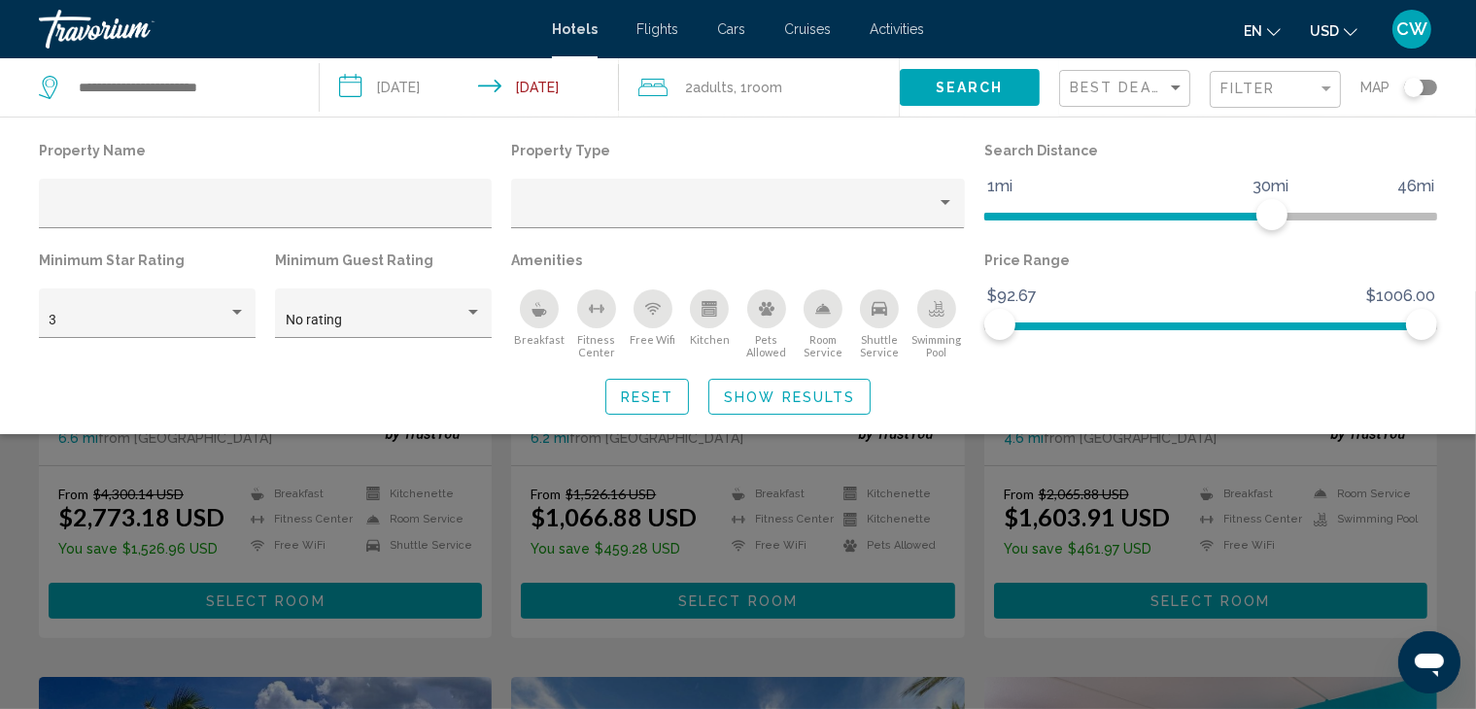
click at [985, 475] on div "Search widget" at bounding box center [738, 500] width 1476 height 418
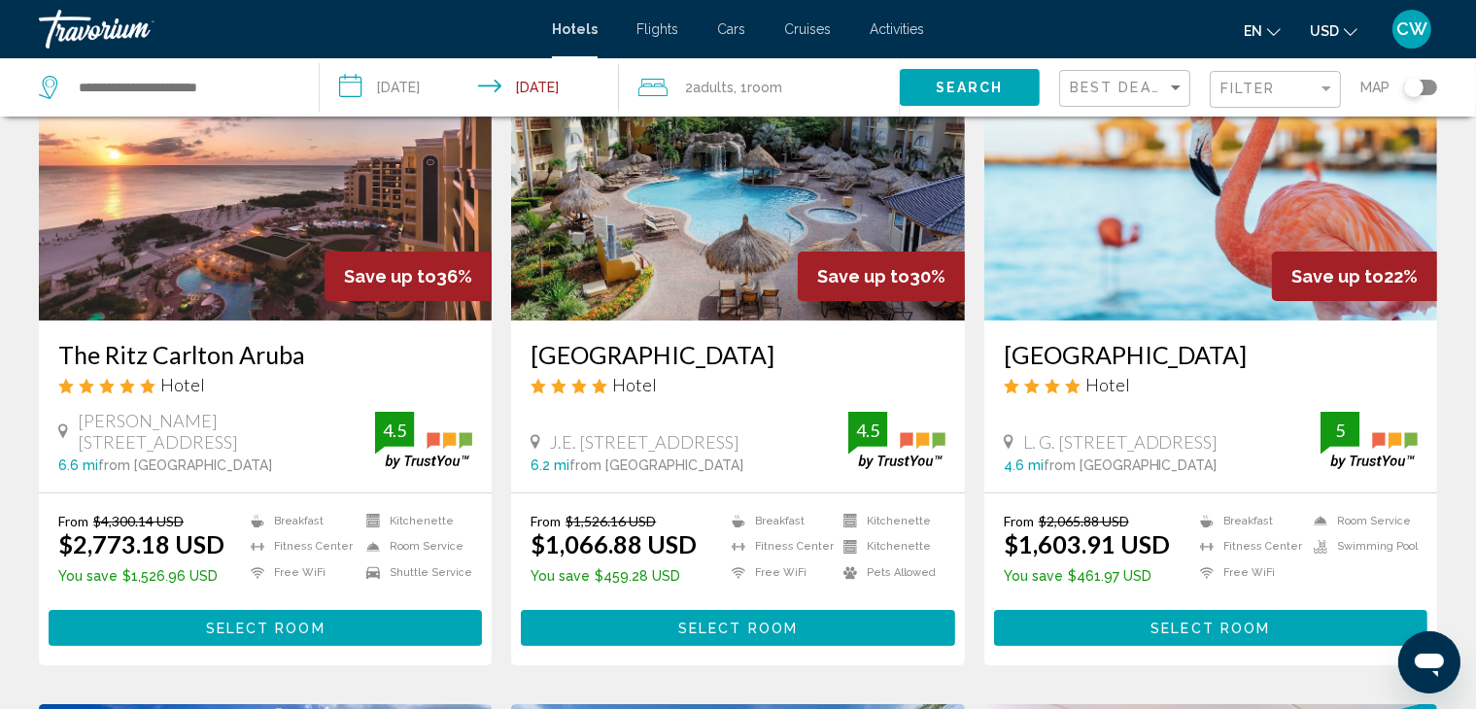
scroll to position [0, 0]
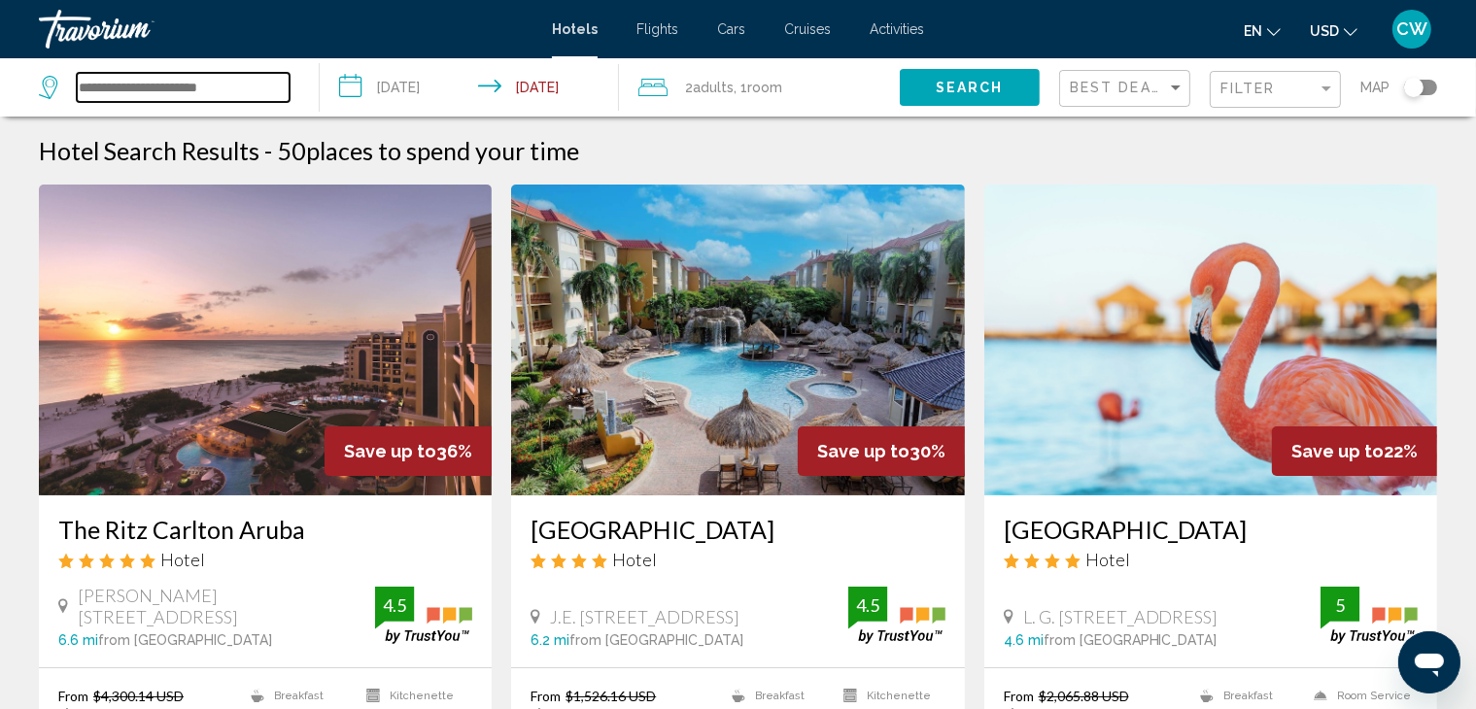
click at [214, 88] on input "Search widget" at bounding box center [183, 87] width 213 height 29
click at [248, 85] on input "Search widget" at bounding box center [183, 87] width 213 height 29
click at [575, 30] on span "Hotels" at bounding box center [575, 29] width 46 height 16
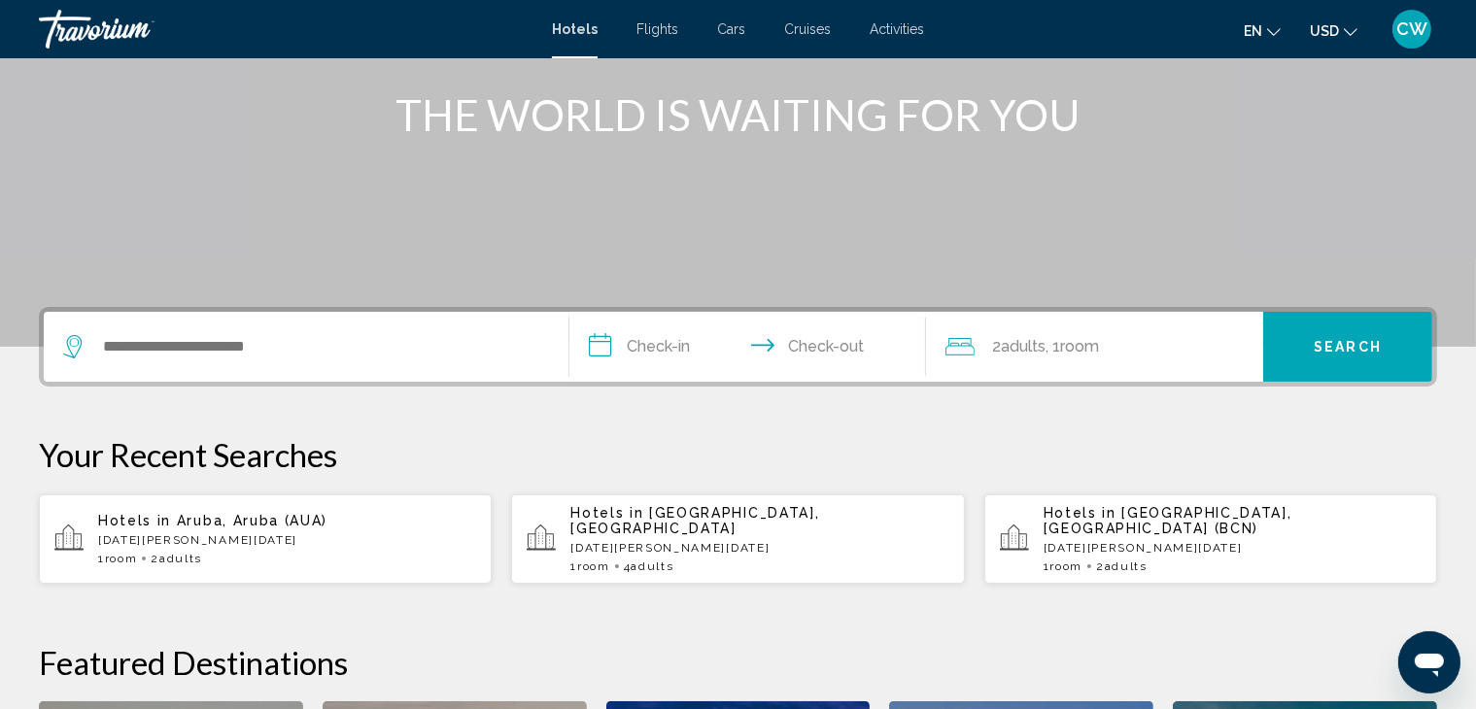
scroll to position [234, 0]
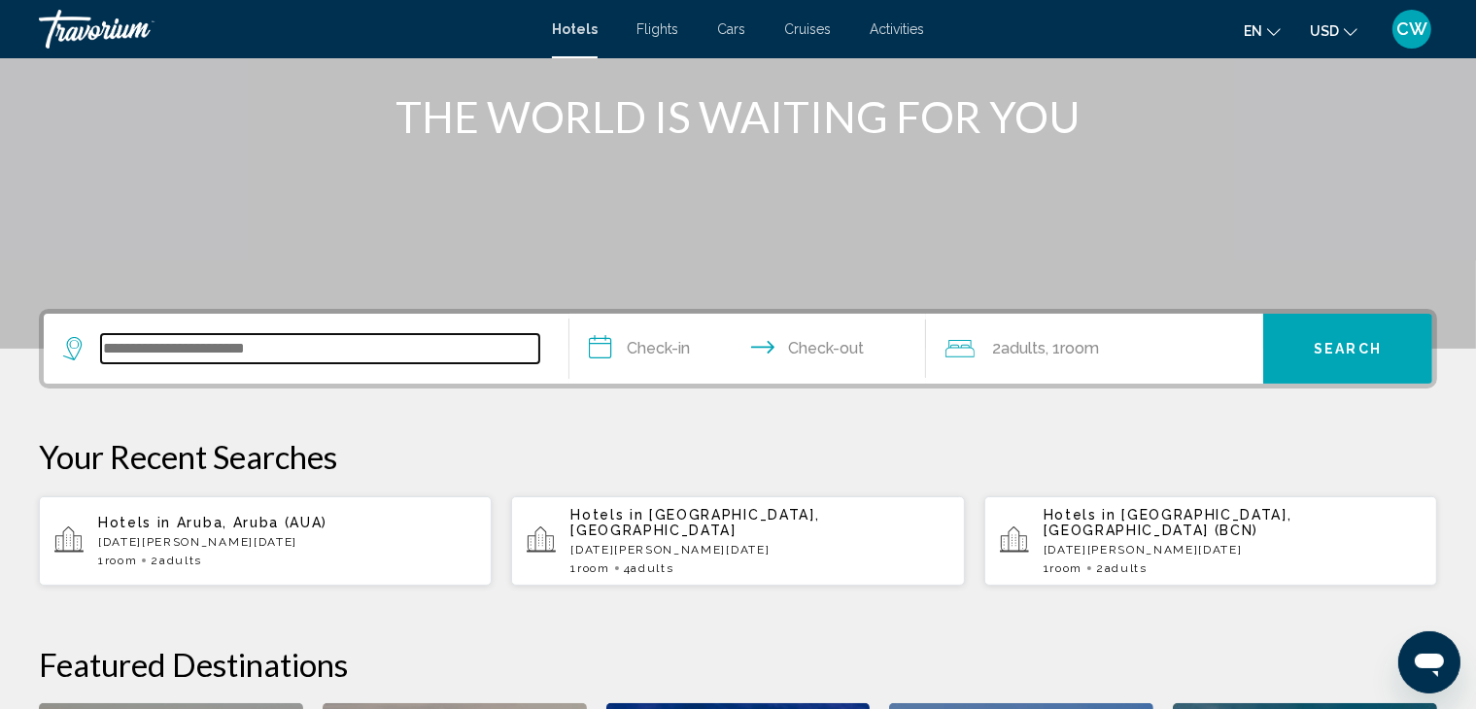
click at [204, 359] on input "Search widget" at bounding box center [320, 348] width 438 height 29
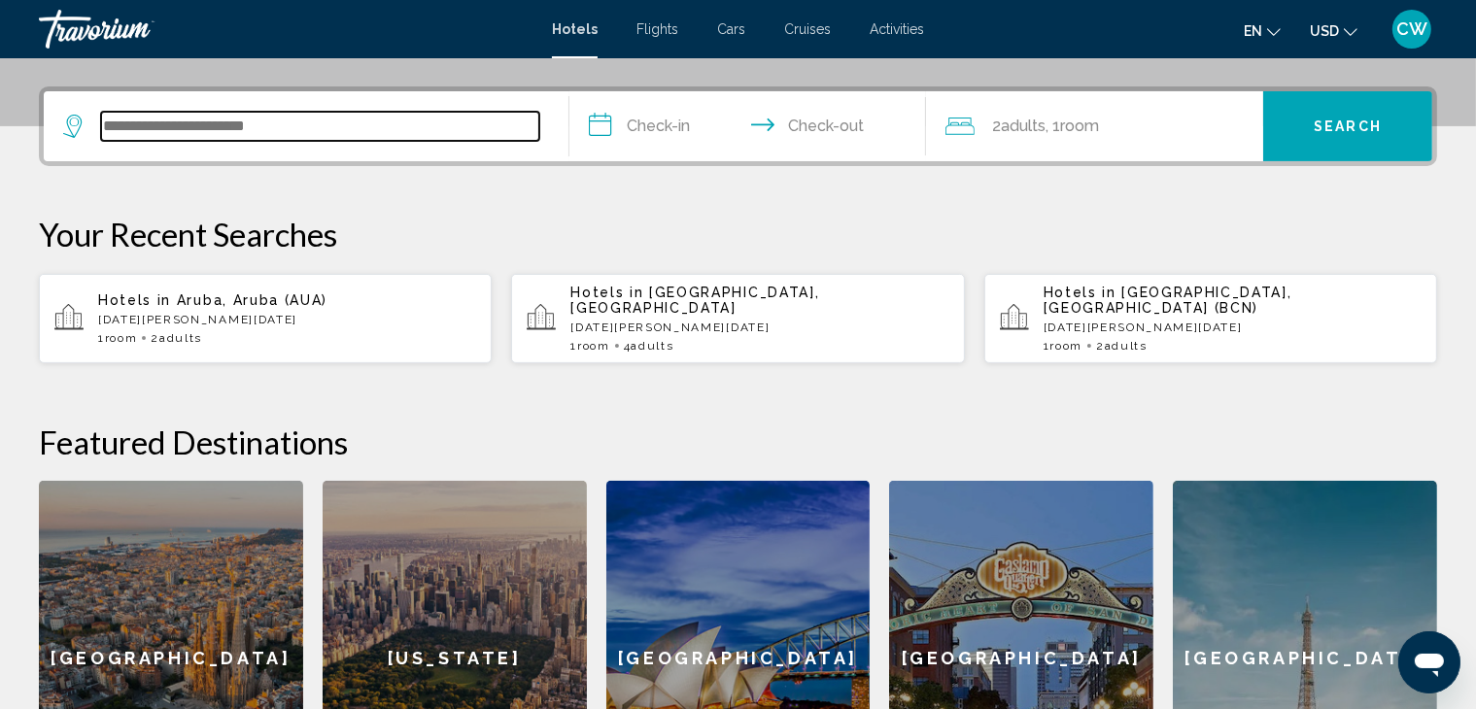
scroll to position [479, 0]
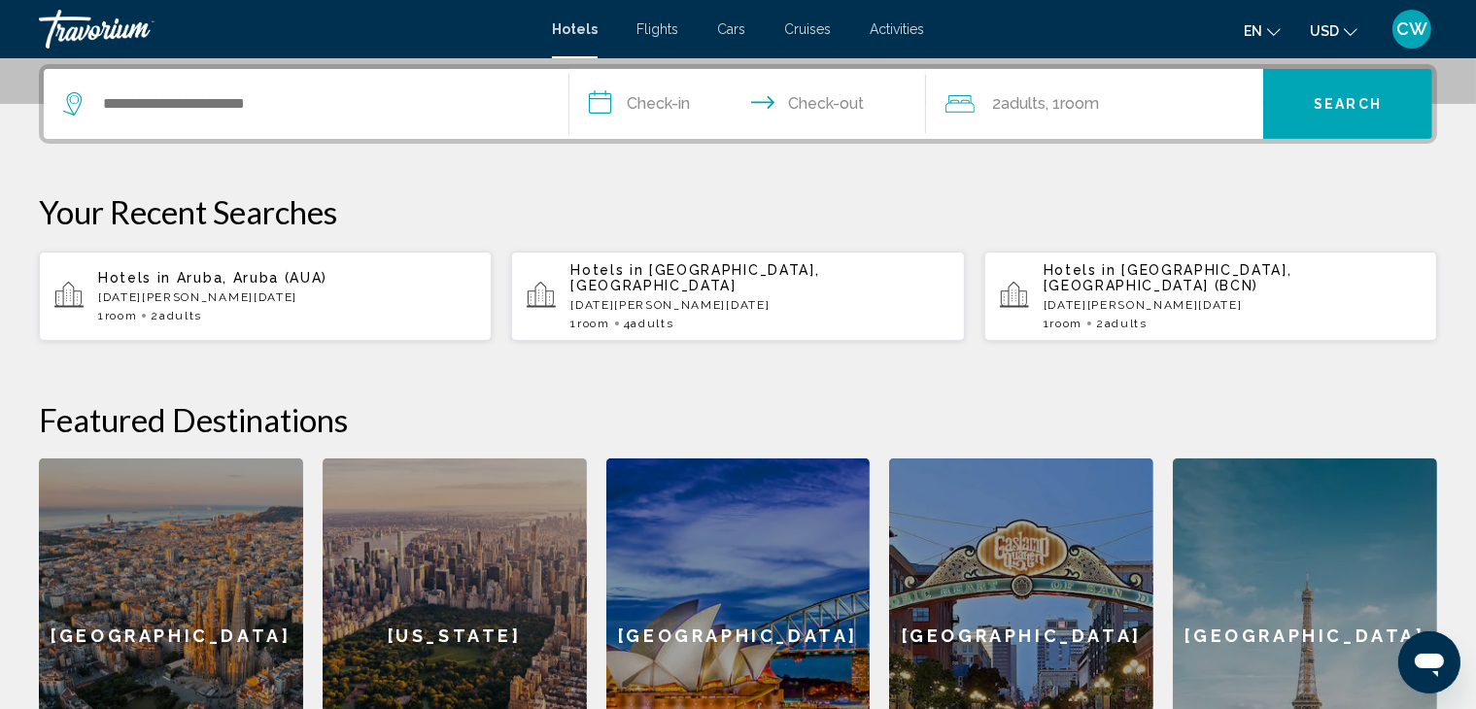
click at [204, 359] on div "**********" at bounding box center [738, 439] width 1476 height 750
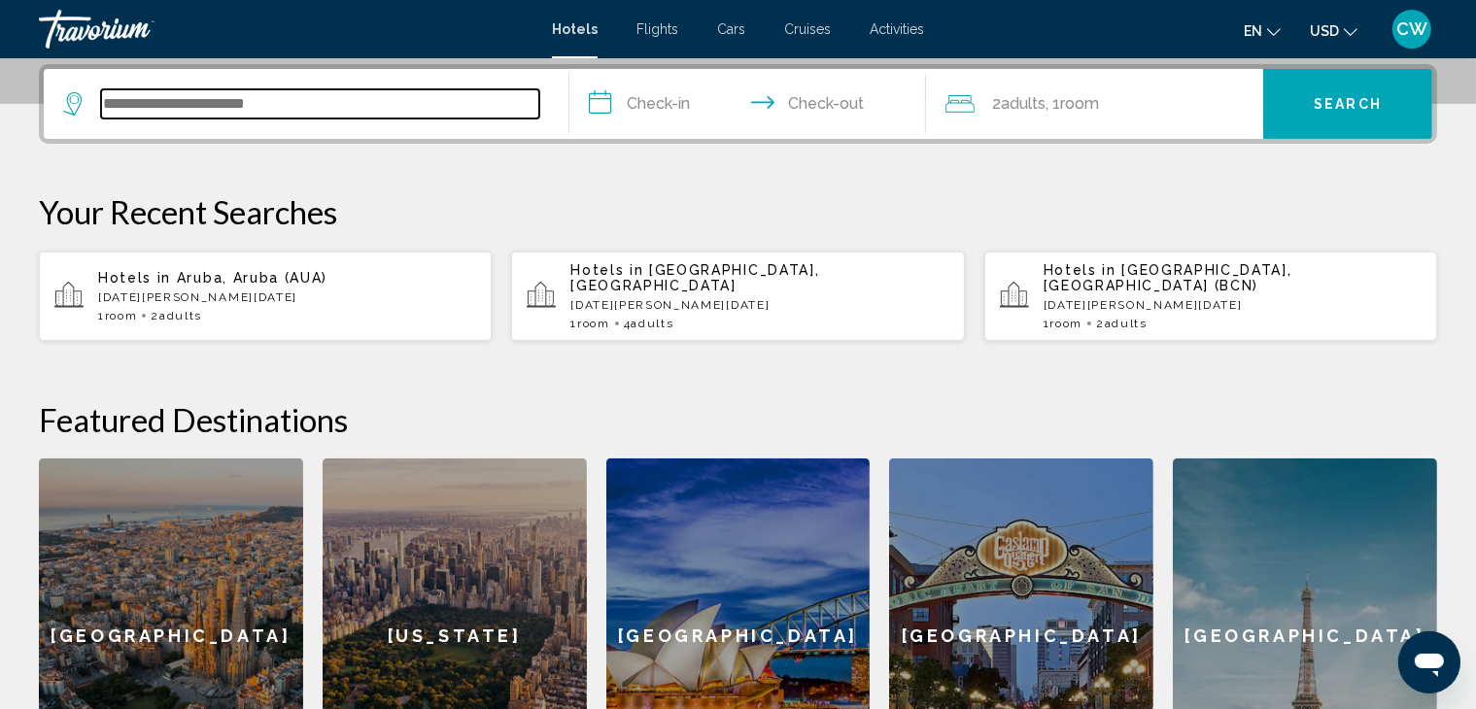
click at [154, 99] on input "Search widget" at bounding box center [320, 103] width 438 height 29
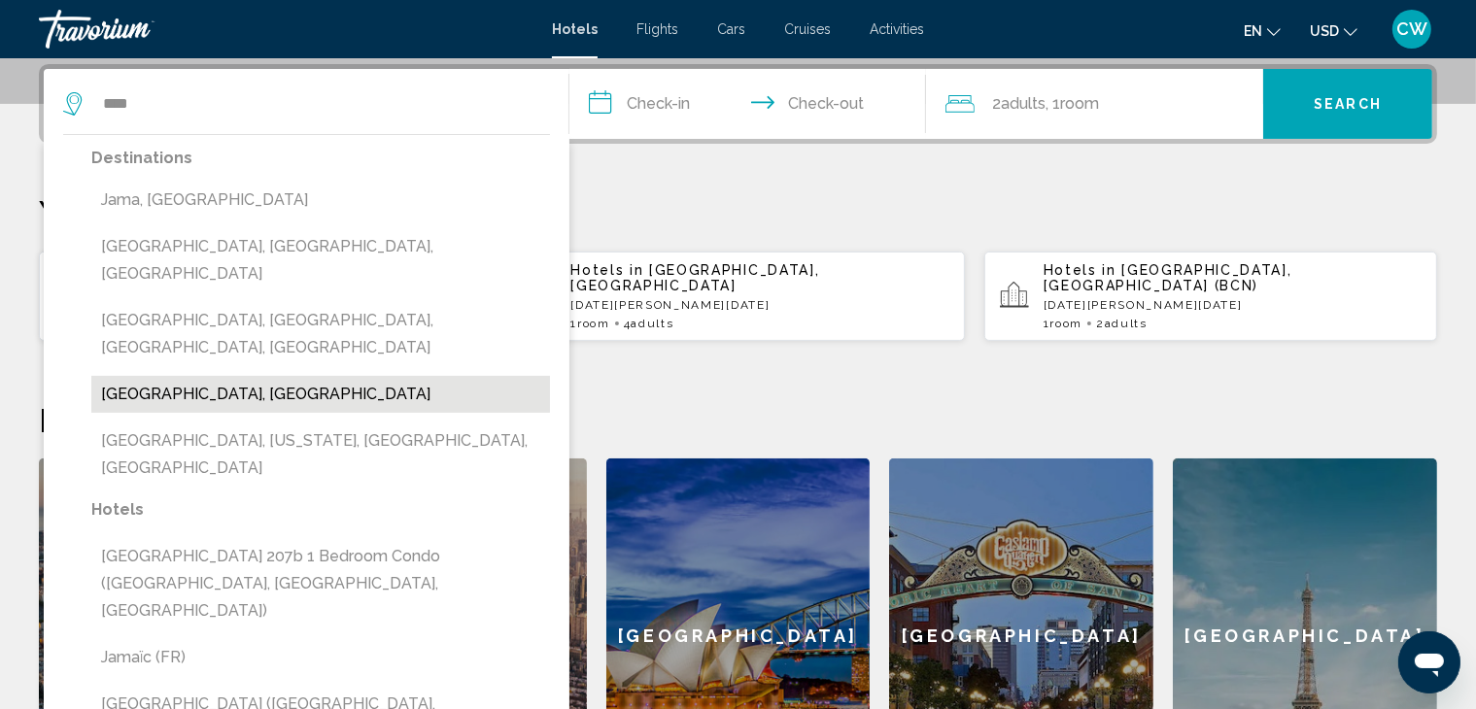
click at [204, 376] on button "Jamaica, Jamaica" at bounding box center [320, 394] width 459 height 37
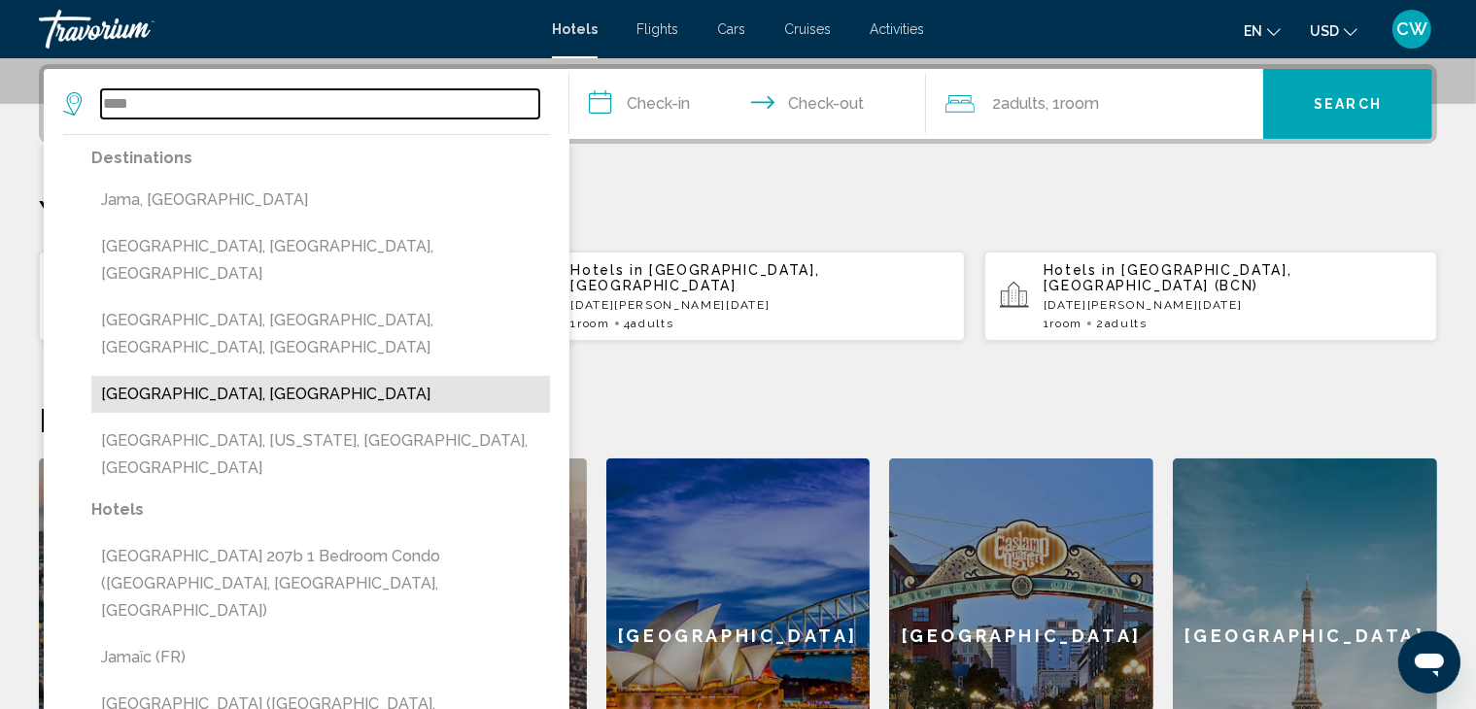
type input "**********"
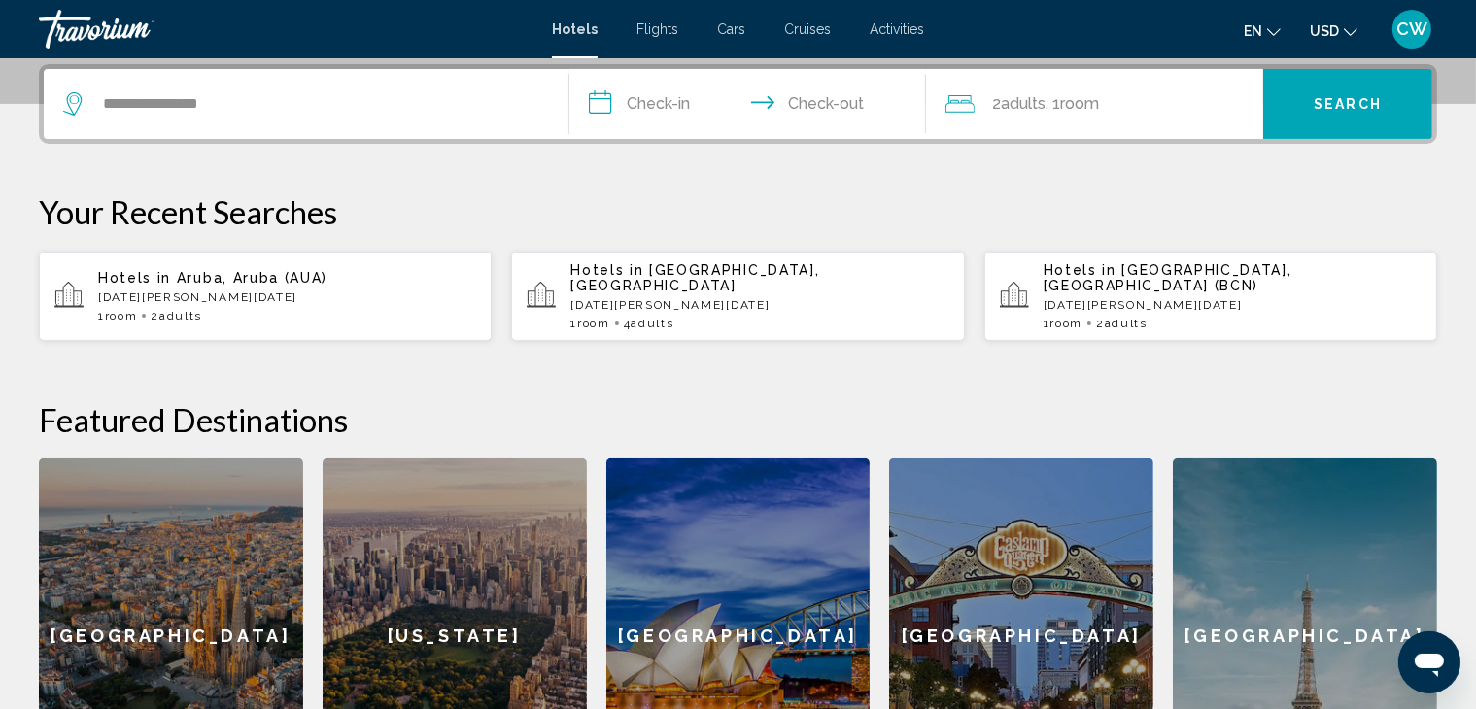
click at [680, 103] on input "**********" at bounding box center [751, 107] width 364 height 76
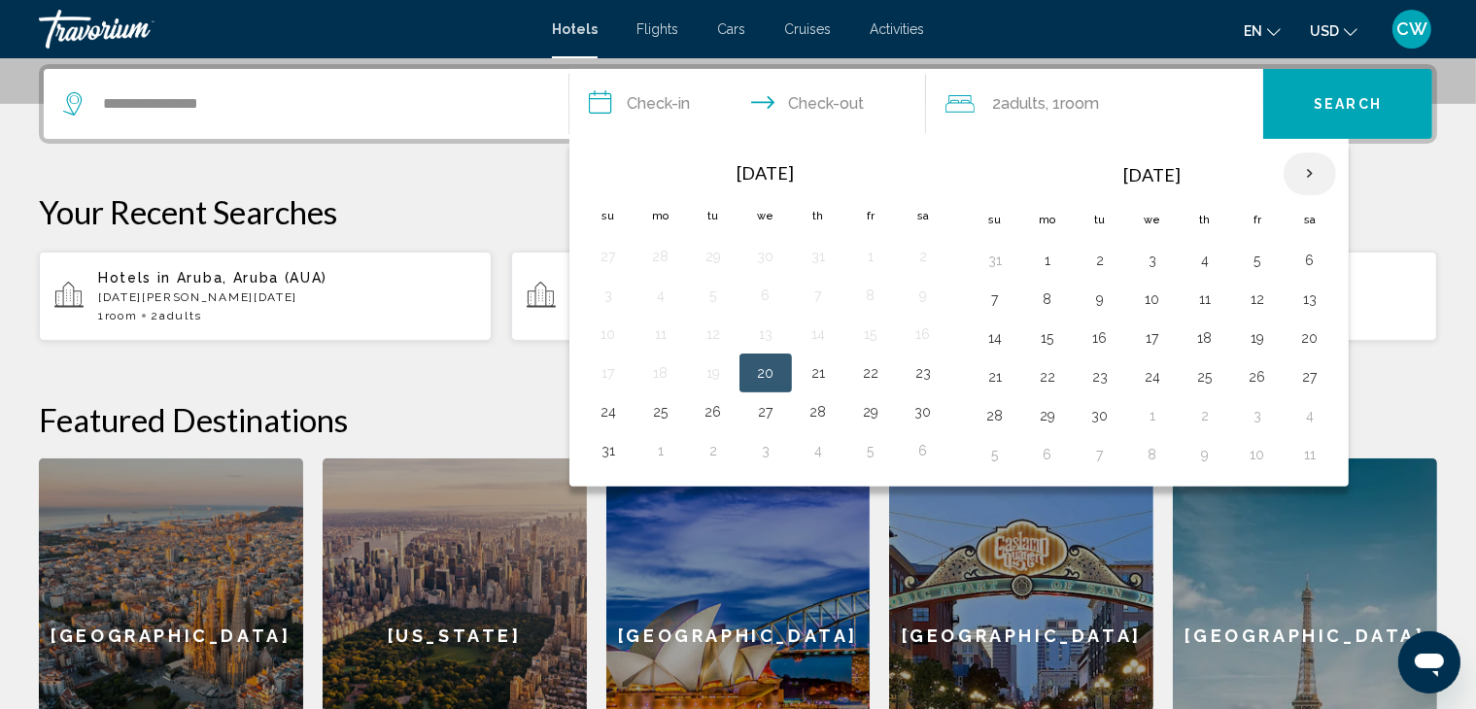
click at [1316, 163] on th "Next month" at bounding box center [1309, 174] width 52 height 43
click at [1325, 168] on th "Next month" at bounding box center [1309, 174] width 52 height 43
click at [1307, 169] on th "Next month" at bounding box center [1309, 174] width 52 height 43
click at [1197, 416] on button "29" at bounding box center [1204, 415] width 31 height 27
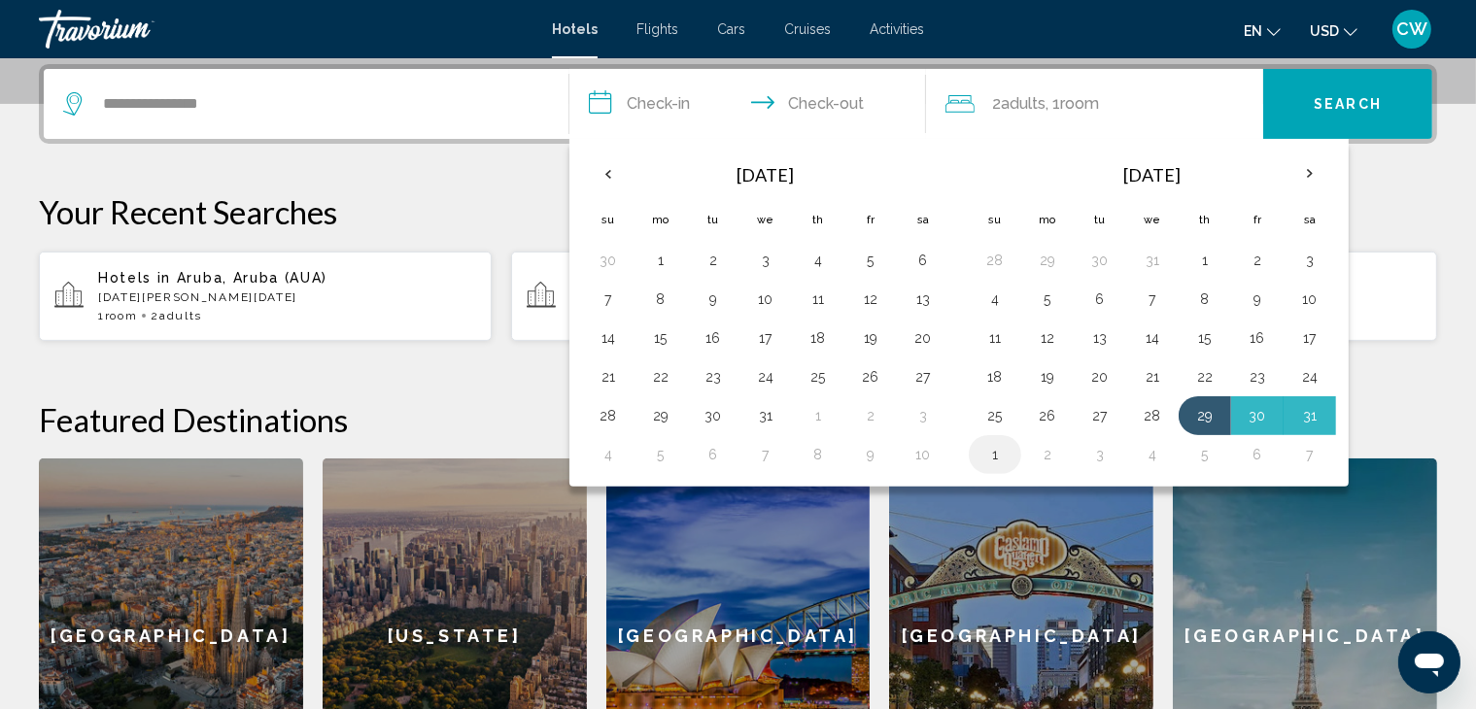
click at [992, 455] on button "1" at bounding box center [994, 454] width 31 height 27
type input "**********"
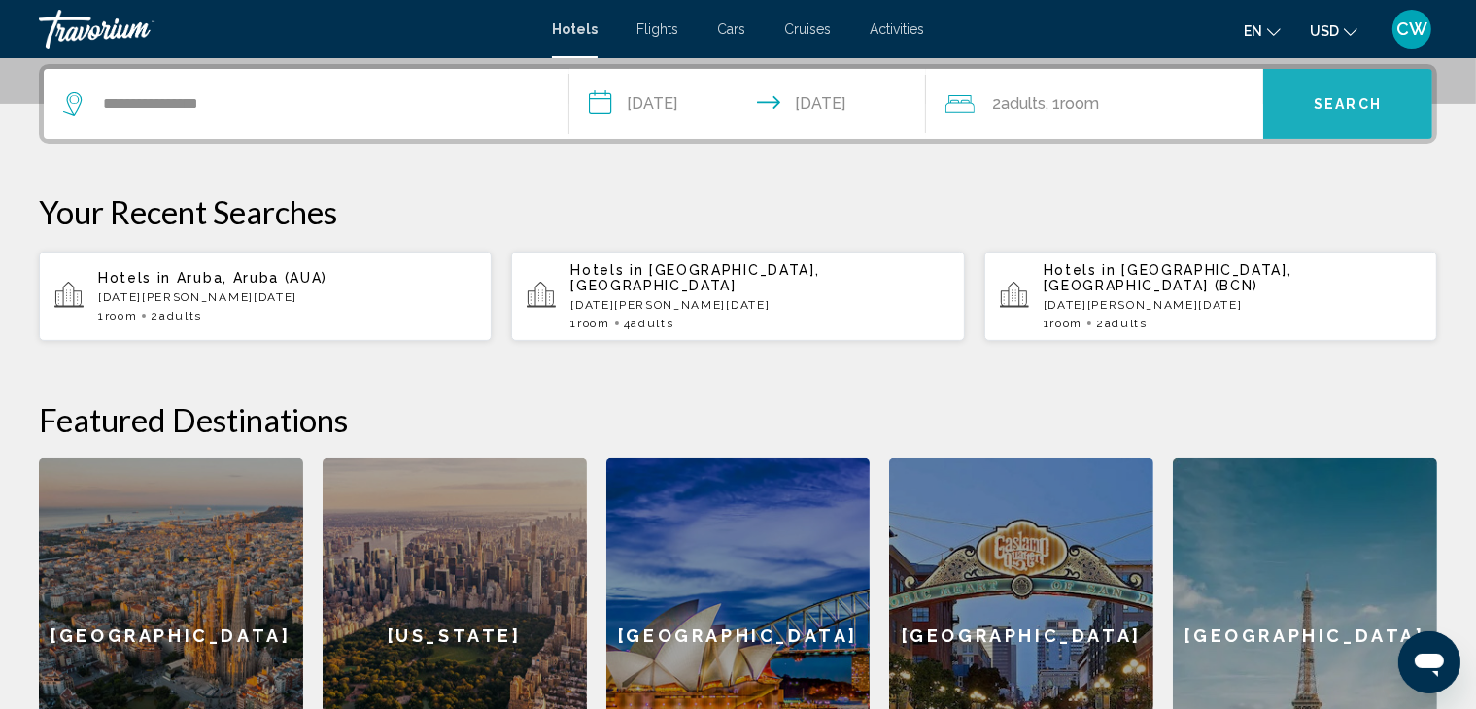
click at [1346, 106] on span "Search" at bounding box center [1348, 105] width 68 height 16
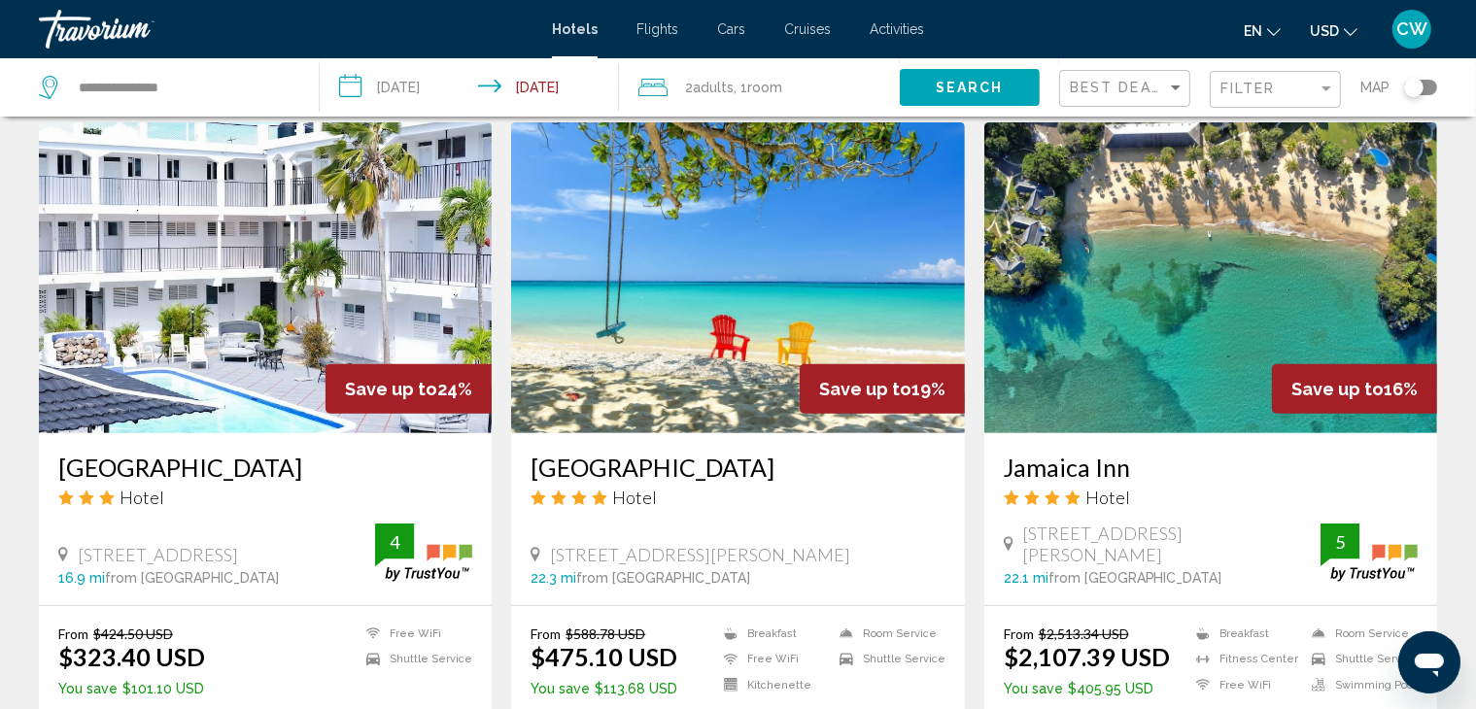
scroll to position [800, 0]
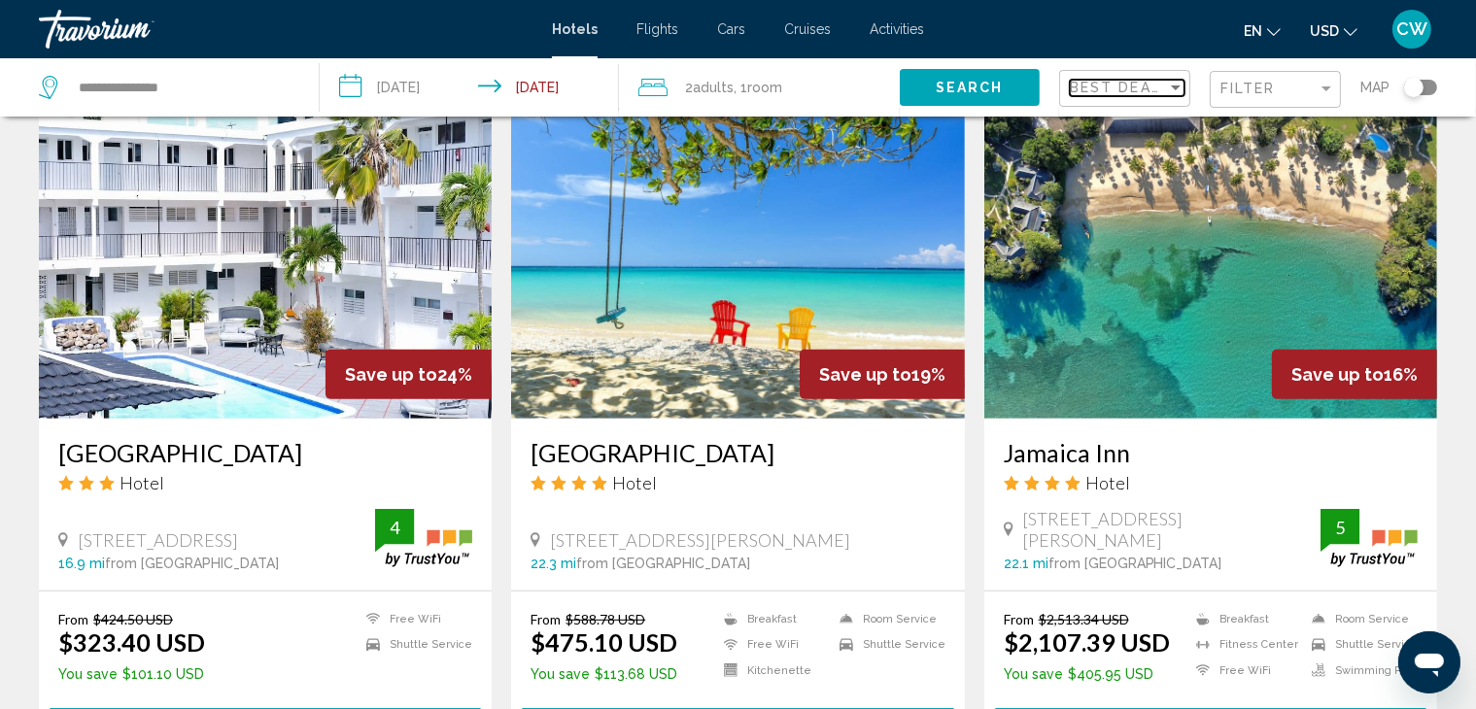
click at [1138, 83] on span "Best Deals" at bounding box center [1121, 88] width 102 height 16
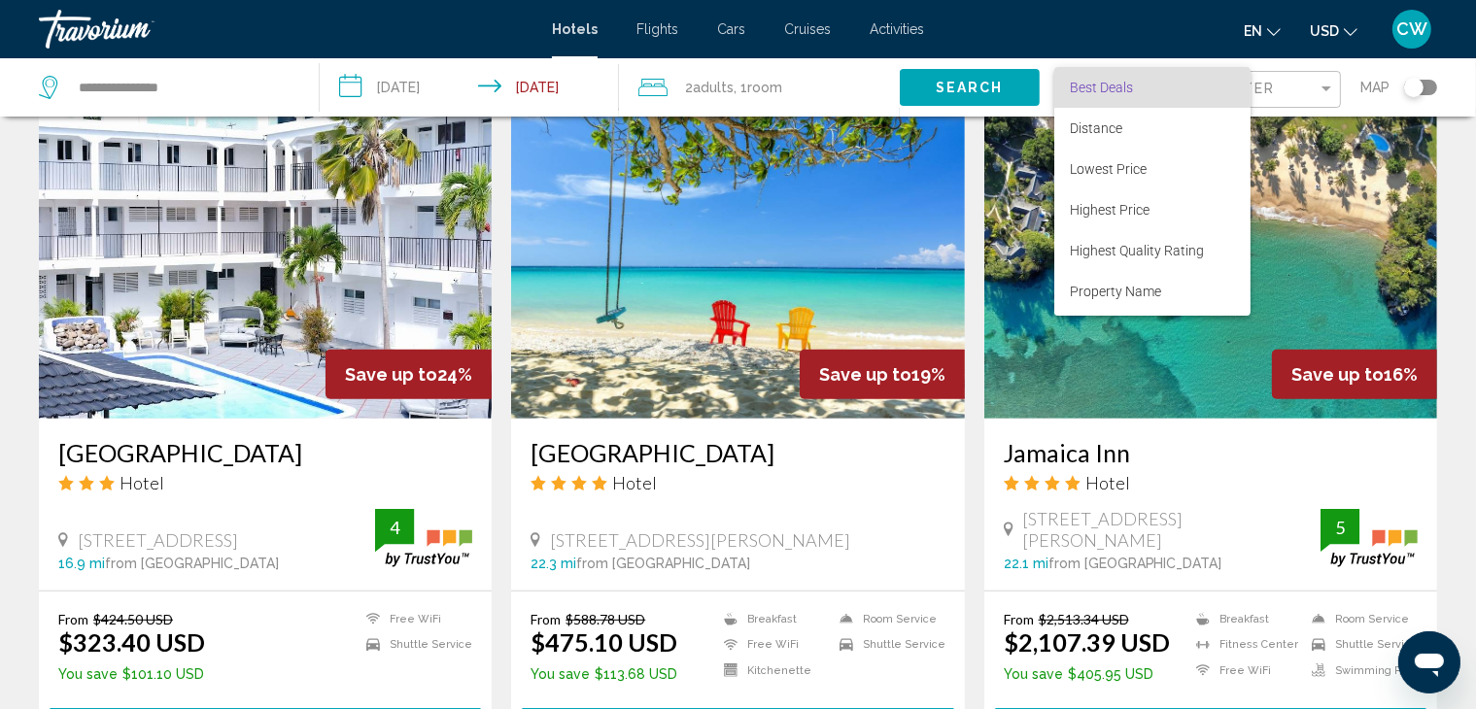
scroll to position [37, 0]
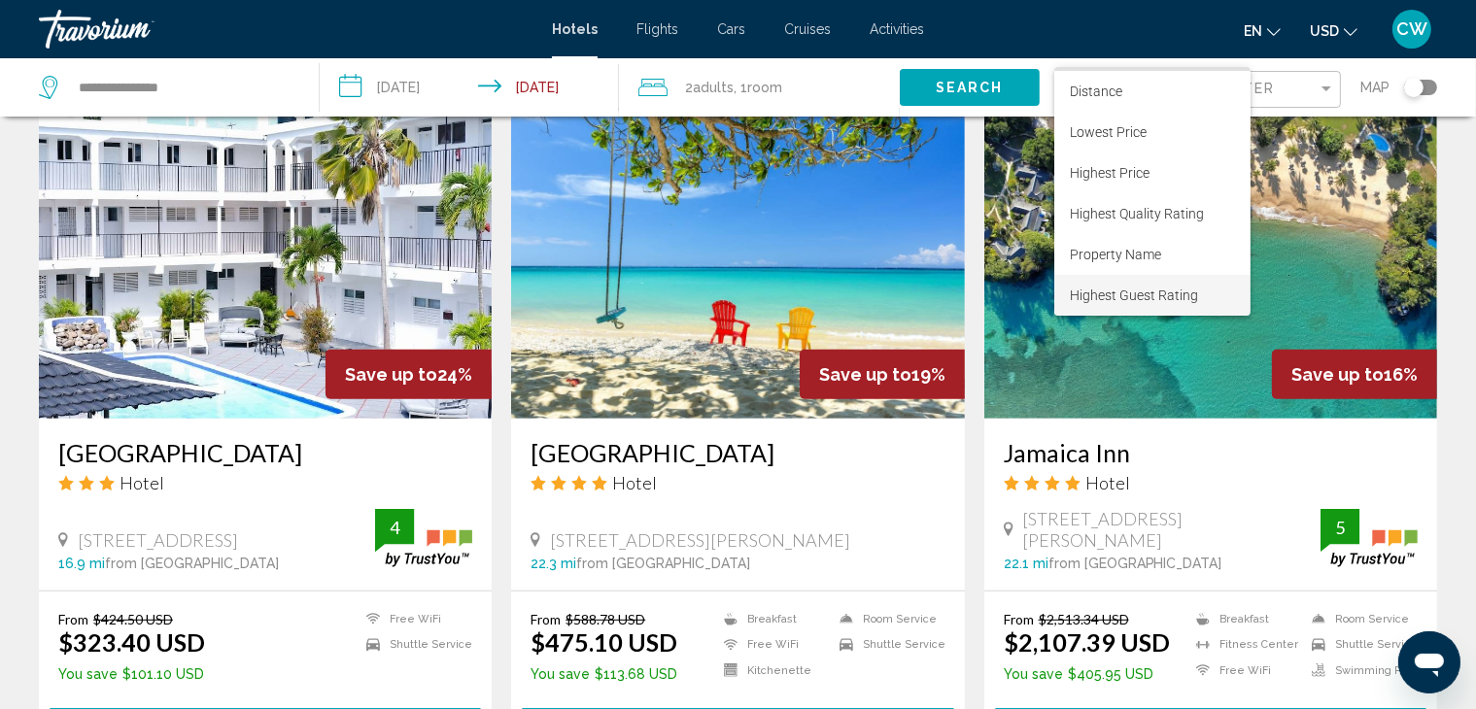
click at [1153, 304] on span "Highest Guest Rating" at bounding box center [1152, 295] width 165 height 41
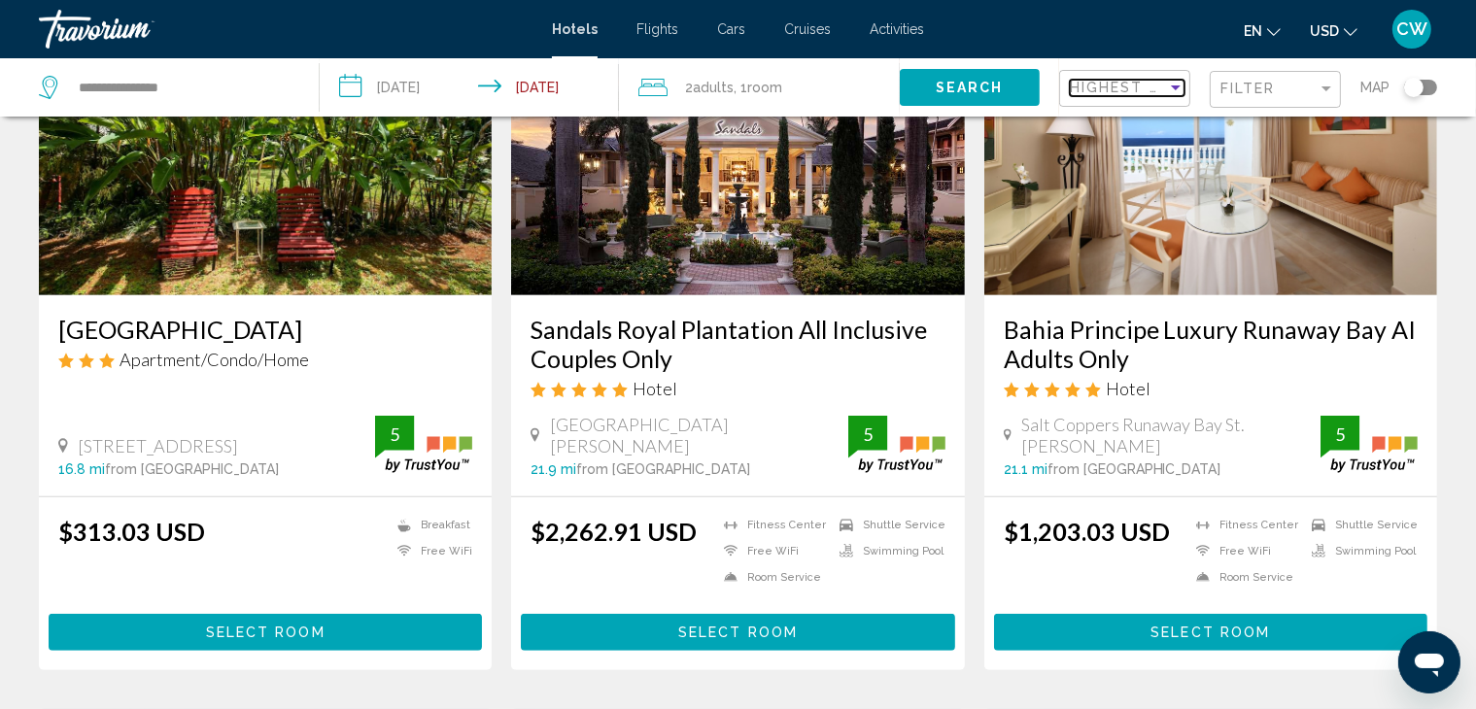
scroll to position [896, 0]
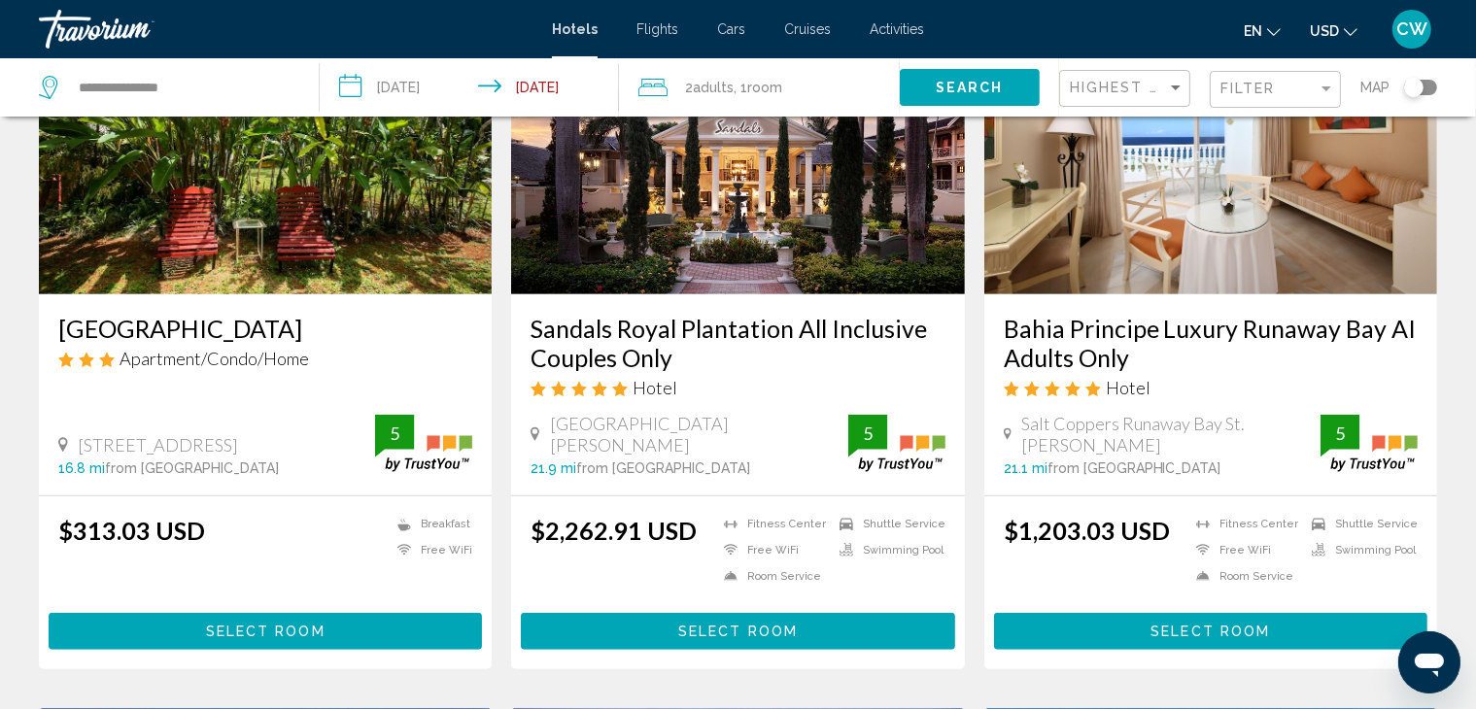
click at [1049, 254] on img "Main content" at bounding box center [1210, 138] width 453 height 311
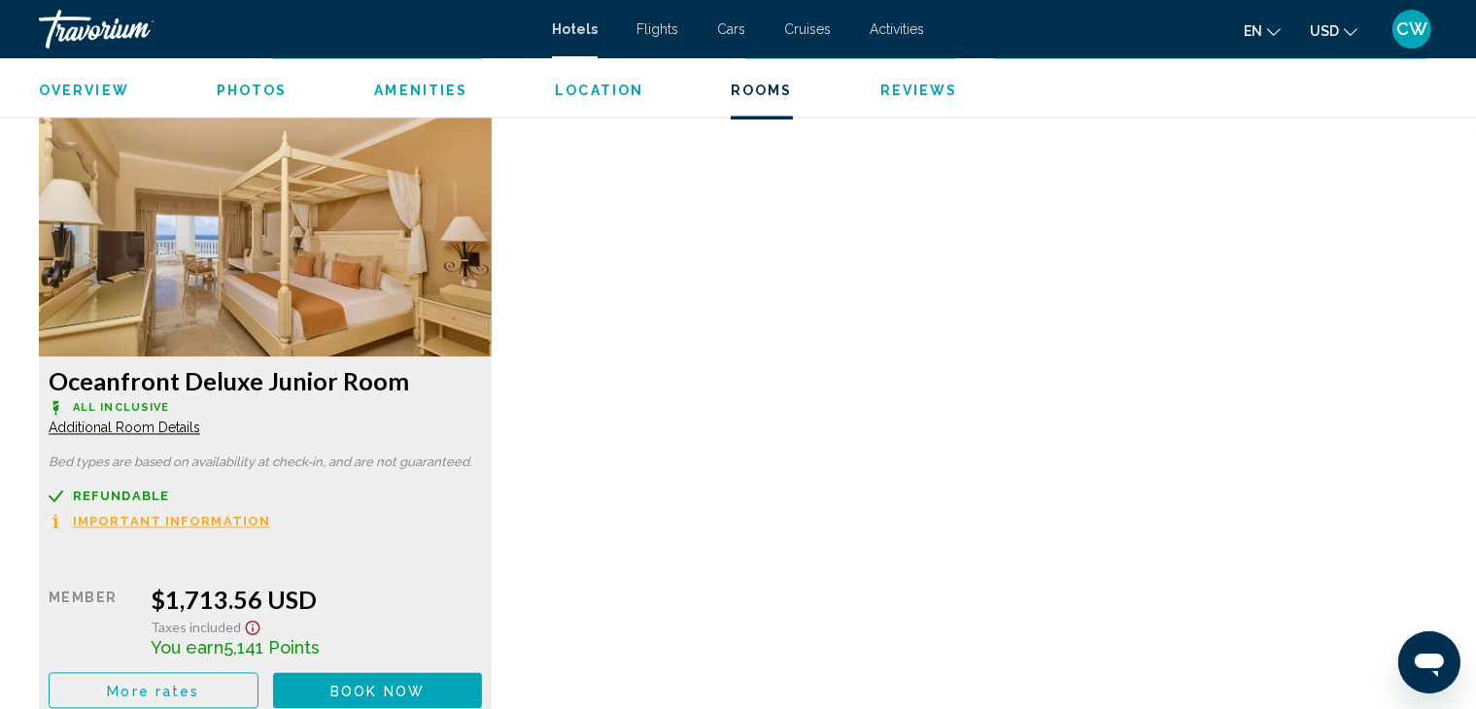
scroll to position [3811, 0]
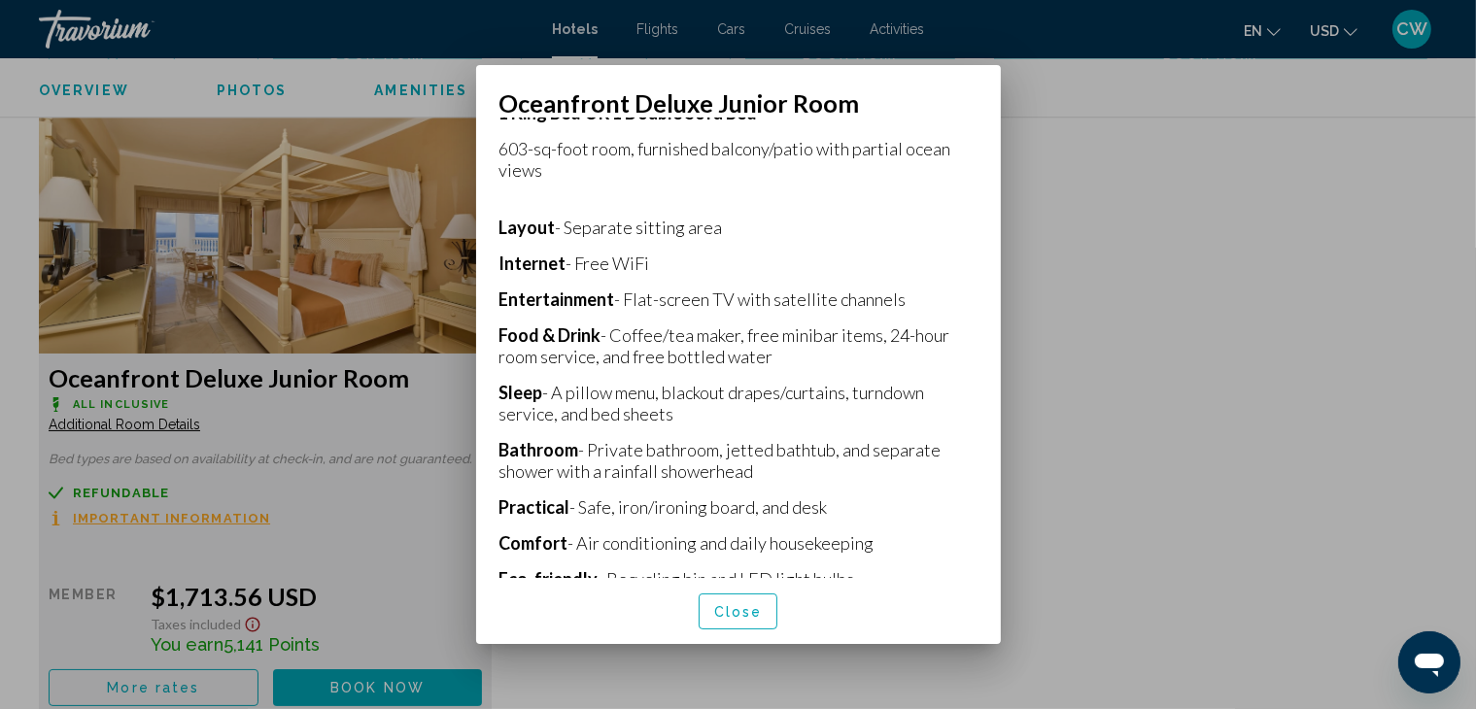
scroll to position [485, 0]
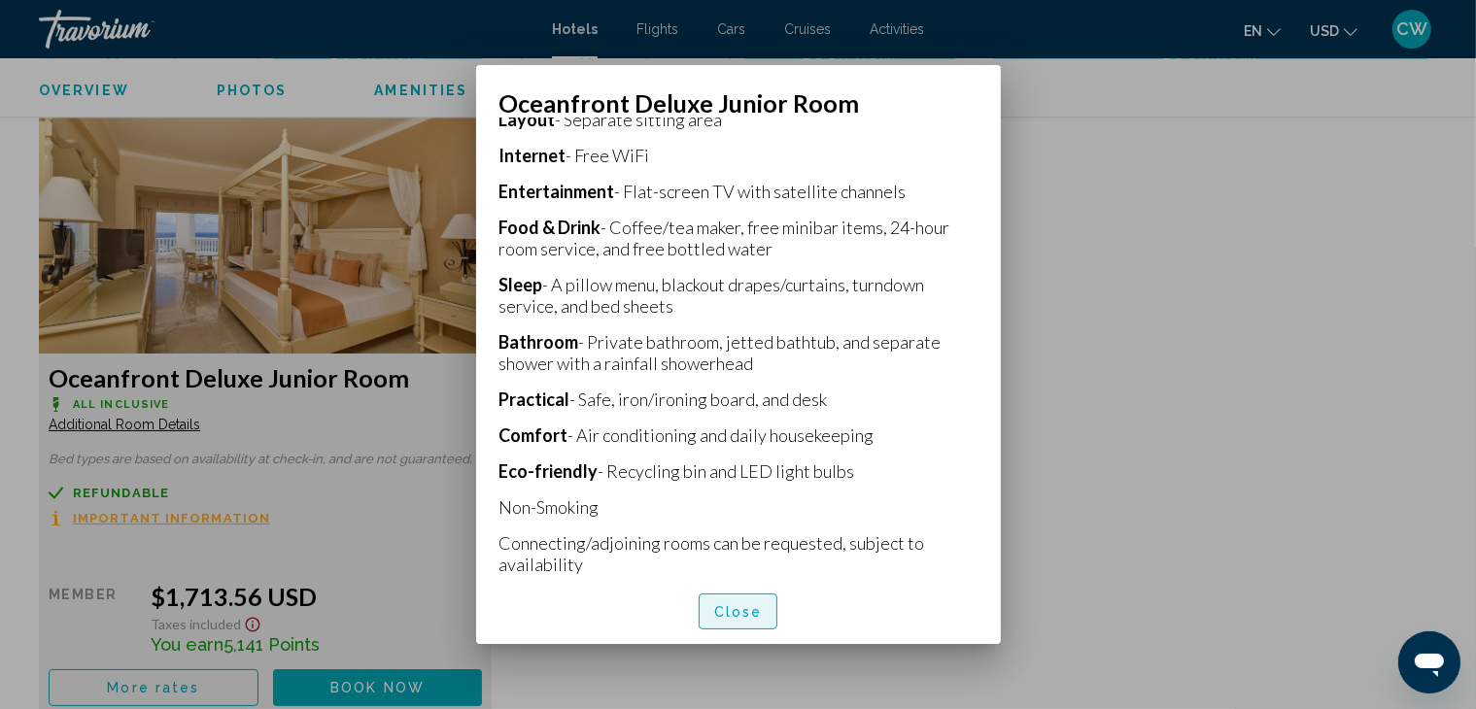
click at [752, 614] on span "Close" at bounding box center [738, 612] width 49 height 16
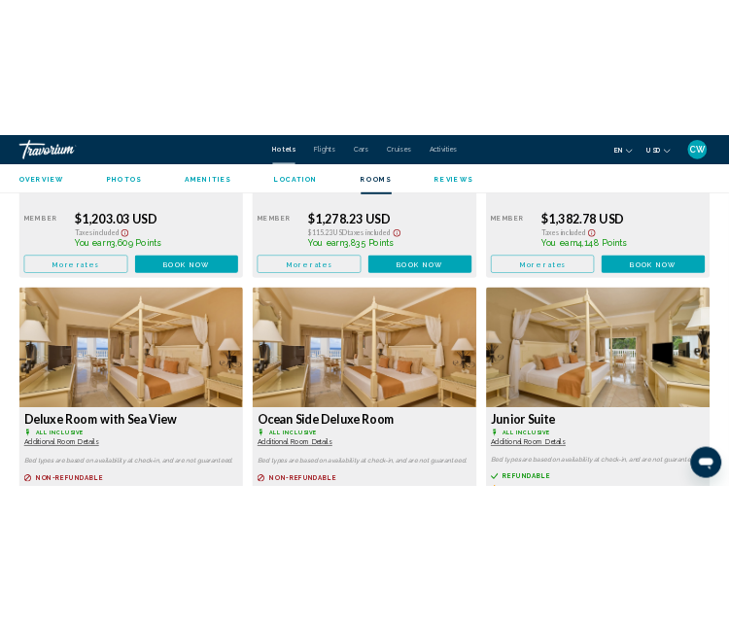
scroll to position [2990, 0]
